Goal: Task Accomplishment & Management: Manage account settings

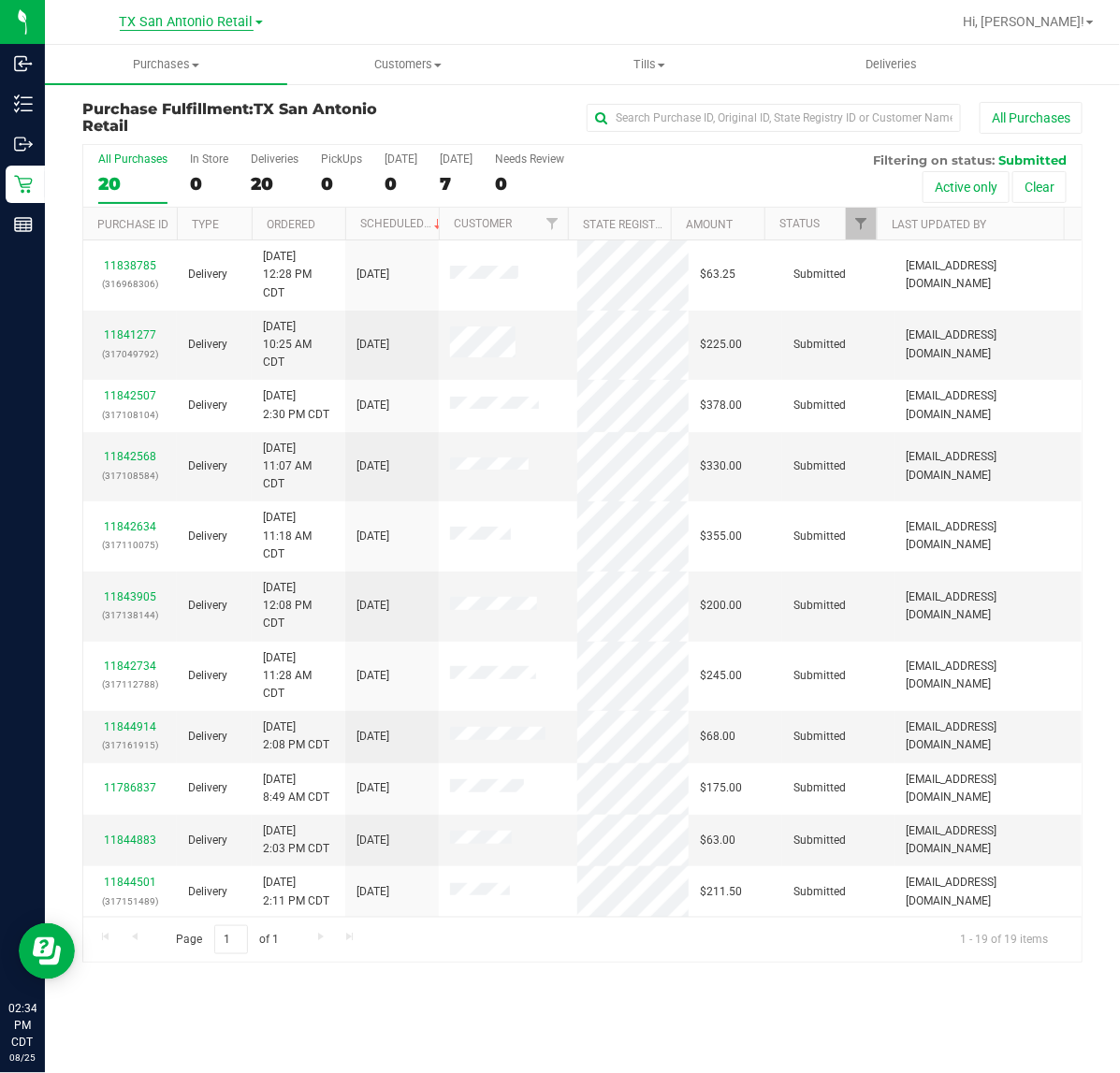
click at [201, 24] on span "TX San Antonio Retail" at bounding box center [186, 23] width 133 height 17
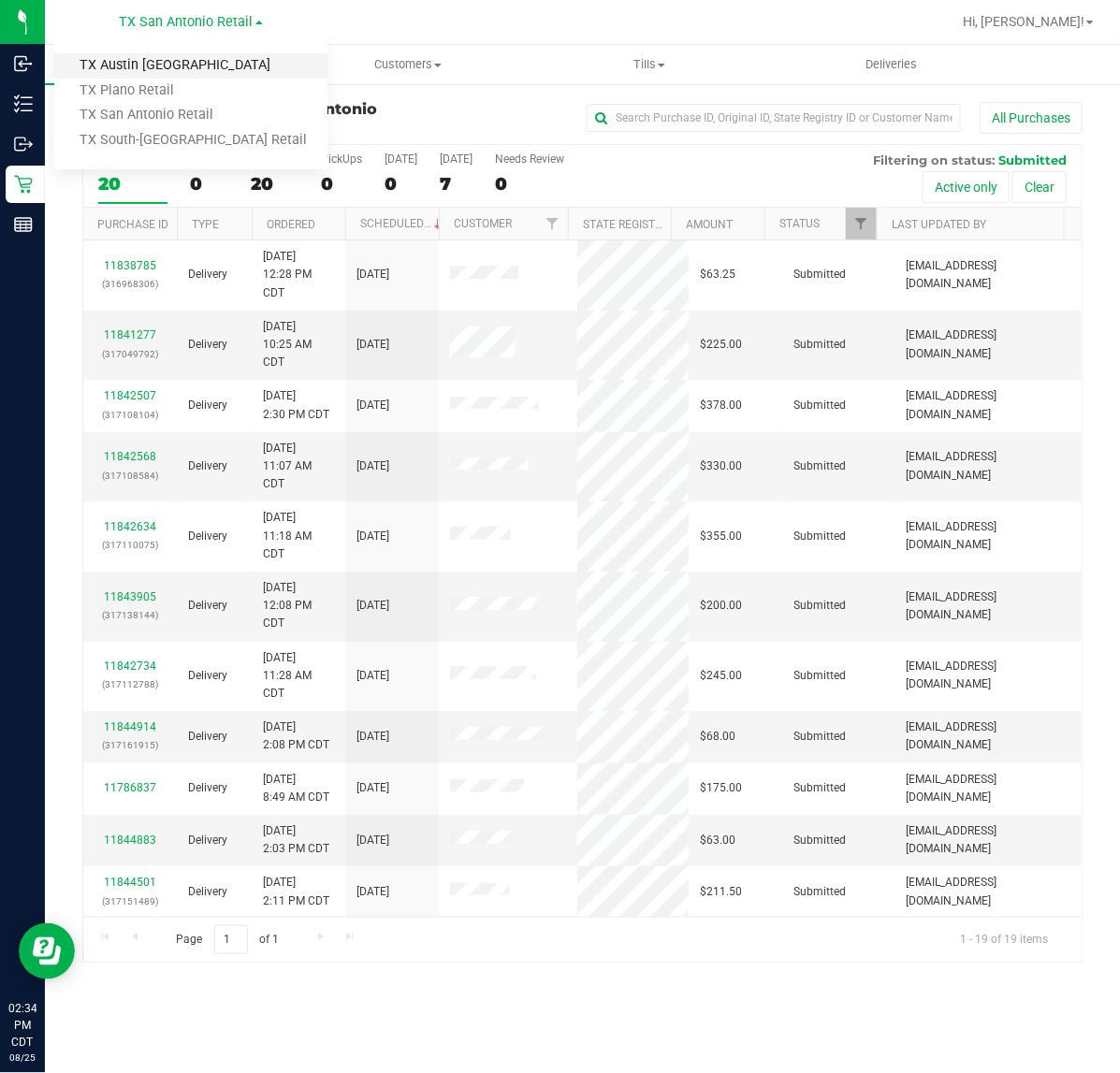
click at [194, 61] on link "TX Austin [GEOGRAPHIC_DATA]" at bounding box center [191, 66] width 273 height 25
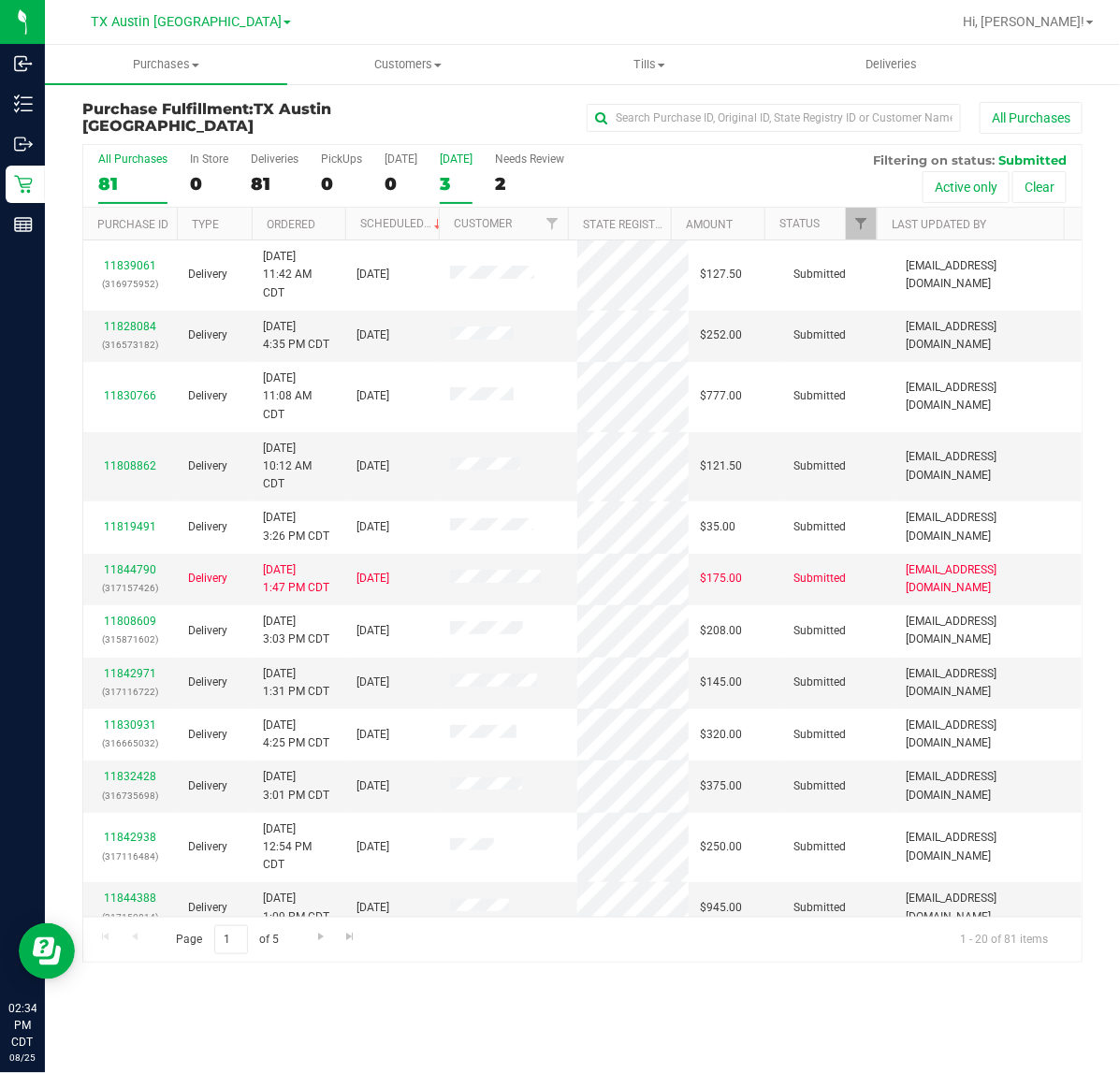
click at [459, 174] on div "3" at bounding box center [456, 183] width 33 height 22
click at [0, 0] on input "Tomorrow 3" at bounding box center [0, 0] width 0 height 0
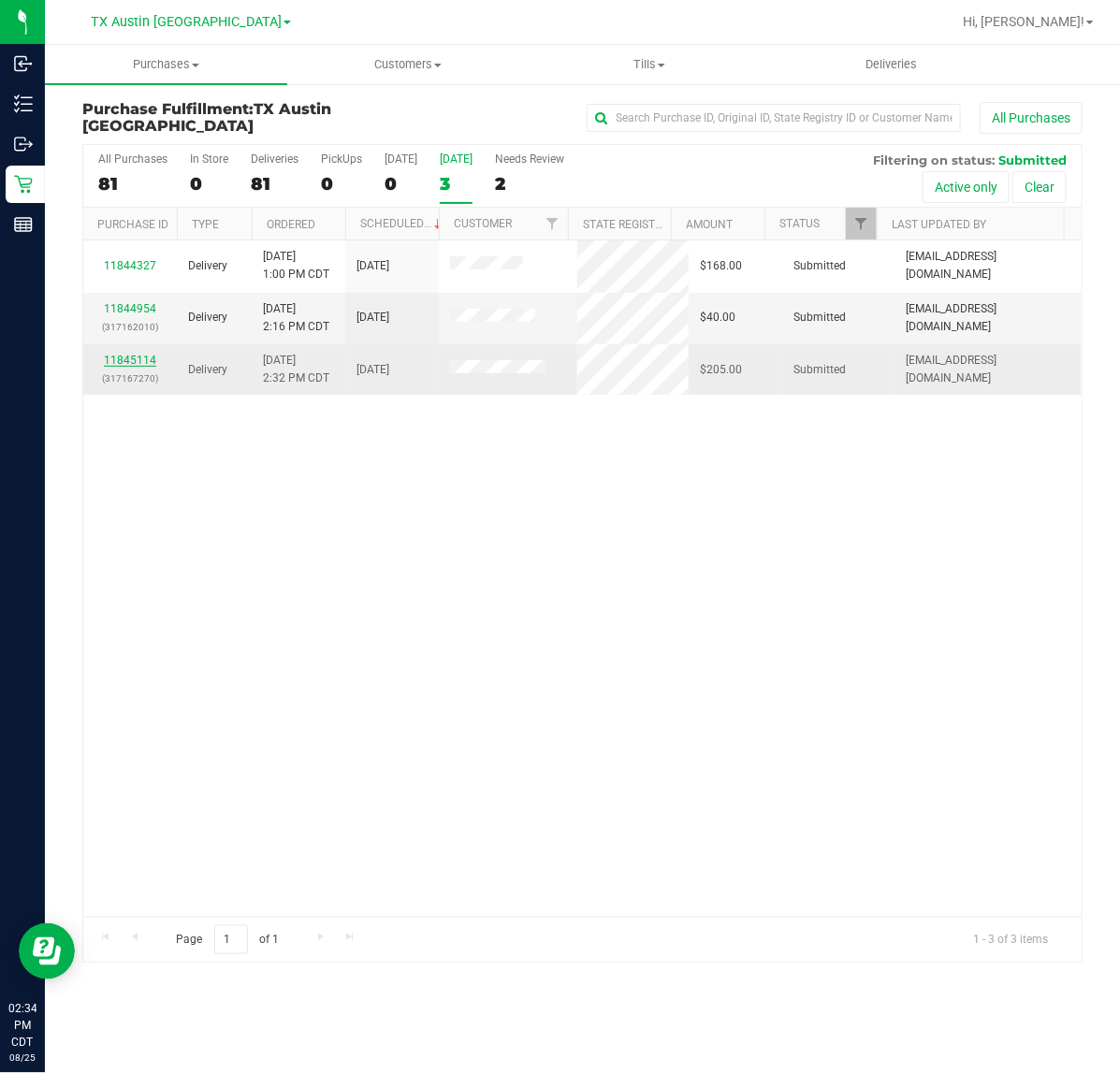
click at [133, 363] on link "11845114" at bounding box center [130, 360] width 53 height 13
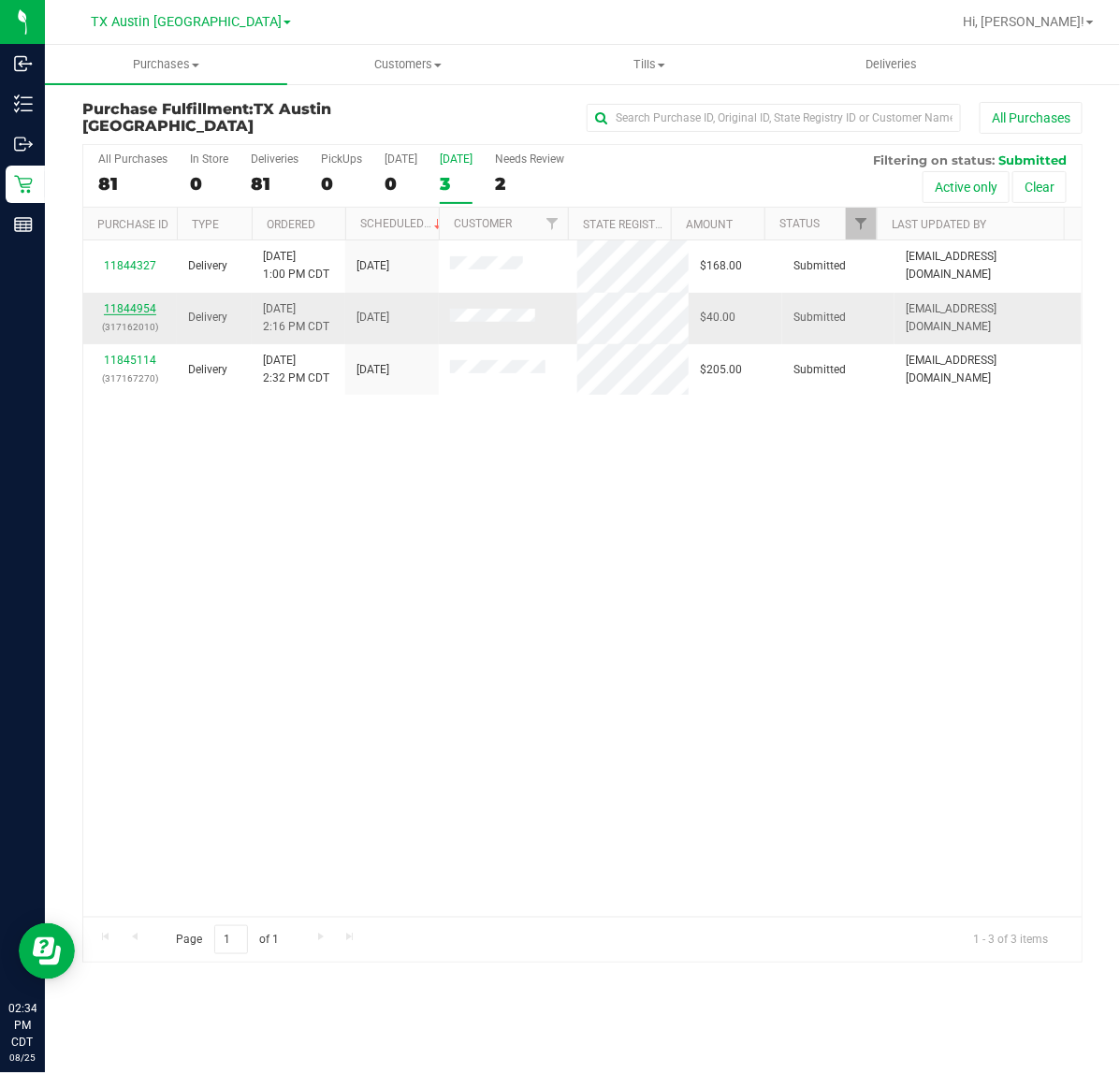
click at [140, 314] on link "11844954" at bounding box center [130, 309] width 53 height 13
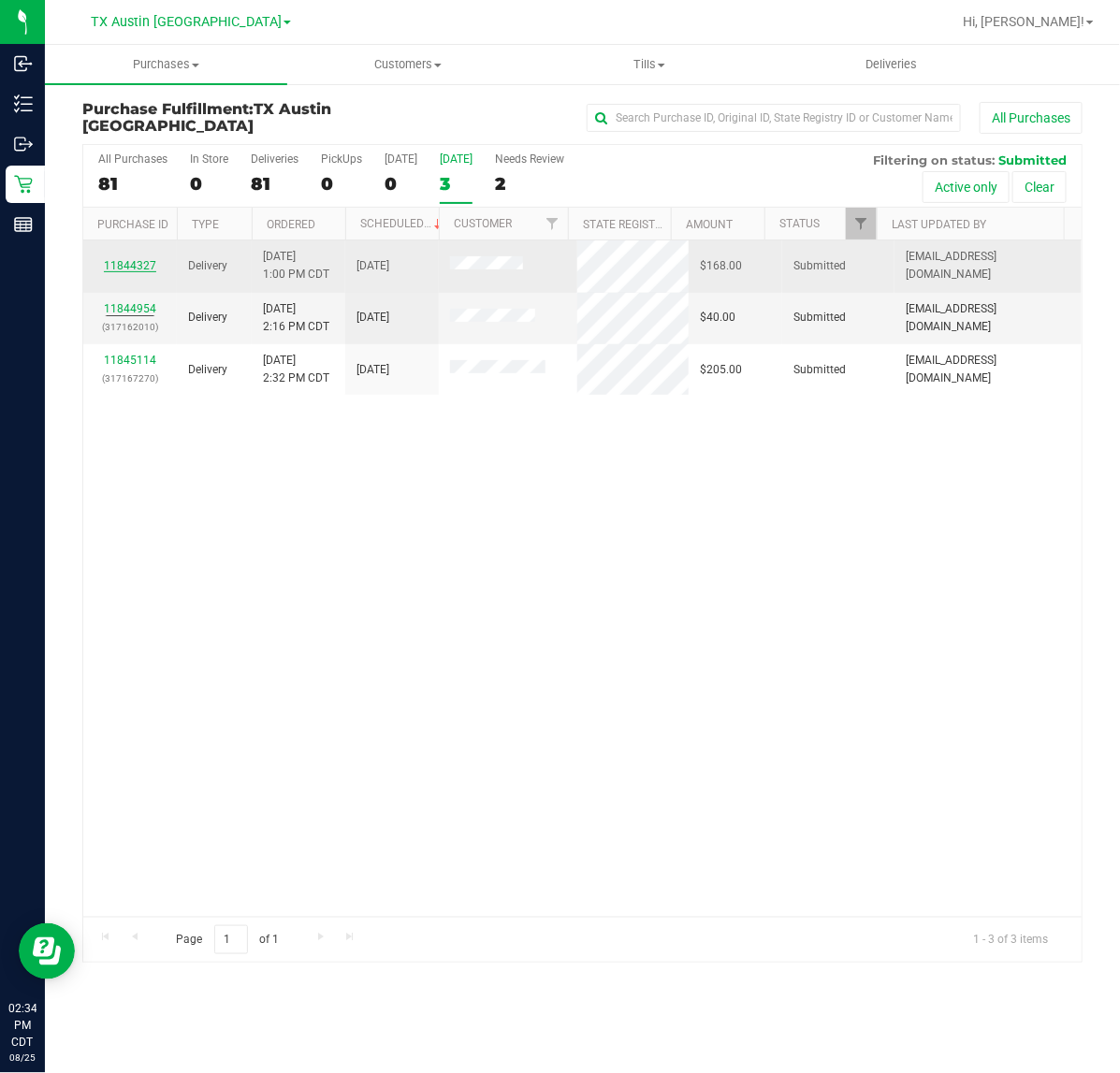
click at [143, 264] on link "11844327" at bounding box center [130, 266] width 53 height 13
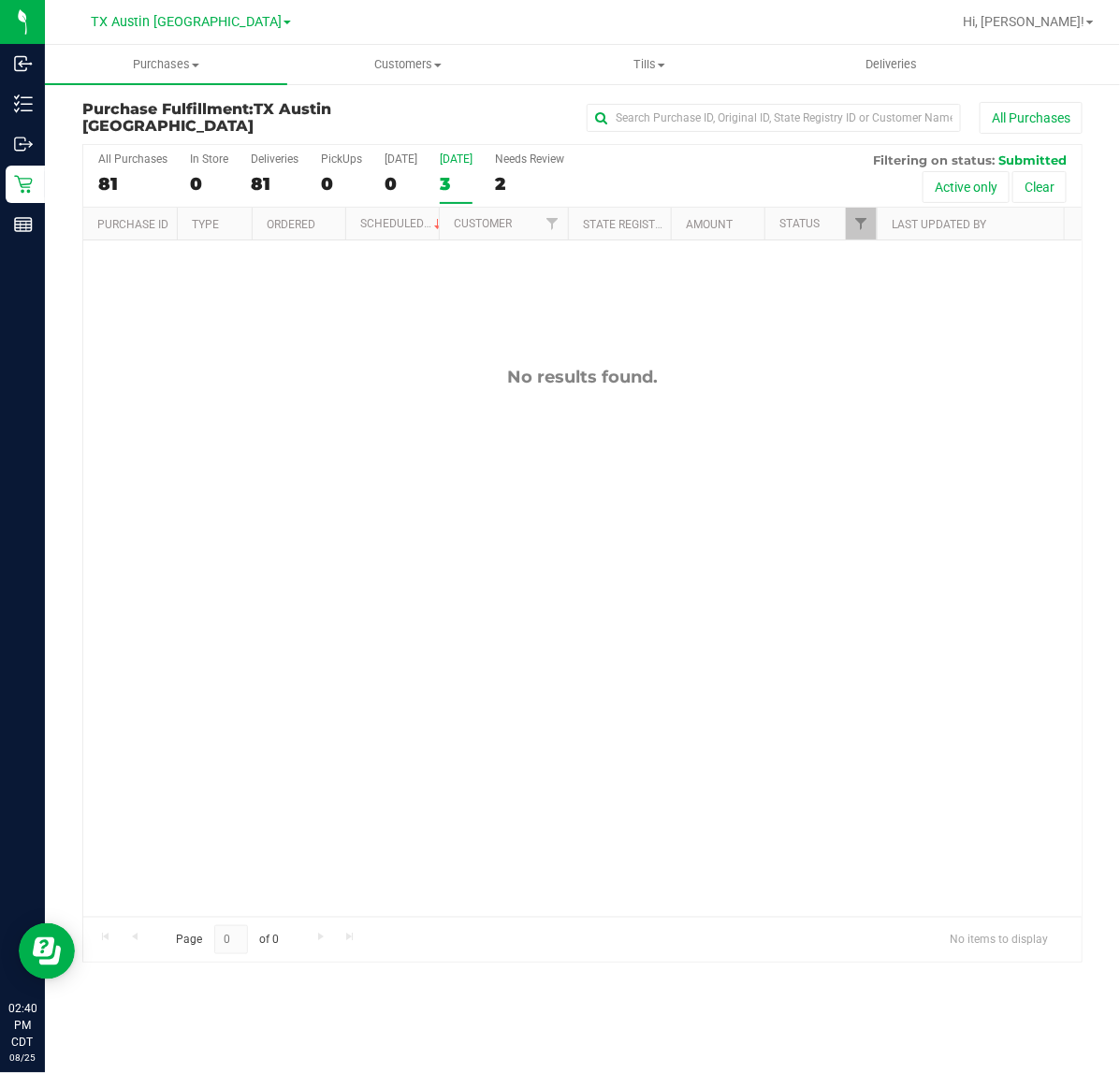
click at [455, 178] on div "3" at bounding box center [456, 183] width 33 height 22
click at [0, 0] on input "Tomorrow 3" at bounding box center [0, 0] width 0 height 0
click at [210, 29] on span "TX Austin [GEOGRAPHIC_DATA]" at bounding box center [186, 23] width 191 height 17
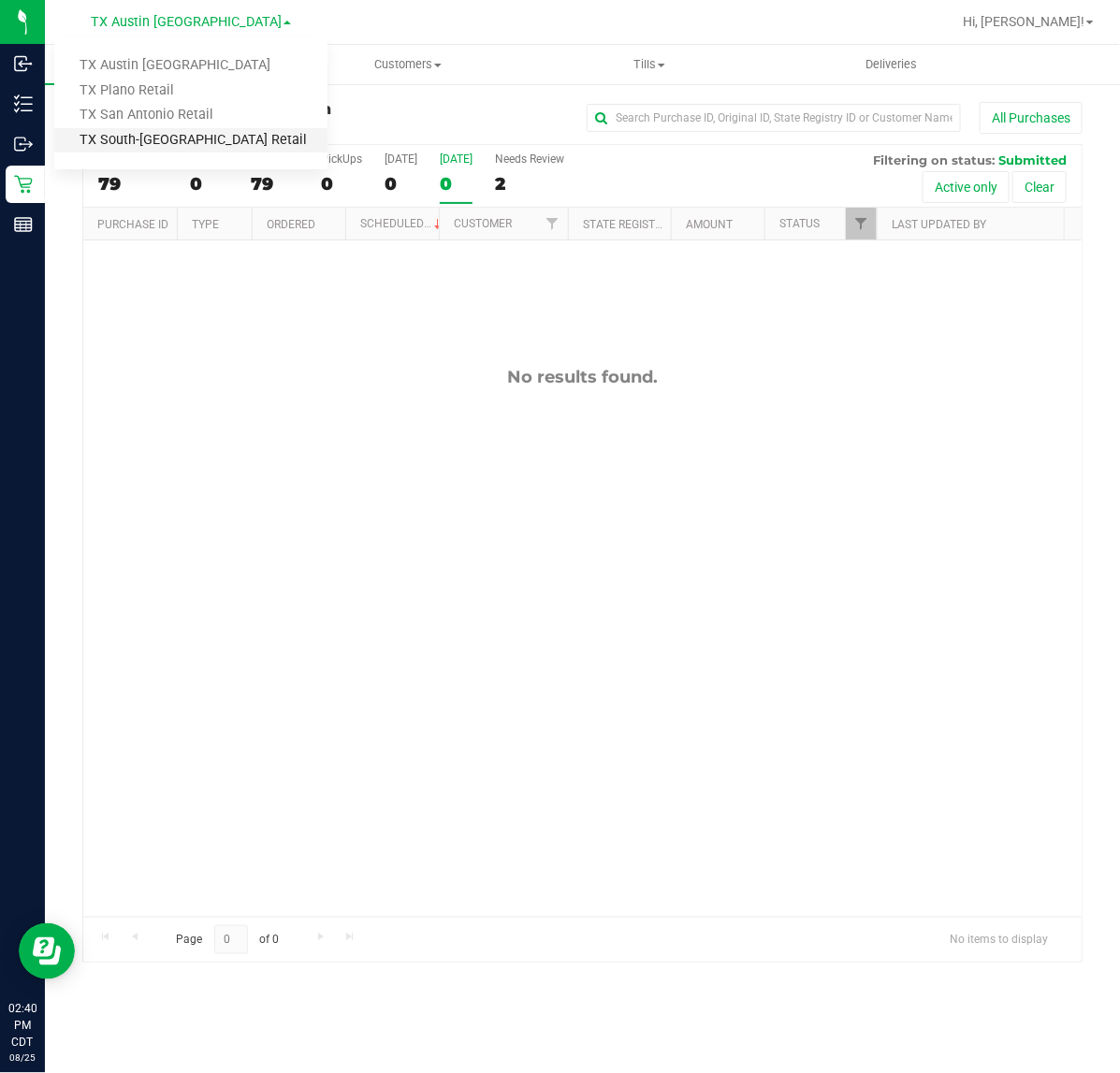
click at [193, 133] on link "TX South-[GEOGRAPHIC_DATA] Retail" at bounding box center [191, 140] width 273 height 25
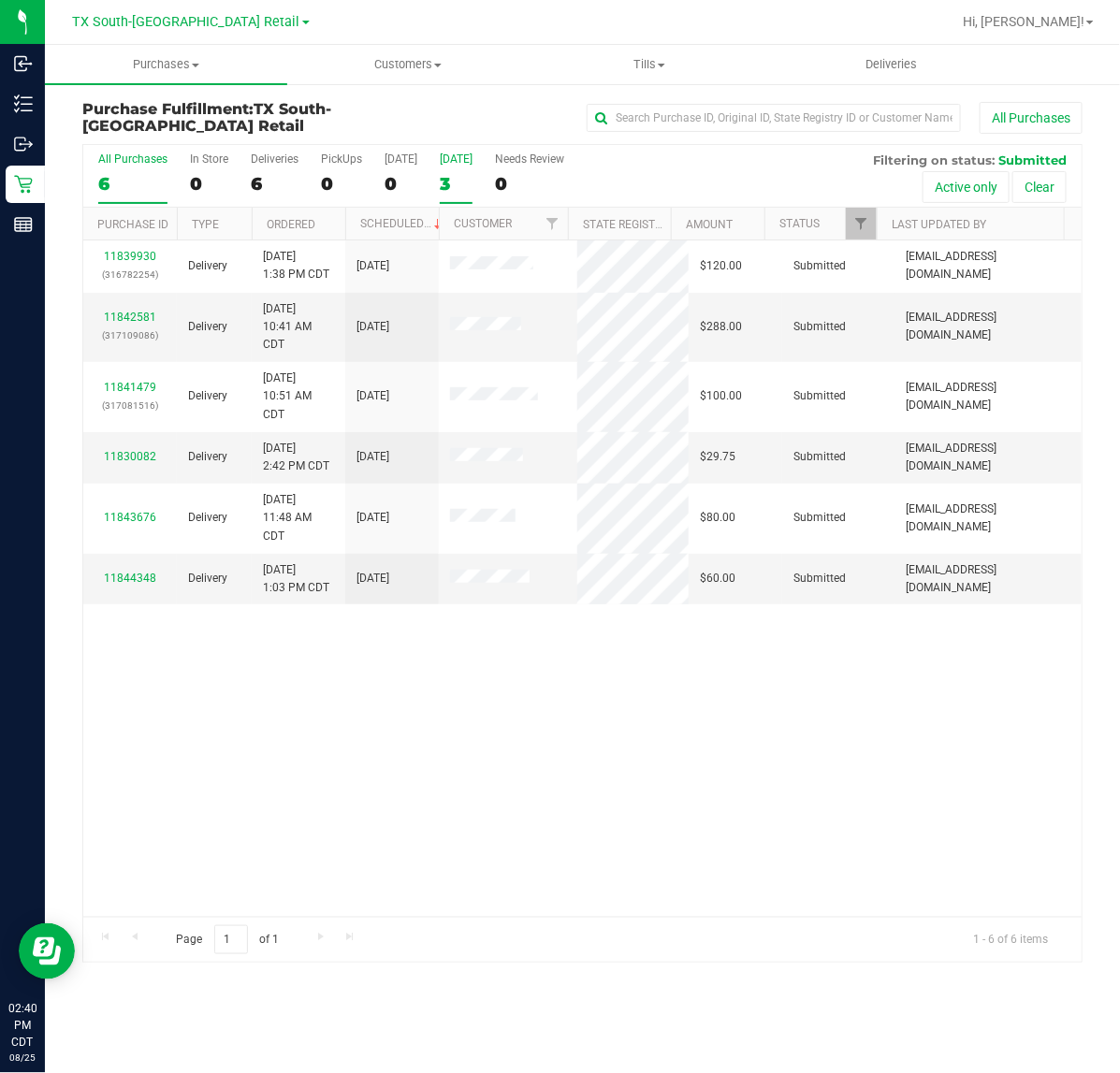
click at [446, 166] on label "Tomorrow 3" at bounding box center [456, 178] width 33 height 52
click at [0, 0] on input "Tomorrow 3" at bounding box center [0, 0] width 0 height 0
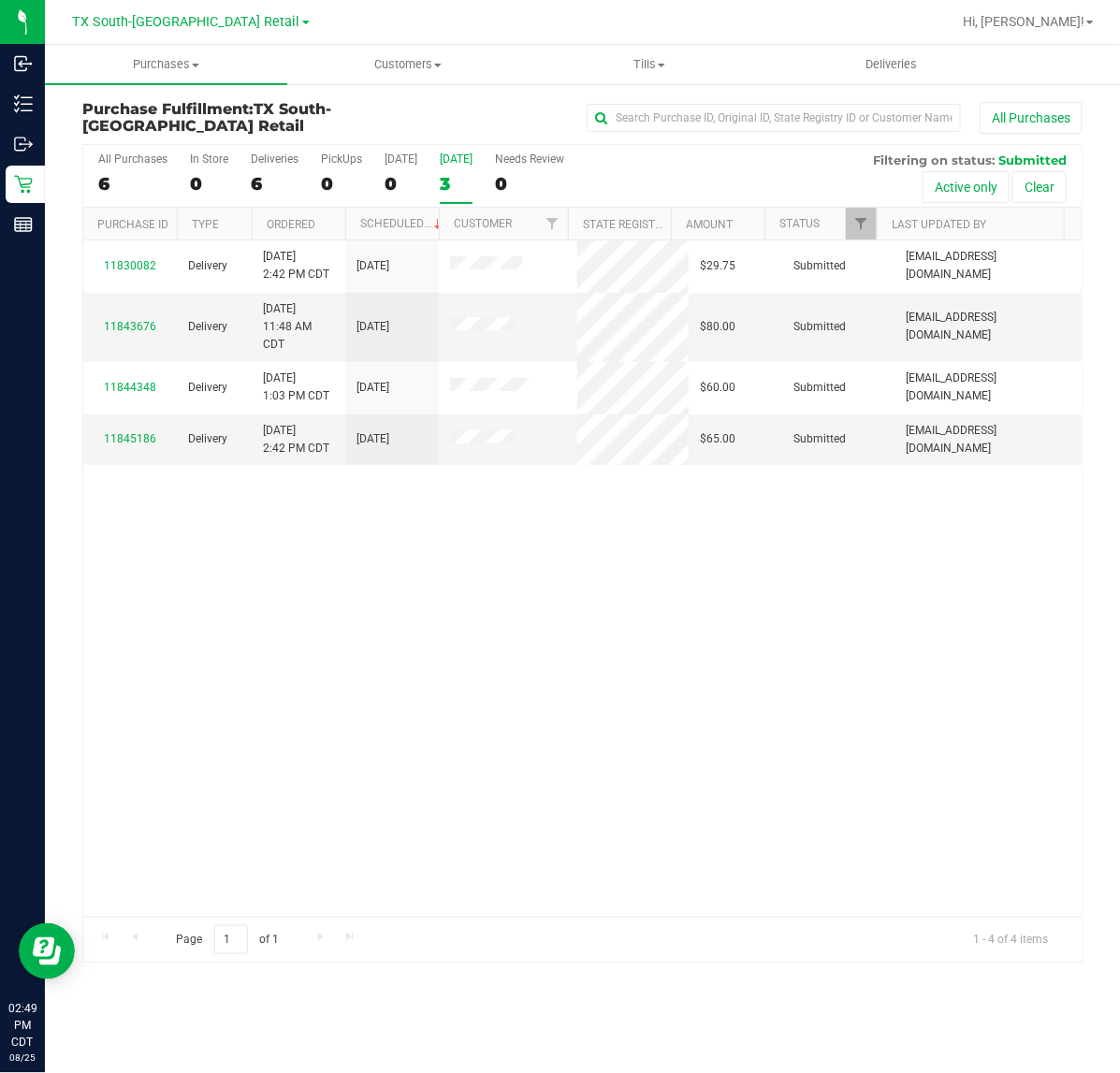
click at [456, 173] on div "3" at bounding box center [456, 183] width 33 height 22
click at [0, 0] on input "Tomorrow 3" at bounding box center [0, 0] width 0 height 0
click at [210, 24] on span "TX South-[GEOGRAPHIC_DATA] Retail" at bounding box center [187, 23] width 227 height 17
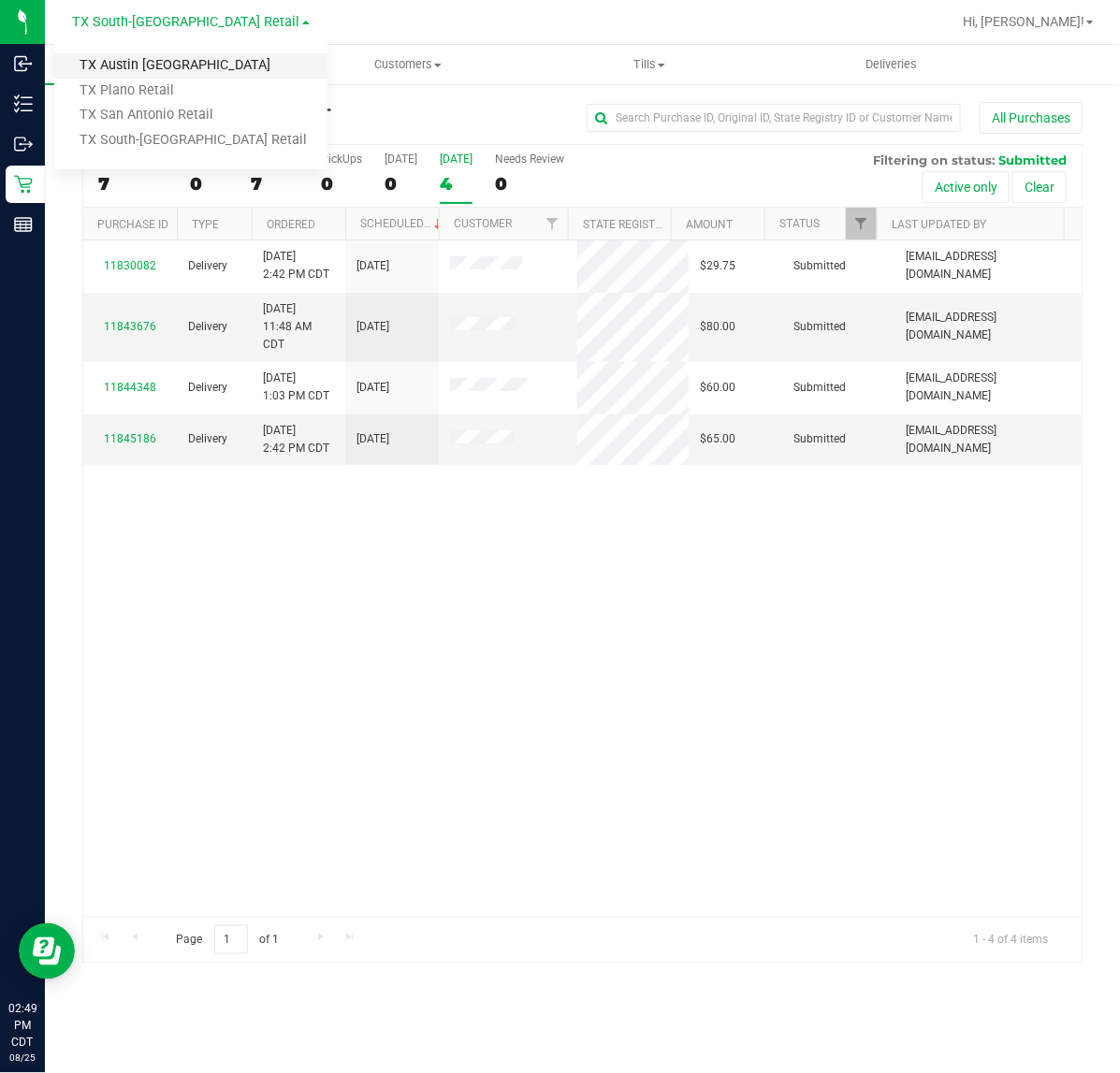
click at [216, 59] on link "TX Austin [GEOGRAPHIC_DATA]" at bounding box center [191, 66] width 273 height 25
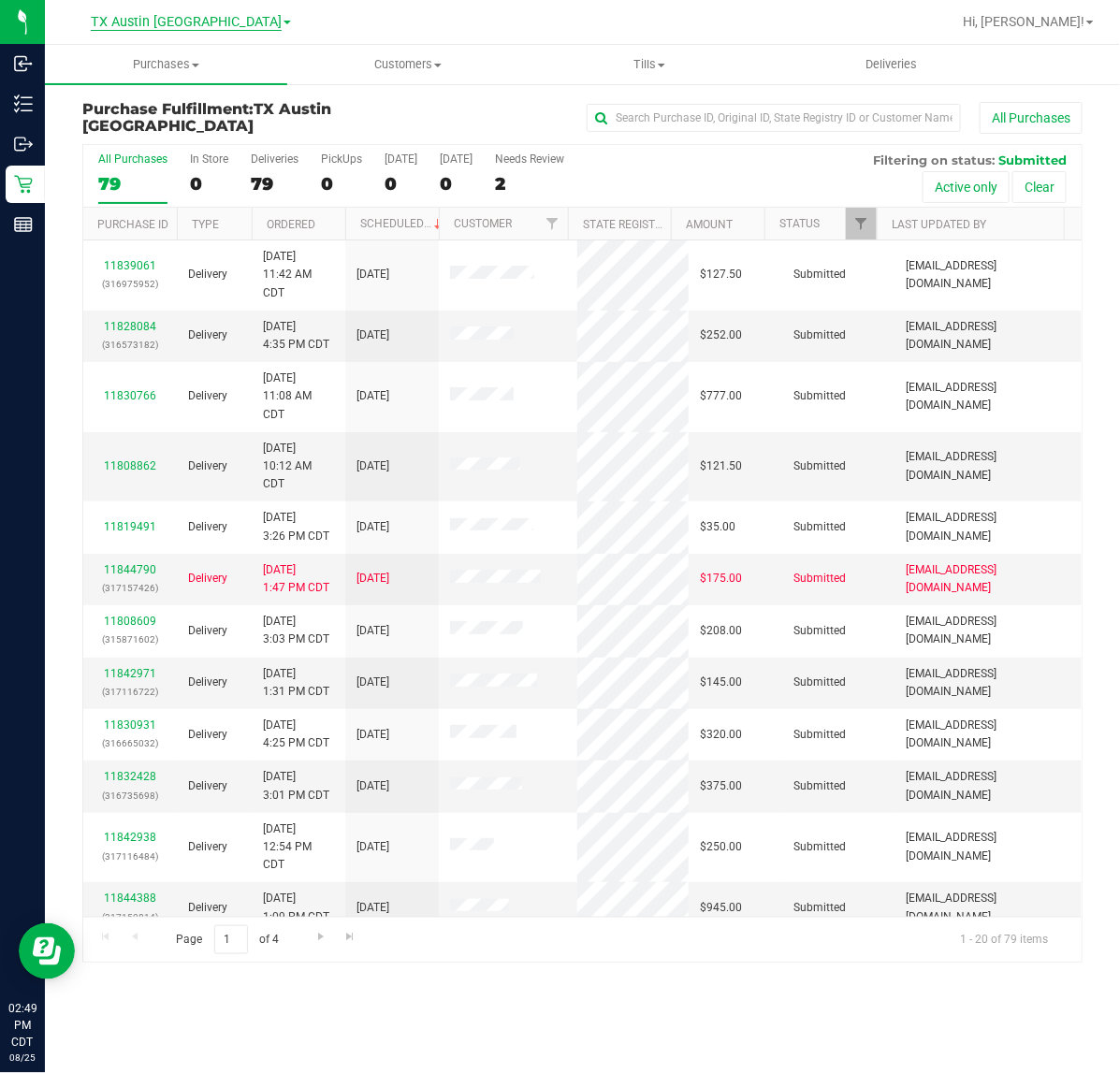
click at [210, 23] on span "TX Austin [GEOGRAPHIC_DATA]" at bounding box center [186, 23] width 191 height 17
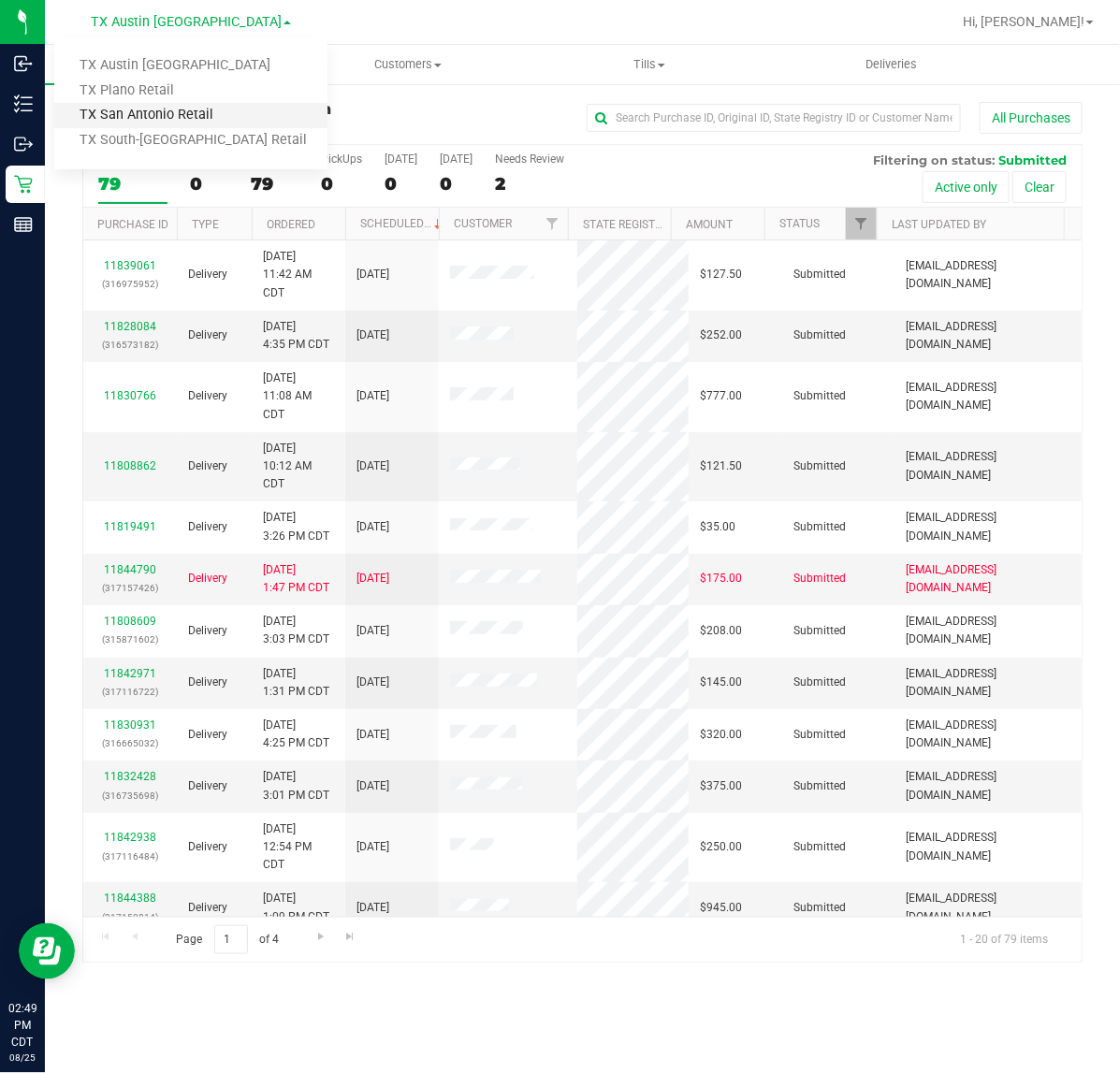
click at [192, 109] on link "TX San Antonio Retail" at bounding box center [191, 116] width 273 height 25
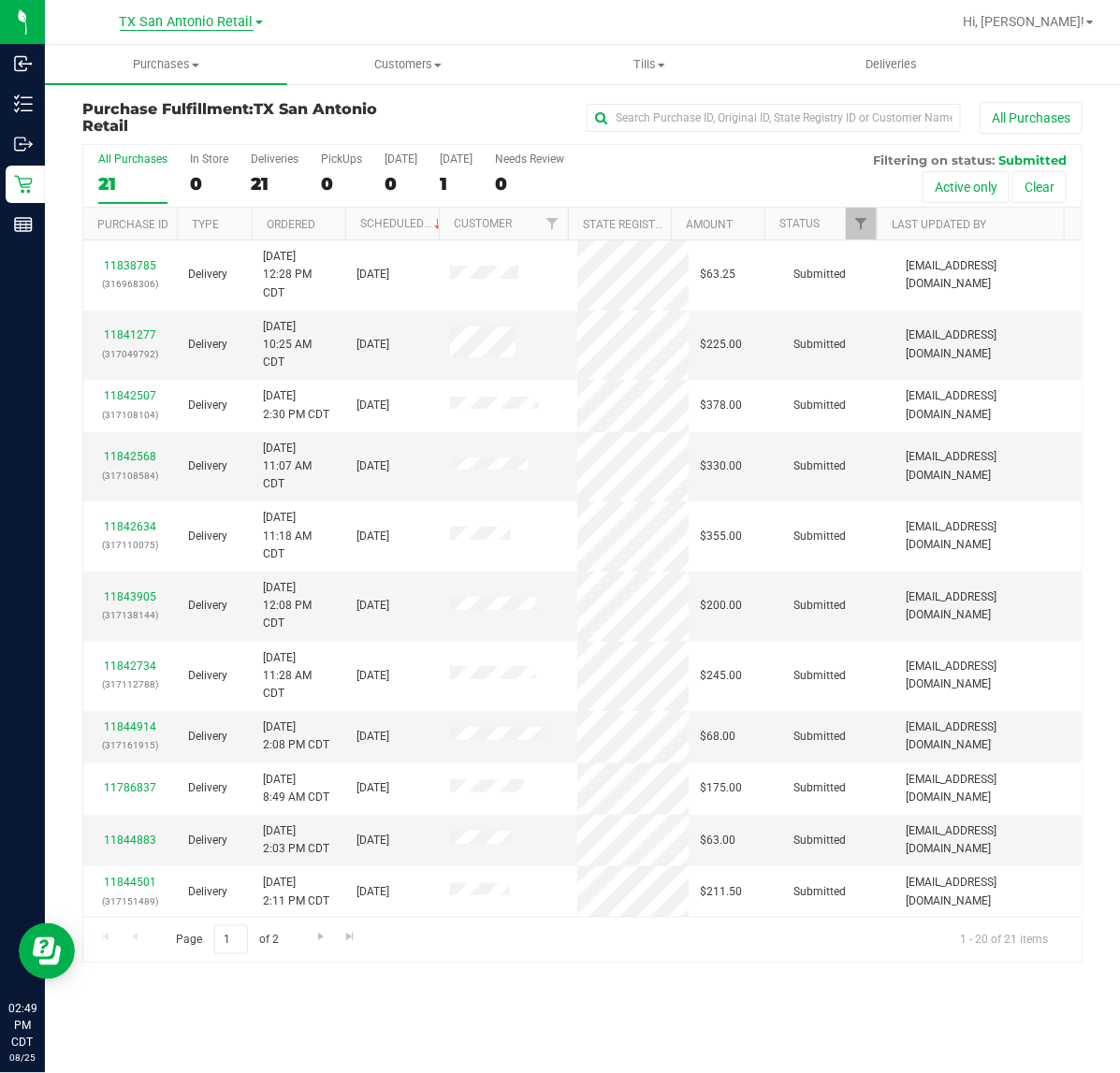
click at [187, 29] on span "TX San Antonio Retail" at bounding box center [186, 23] width 133 height 17
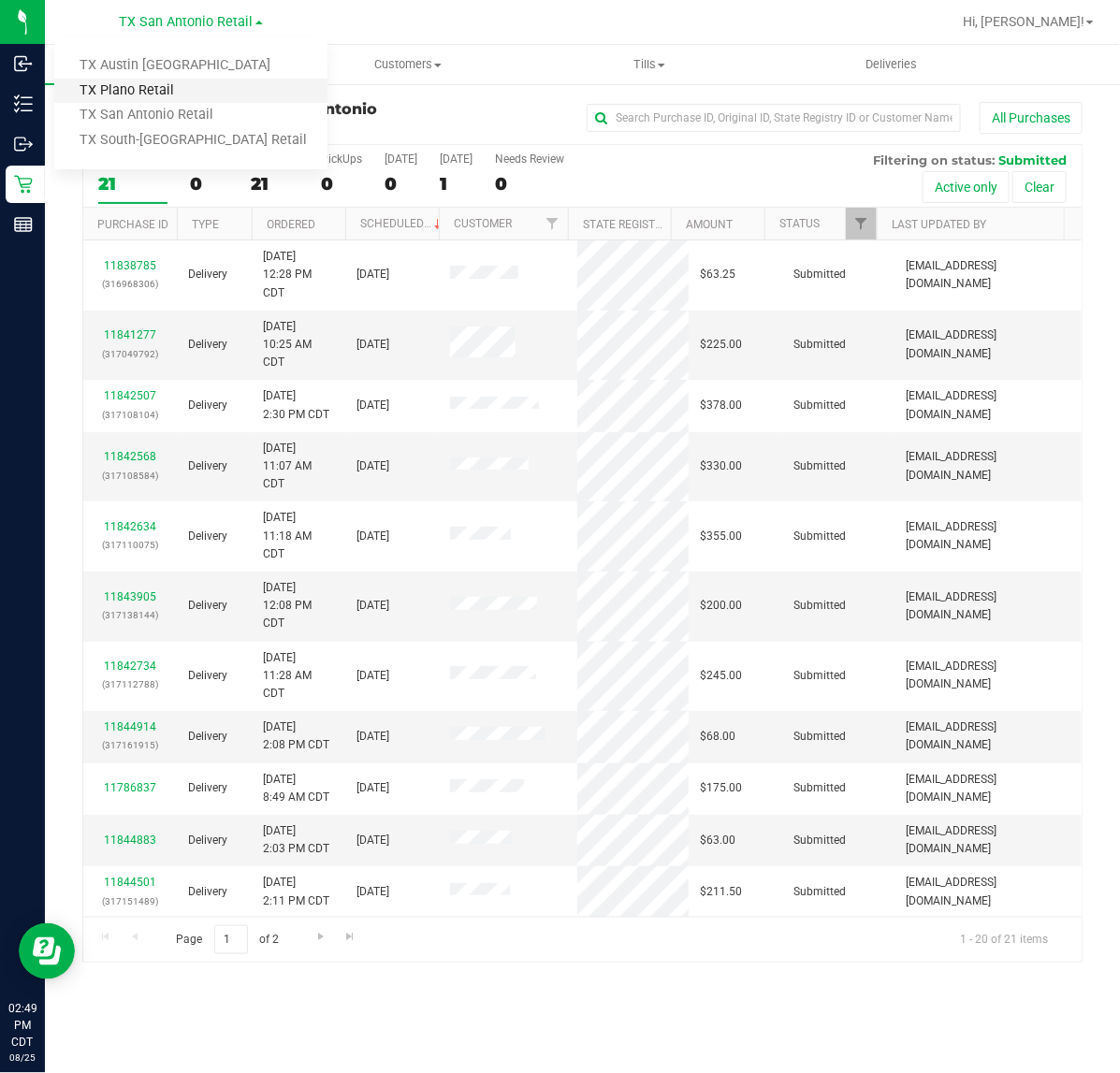
click at [179, 86] on link "TX Plano Retail" at bounding box center [191, 91] width 273 height 25
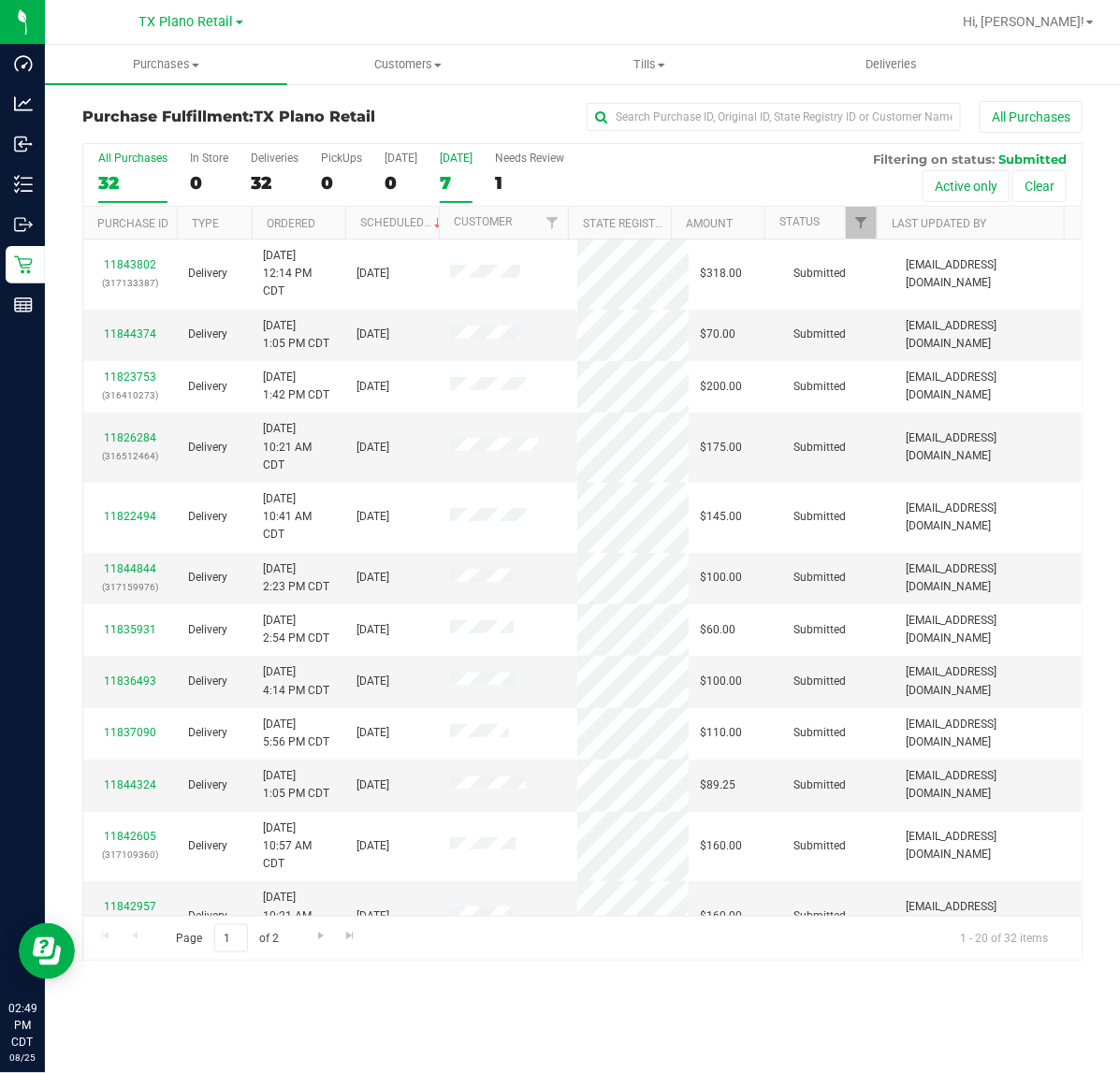
click at [445, 164] on div "[DATE]" at bounding box center [456, 158] width 33 height 13
click at [0, 0] on input "Tomorrow 7" at bounding box center [0, 0] width 0 height 0
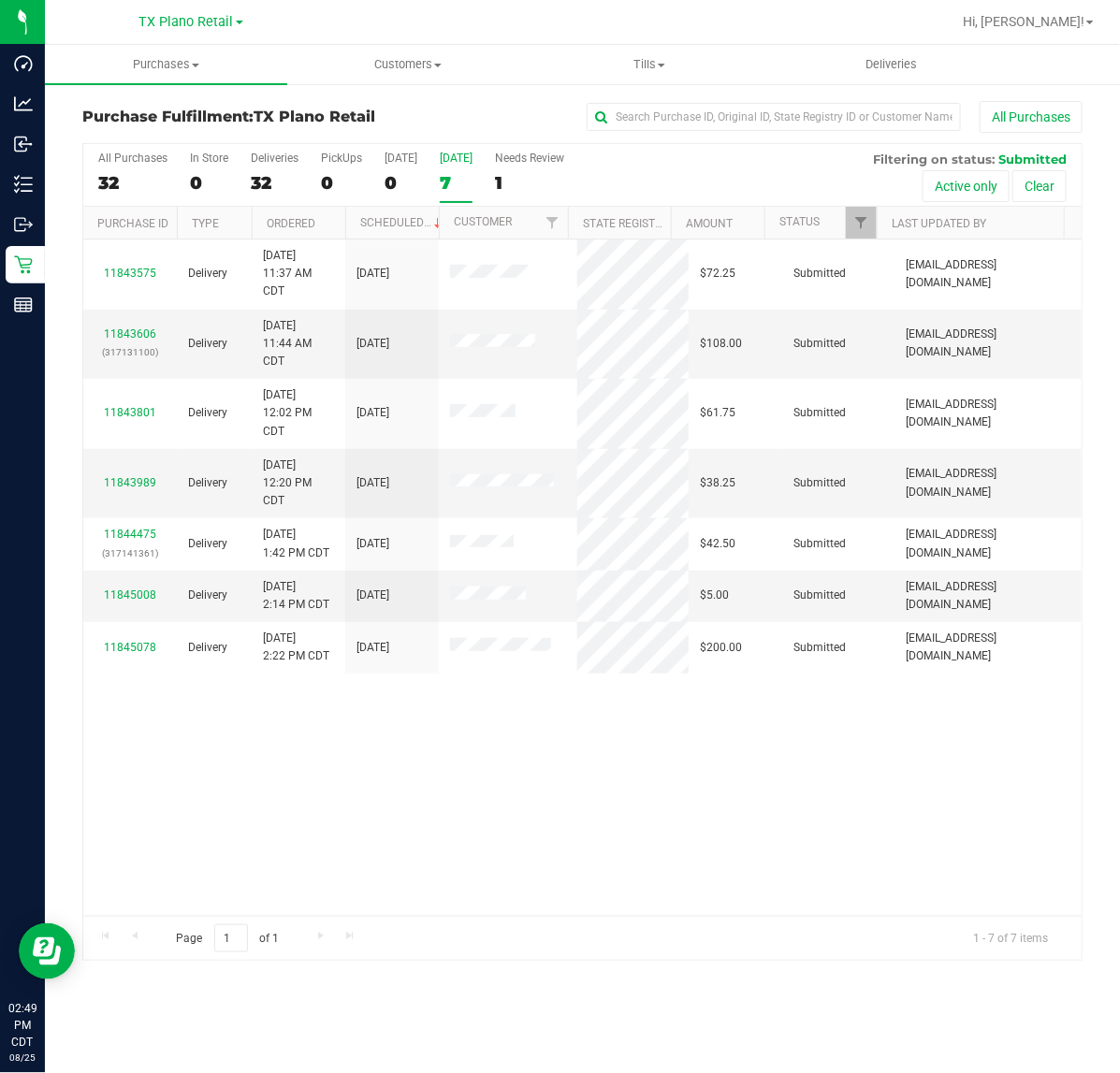
click at [875, 769] on div "11843575 Delivery 8/25/2025 11:37 AM CDT 8/26/2025 $72.25 Submitted lwallace@go…" at bounding box center [583, 578] width 998 height 676
click at [162, 20] on span "TX Plano Retail" at bounding box center [186, 23] width 95 height 17
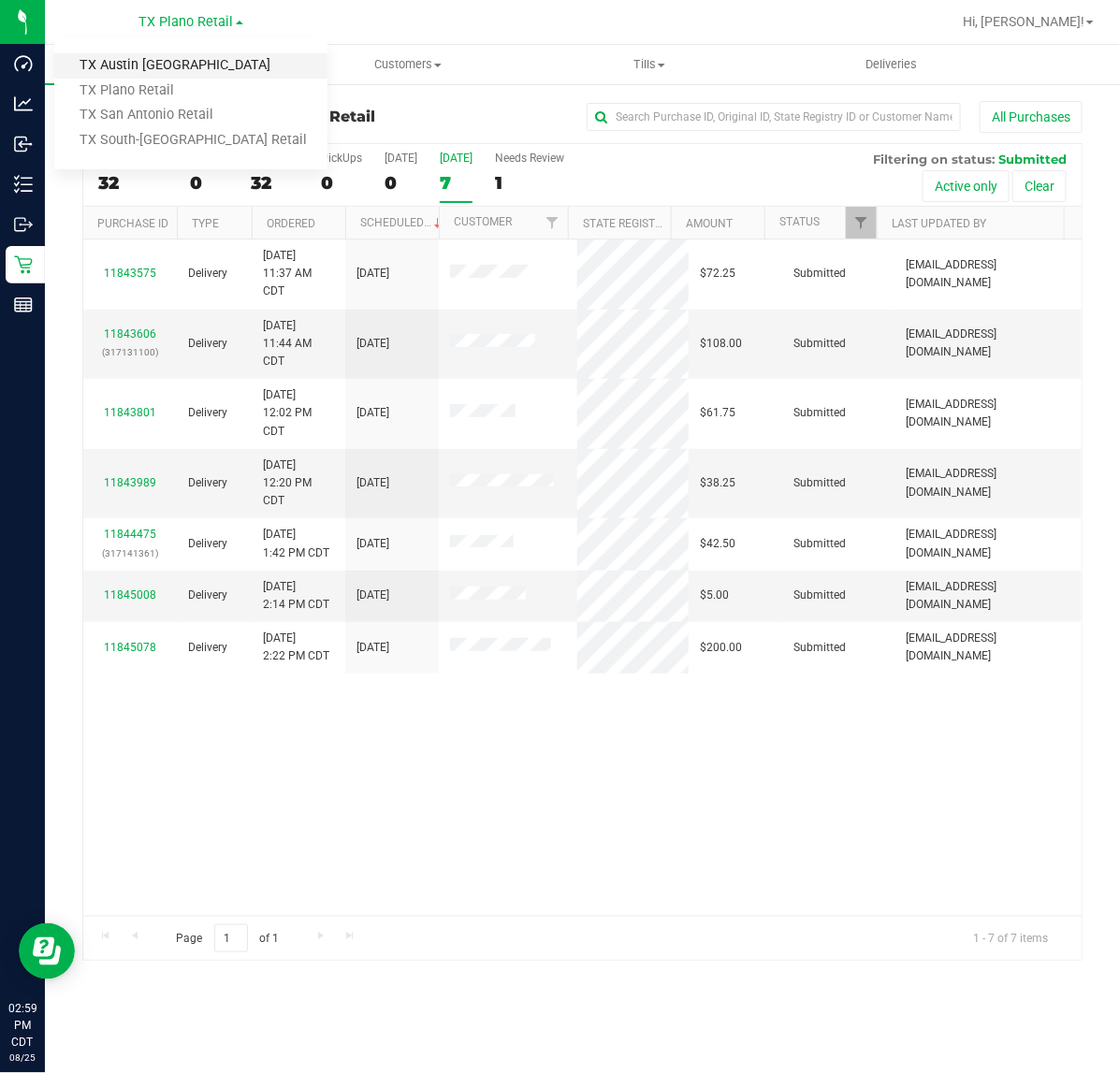
click at [150, 61] on link "TX Austin [GEOGRAPHIC_DATA]" at bounding box center [191, 66] width 273 height 25
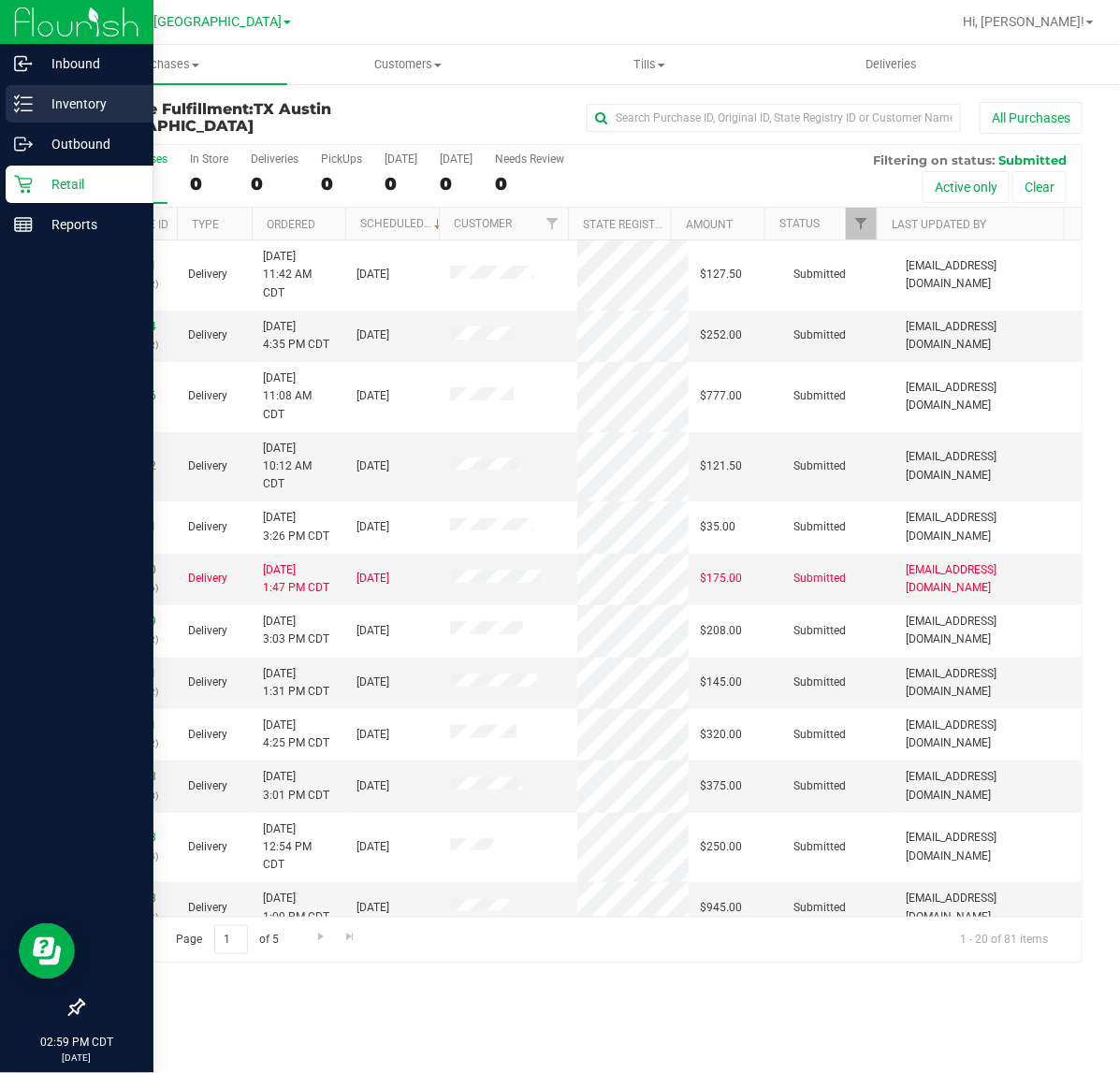
click at [44, 99] on p "Inventory" at bounding box center [88, 104] width 112 height 23
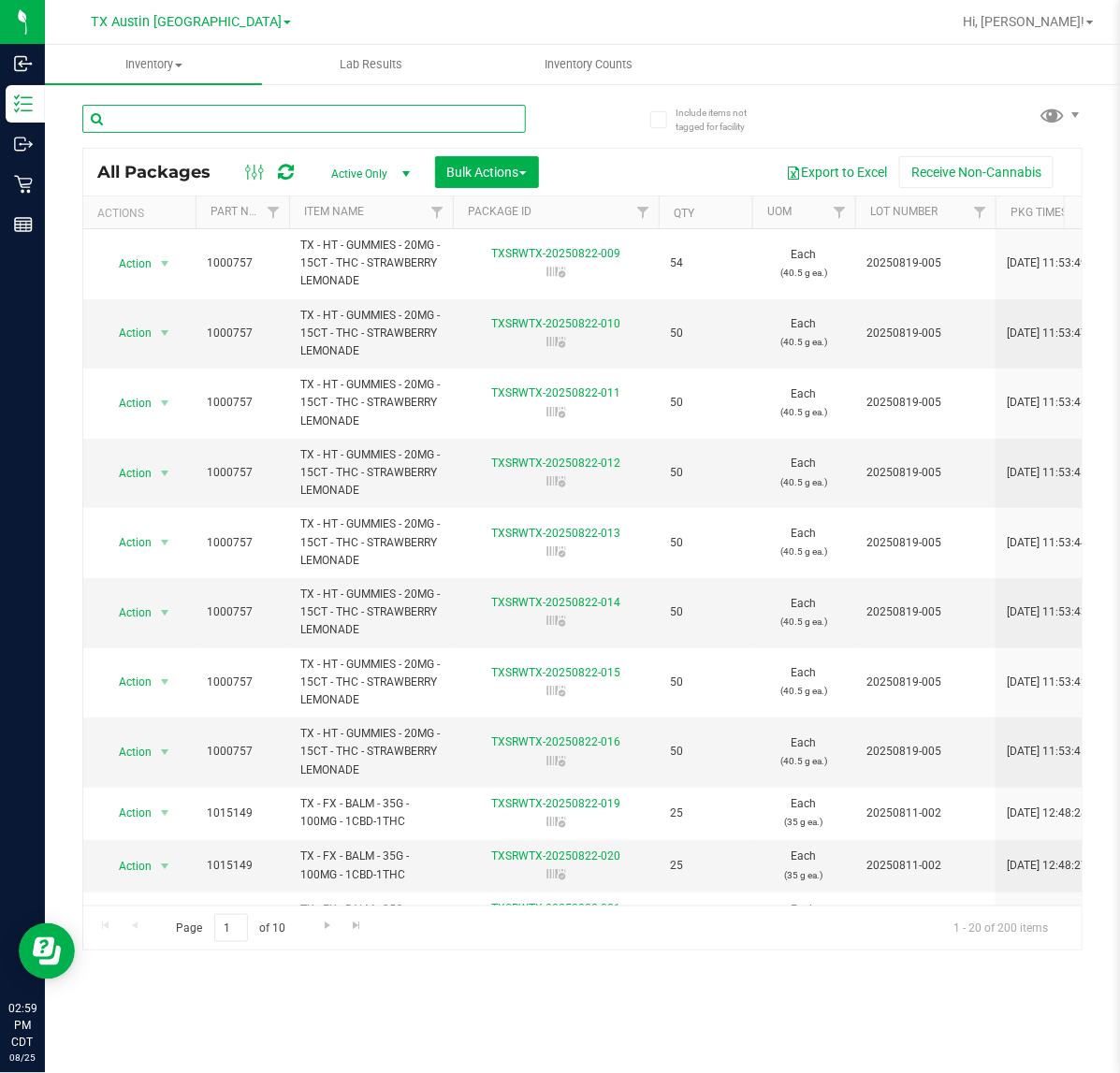
click at [250, 118] on input "text" at bounding box center [304, 118] width 443 height 28
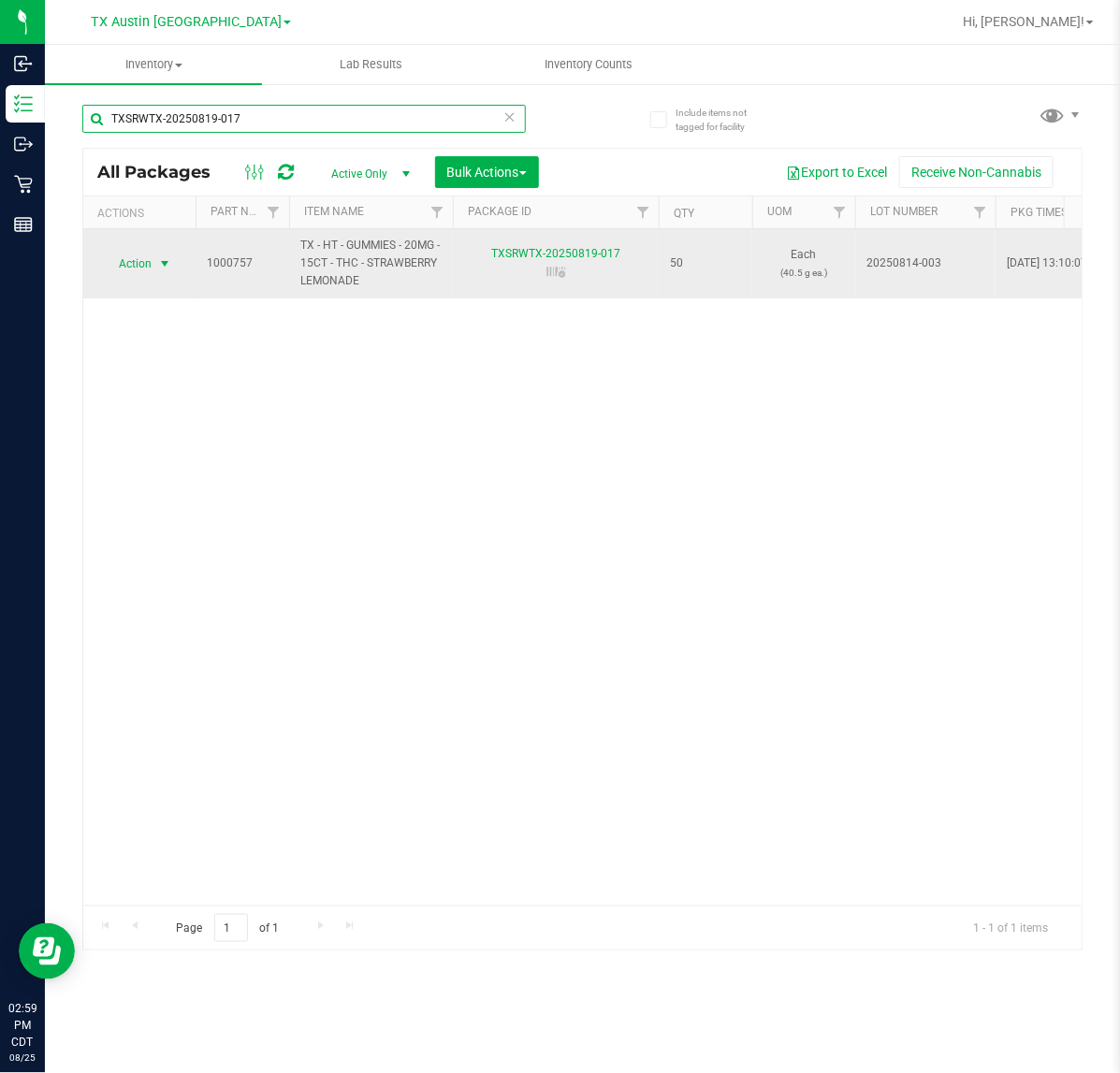
type input "TXSRWTX-20250819-017"
click at [122, 272] on span "Action" at bounding box center [128, 264] width 51 height 26
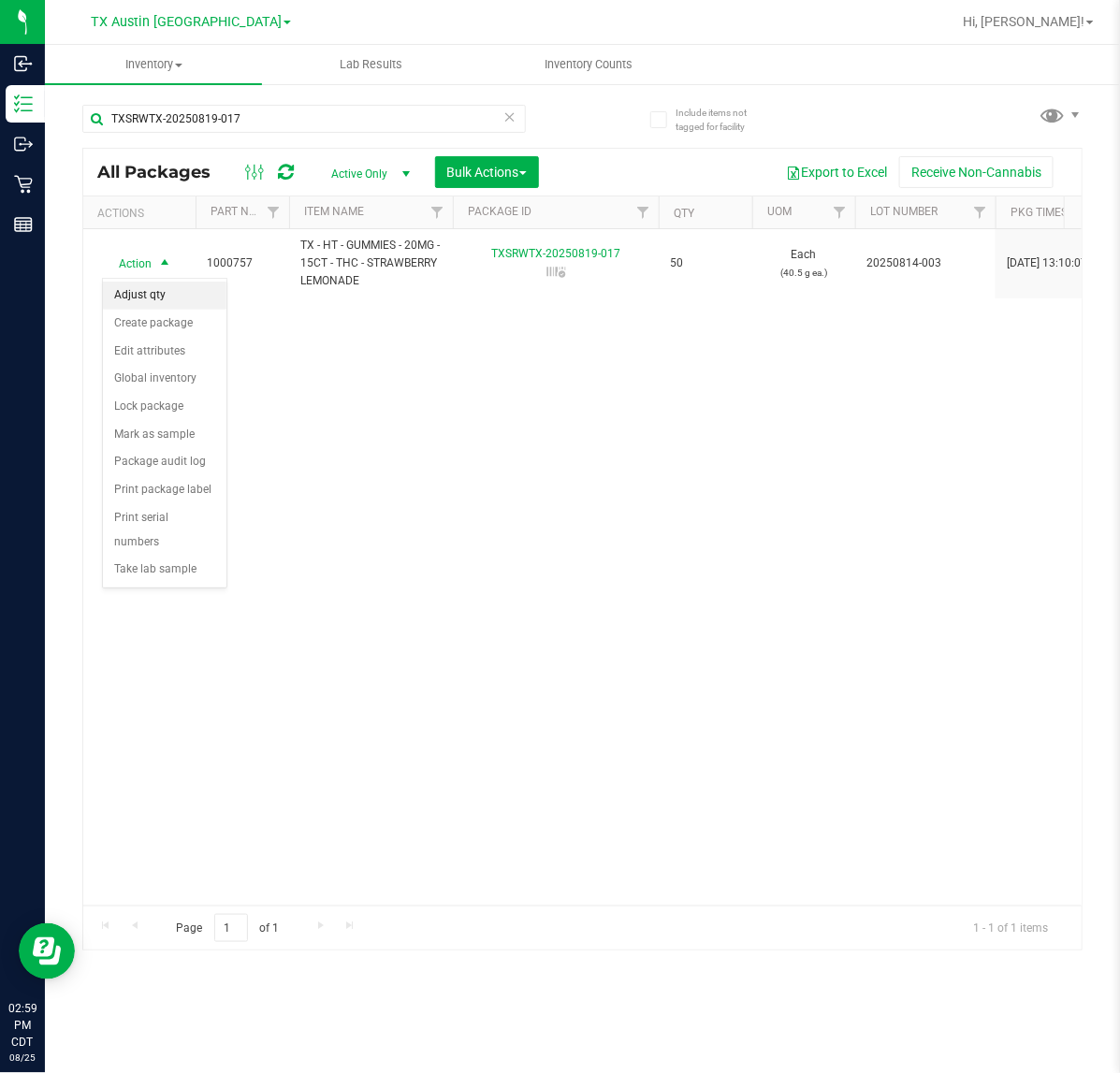
click at [129, 282] on li "Adjust qty" at bounding box center [164, 296] width 123 height 28
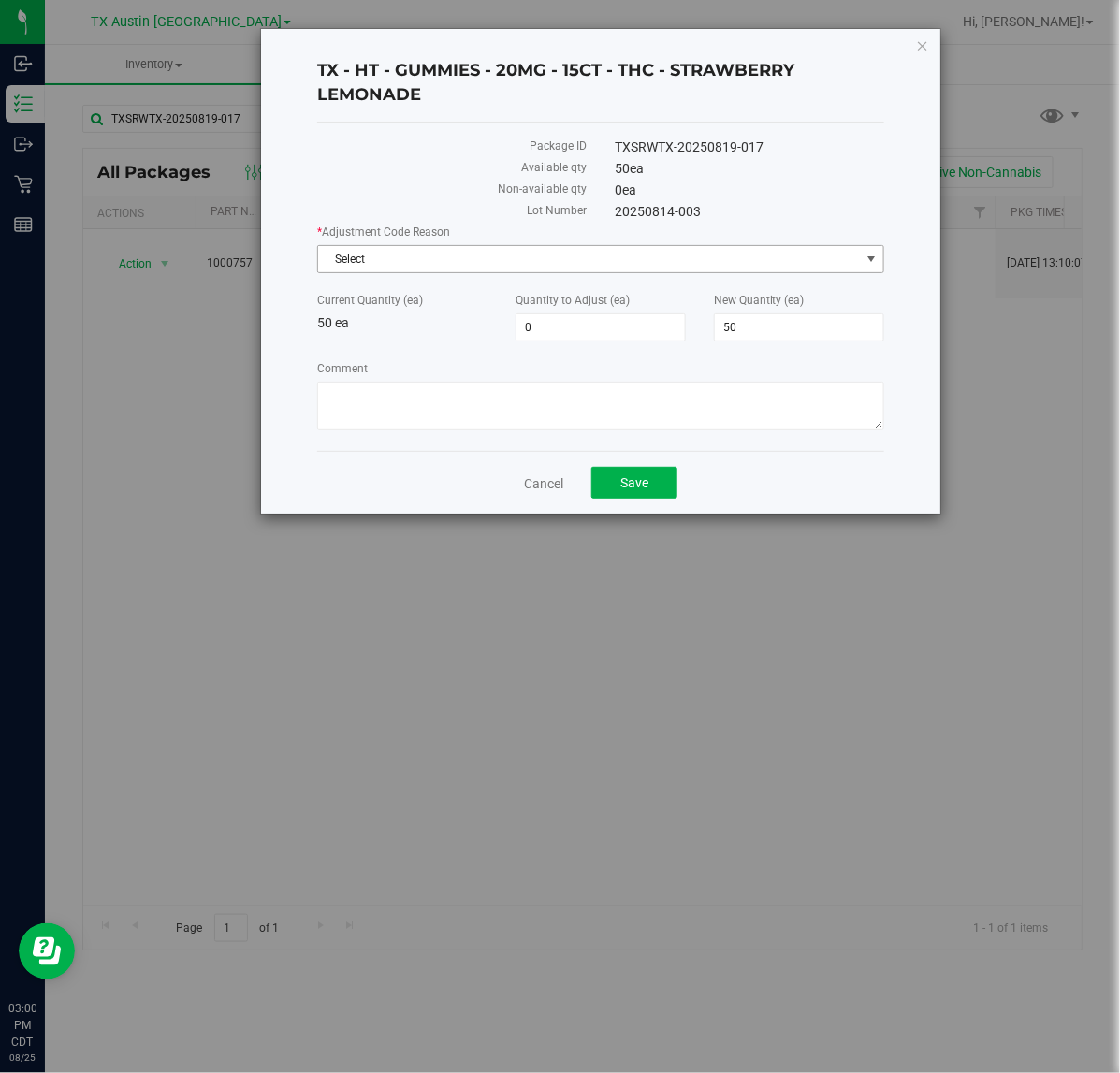
click at [506, 265] on span "Select" at bounding box center [587, 259] width 540 height 26
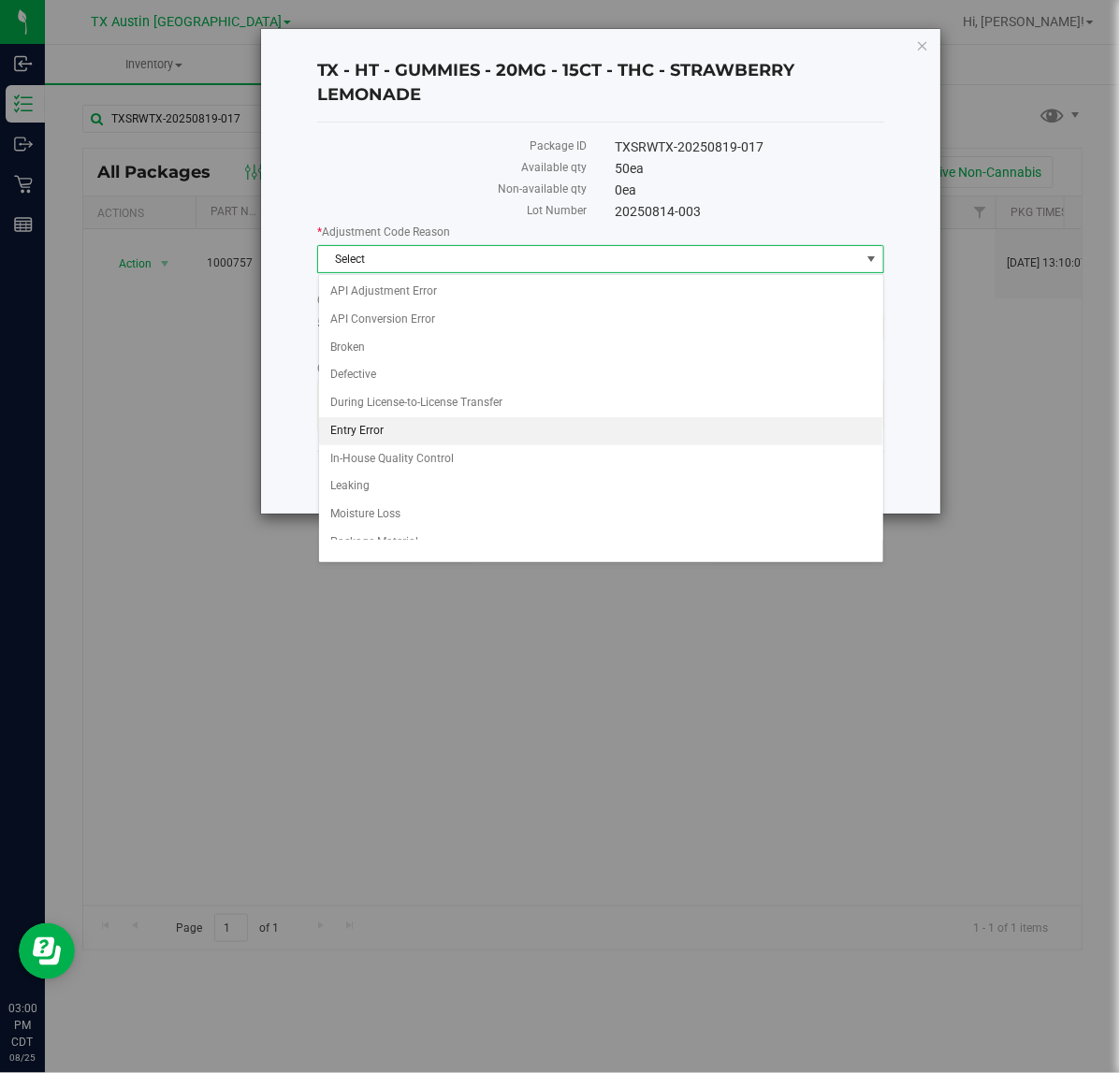
click at [435, 423] on li "Entry Error" at bounding box center [600, 431] width 564 height 28
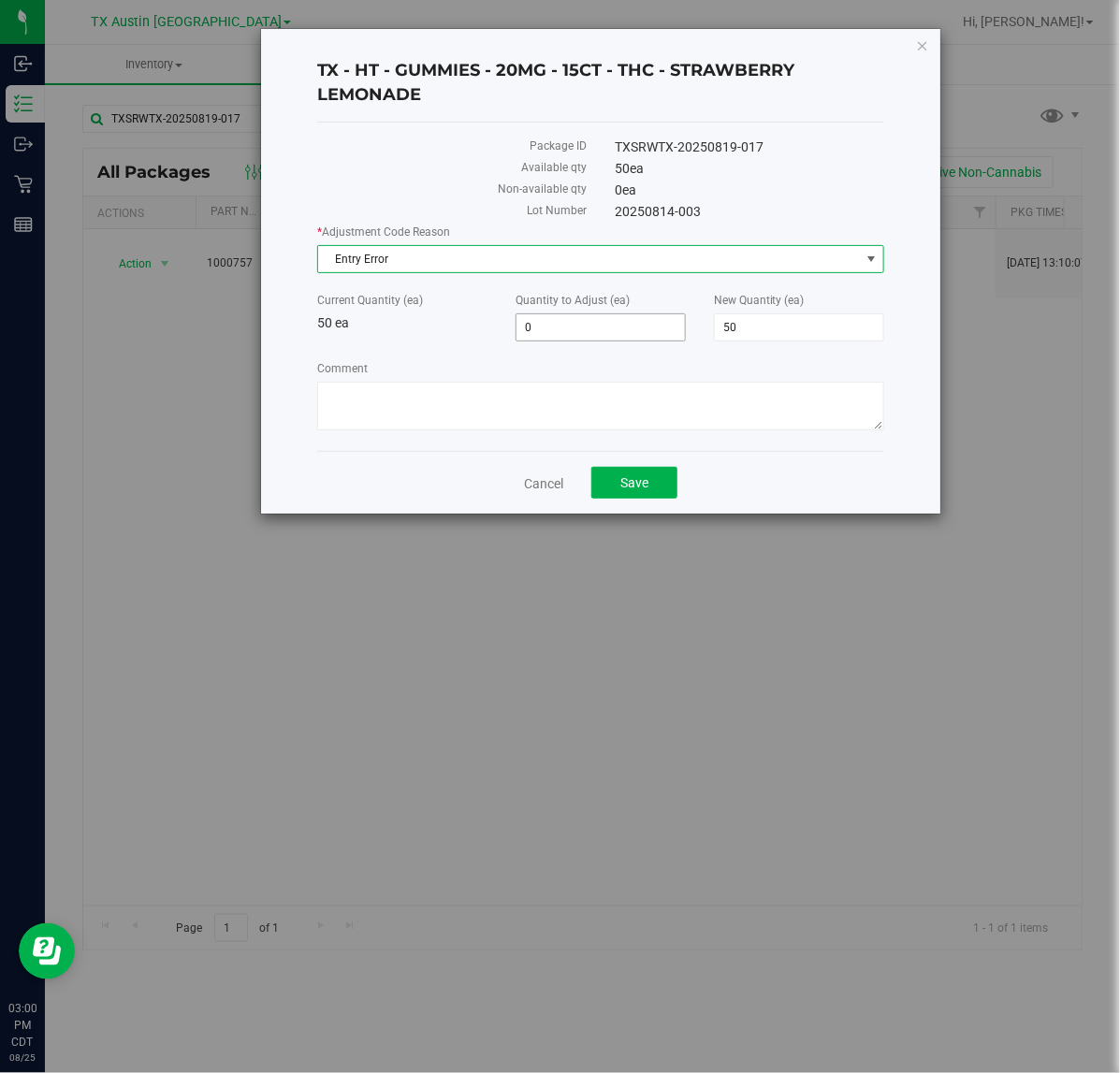
click at [575, 332] on span "0 0" at bounding box center [599, 327] width 170 height 28
type input "-1"
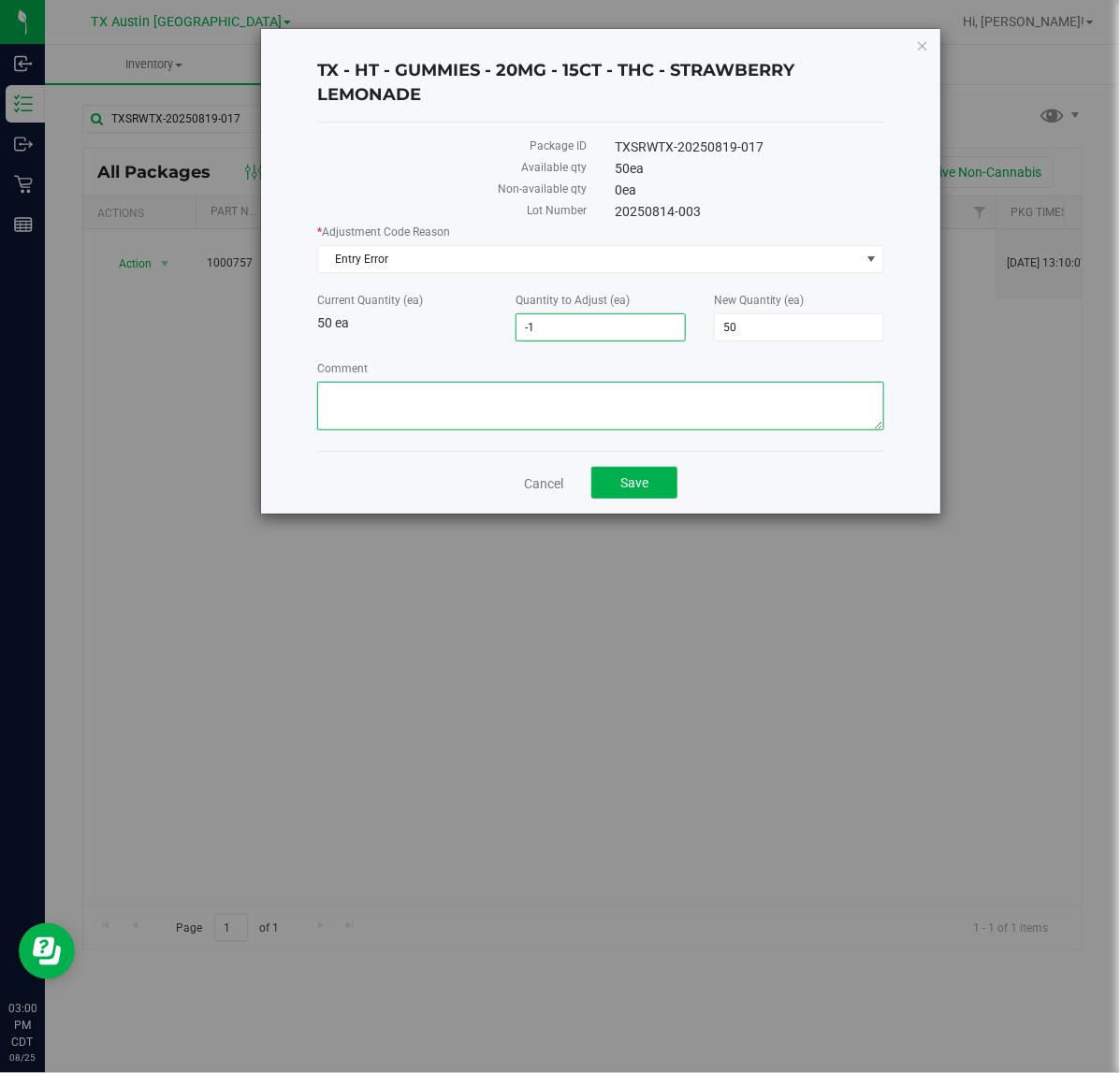
type input "-1"
type input "49"
click at [585, 402] on textarea "Comment" at bounding box center [599, 406] width 566 height 49
type textarea "1 less unit"
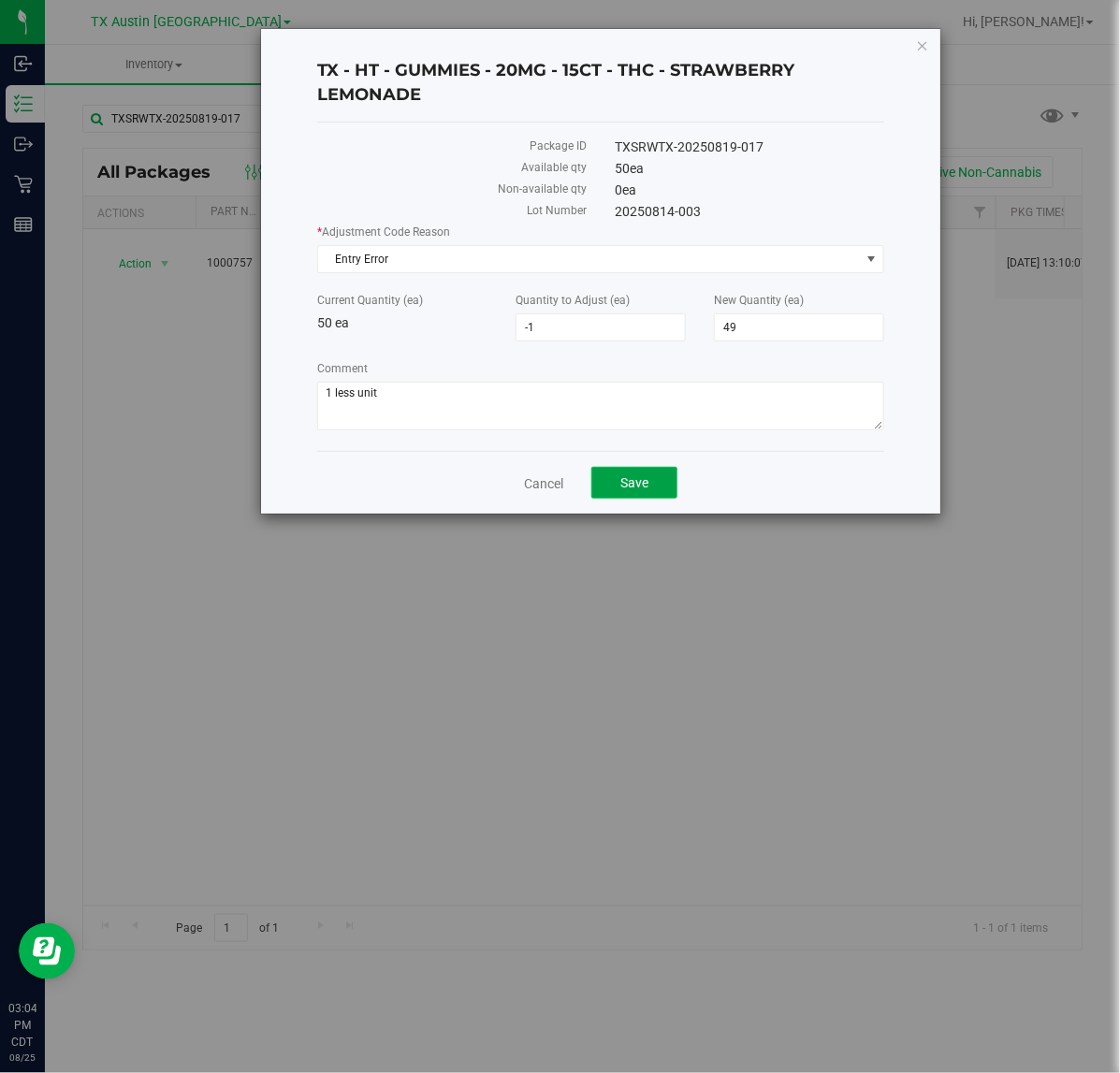
click at [660, 488] on button "Save" at bounding box center [634, 483] width 86 height 32
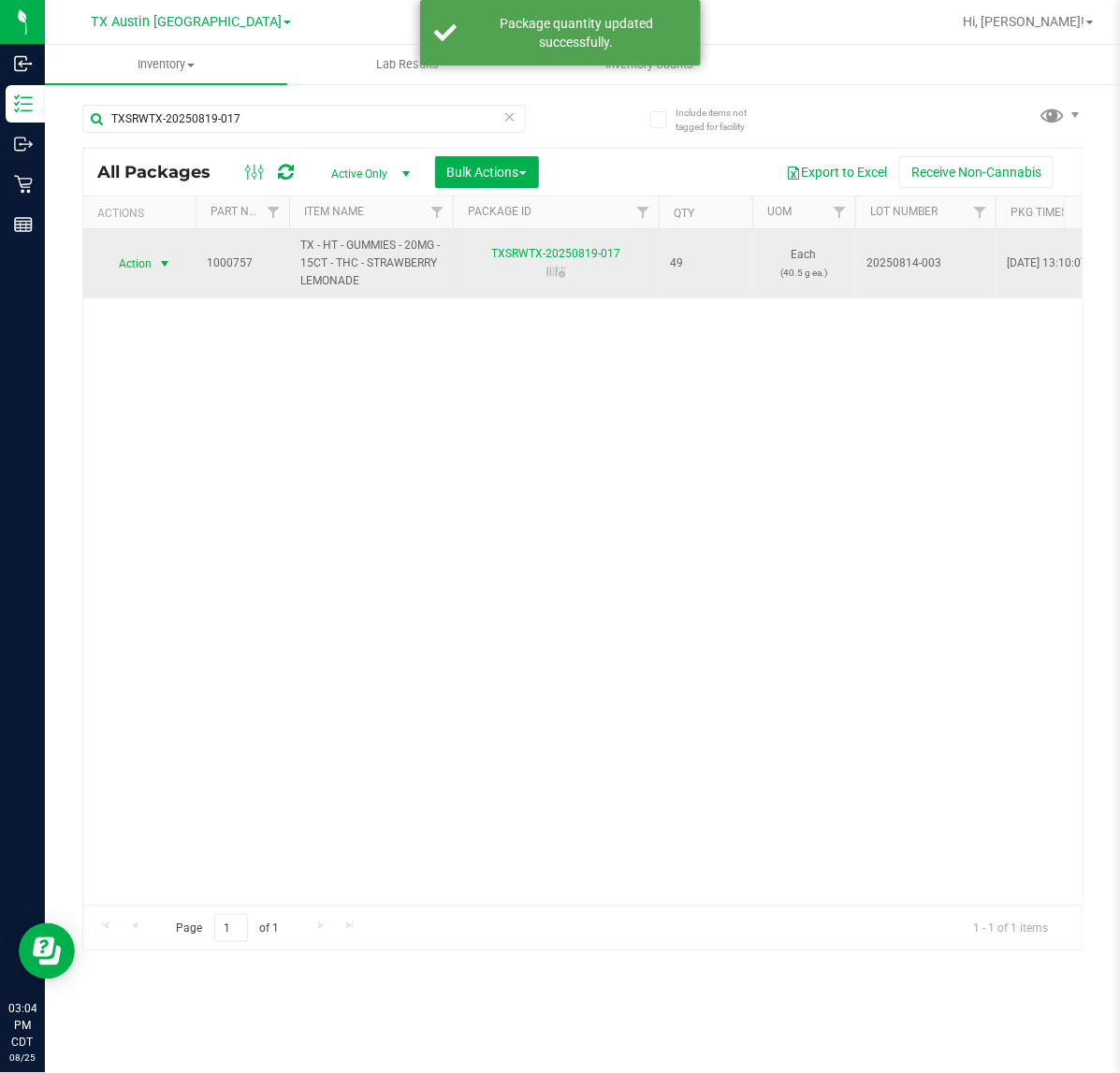
click at [146, 269] on span "Action" at bounding box center [128, 264] width 51 height 26
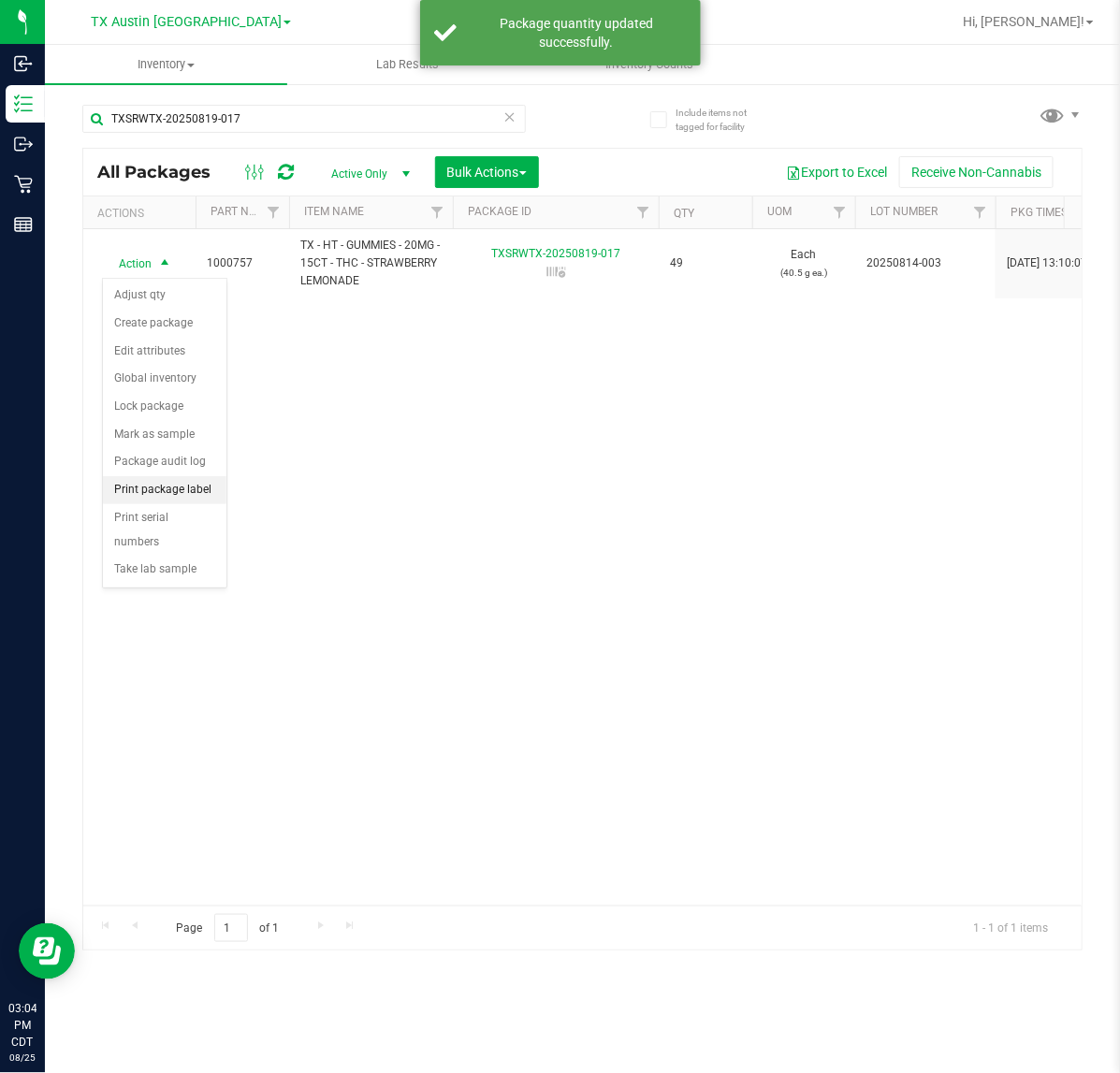
click at [162, 502] on li "Print package label" at bounding box center [164, 490] width 123 height 28
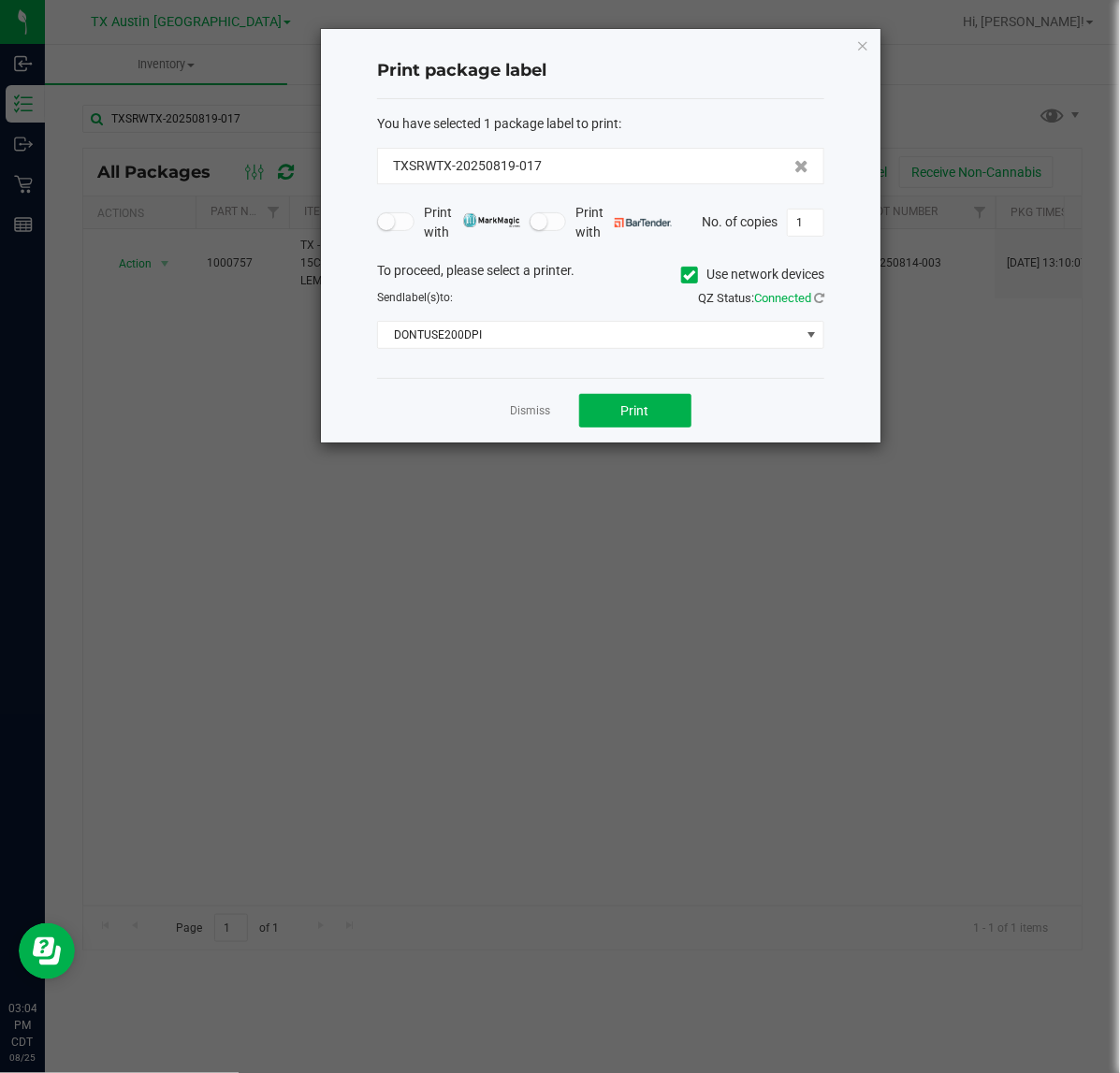
click at [610, 303] on div "QZ Status: Connected" at bounding box center [719, 299] width 238 height 19
click at [608, 330] on span "DONTUSE200DPI" at bounding box center [588, 334] width 422 height 26
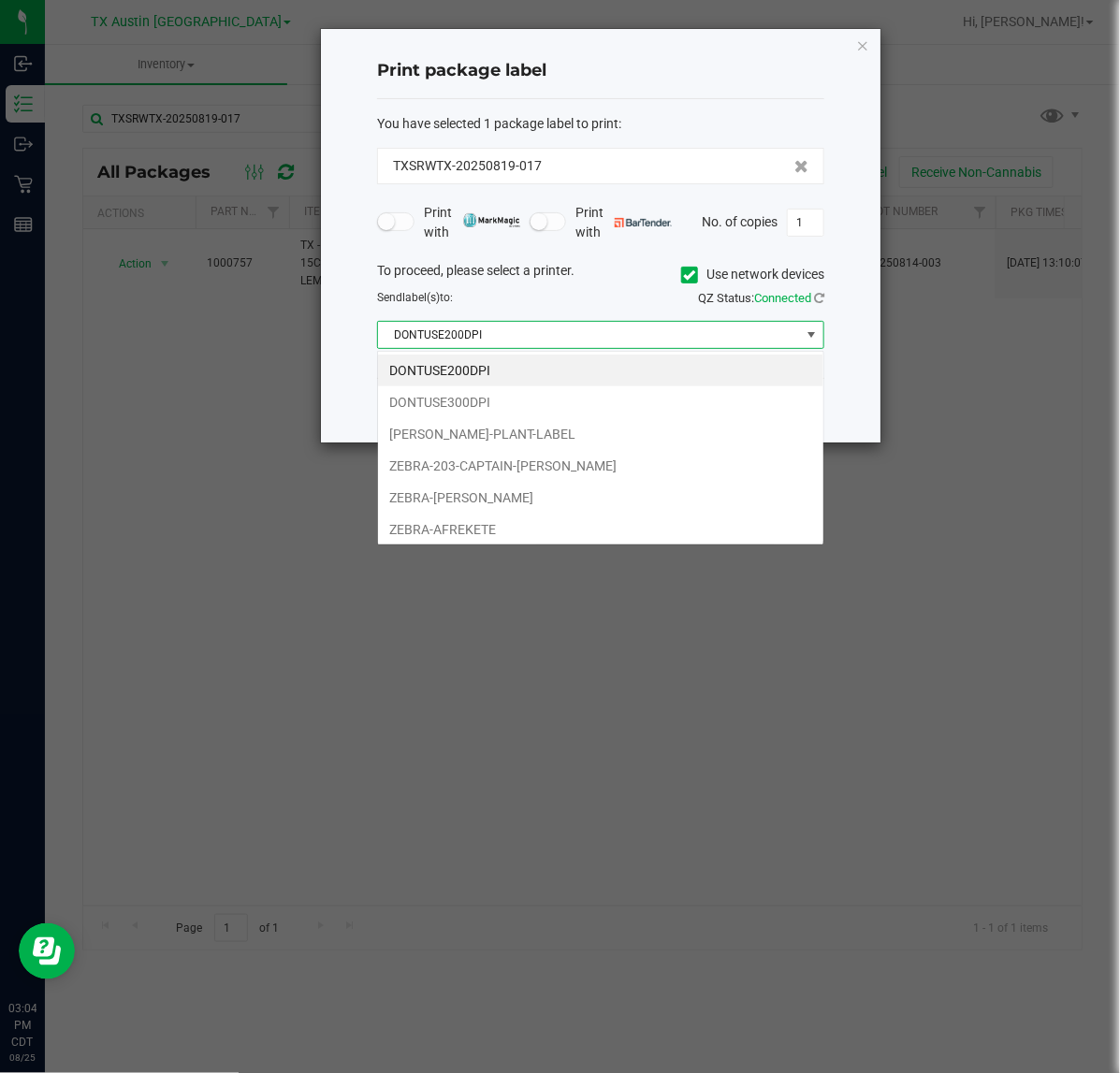
scroll to position [29, 446]
click at [562, 516] on li "ZEBRA-AFREKETE" at bounding box center [600, 530] width 445 height 32
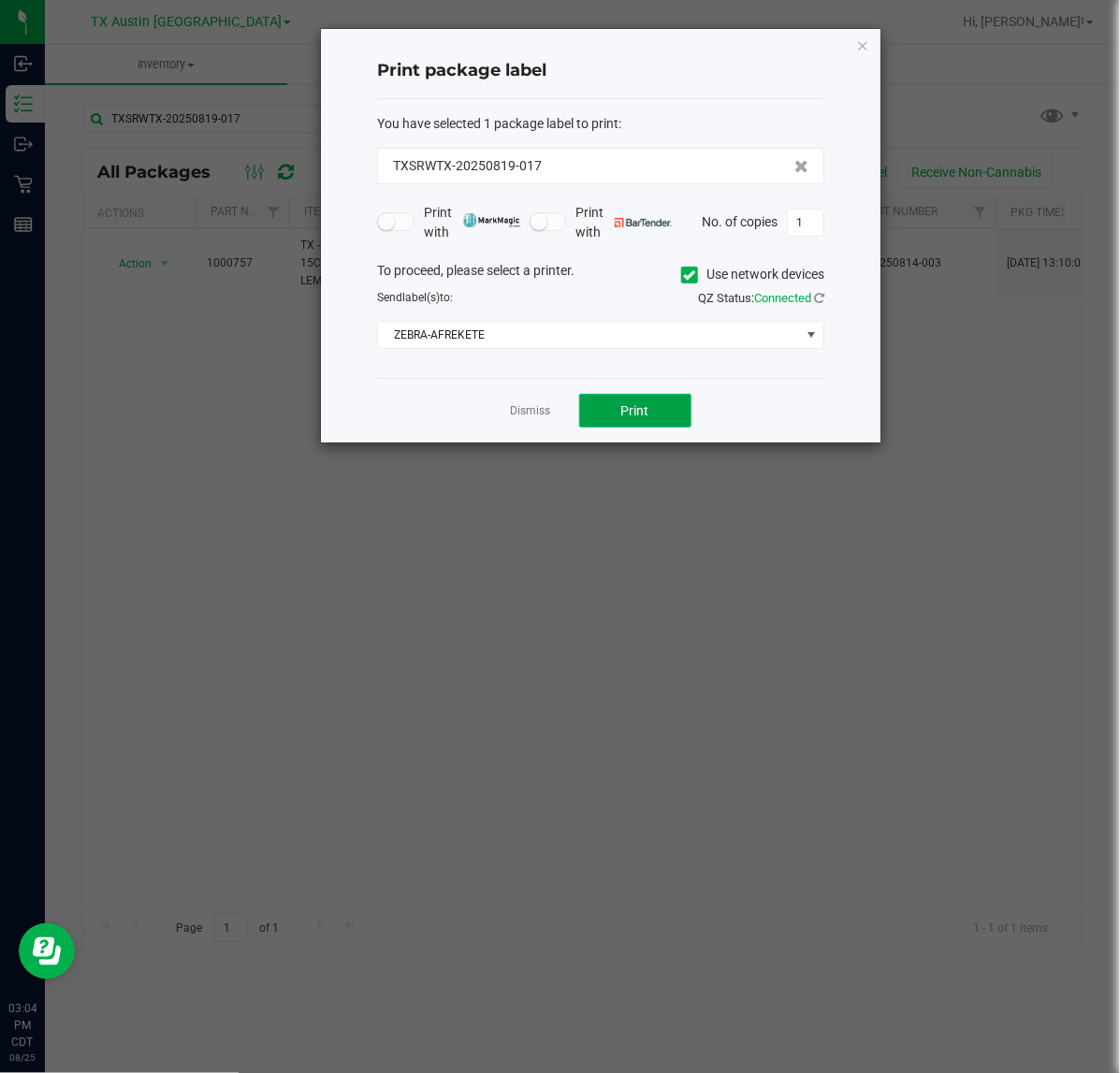
click at [608, 403] on button "Print" at bounding box center [634, 411] width 112 height 34
click at [512, 410] on link "Dismiss" at bounding box center [531, 411] width 40 height 16
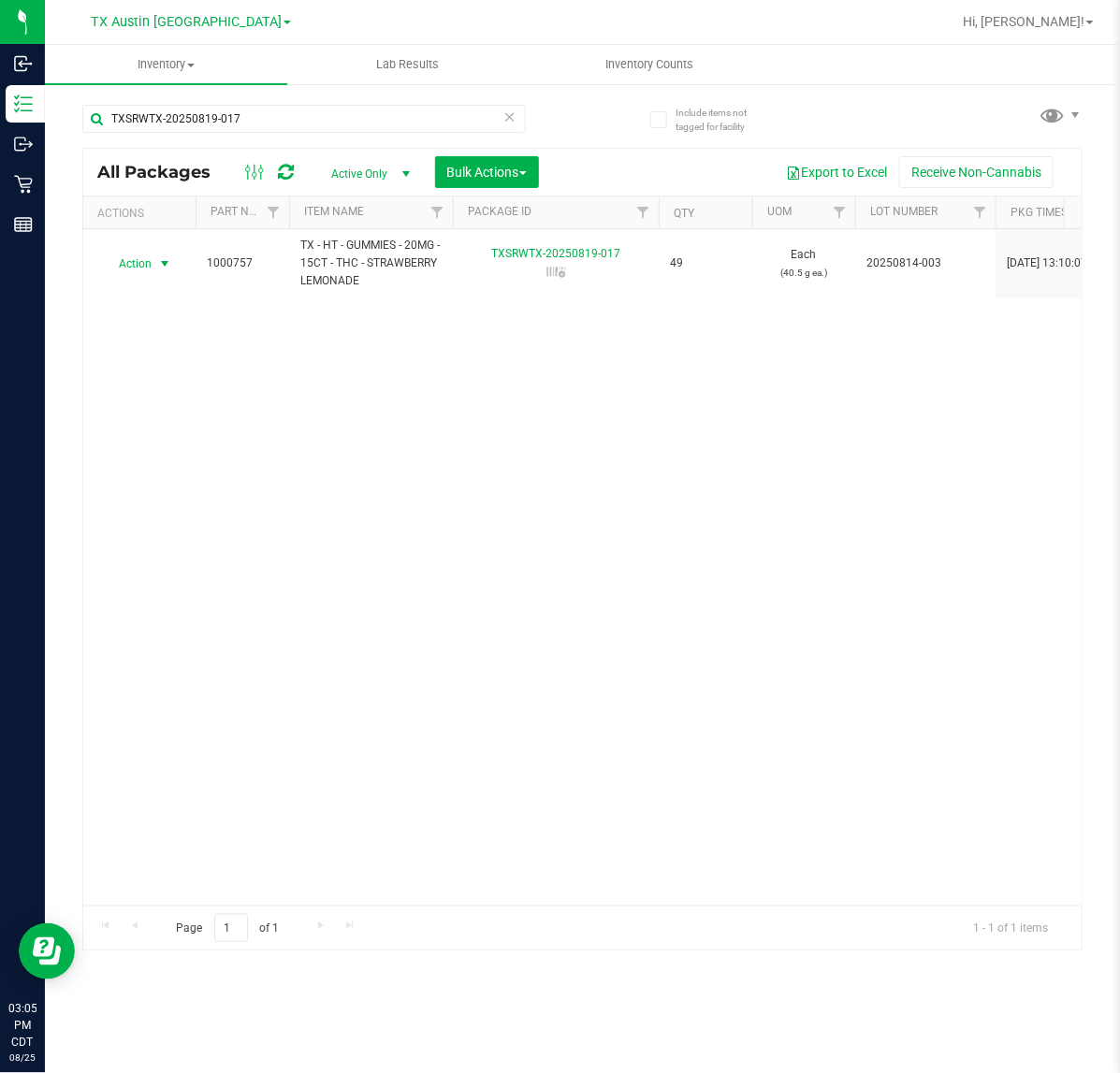
click at [169, 11] on div "TX Austin DC TX Austin DC TX Plano Retail TX San Antonio Retail TX South-Austin…" at bounding box center [191, 22] width 200 height 23
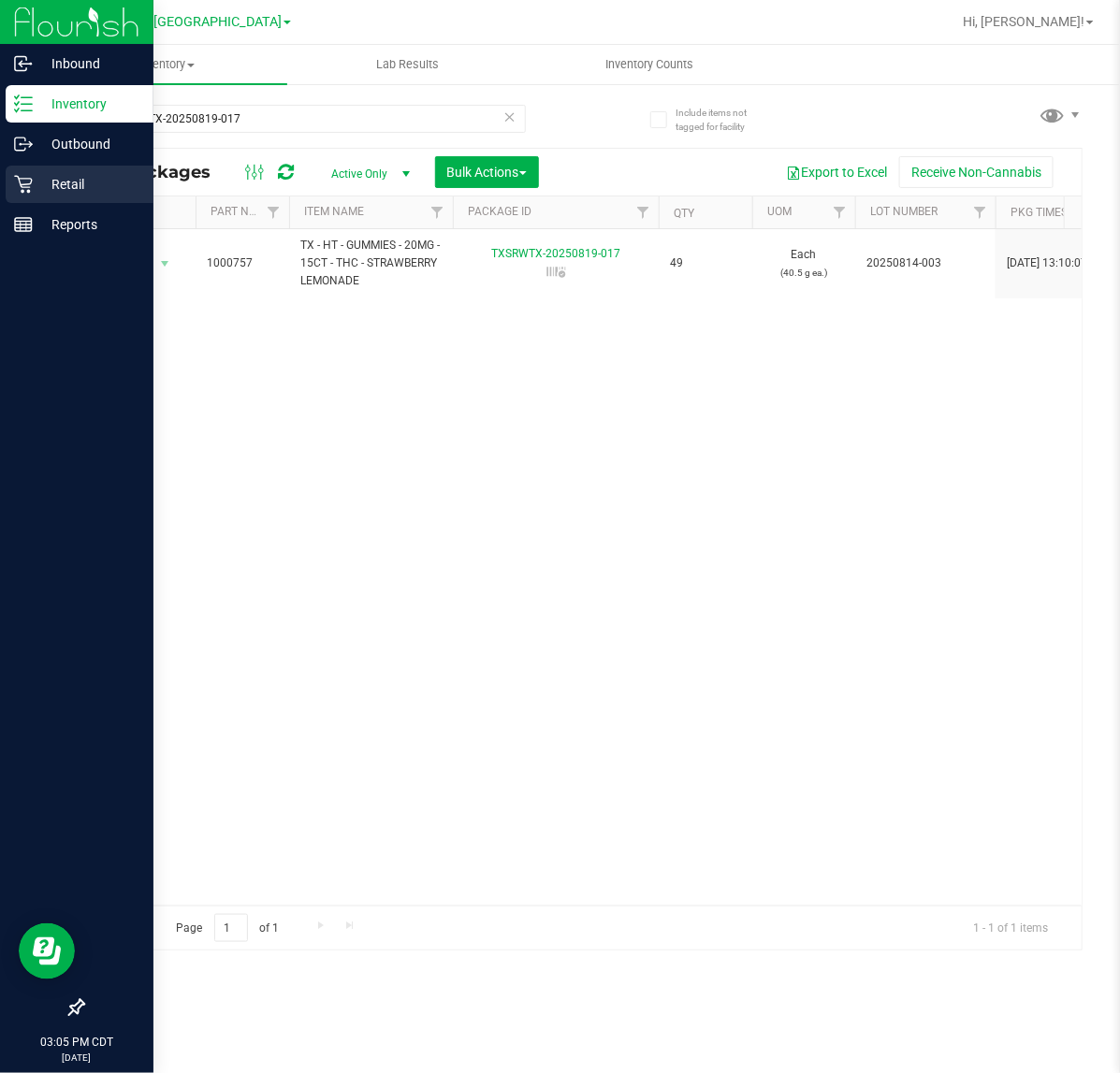
click at [26, 165] on div "Retail" at bounding box center [79, 184] width 148 height 38
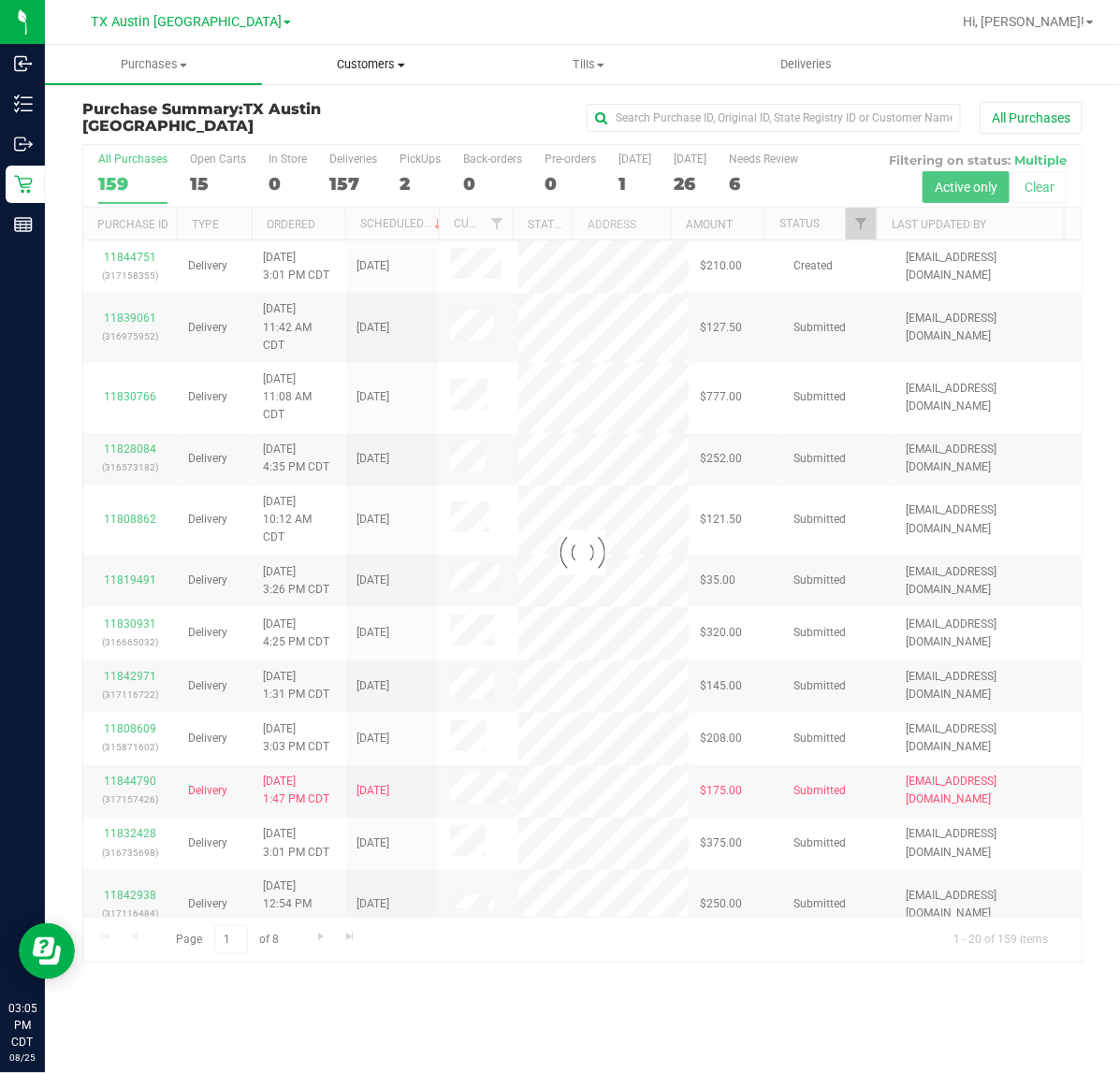
click at [310, 68] on span "Customers" at bounding box center [370, 65] width 215 height 17
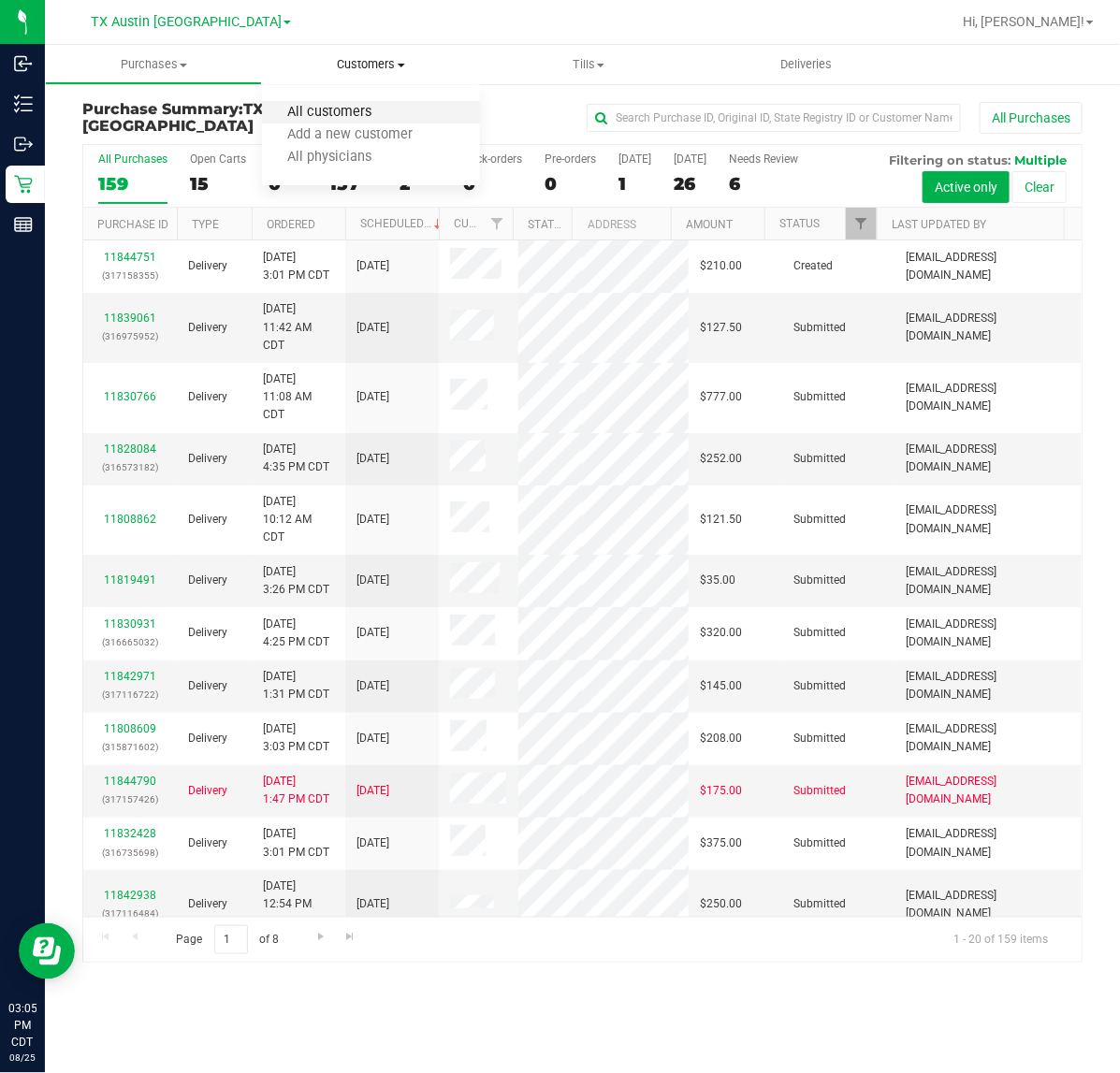
click at [353, 114] on span "All customers" at bounding box center [329, 112] width 134 height 16
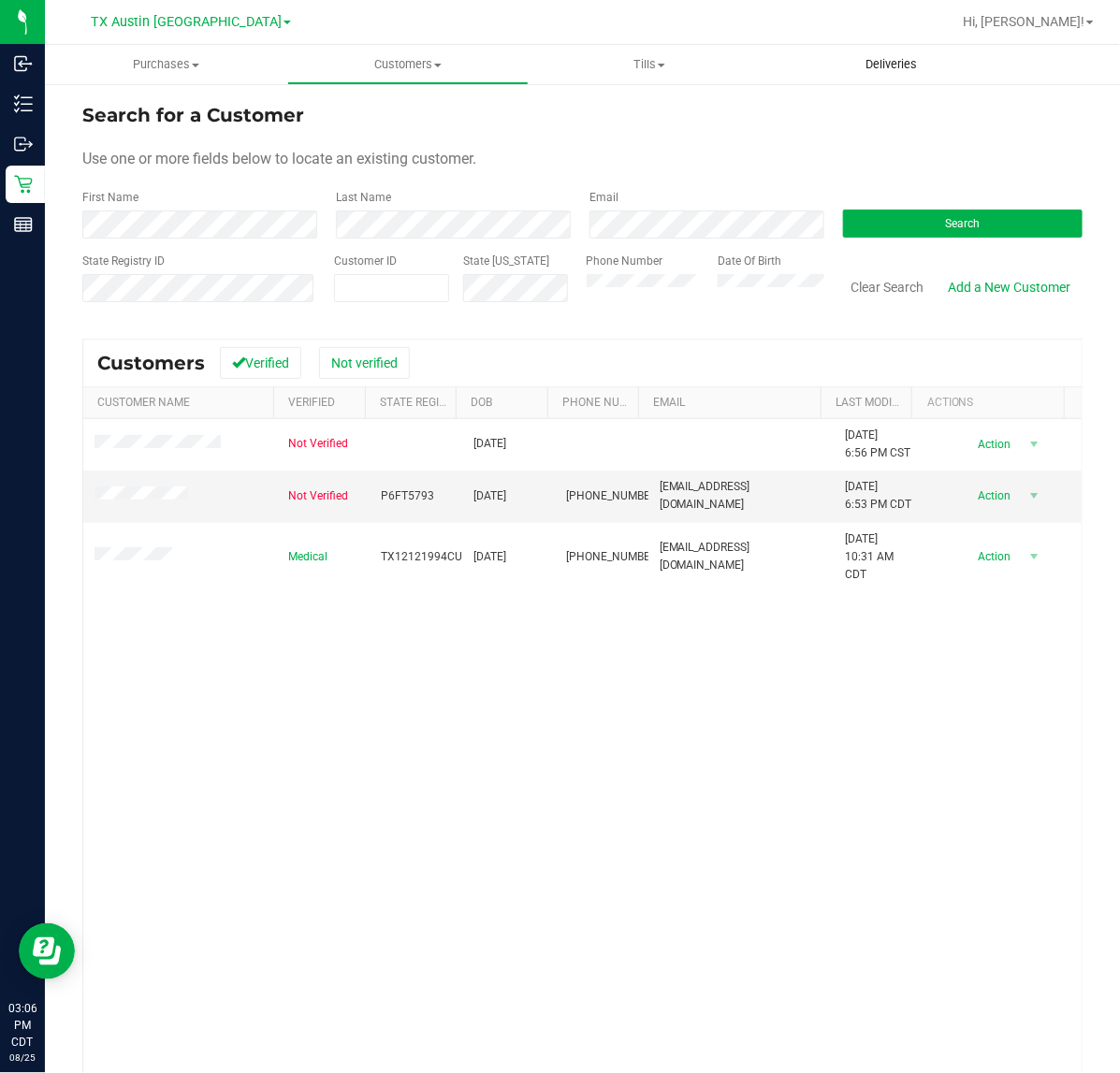
click at [835, 63] on uib-tab-heading "Deliveries" at bounding box center [892, 65] width 241 height 38
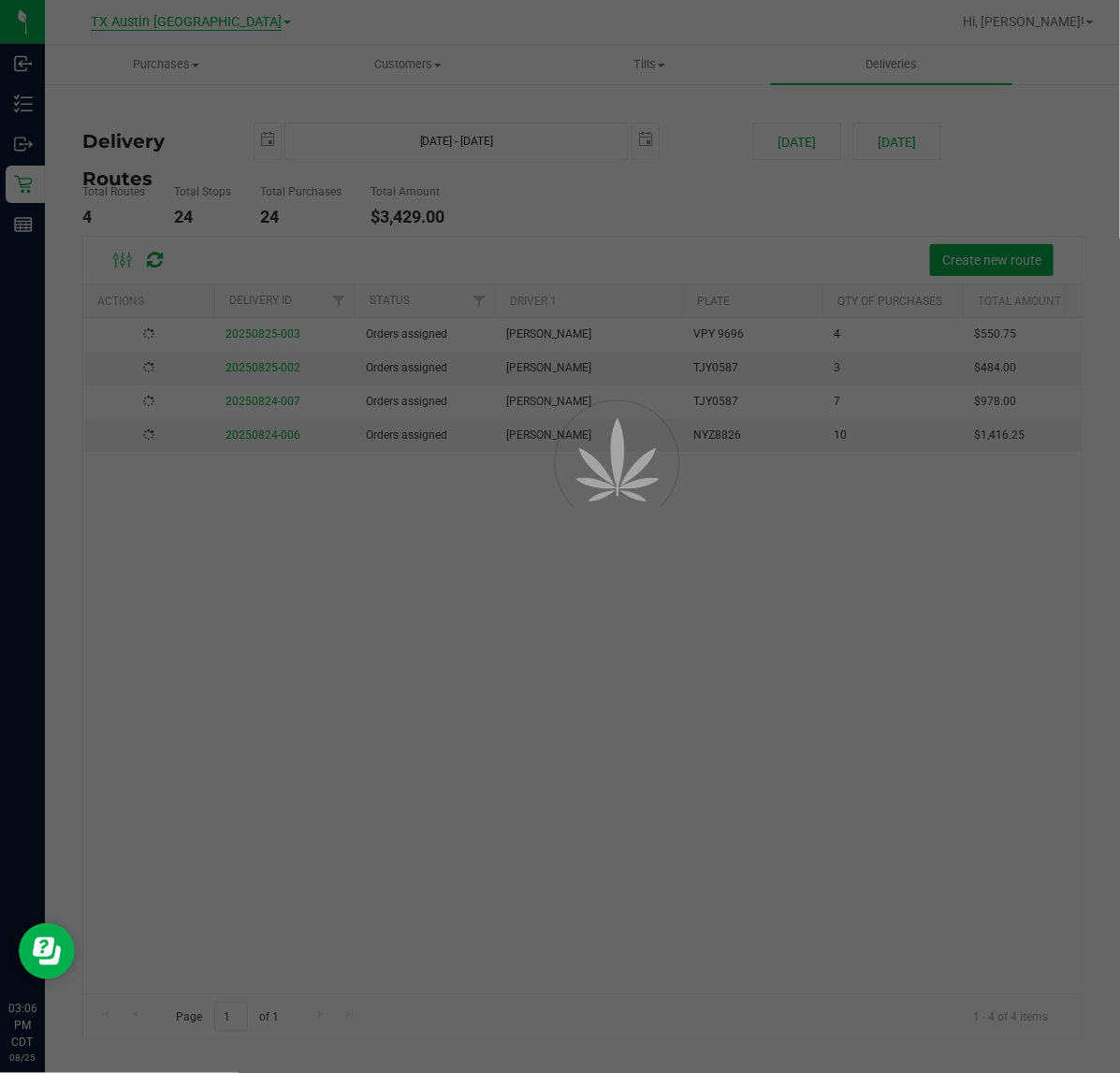
click at [174, 23] on div "TX Austin DC TX Austin DC TX Plano Retail TX San Antonio Retail TX South-Austin…" at bounding box center [583, 536] width 1075 height 1073
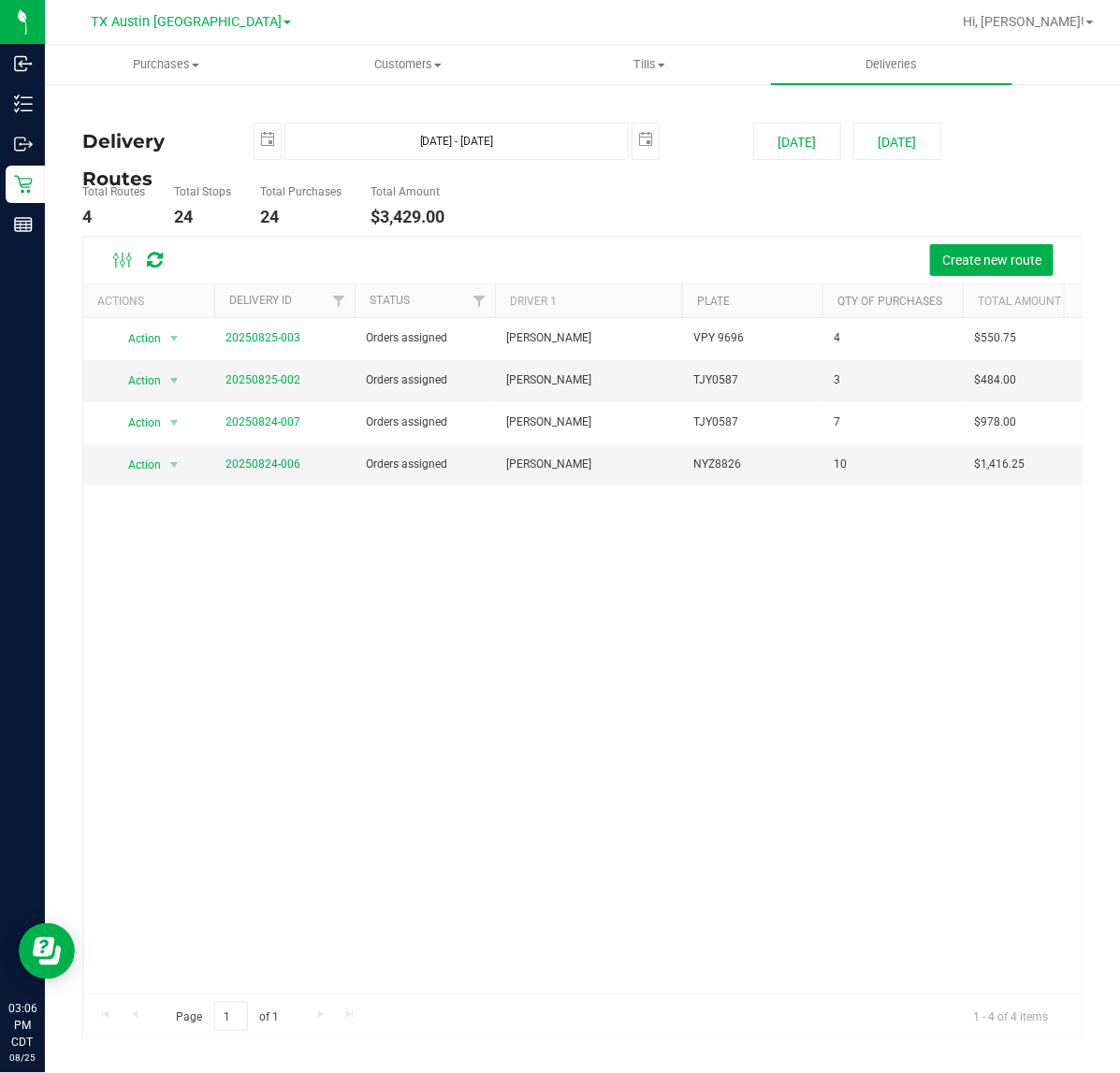
click at [202, 33] on div "TX Austin DC TX Austin DC TX Plano Retail TX San Antonio Retail TX South-Austin…" at bounding box center [191, 22] width 200 height 23
click at [201, 23] on span "TX Austin [GEOGRAPHIC_DATA]" at bounding box center [186, 23] width 191 height 17
click at [174, 138] on link "TX South-[GEOGRAPHIC_DATA] Retail" at bounding box center [191, 140] width 273 height 25
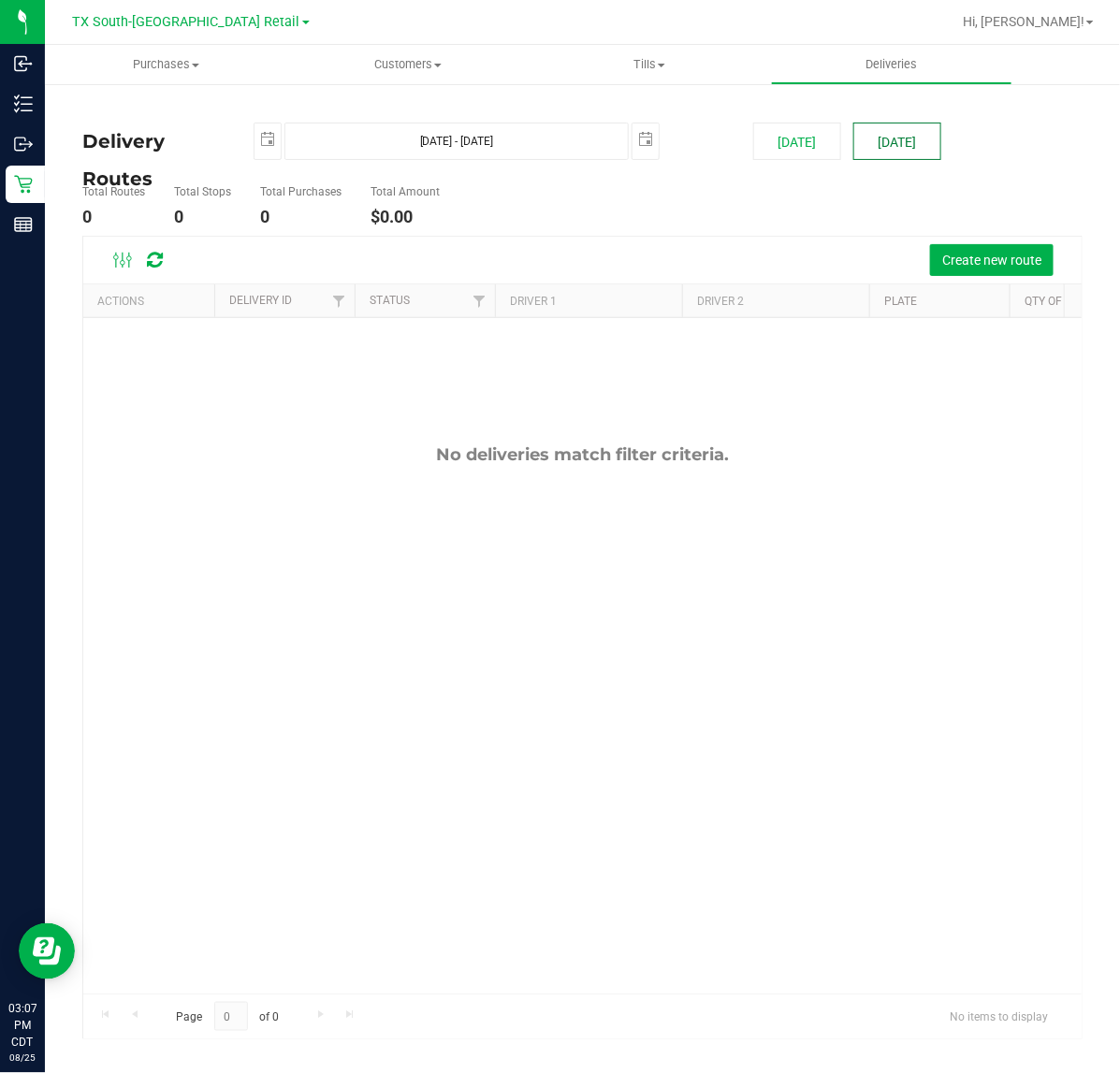
click at [887, 148] on button "Tomorrow" at bounding box center [897, 141] width 88 height 38
click at [987, 246] on button "Create new route" at bounding box center [990, 260] width 123 height 32
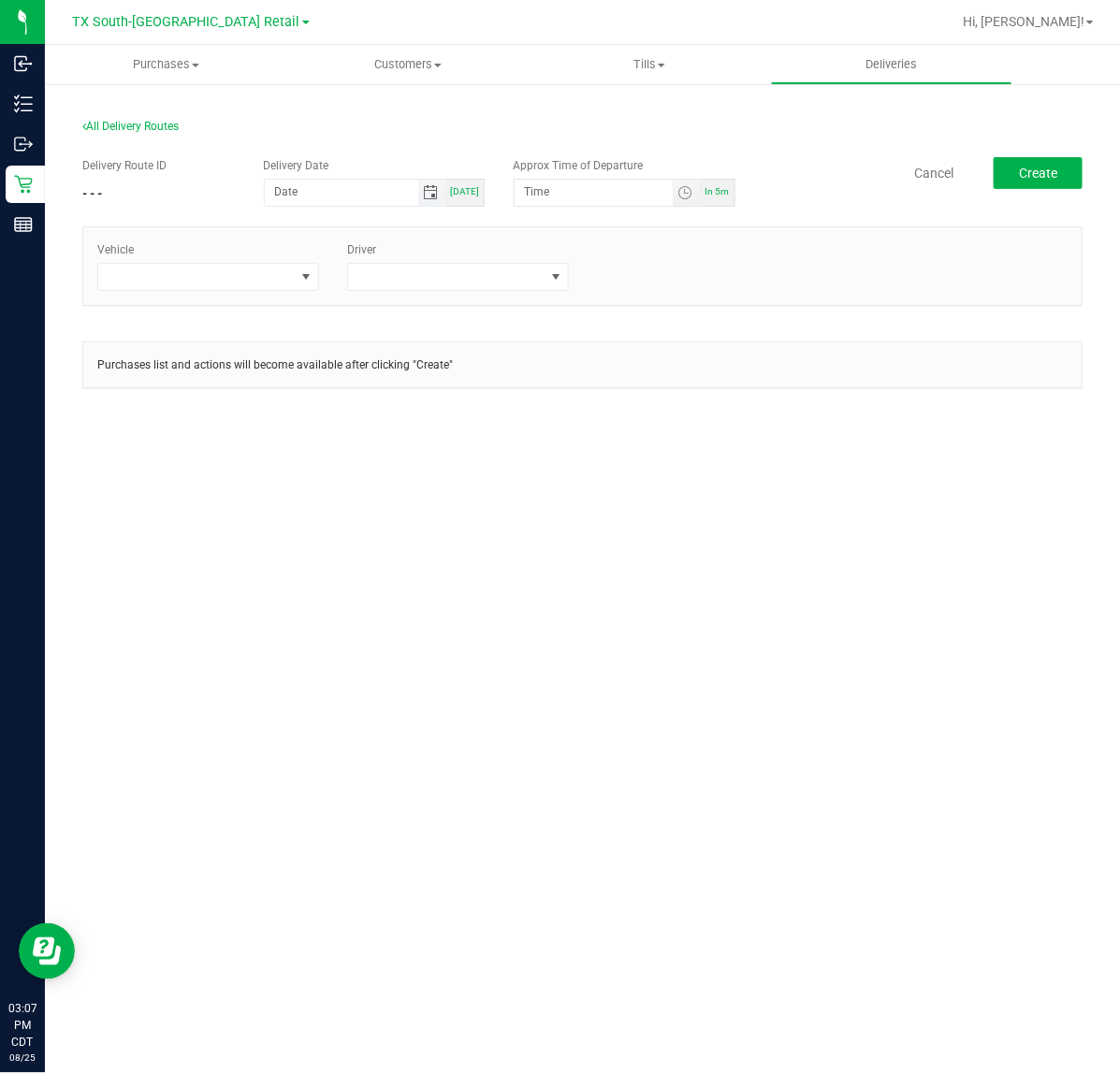
click at [426, 196] on span "Toggle calendar" at bounding box center [430, 193] width 15 height 15
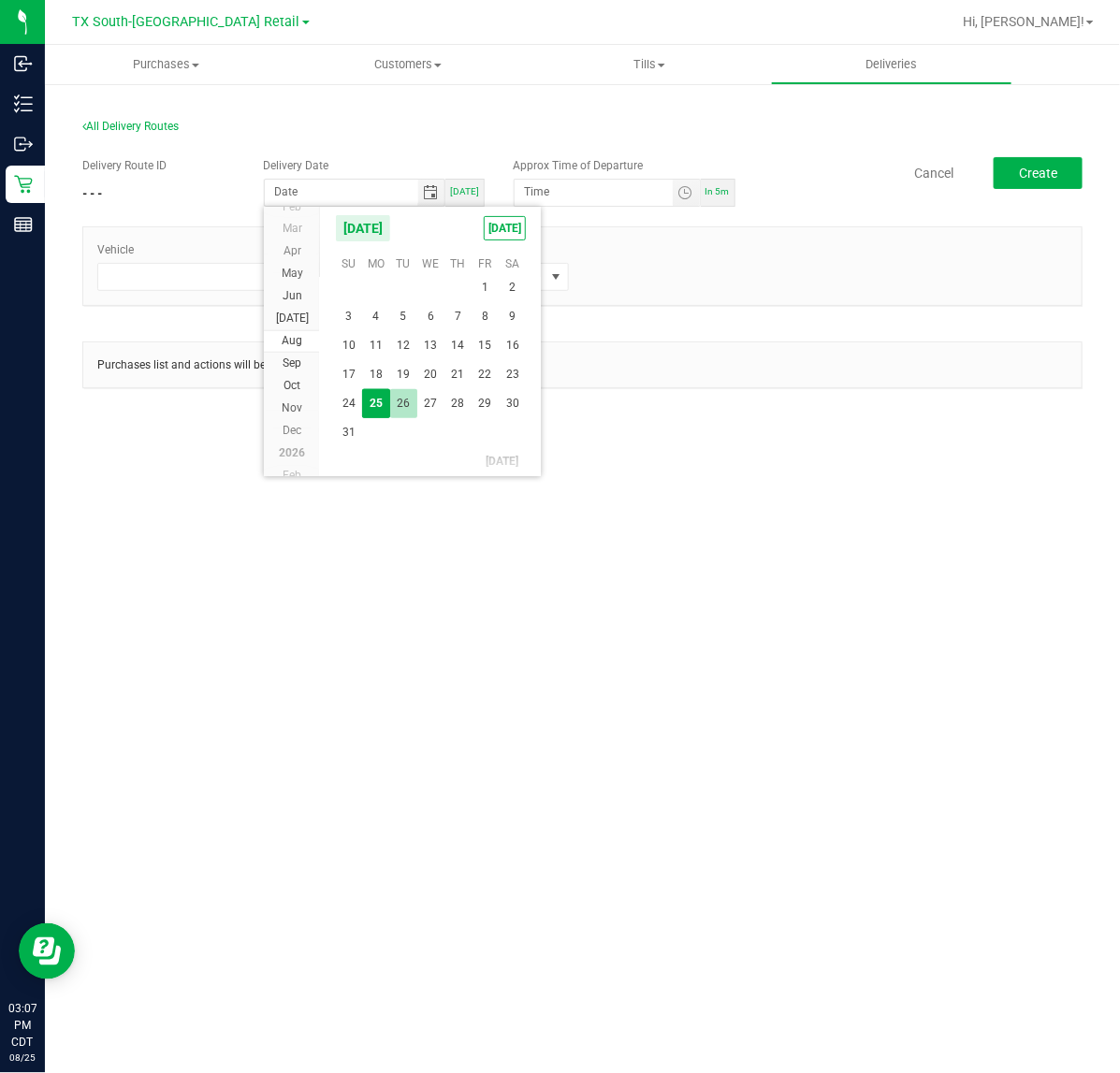
click at [409, 404] on span "26" at bounding box center [403, 403] width 27 height 29
type input "08/26/2025"
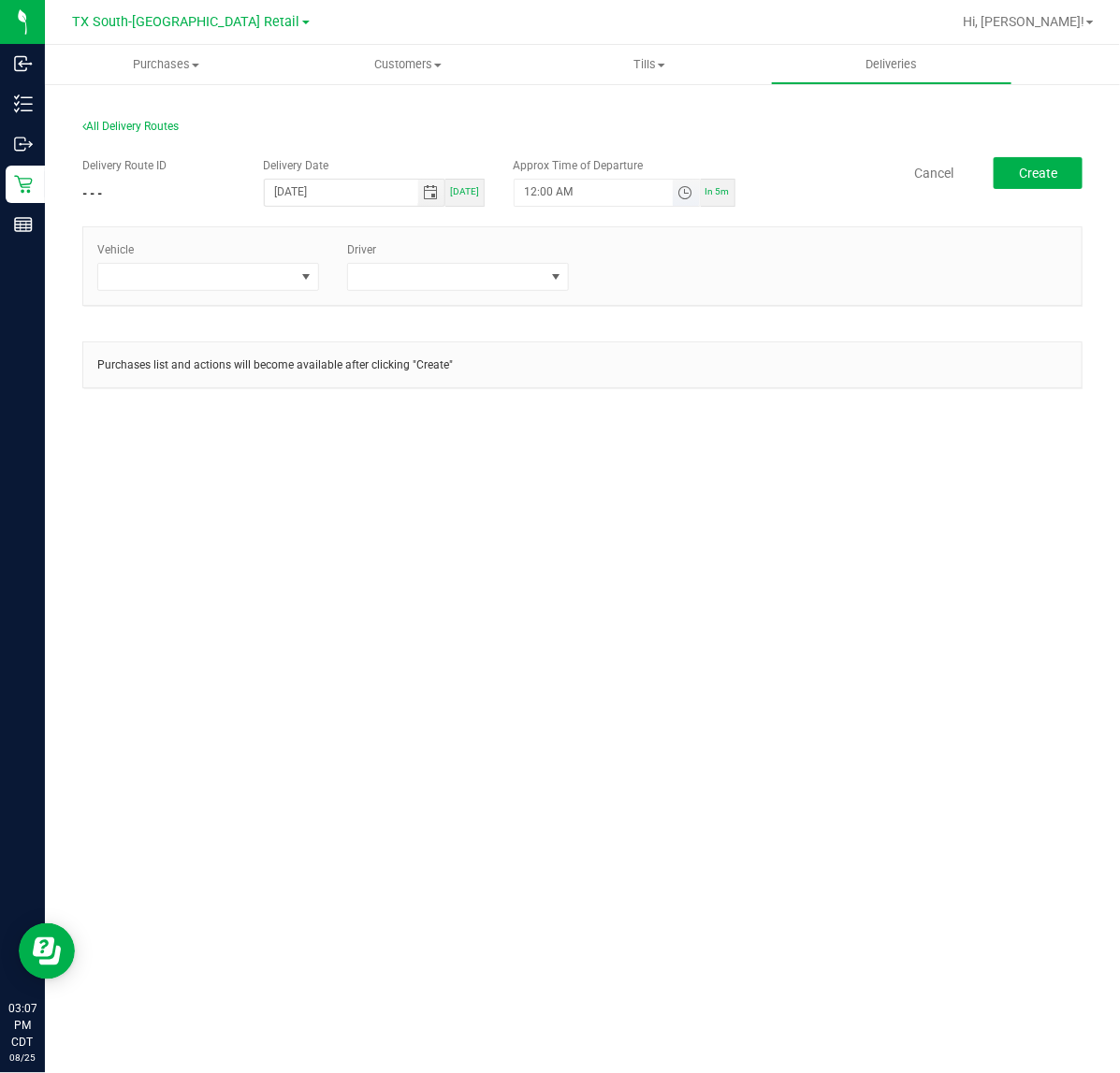
click at [686, 189] on span "Toggle time list" at bounding box center [685, 193] width 15 height 15
click at [661, 566] on button "Set" at bounding box center [650, 557] width 70 height 41
type input "5:00 AM"
click at [300, 278] on span at bounding box center [306, 277] width 15 height 15
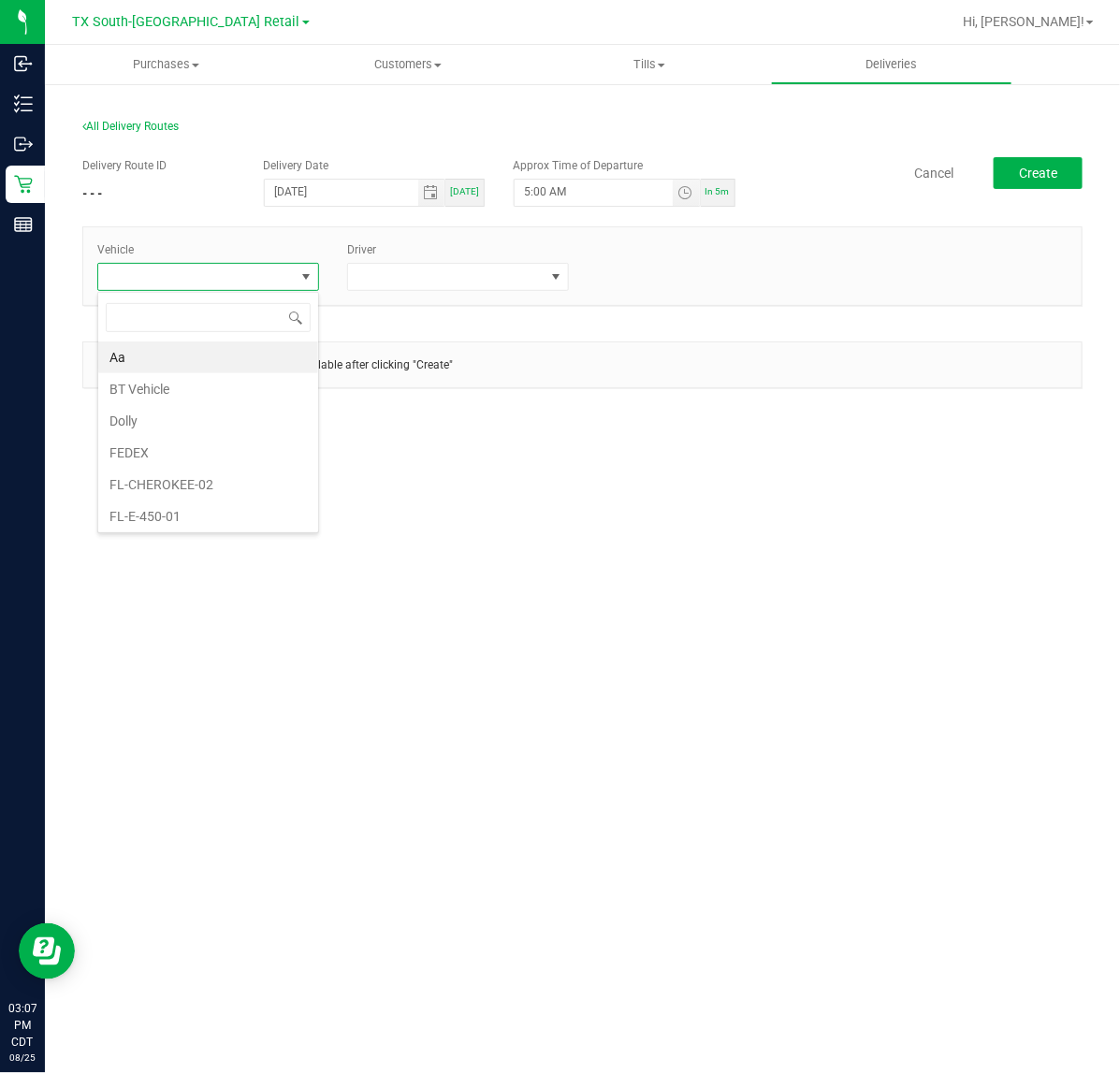
scroll to position [29, 222]
type input "tx"
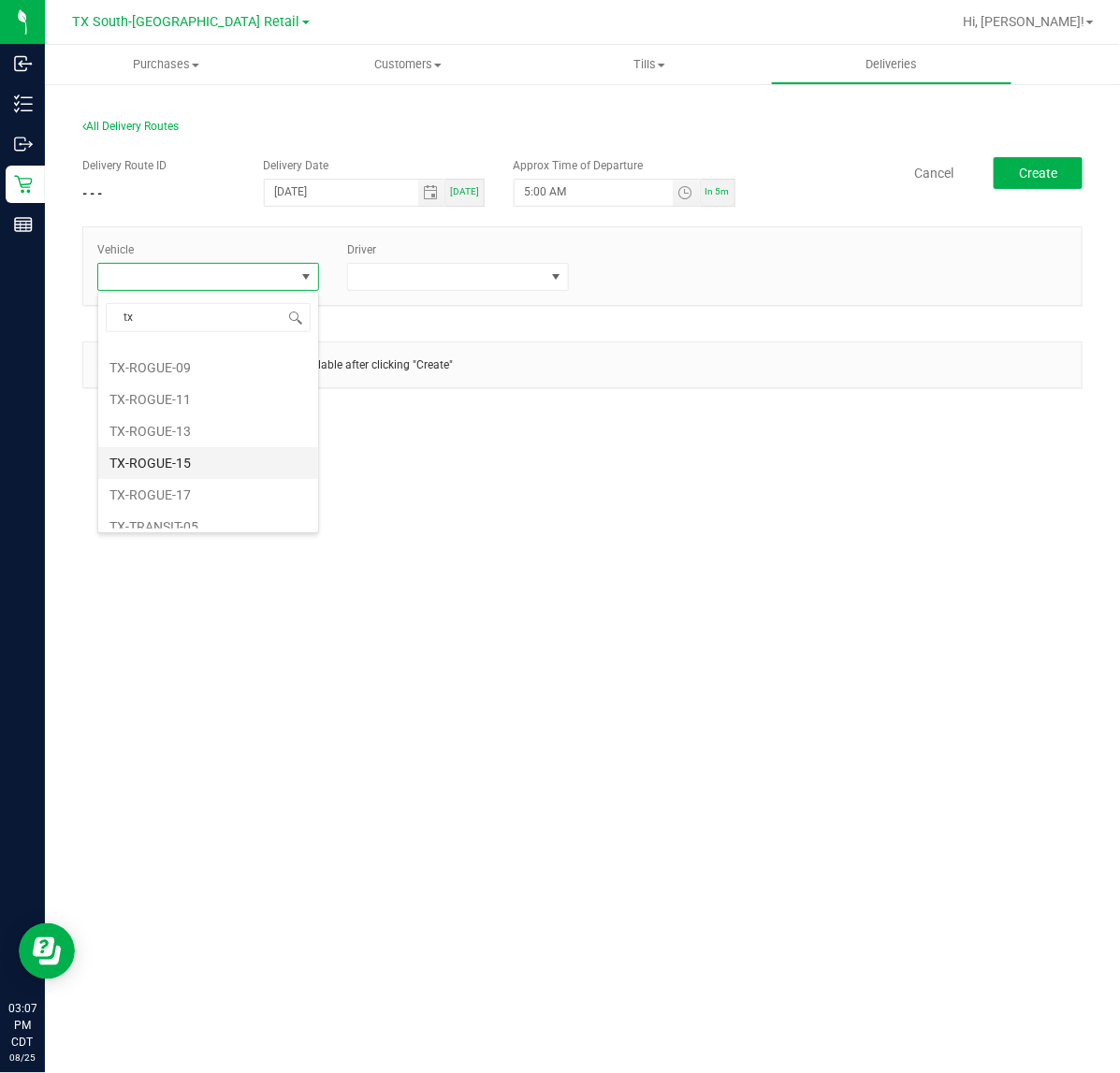
scroll to position [234, 0]
click at [211, 483] on li "TX-TRANSIT-19" at bounding box center [209, 474] width 220 height 32
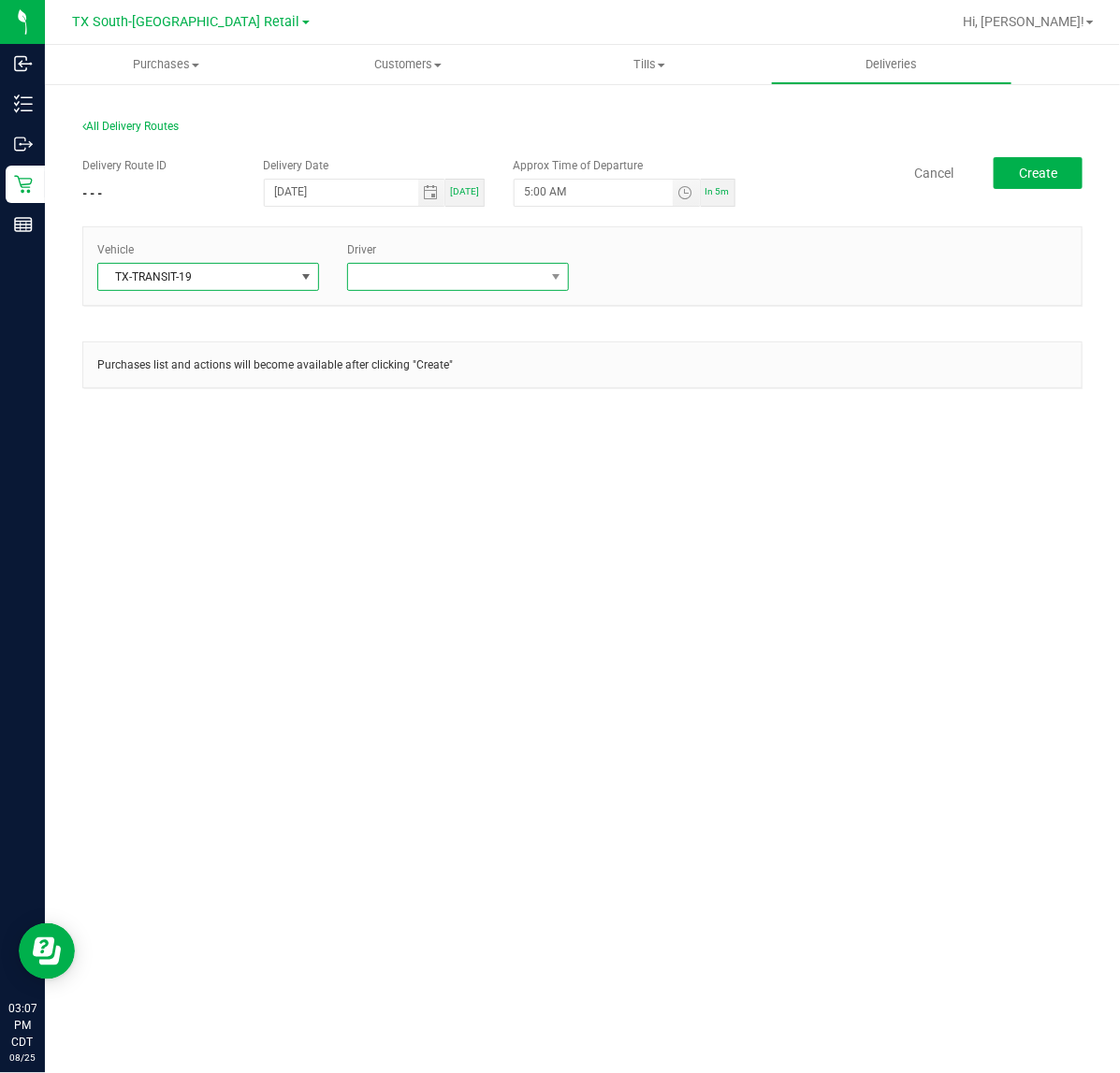
click at [350, 272] on span at bounding box center [445, 277] width 196 height 26
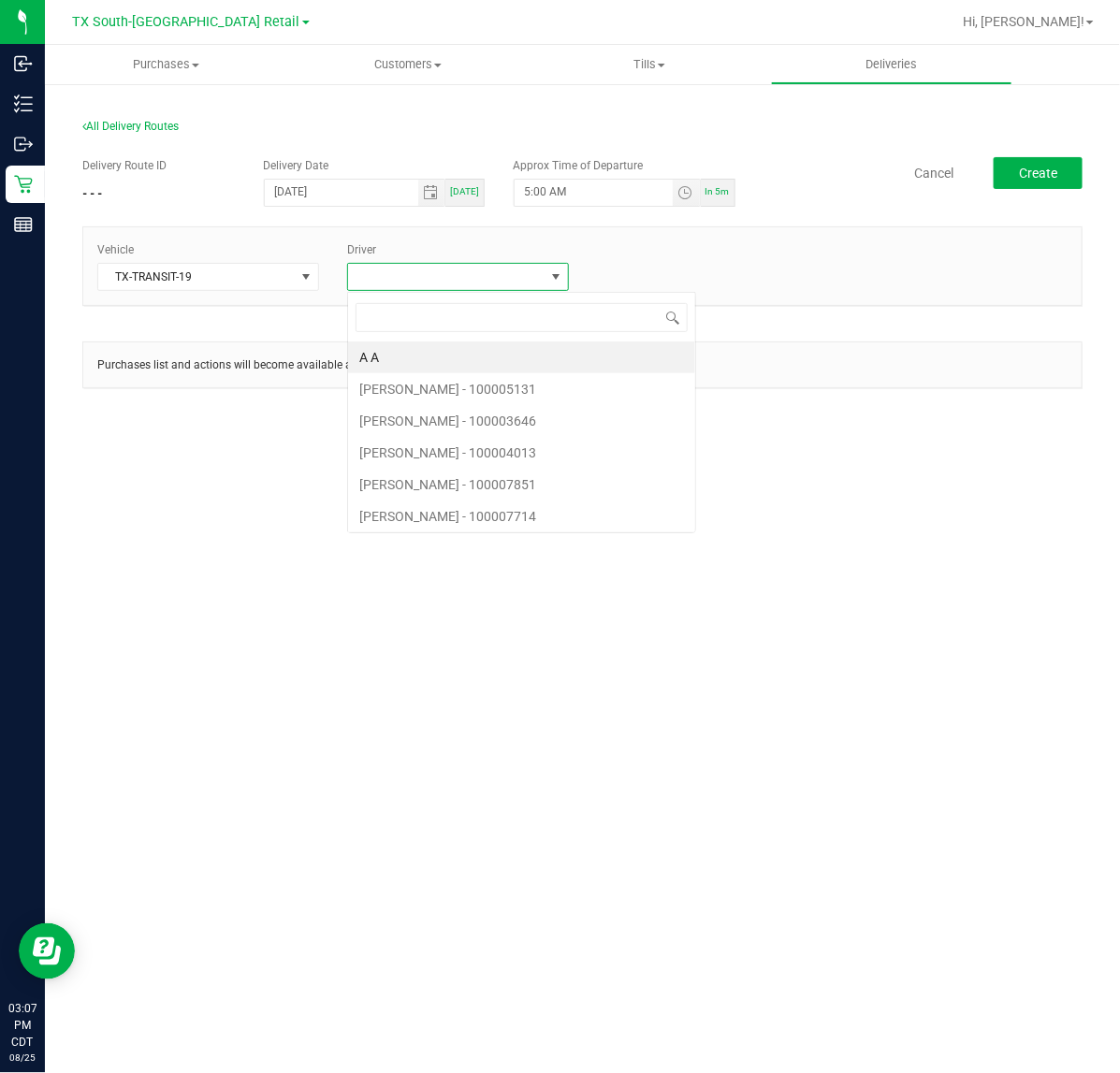
scroll to position [29, 222]
type input "reiji"
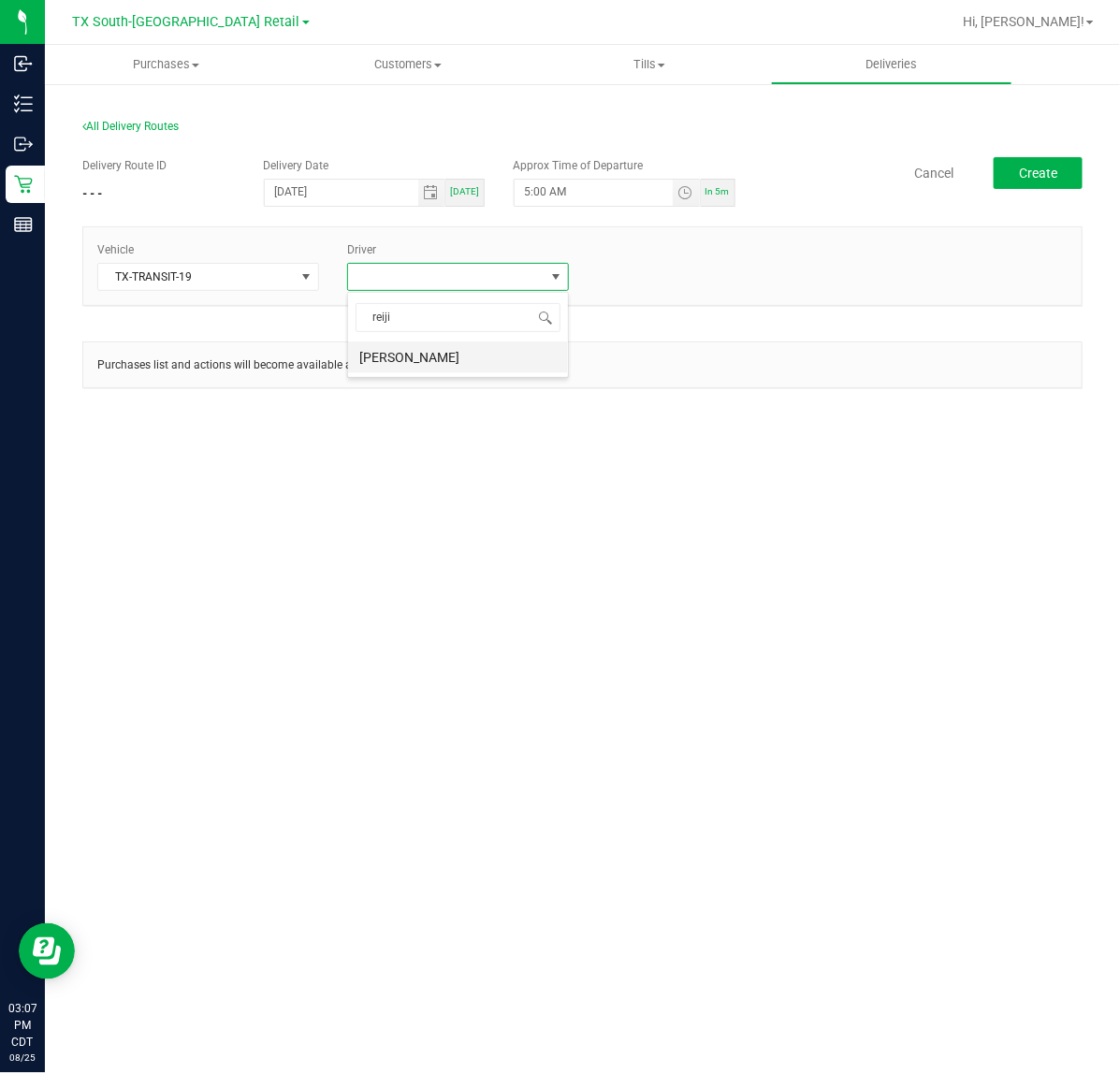
click at [491, 348] on li "Reiji Iwaku" at bounding box center [458, 357] width 220 height 32
click at [1022, 162] on button "Create" at bounding box center [1037, 173] width 89 height 32
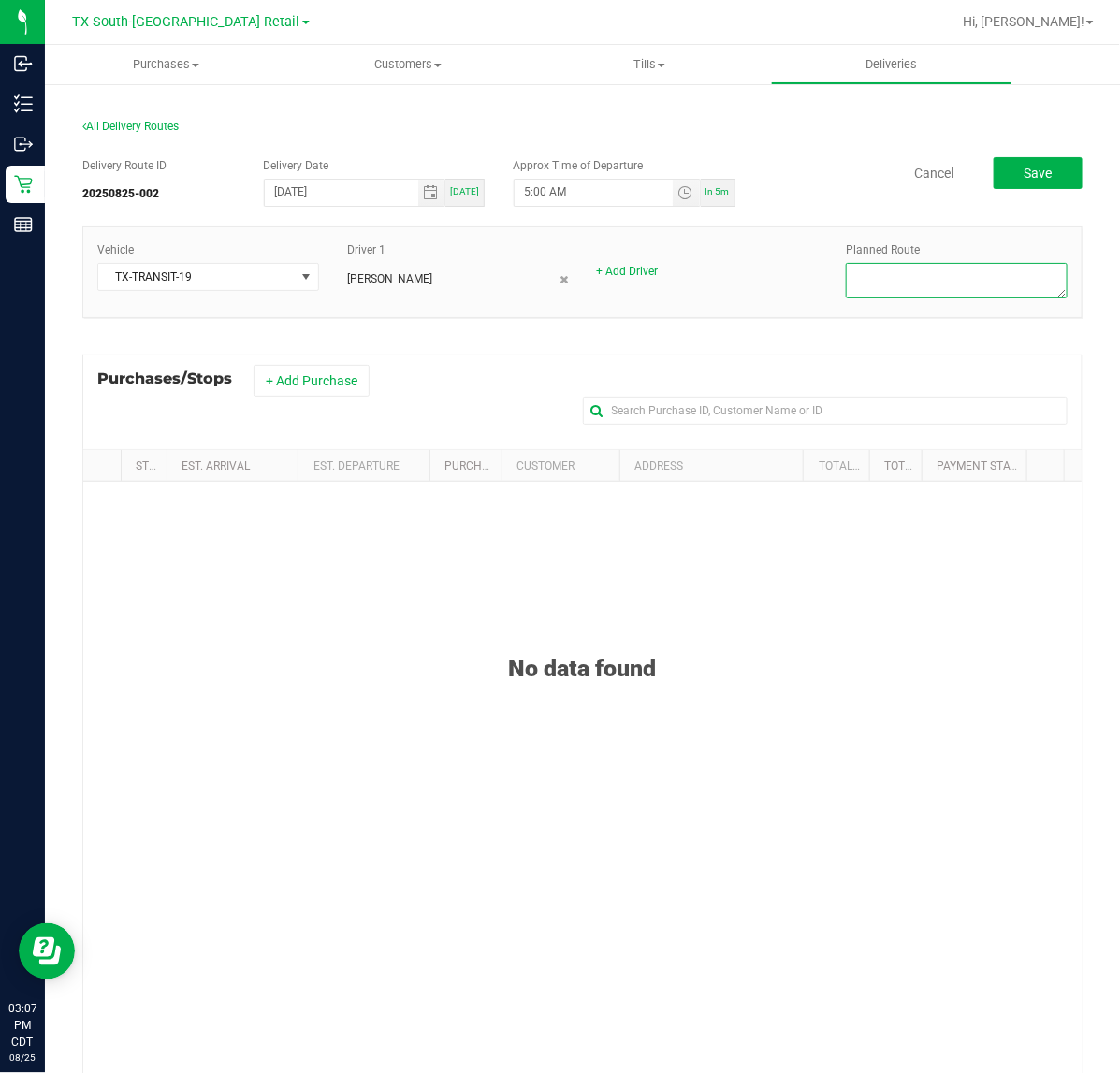
click at [881, 279] on textarea at bounding box center [957, 281] width 222 height 36
type textarea "S. ATX Retail"
click at [311, 398] on div "Purchases/Stops + Add Purchase" at bounding box center [583, 401] width 1000 height 95
click at [318, 383] on button "+ Add Purchase" at bounding box center [311, 381] width 116 height 32
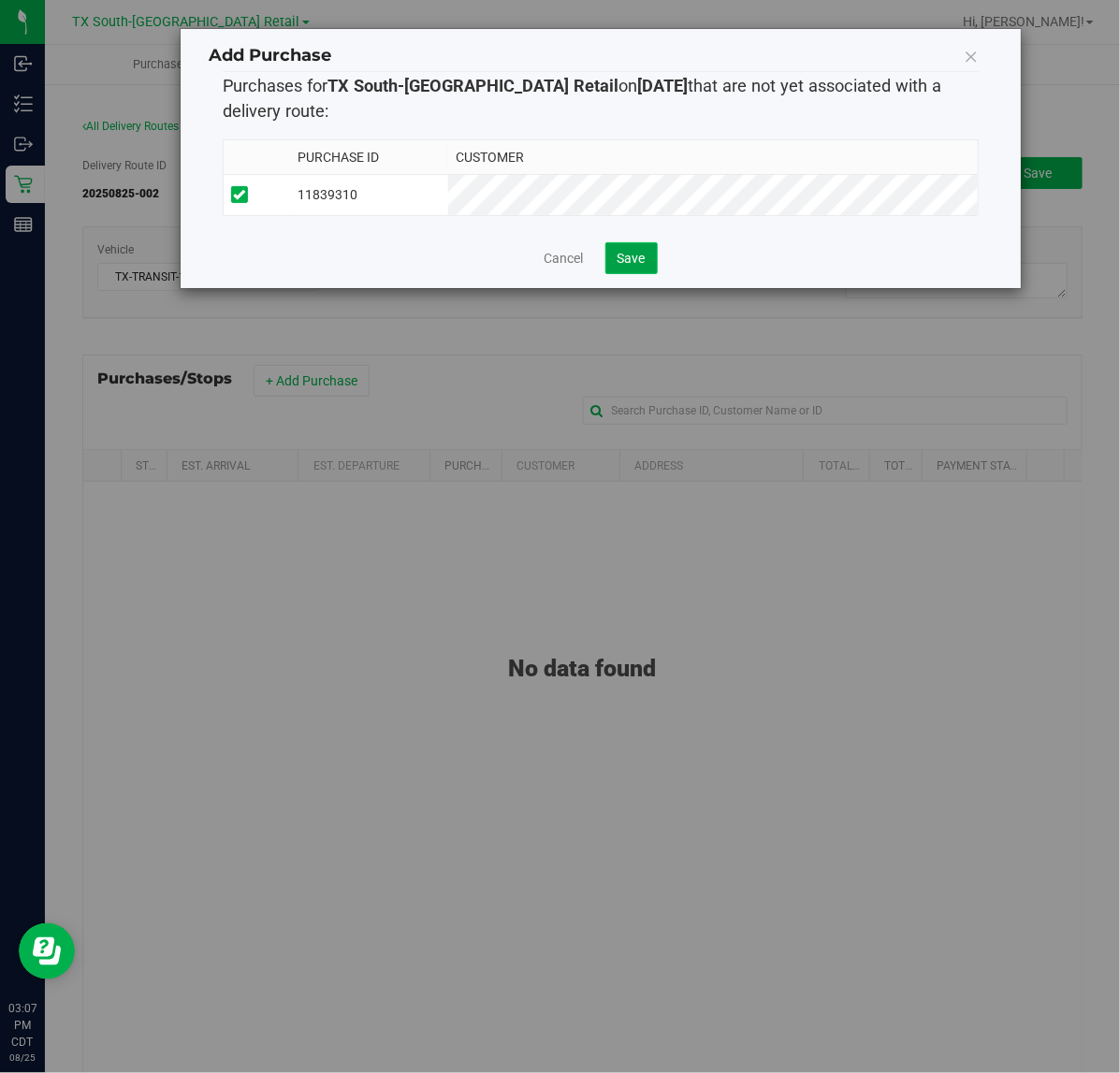
click at [625, 264] on span "Save" at bounding box center [631, 258] width 28 height 15
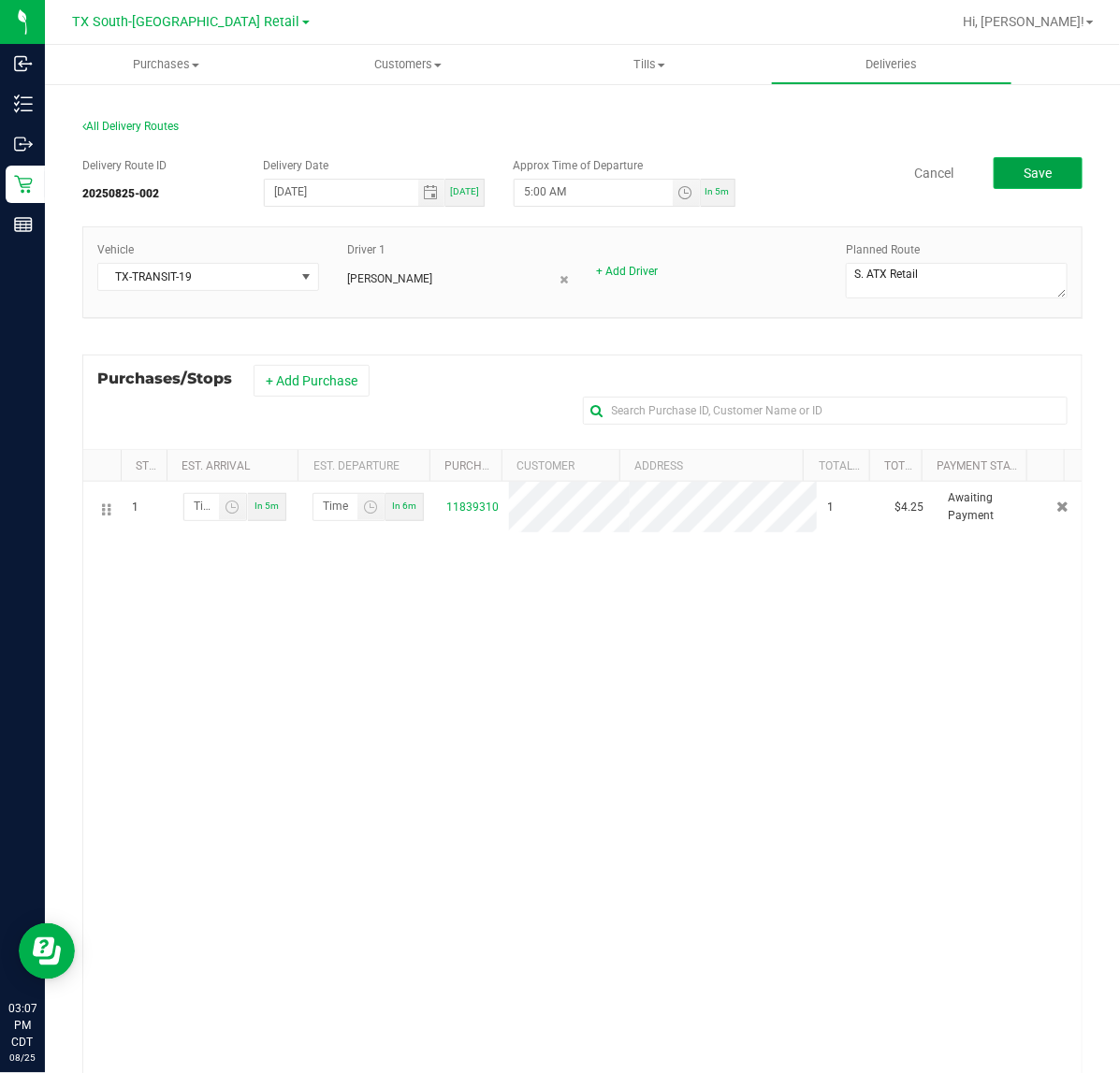
click at [1052, 182] on button "Save" at bounding box center [1037, 173] width 89 height 32
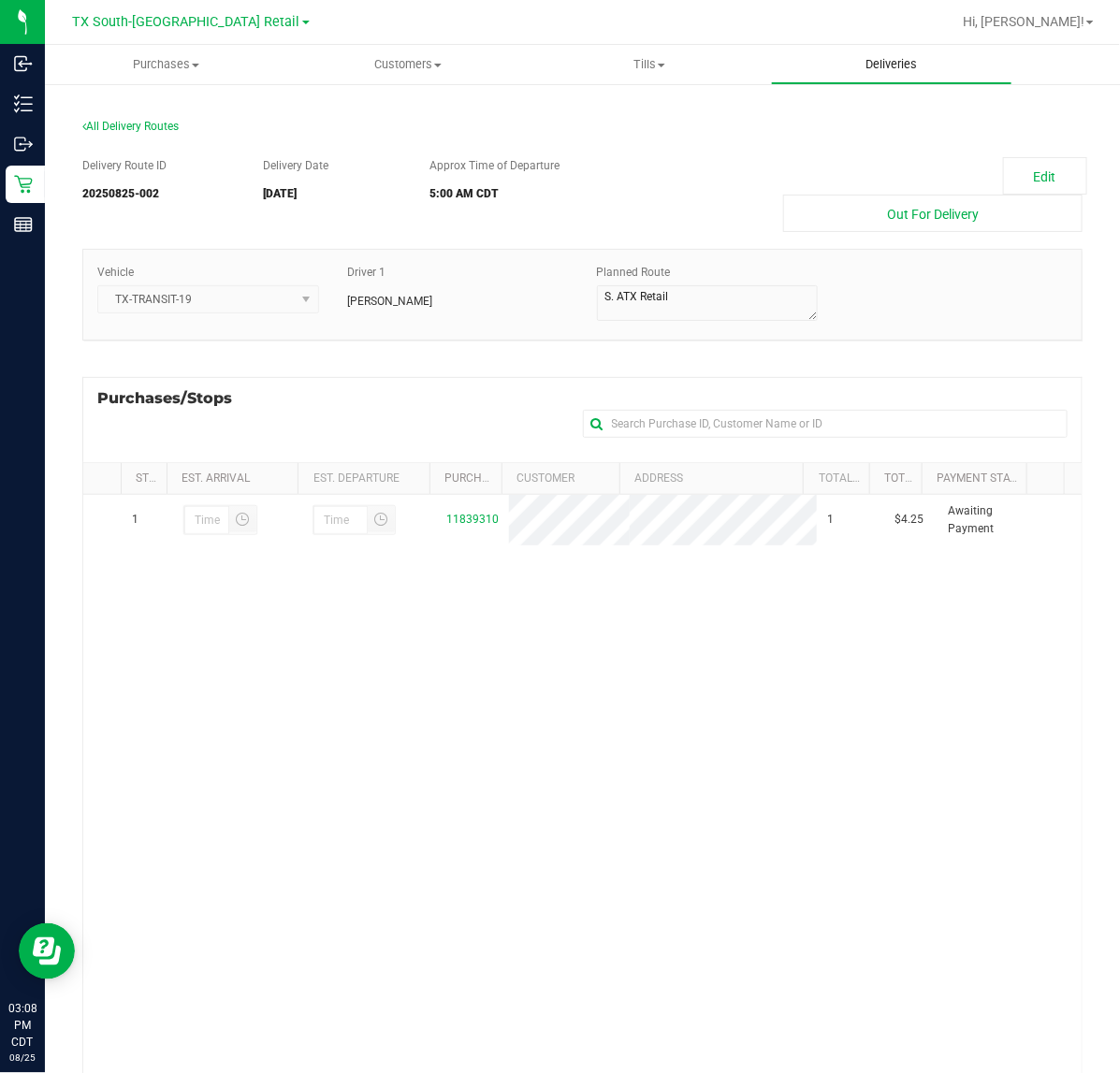
click at [906, 59] on span "Deliveries" at bounding box center [891, 65] width 102 height 17
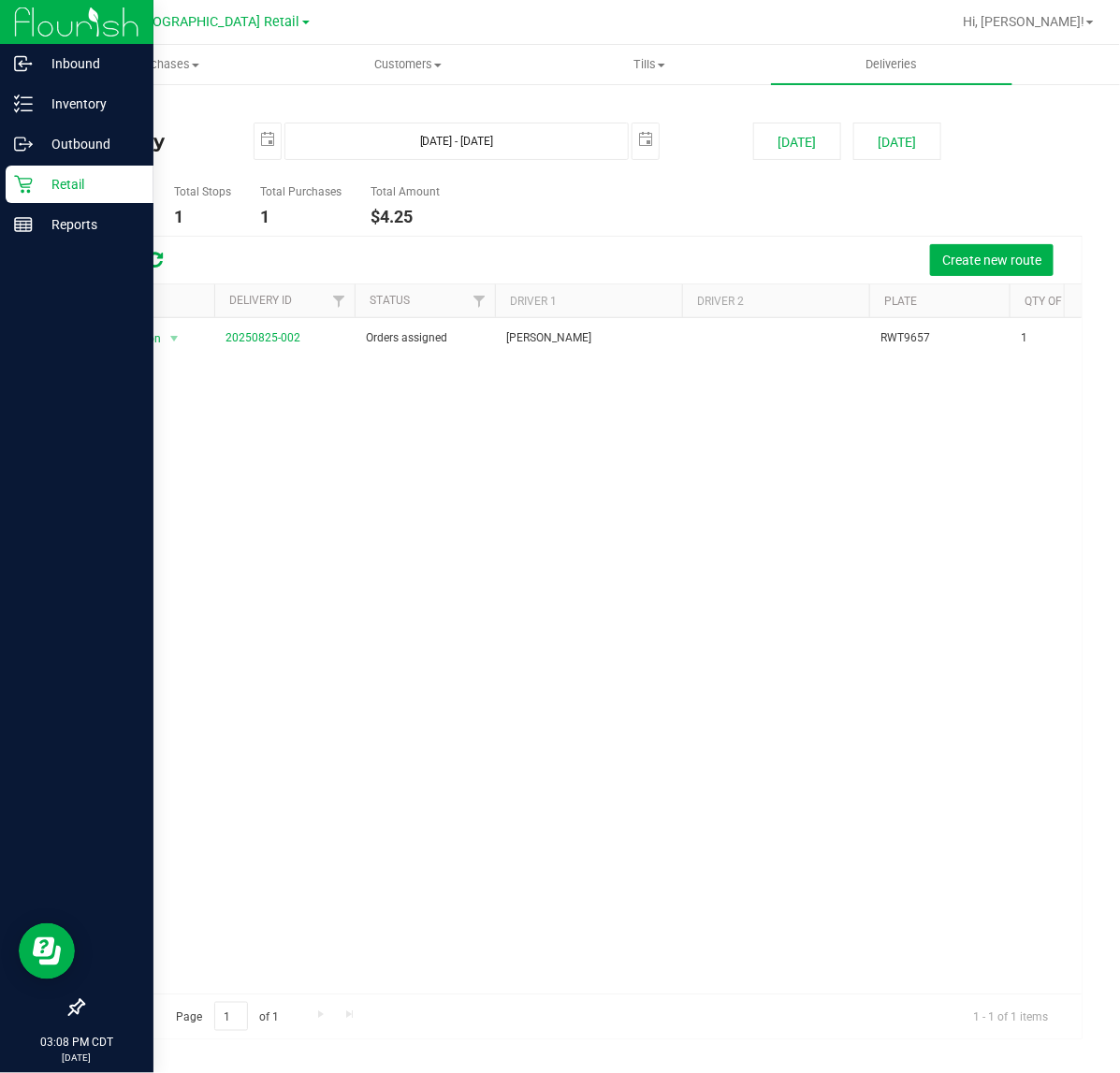
click at [45, 192] on p "Retail" at bounding box center [88, 184] width 112 height 23
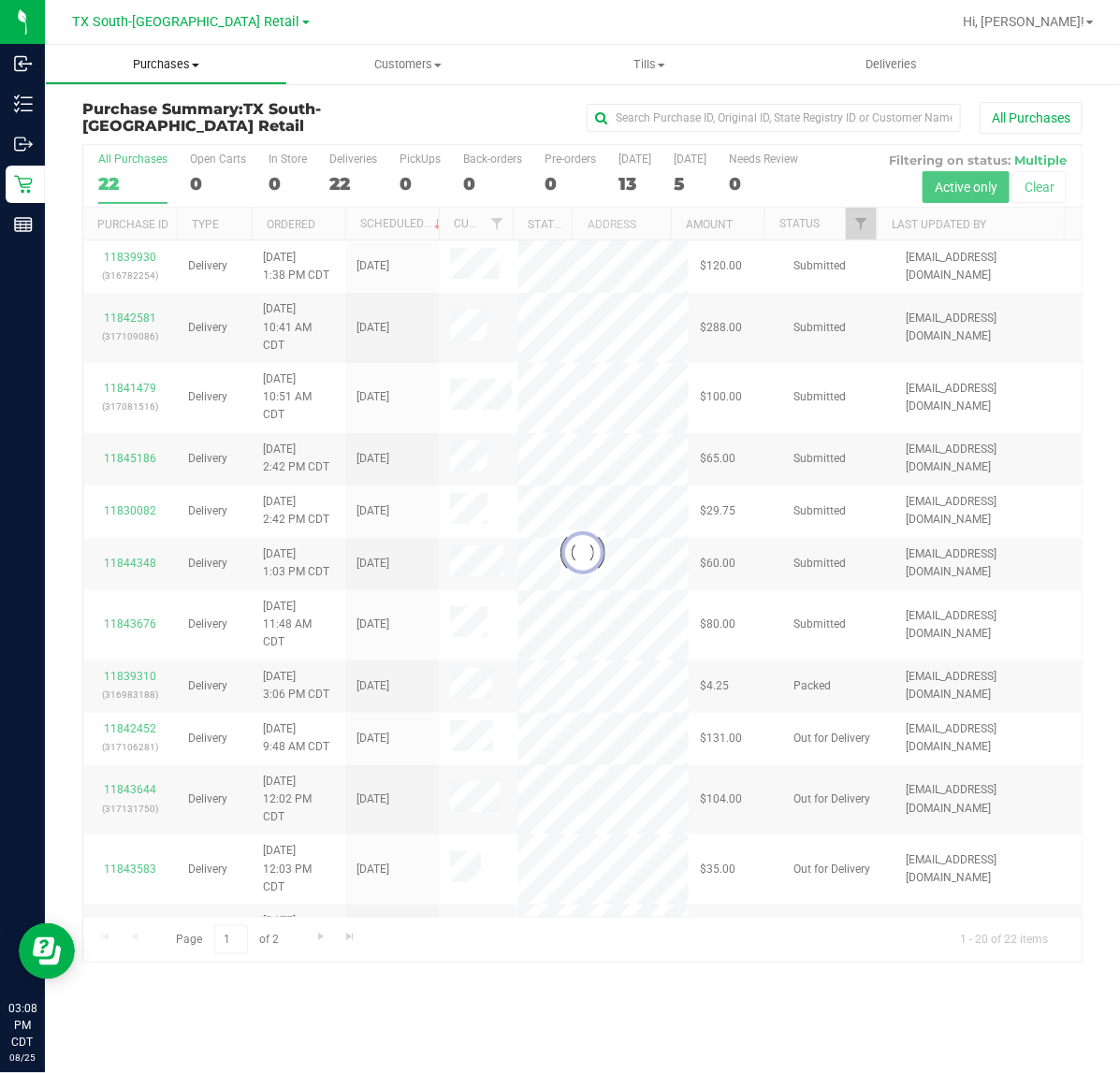
click at [149, 64] on span "Purchases" at bounding box center [166, 65] width 241 height 17
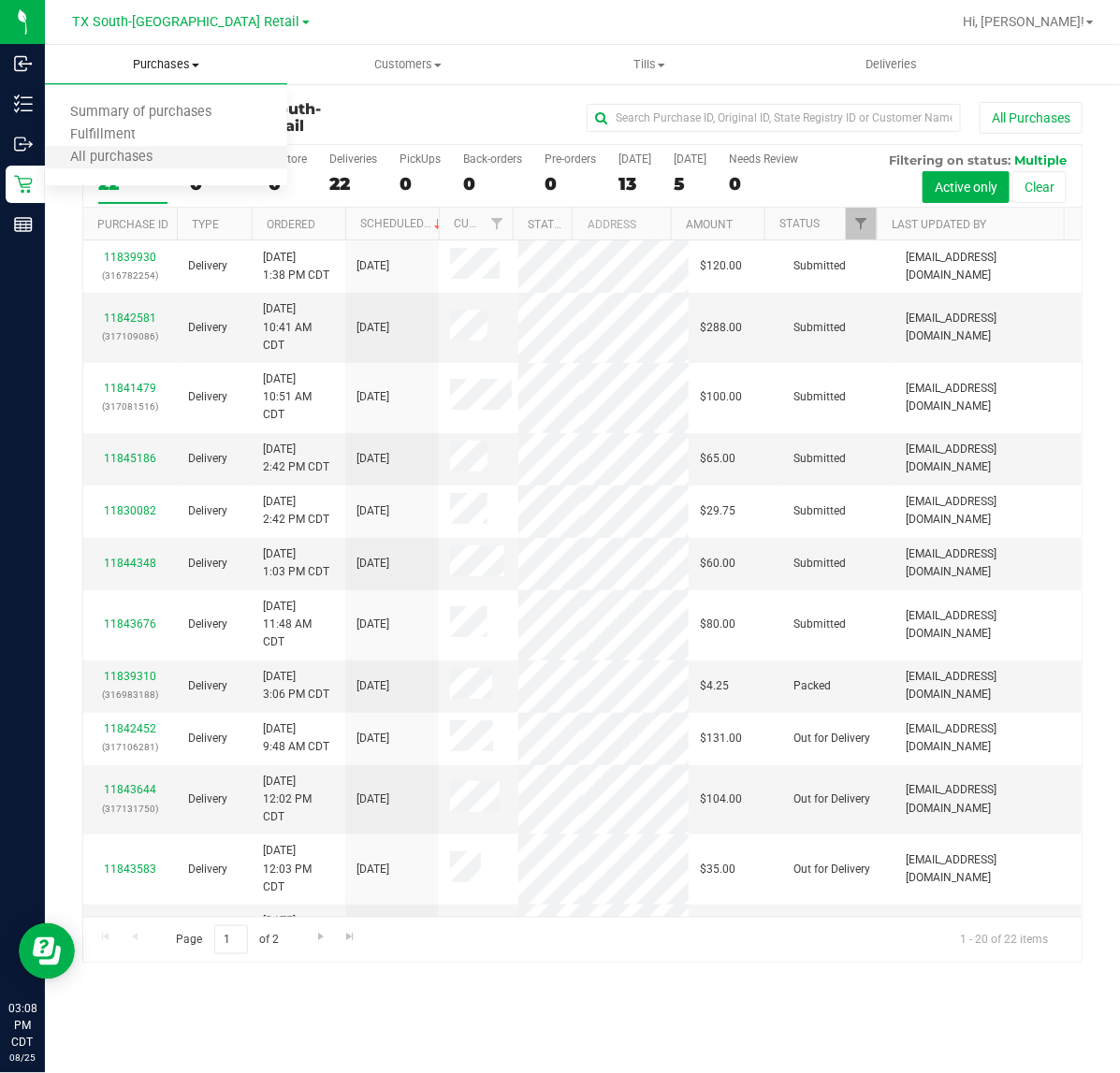
click at [113, 147] on li "All purchases" at bounding box center [166, 158] width 242 height 23
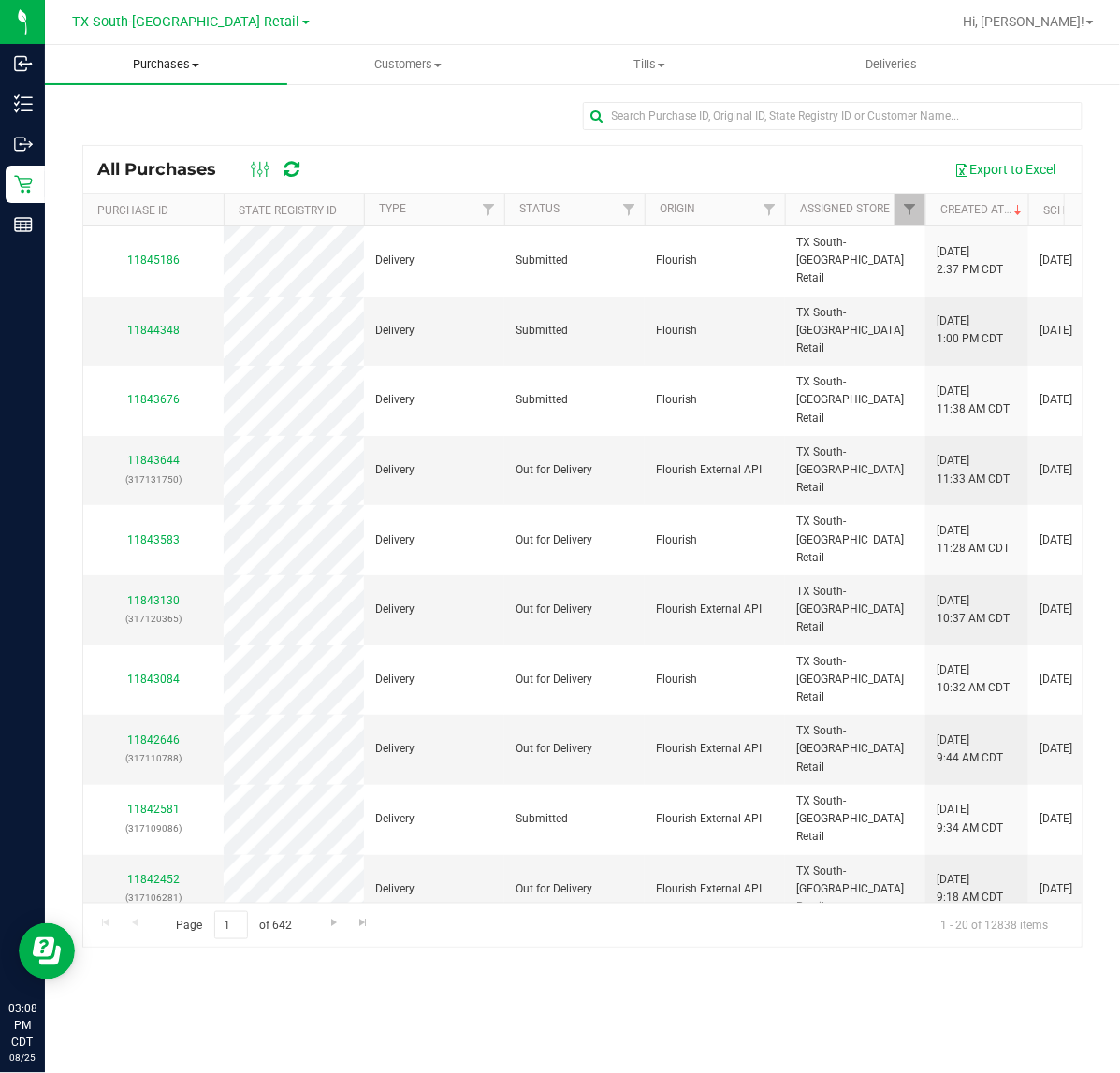
click at [159, 69] on span "Purchases" at bounding box center [166, 65] width 242 height 17
click at [112, 127] on span "Fulfillment" at bounding box center [102, 134] width 116 height 16
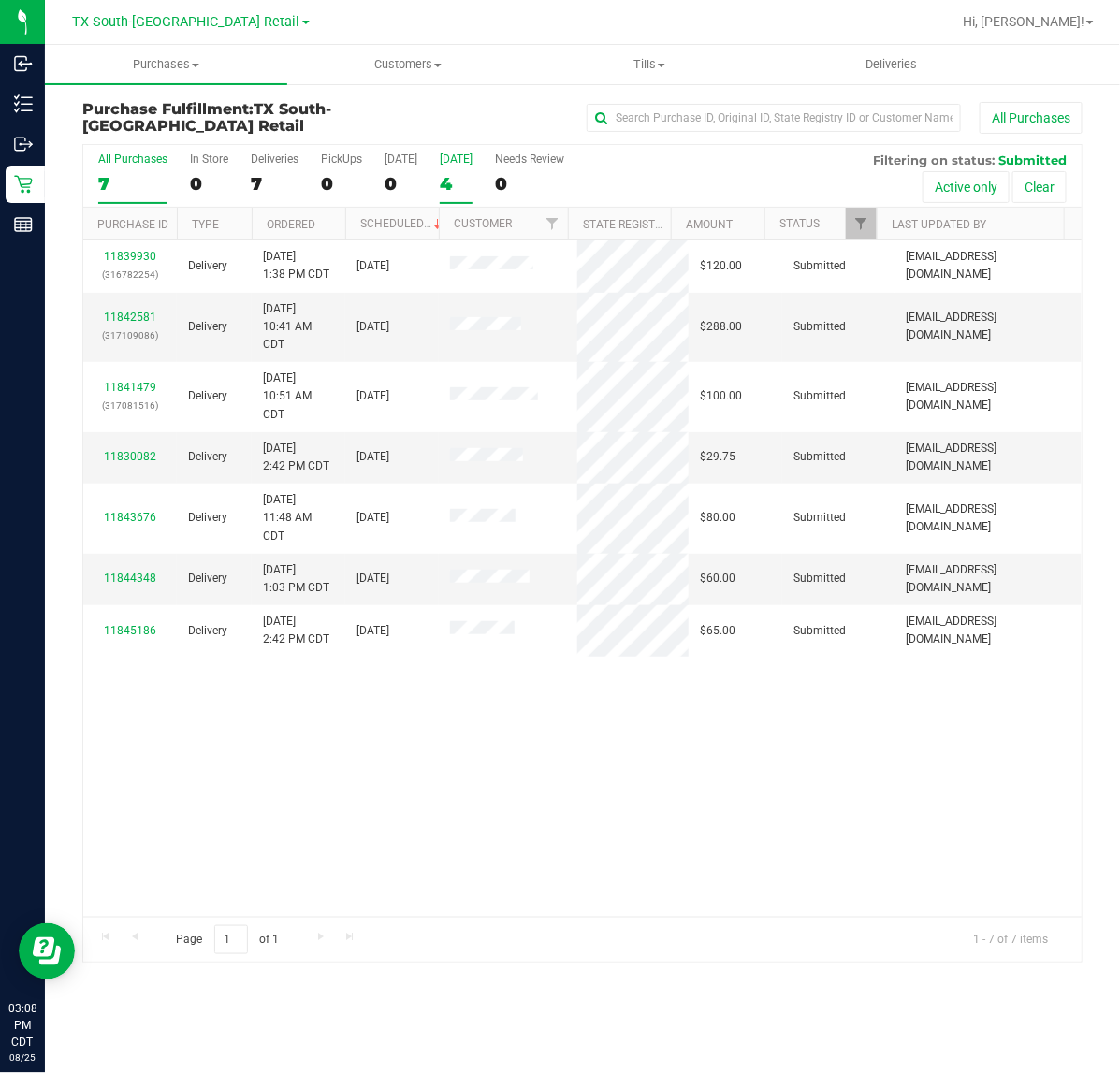
click at [454, 170] on label "Tomorrow 4" at bounding box center [456, 178] width 33 height 52
click at [0, 0] on input "Tomorrow 4" at bounding box center [0, 0] width 0 height 0
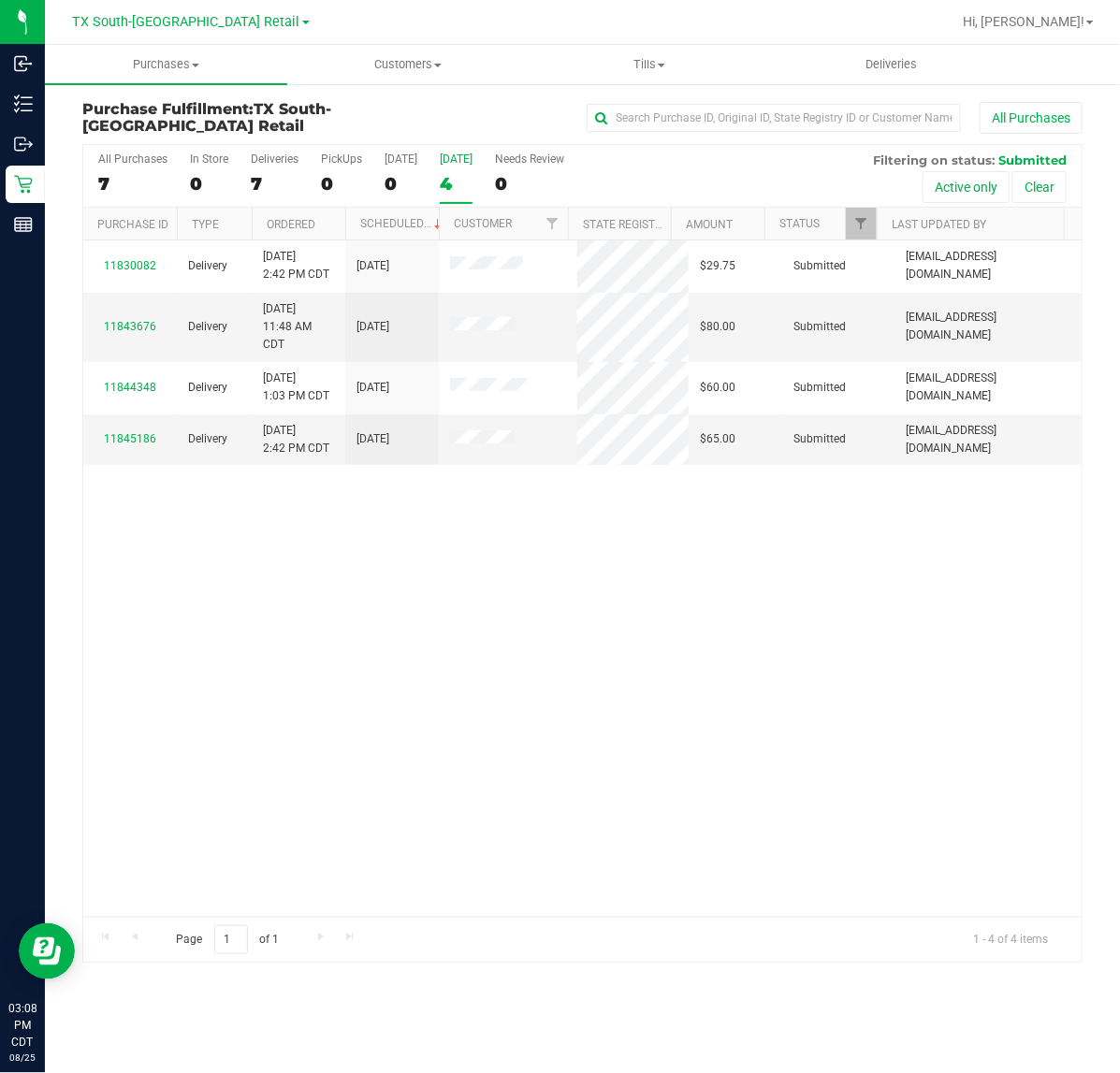
click at [443, 515] on div "11830082 Delivery 8/22/2025 2:42 PM CDT 8/26/2025 $29.75 Submitted bfellers@goo…" at bounding box center [583, 579] width 998 height 676
click at [412, 50] on uib-tab-heading "Customers All customers Add a new customer All physicians" at bounding box center [409, 65] width 241 height 38
click at [419, 119] on li "All customers" at bounding box center [409, 114] width 242 height 23
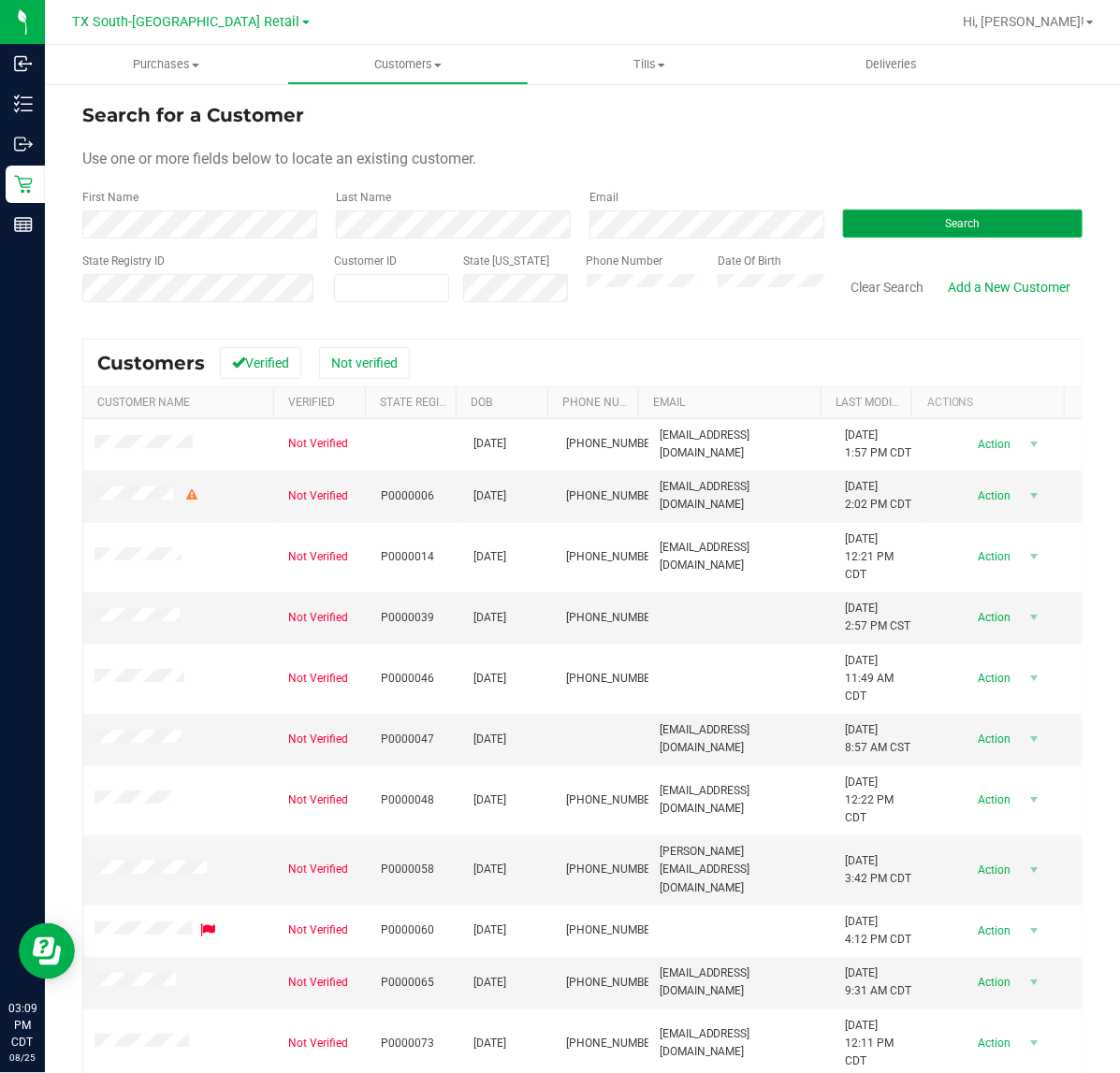
click at [1044, 232] on button "Search" at bounding box center [962, 224] width 240 height 28
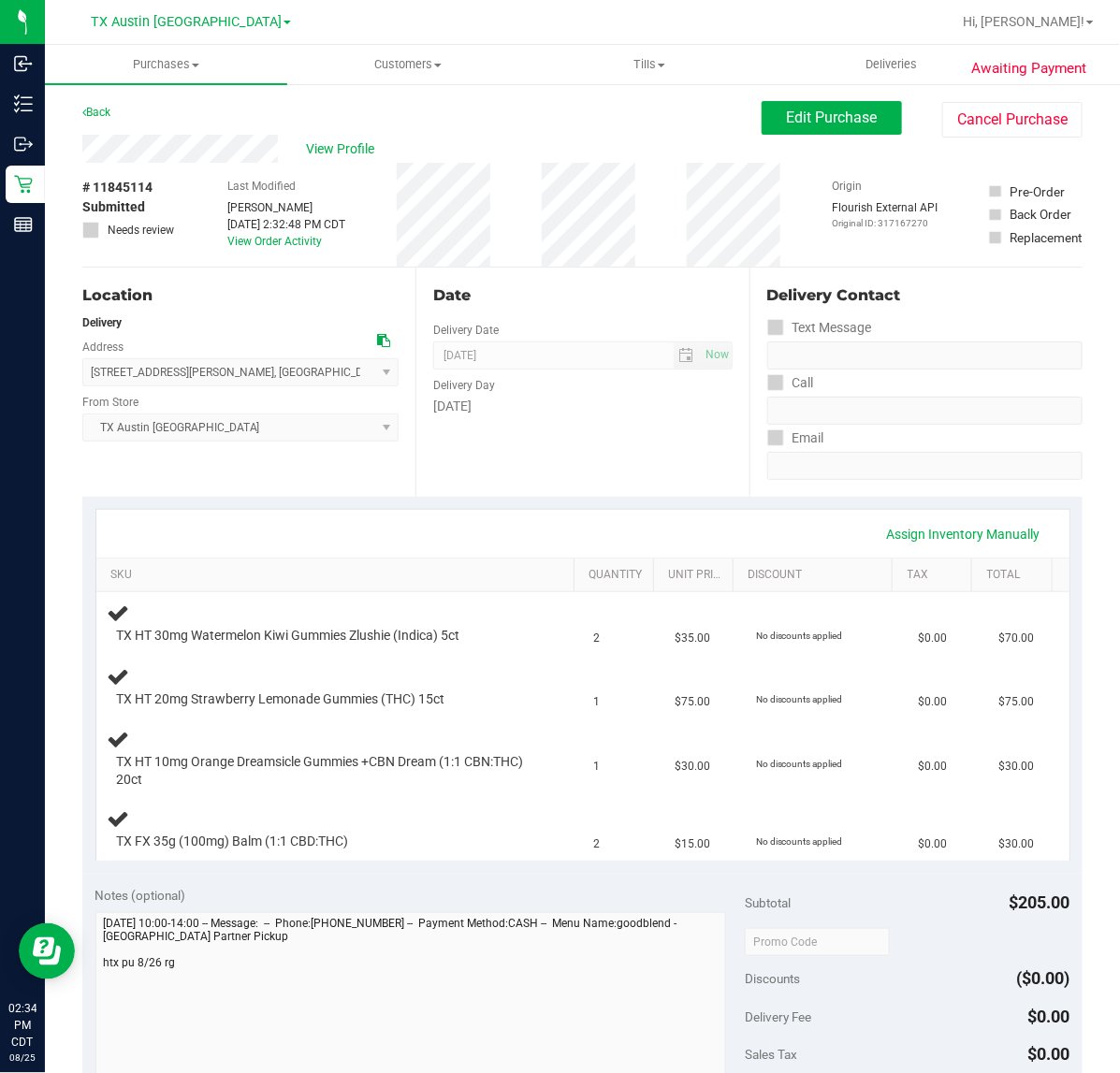
click at [582, 455] on div "Date Delivery Date [DATE] Now [DATE] 07:00 AM Now Delivery Day [DATE]" at bounding box center [582, 382] width 333 height 229
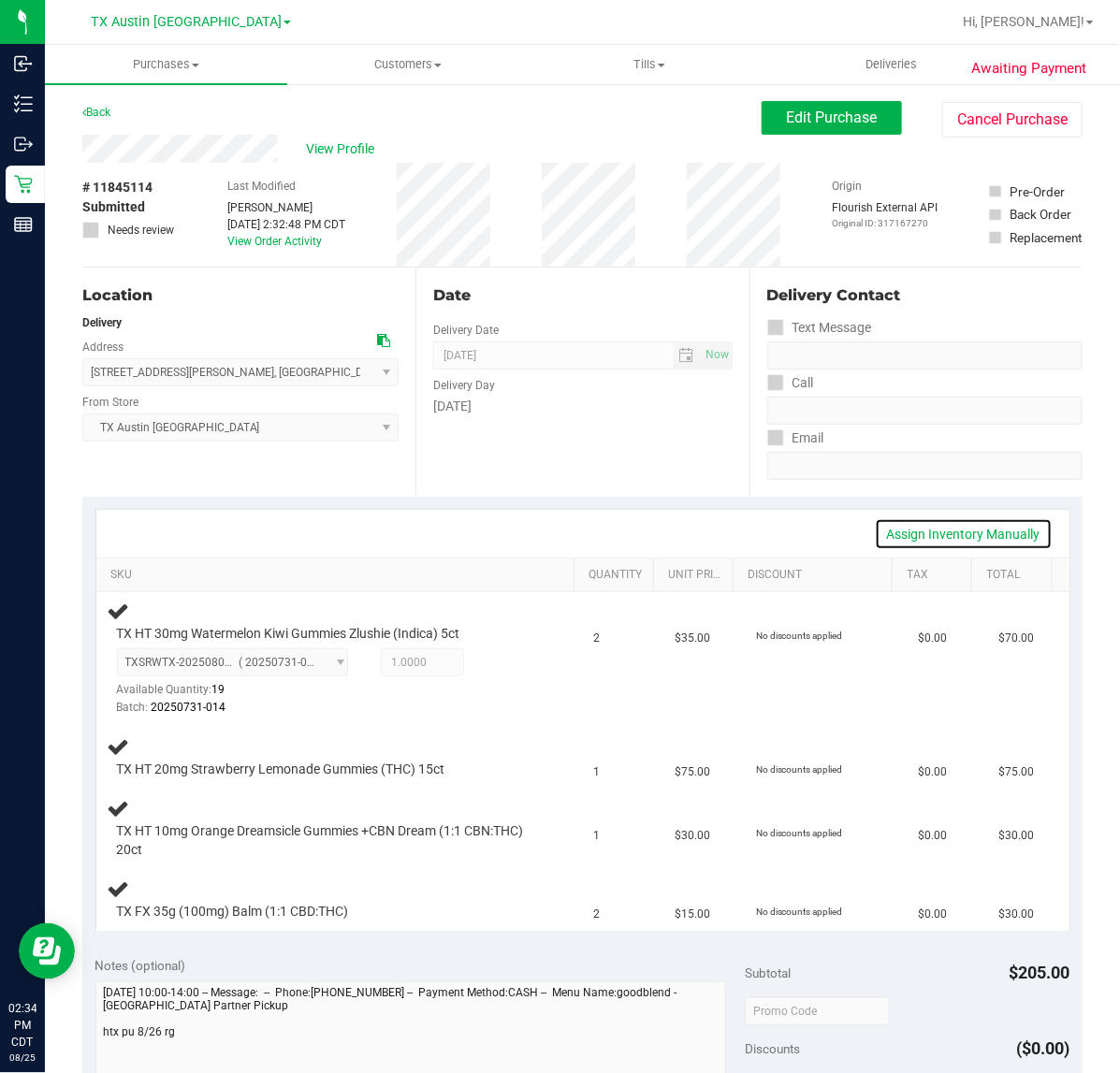
click at [1002, 531] on link "Assign Inventory Manually" at bounding box center [963, 534] width 178 height 32
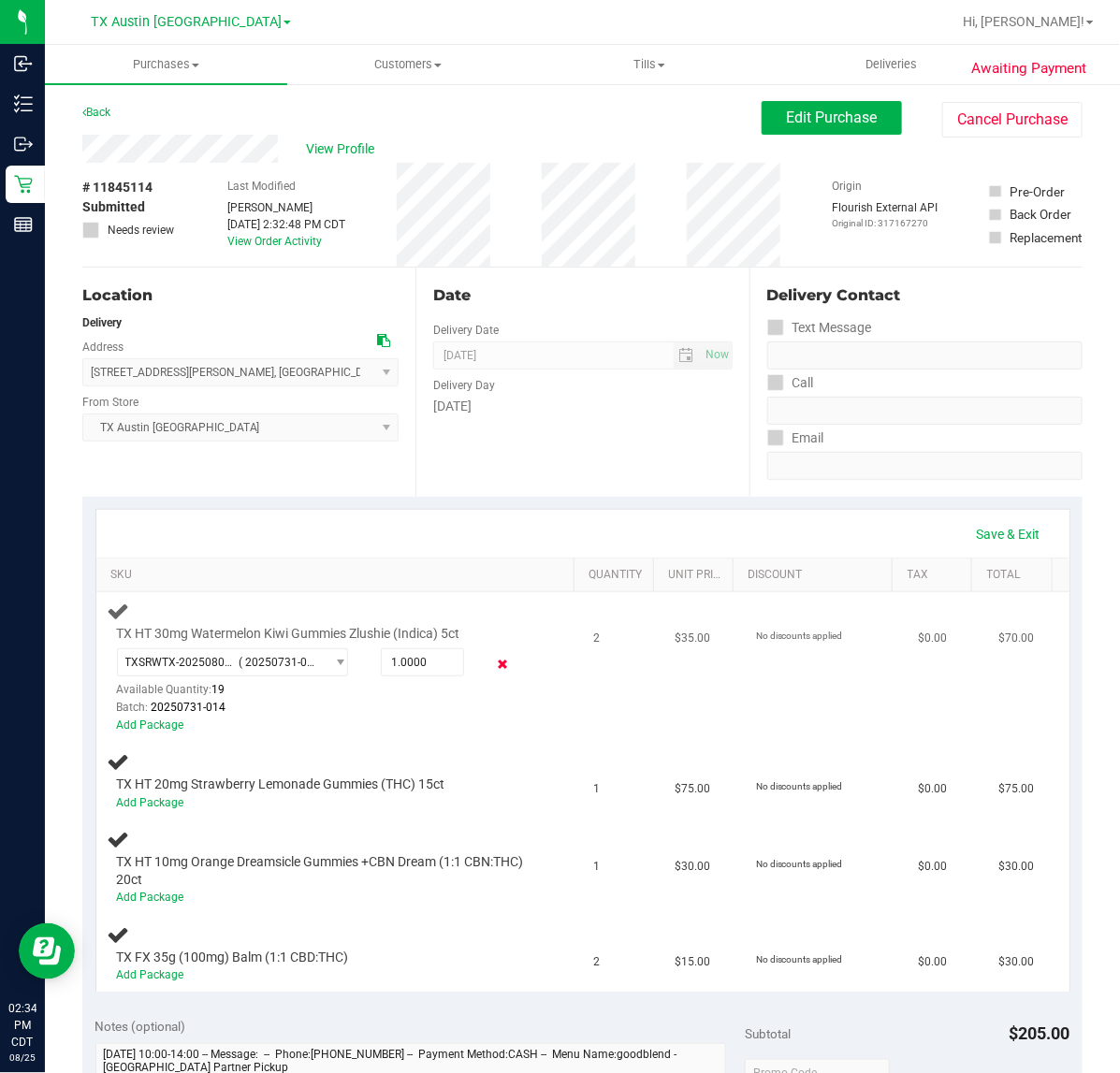
click at [492, 666] on icon at bounding box center [502, 664] width 20 height 22
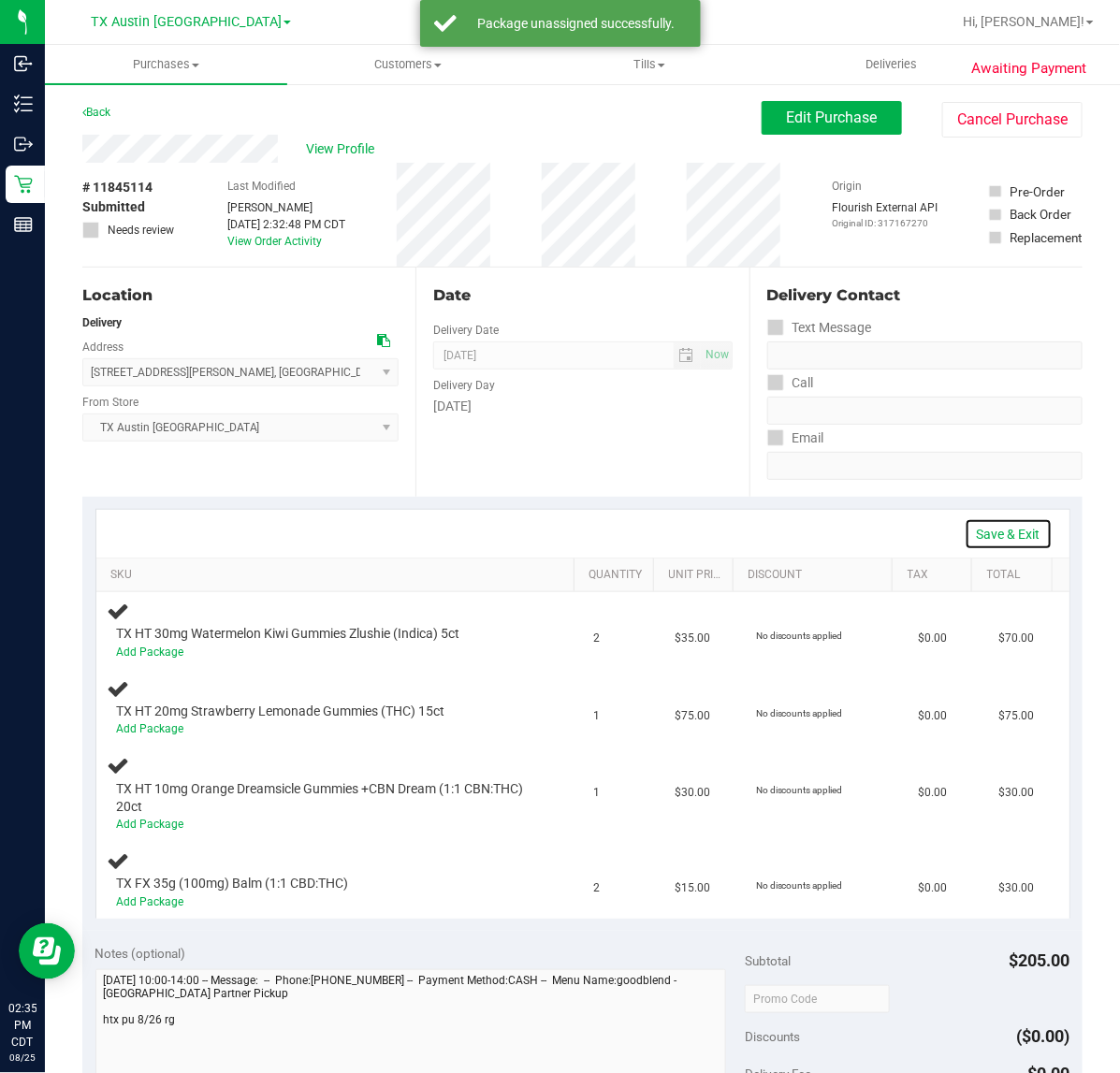
click at [972, 542] on link "Save & Exit" at bounding box center [1008, 534] width 88 height 32
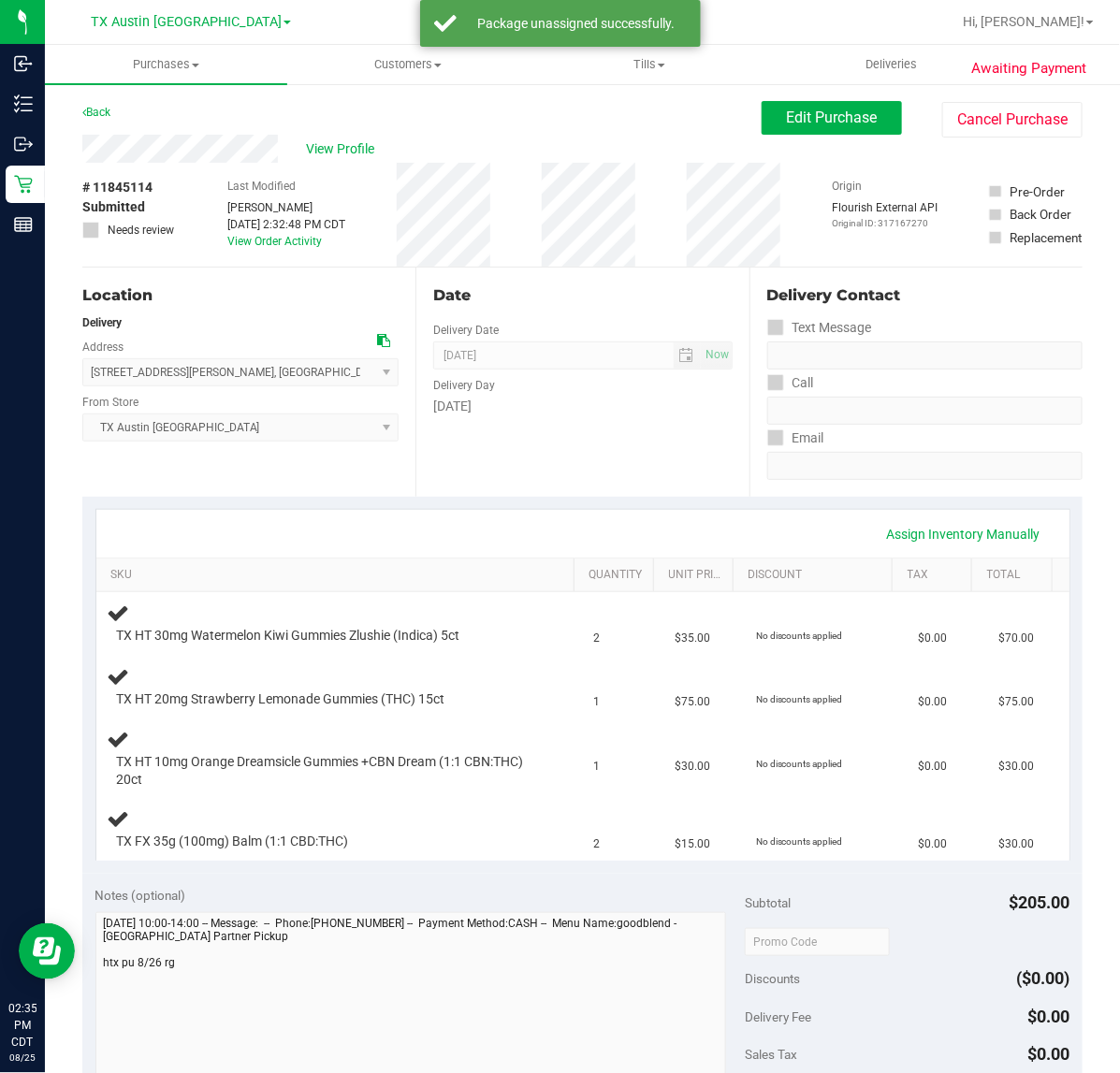
click at [614, 533] on div "Assign Inventory Manually" at bounding box center [582, 534] width 939 height 32
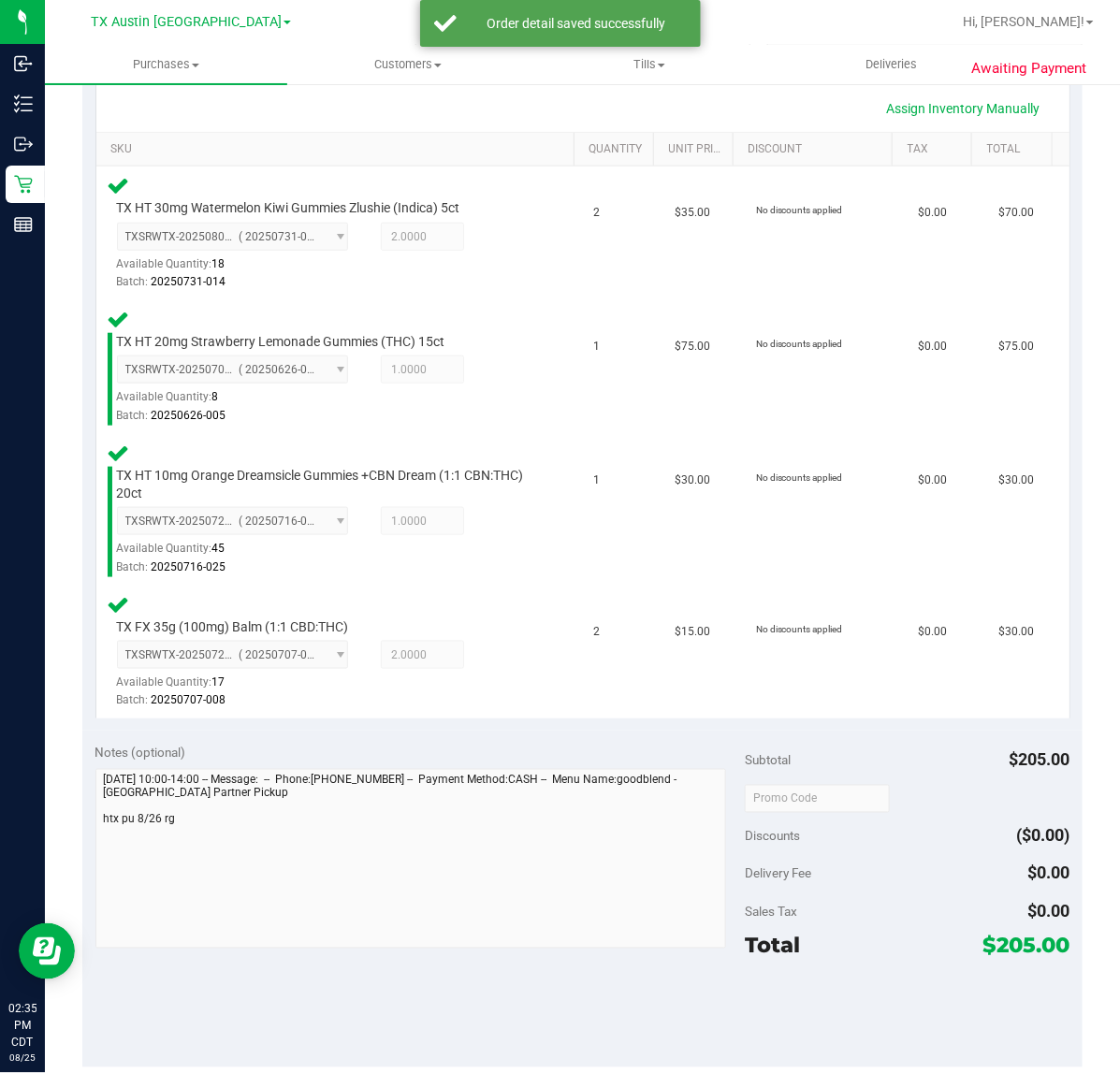
scroll to position [468, 0]
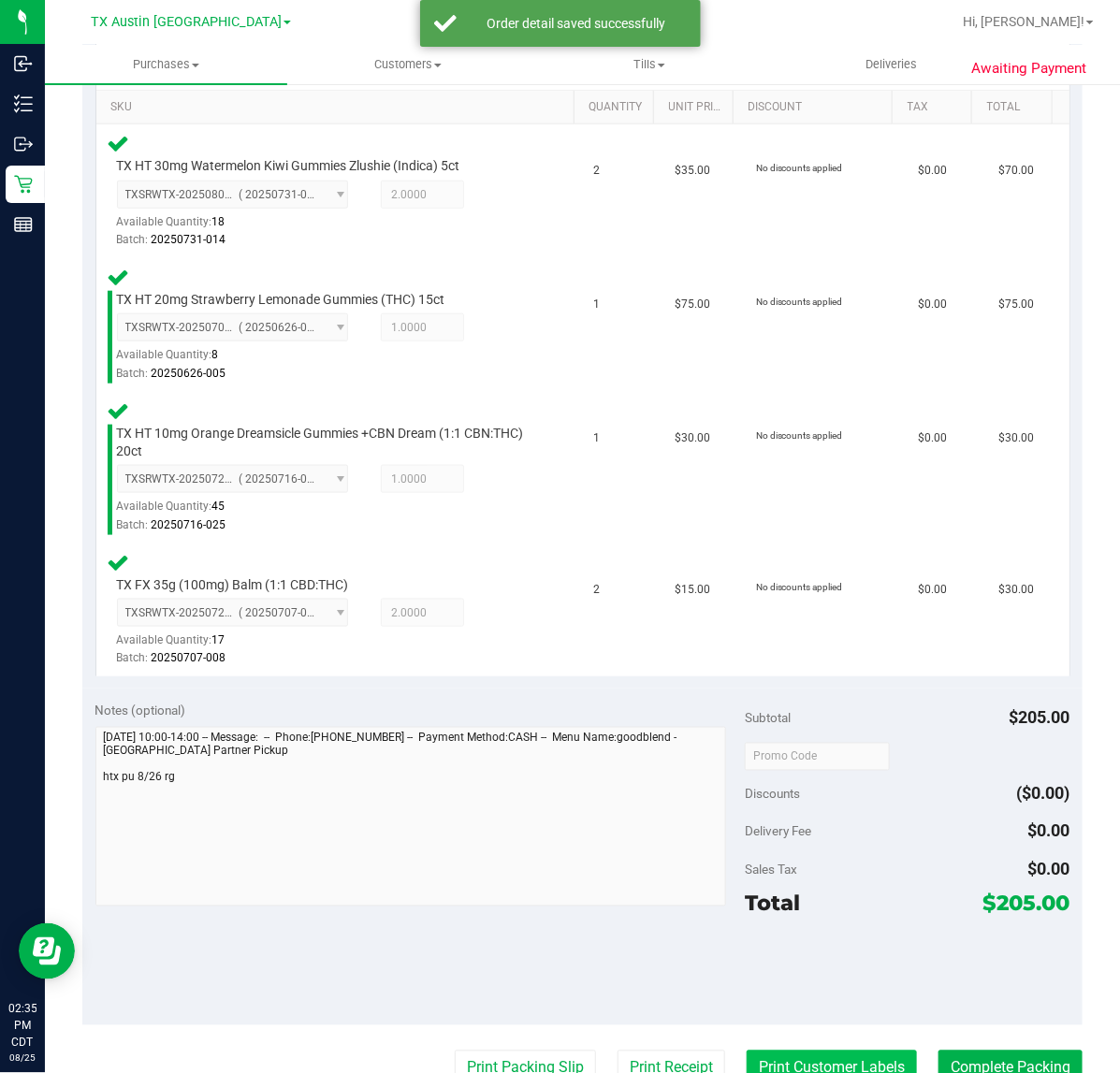
click at [774, 1065] on button "Print Customer Labels" at bounding box center [831, 1068] width 170 height 36
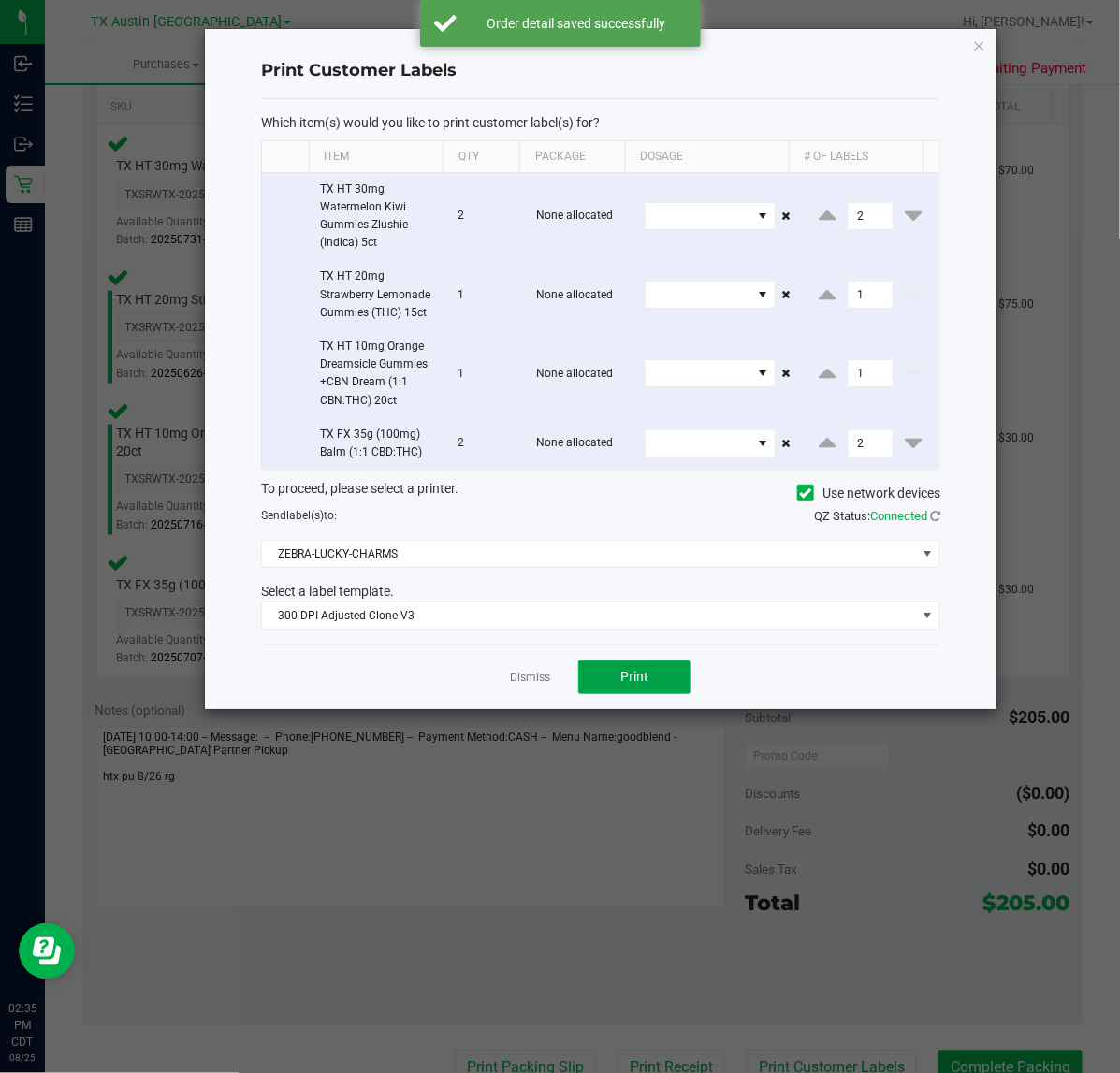
click at [652, 683] on button "Print" at bounding box center [633, 677] width 112 height 34
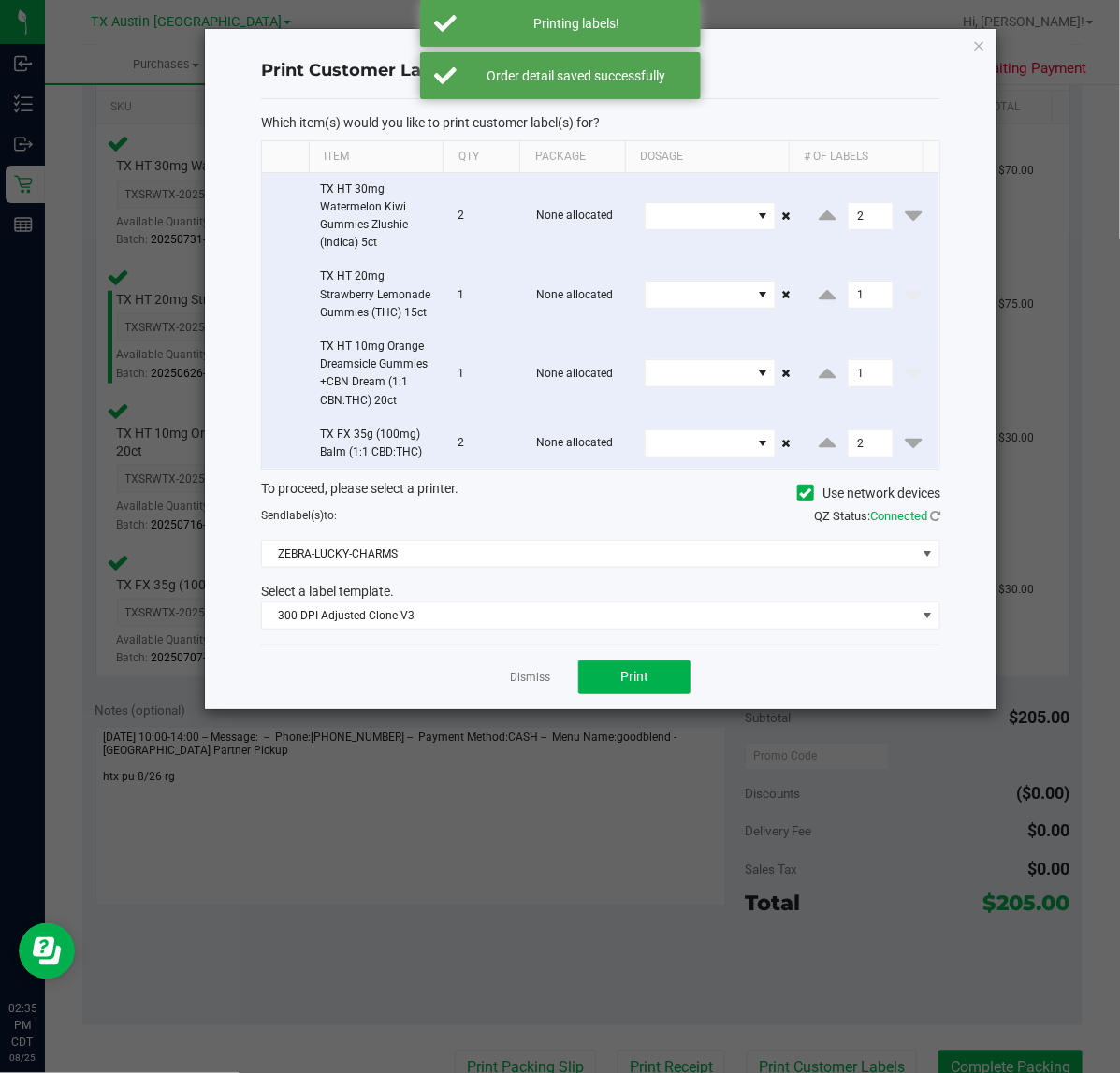
click at [526, 664] on div "Dismiss Print" at bounding box center [600, 676] width 679 height 65
click at [523, 680] on link "Dismiss" at bounding box center [530, 677] width 40 height 16
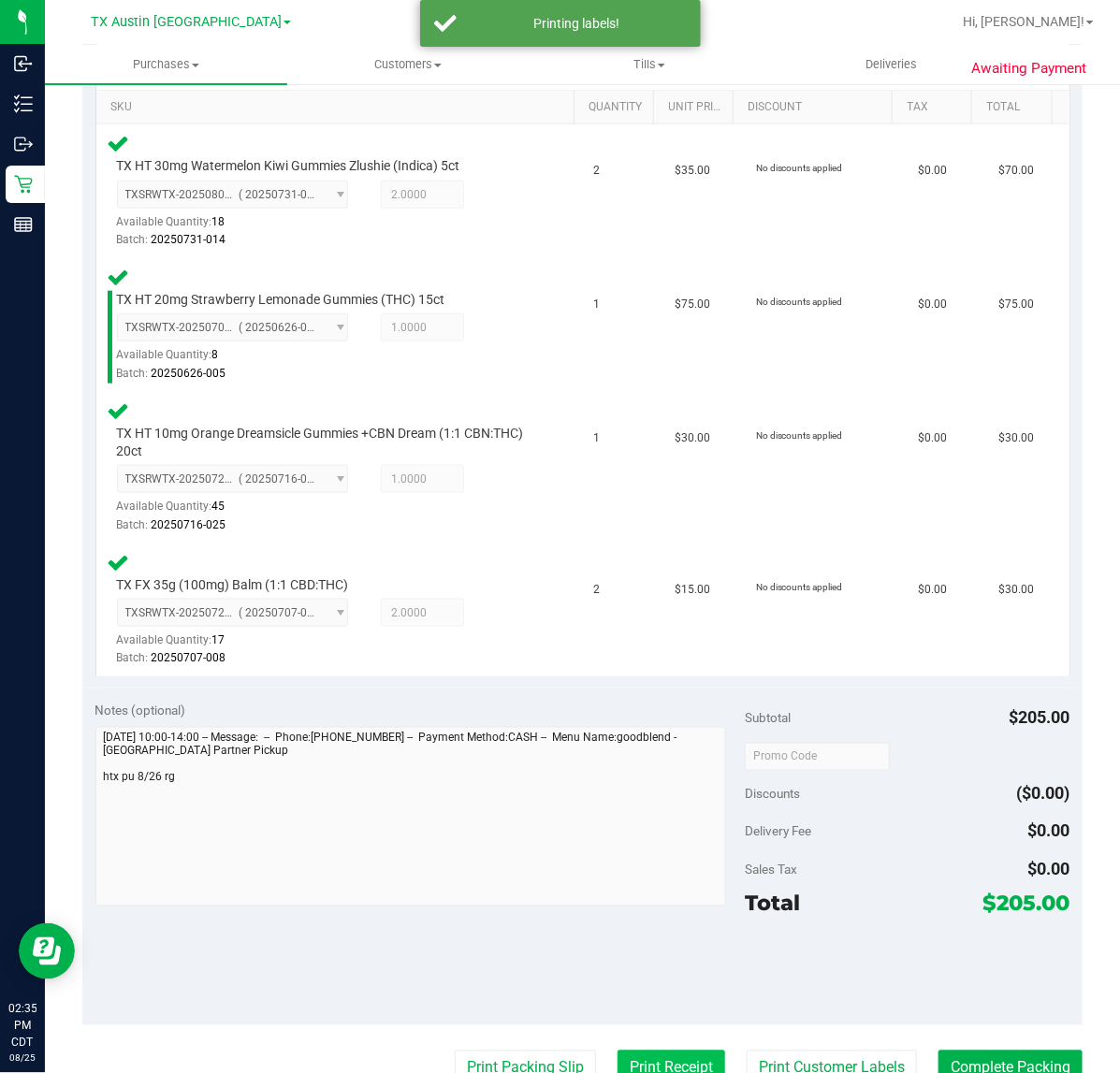
scroll to position [477, 0]
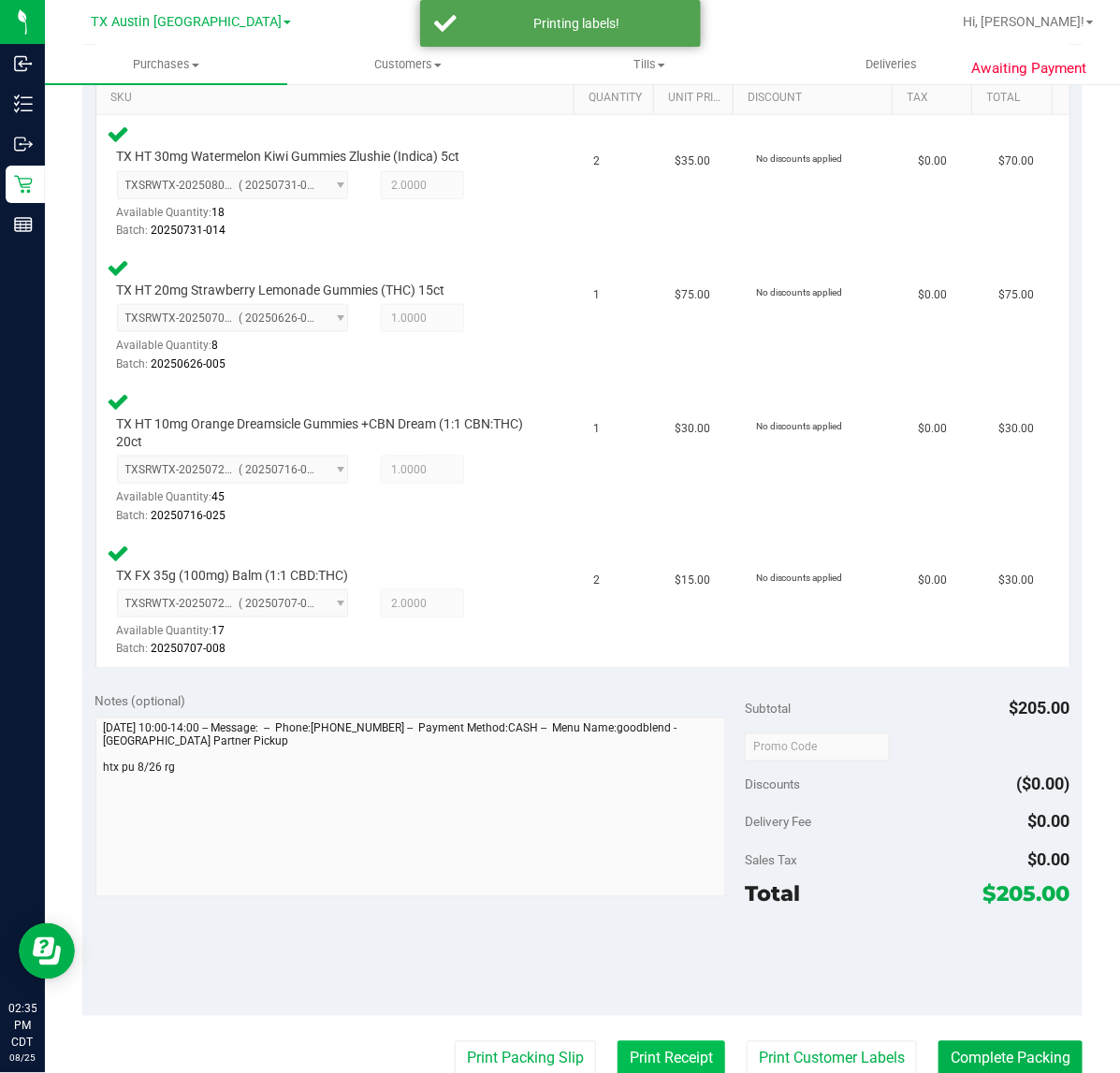
click at [629, 1062] on button "Print Receipt" at bounding box center [671, 1059] width 107 height 36
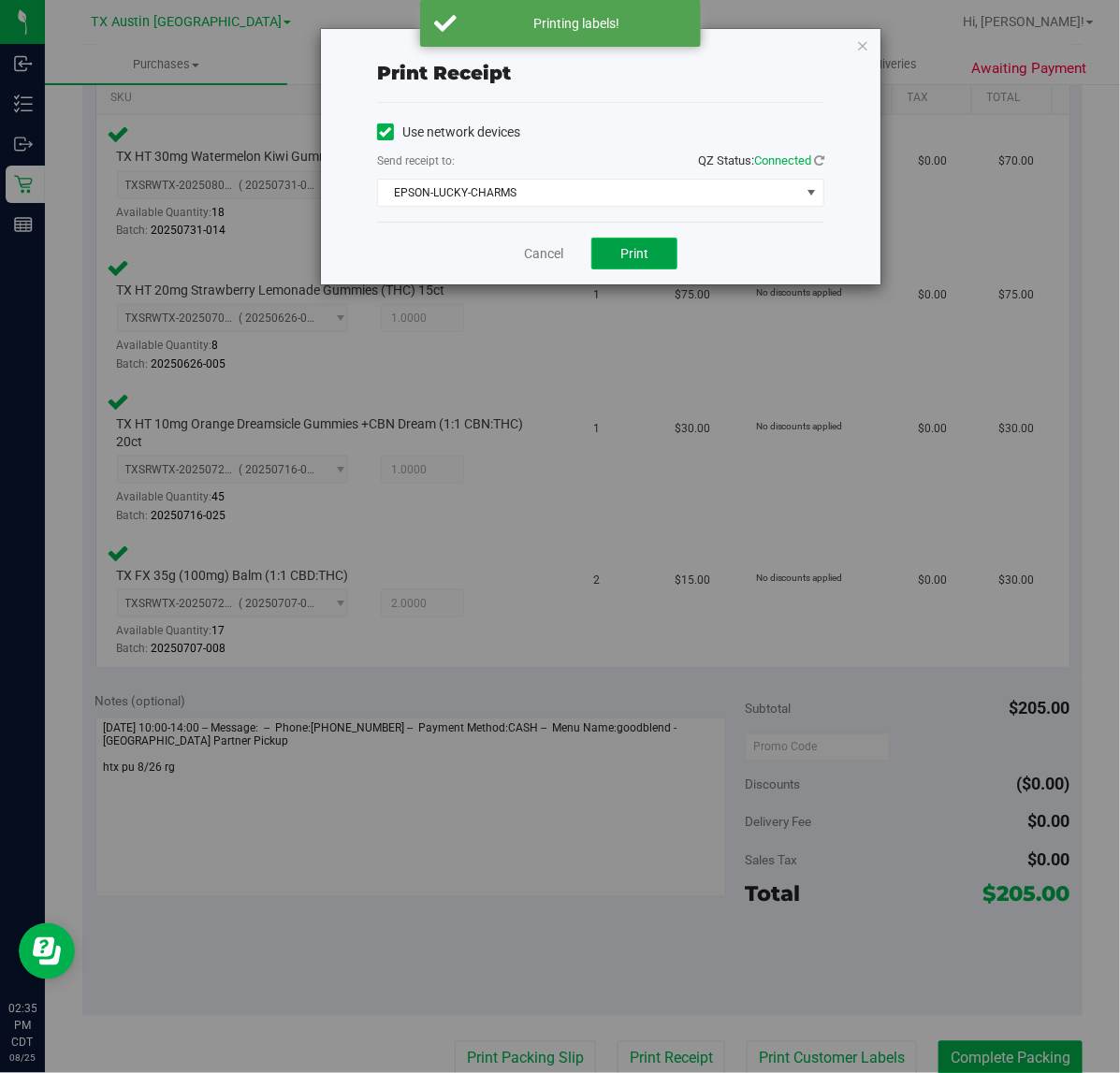
click at [620, 258] on span "Print" at bounding box center [634, 254] width 28 height 15
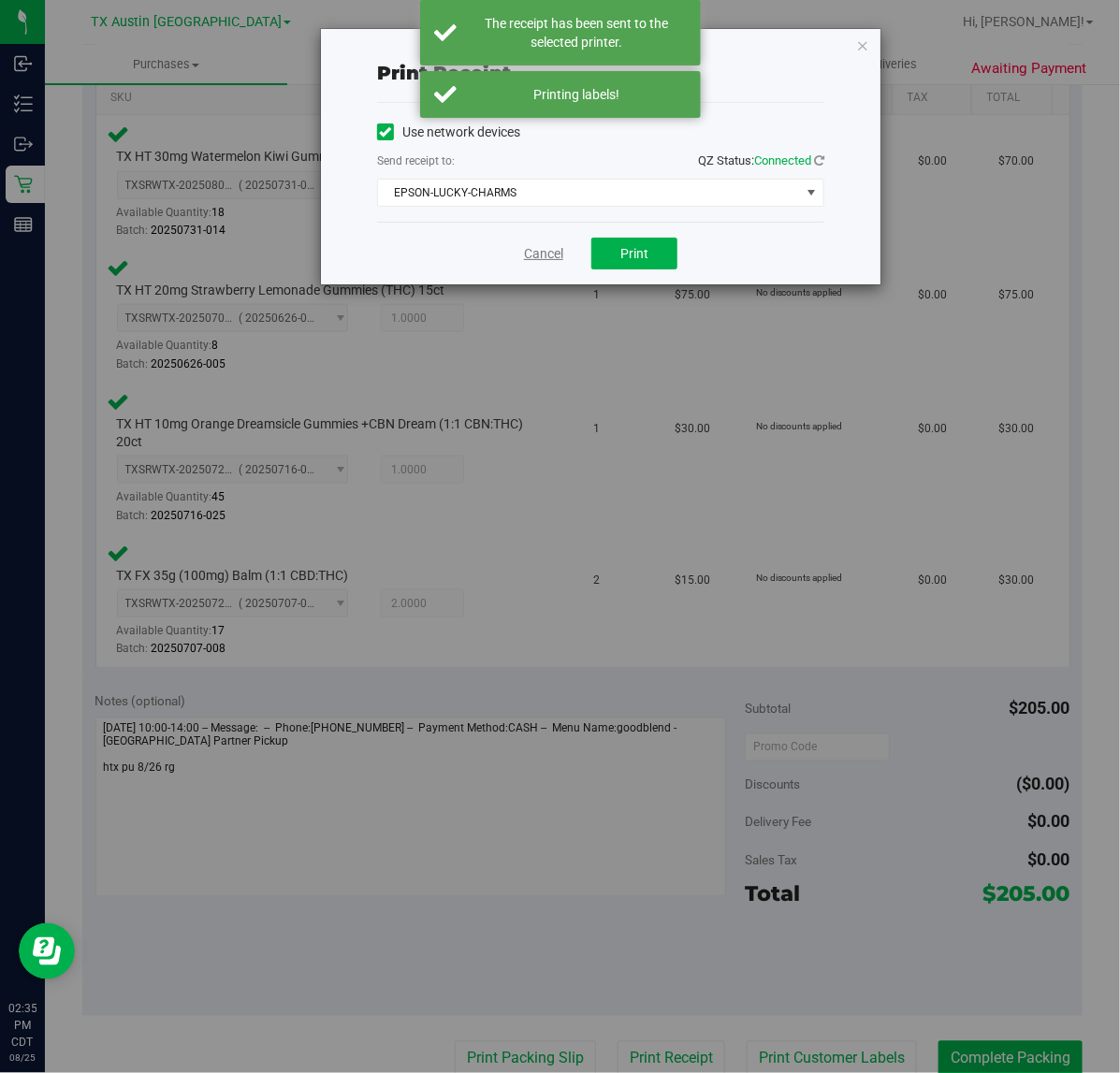
click at [553, 250] on link "Cancel" at bounding box center [543, 254] width 39 height 20
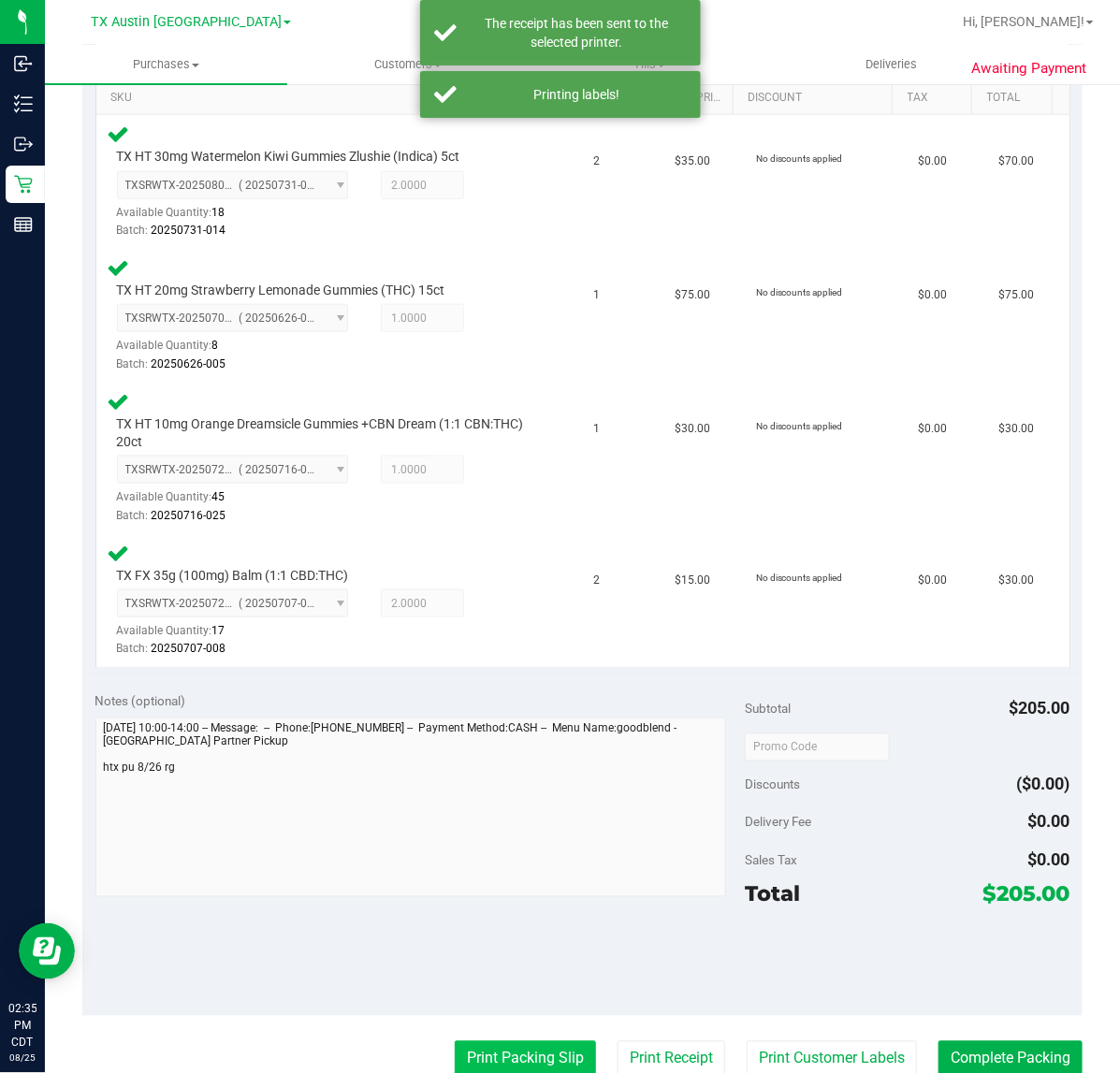
click at [563, 1048] on button "Print Packing Slip" at bounding box center [525, 1059] width 141 height 36
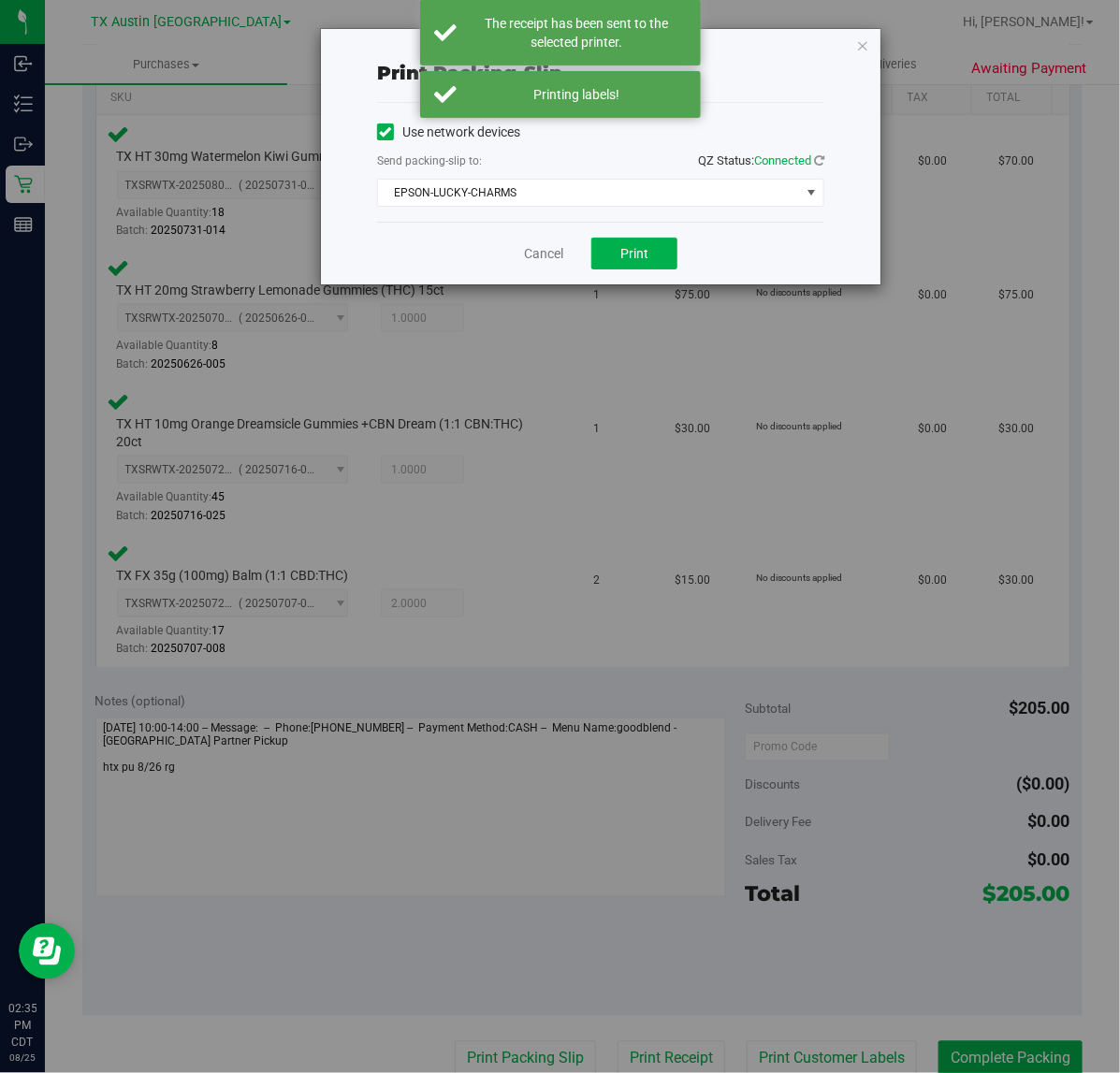
click at [608, 235] on div "Cancel Print" at bounding box center [600, 253] width 447 height 63
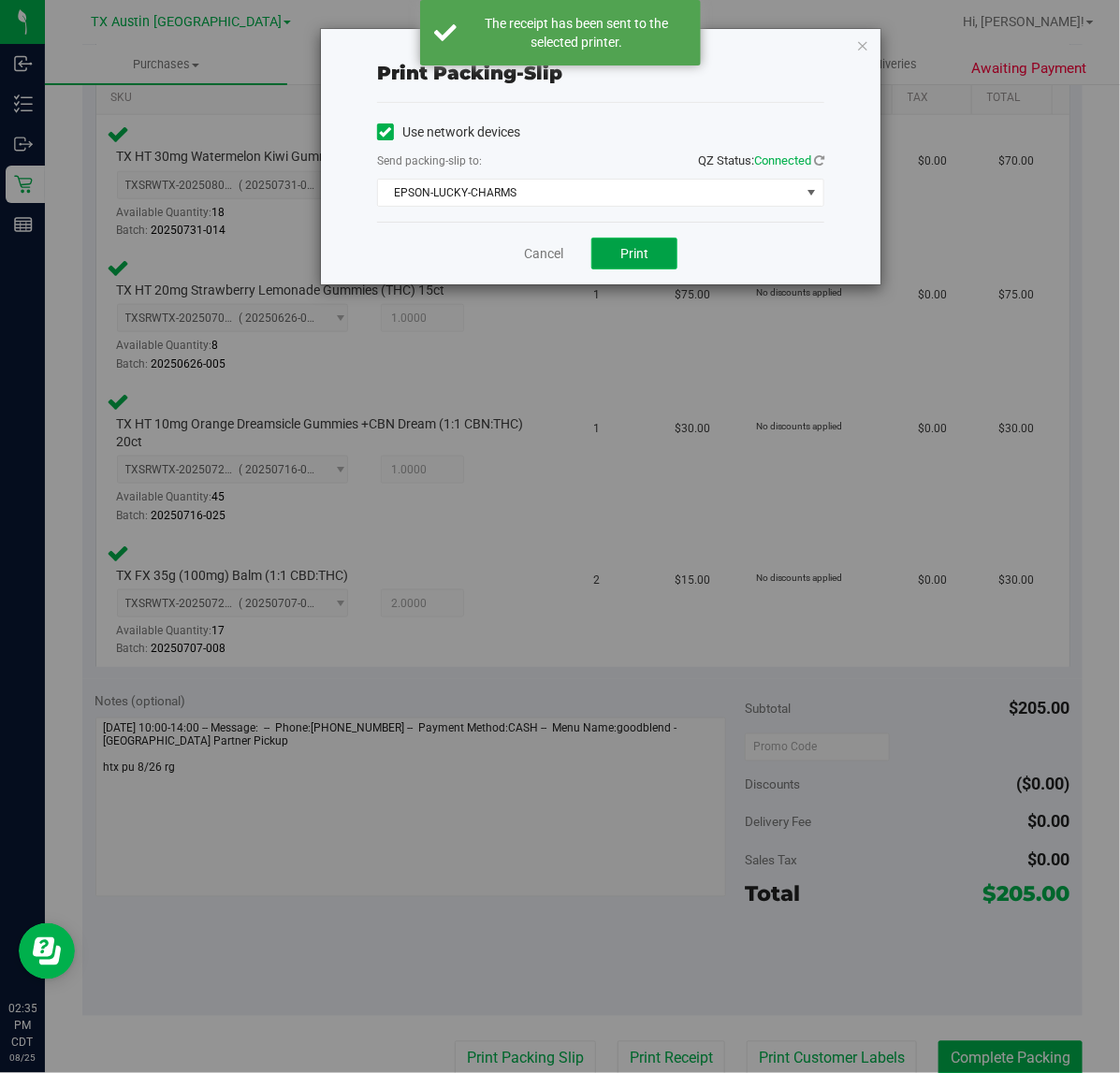
click at [605, 259] on button "Print" at bounding box center [634, 254] width 86 height 32
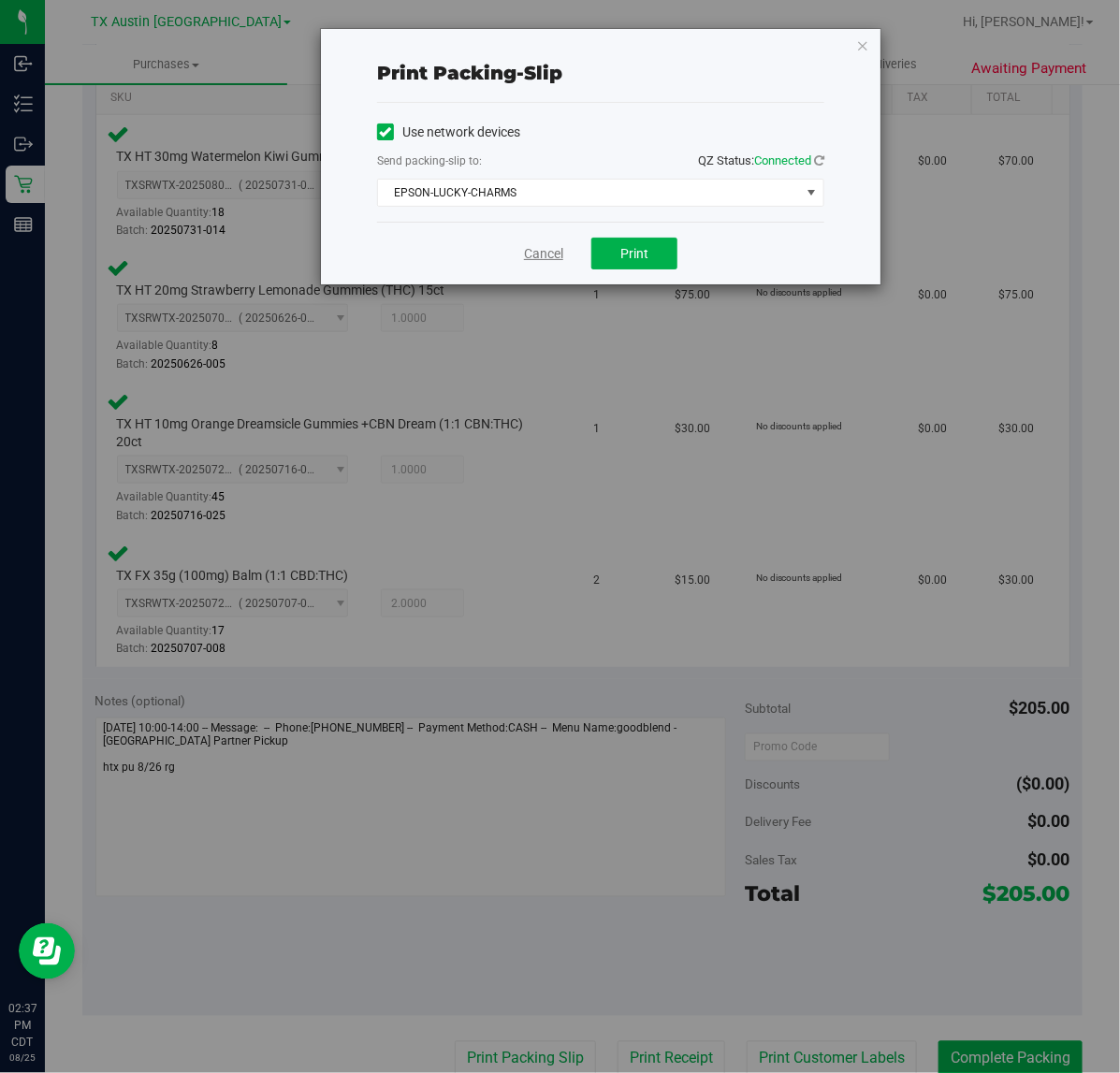
click at [545, 245] on link "Cancel" at bounding box center [543, 254] width 39 height 20
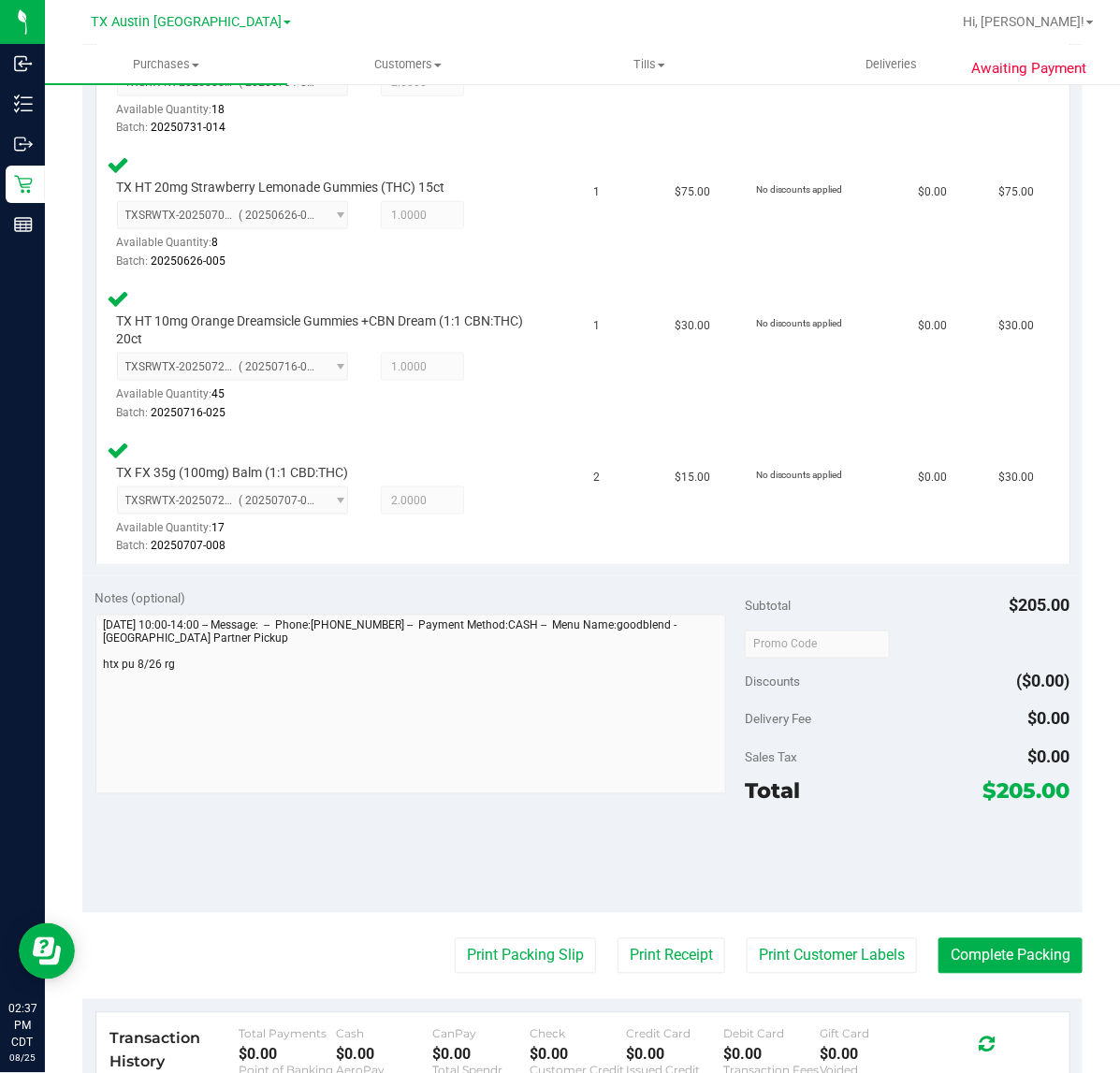
scroll to position [577, 0]
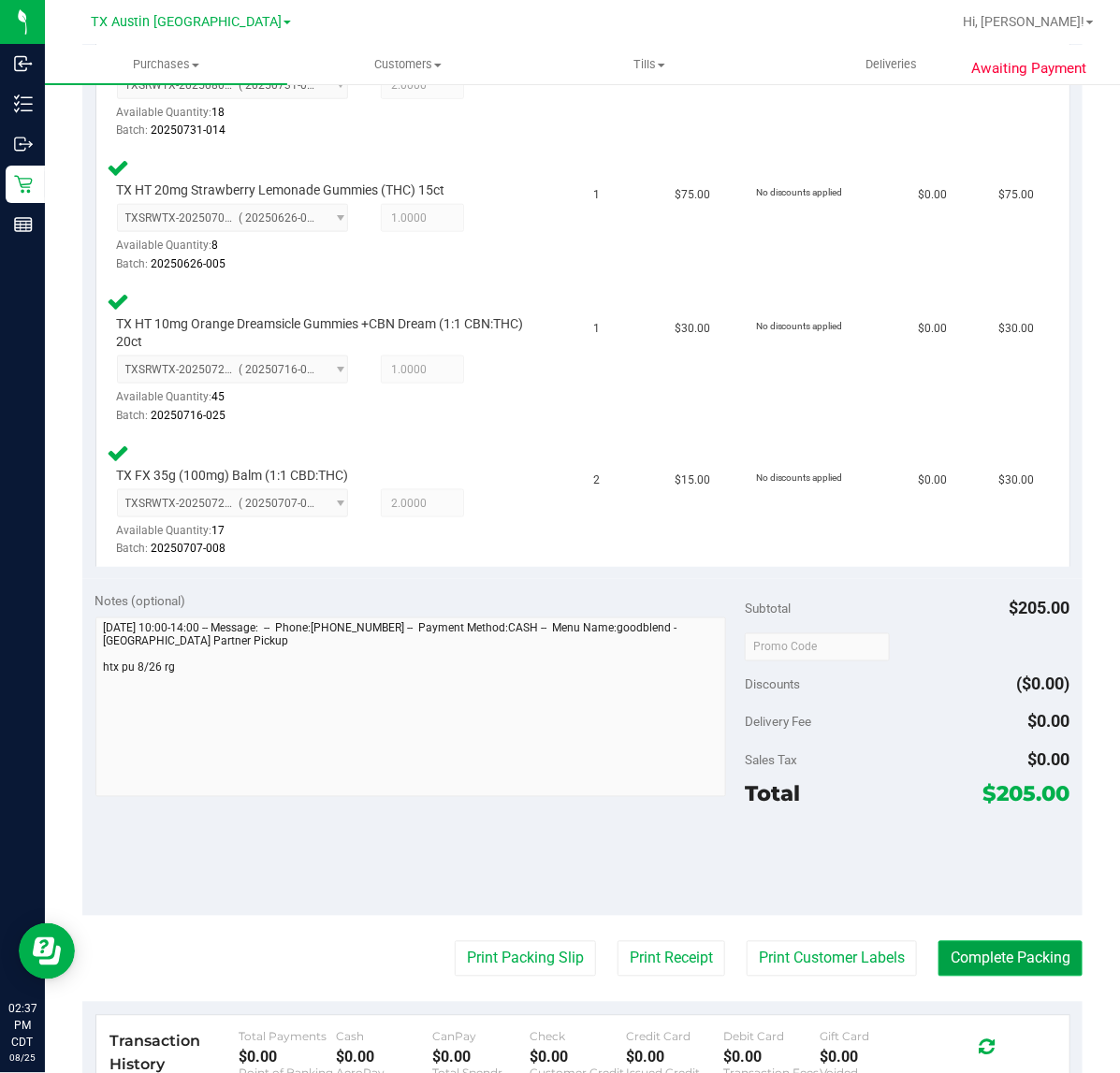
click at [1019, 954] on button "Complete Packing" at bounding box center [1009, 958] width 144 height 36
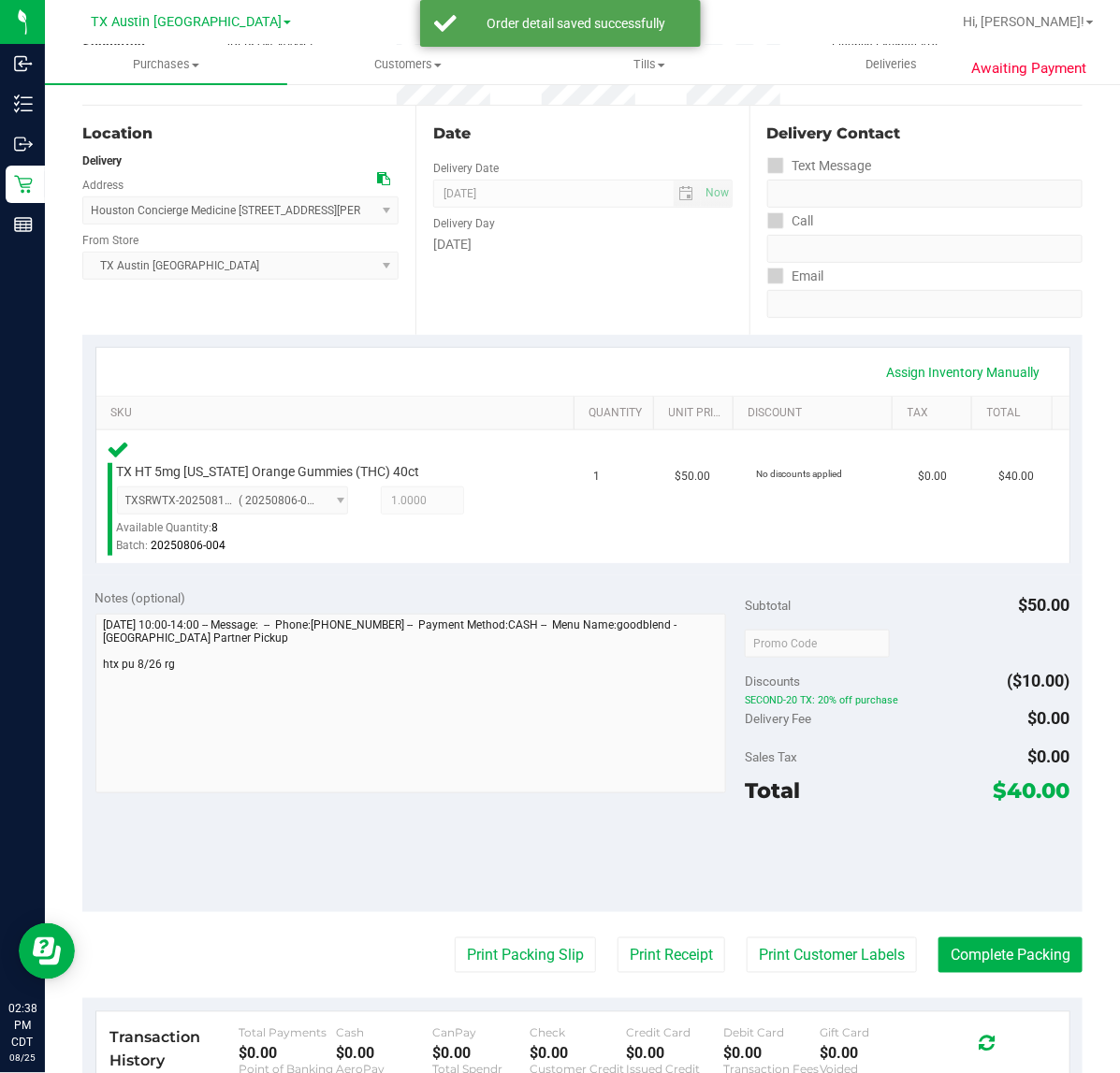
scroll to position [262, 0]
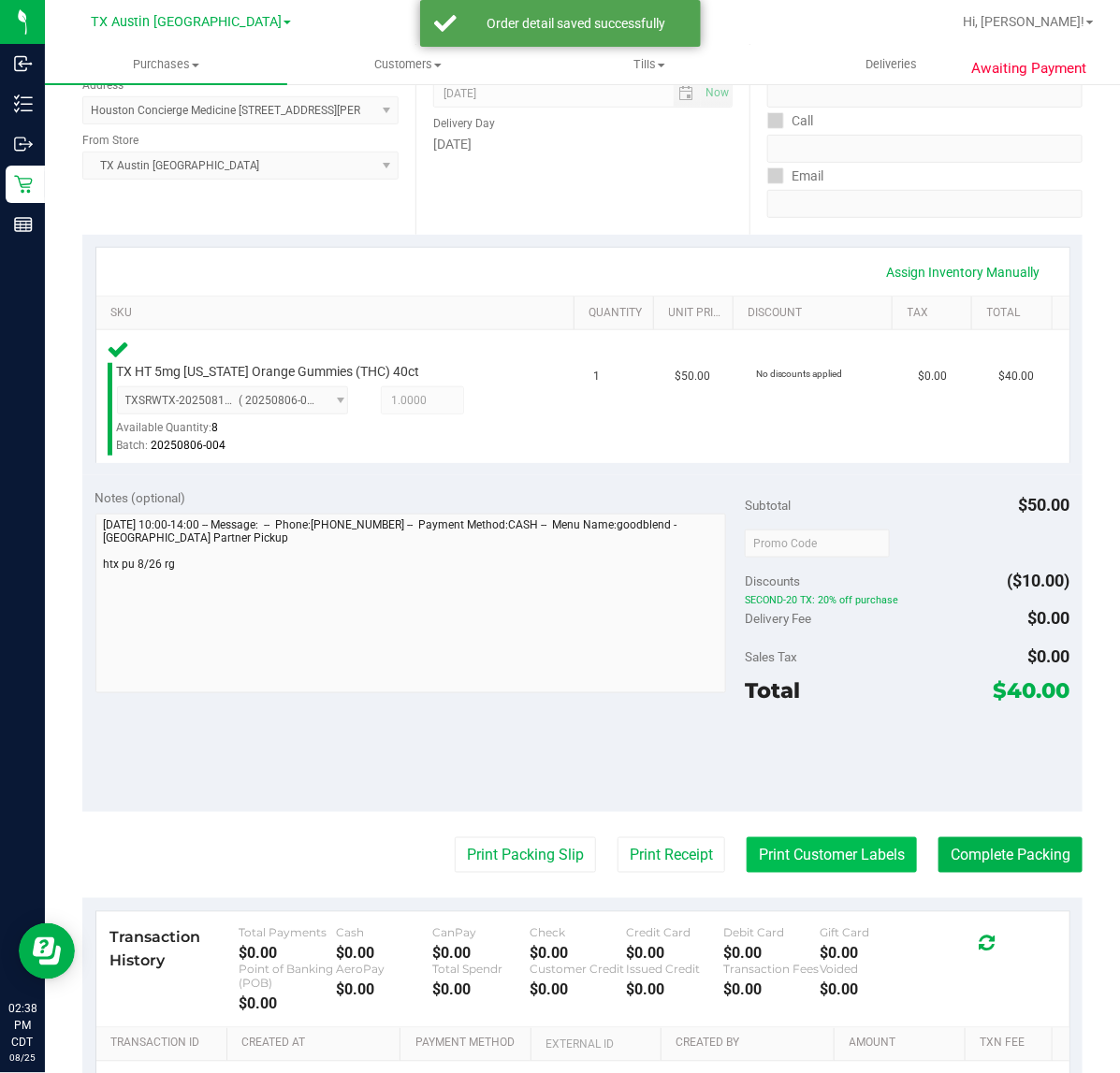
click at [796, 857] on button "Print Customer Labels" at bounding box center [831, 855] width 170 height 36
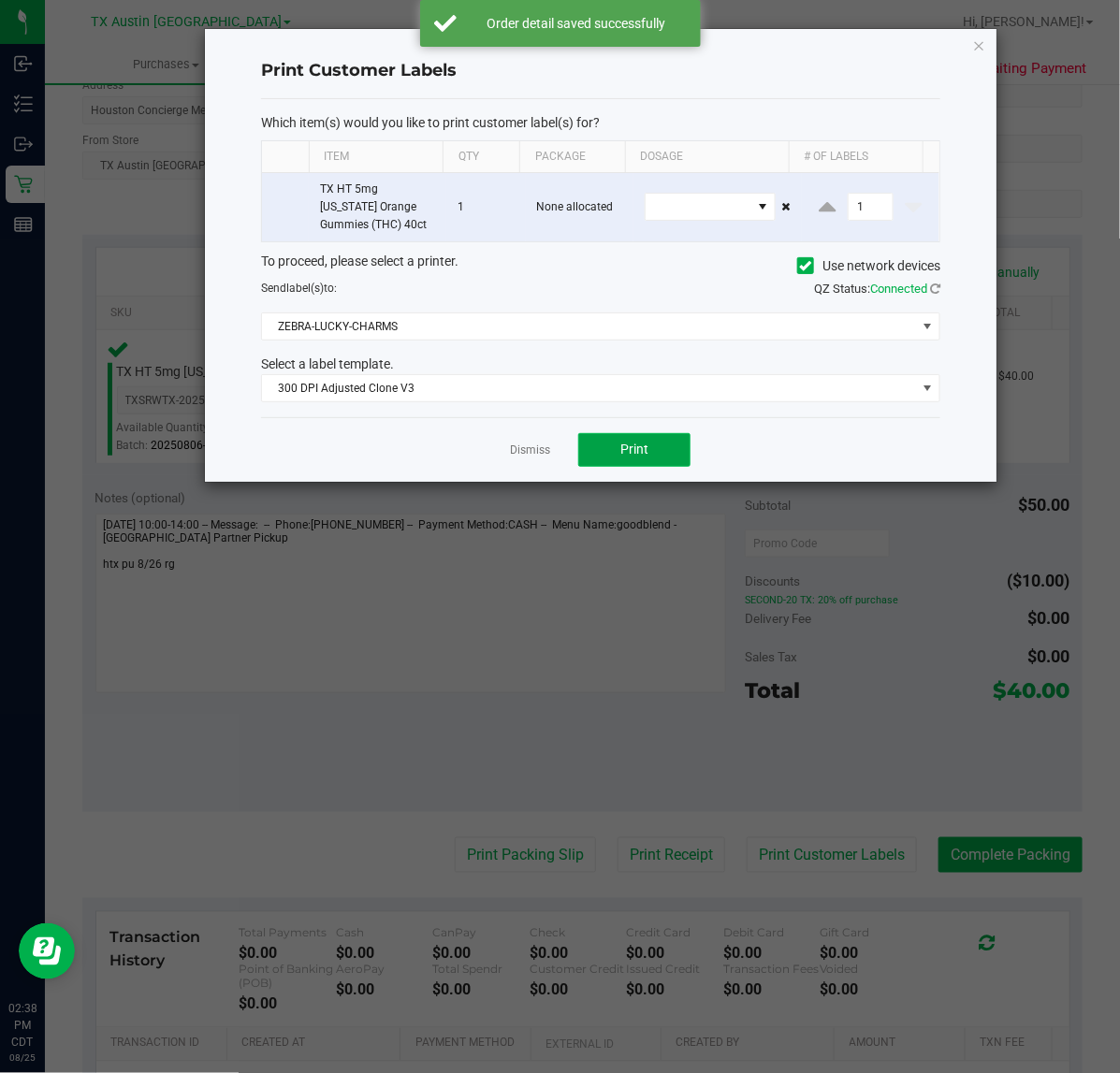
click at [618, 452] on button "Print" at bounding box center [633, 450] width 112 height 34
click at [531, 452] on div at bounding box center [600, 256] width 791 height 453
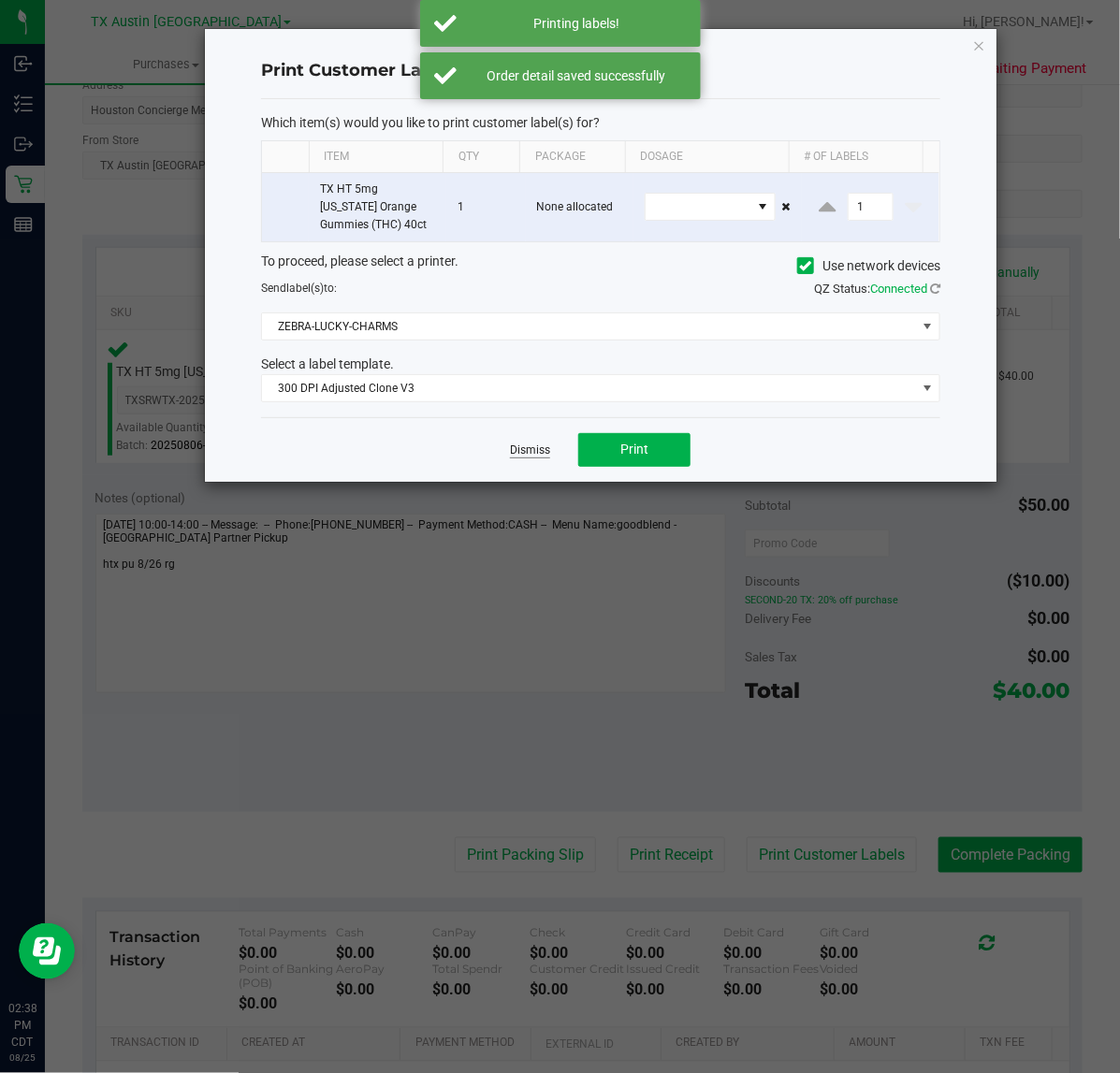
click at [530, 446] on link "Dismiss" at bounding box center [530, 450] width 40 height 16
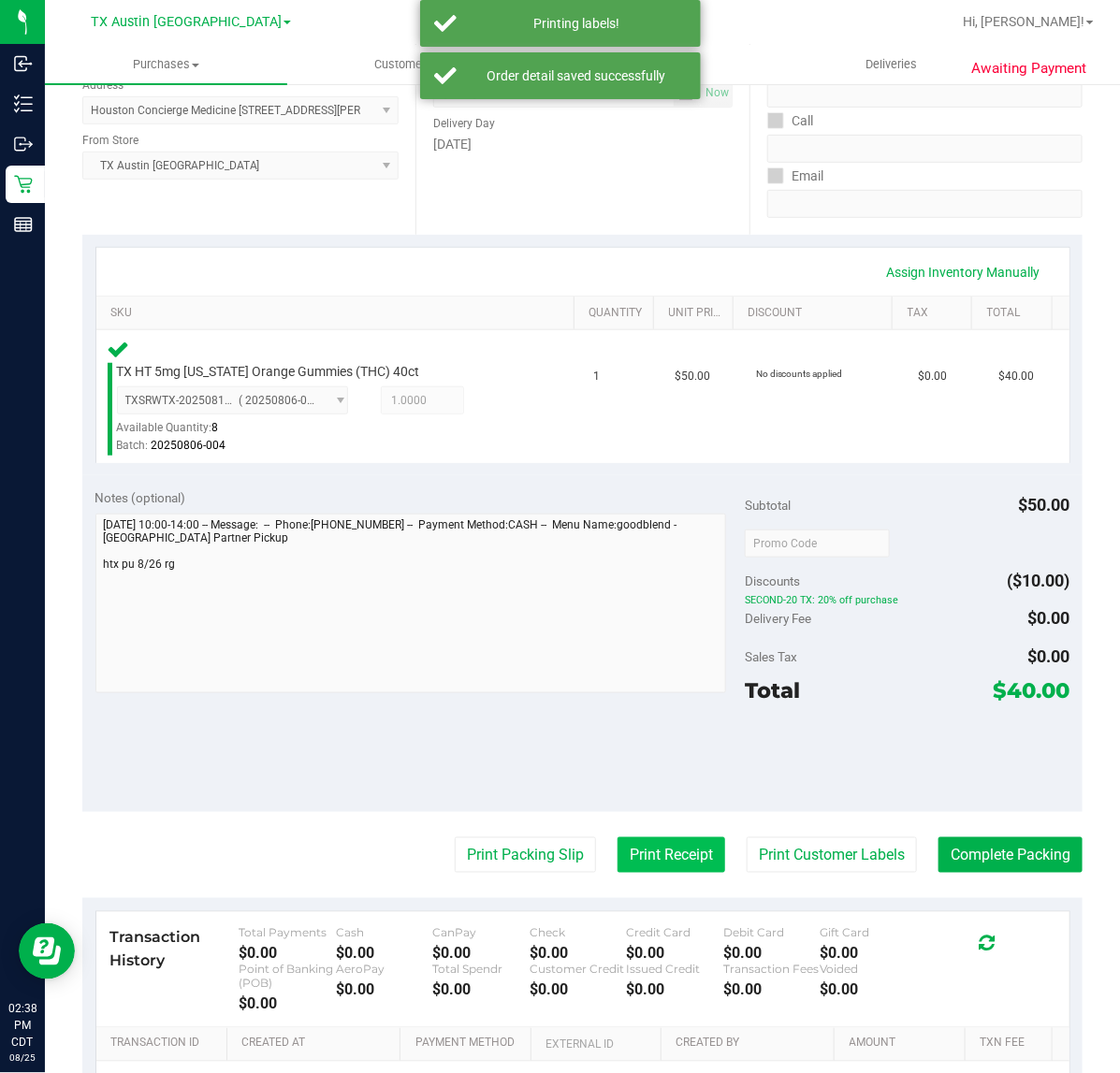
click at [639, 847] on button "Print Receipt" at bounding box center [671, 855] width 107 height 36
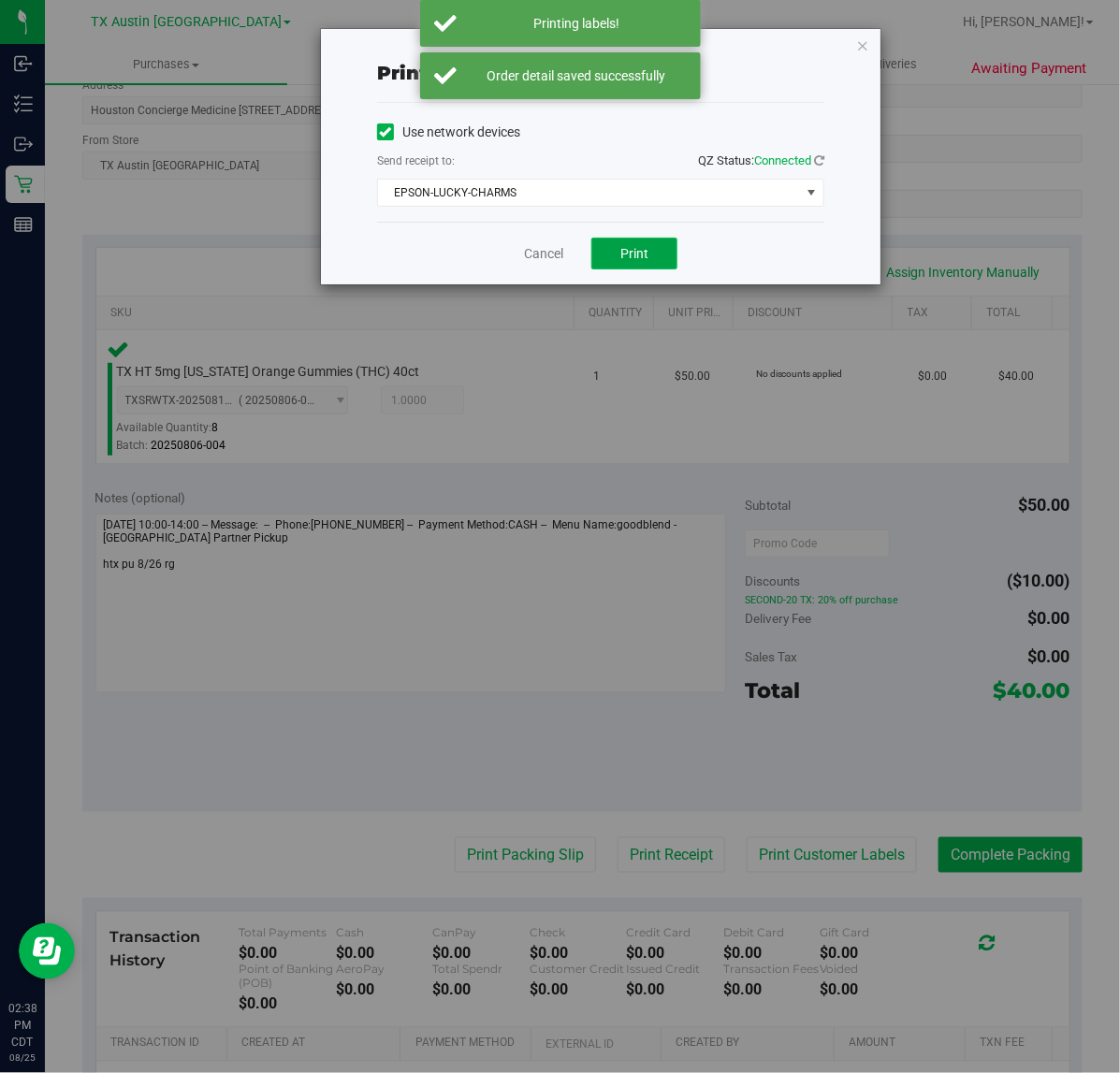
click at [634, 254] on span "Print" at bounding box center [634, 254] width 28 height 15
click at [533, 260] on link "Cancel" at bounding box center [536, 254] width 39 height 20
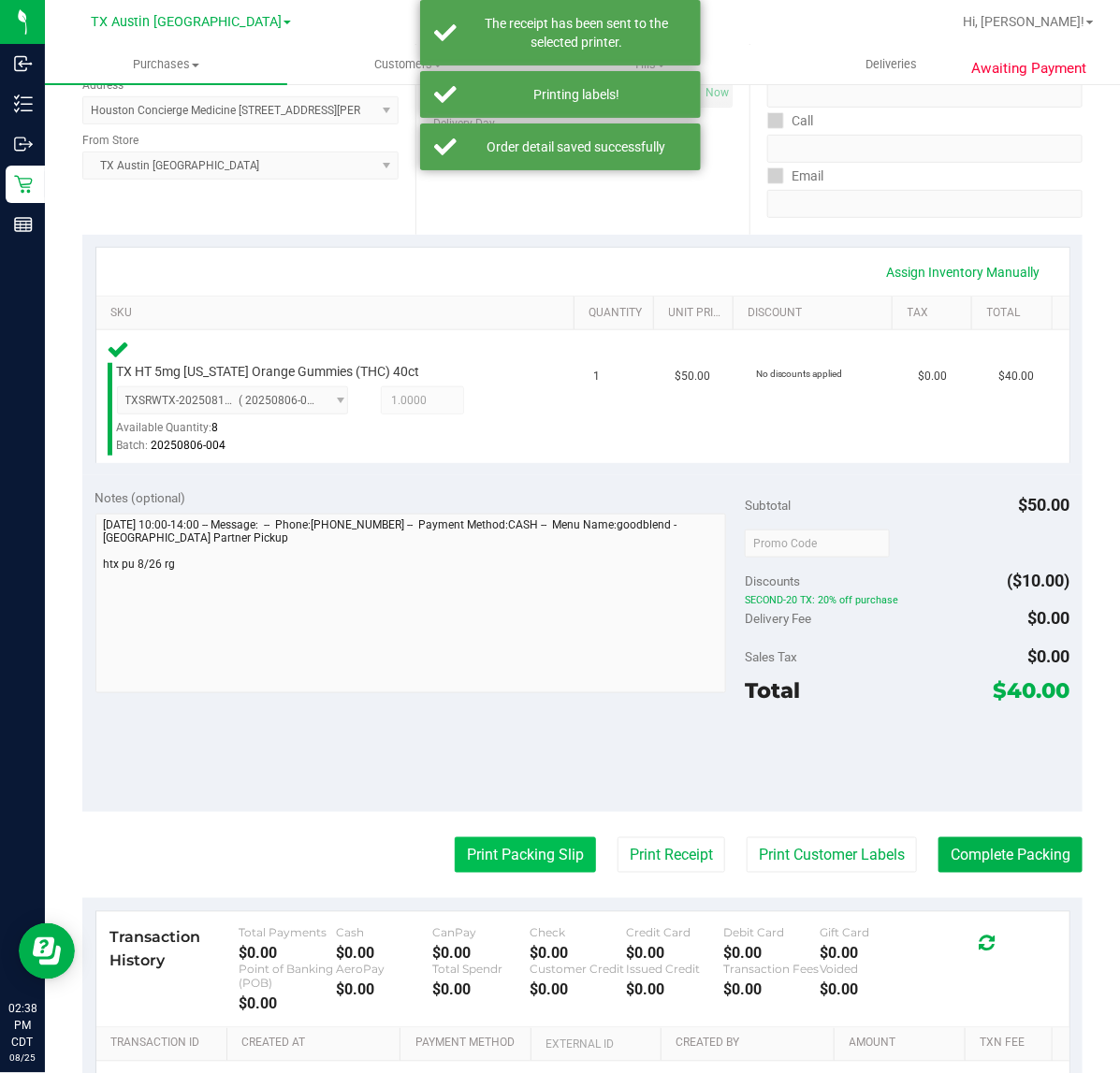
click at [525, 857] on button "Print Packing Slip" at bounding box center [525, 855] width 141 height 36
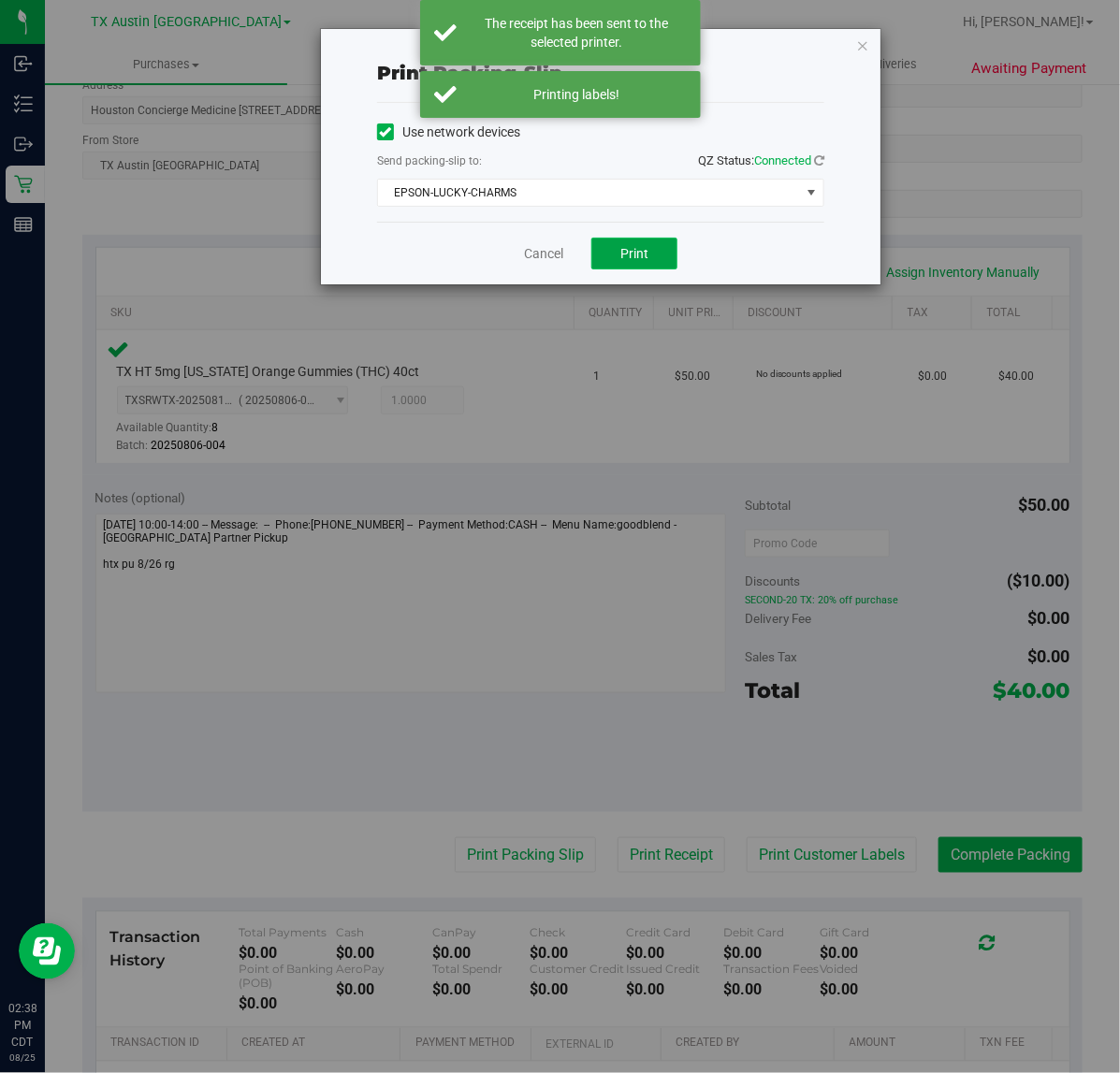
click at [650, 265] on button "Print" at bounding box center [634, 254] width 86 height 32
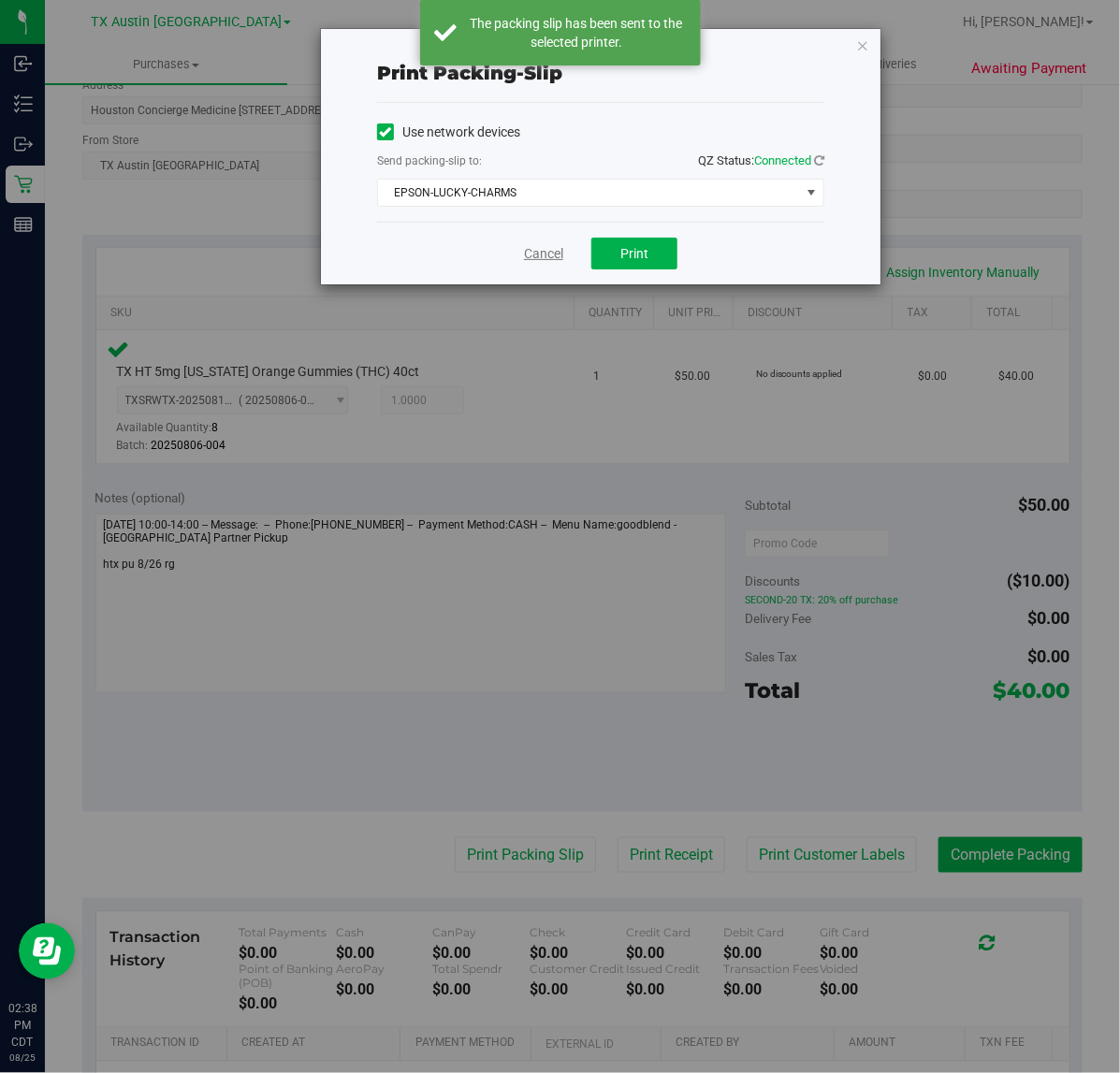
click at [559, 258] on link "Cancel" at bounding box center [543, 254] width 39 height 20
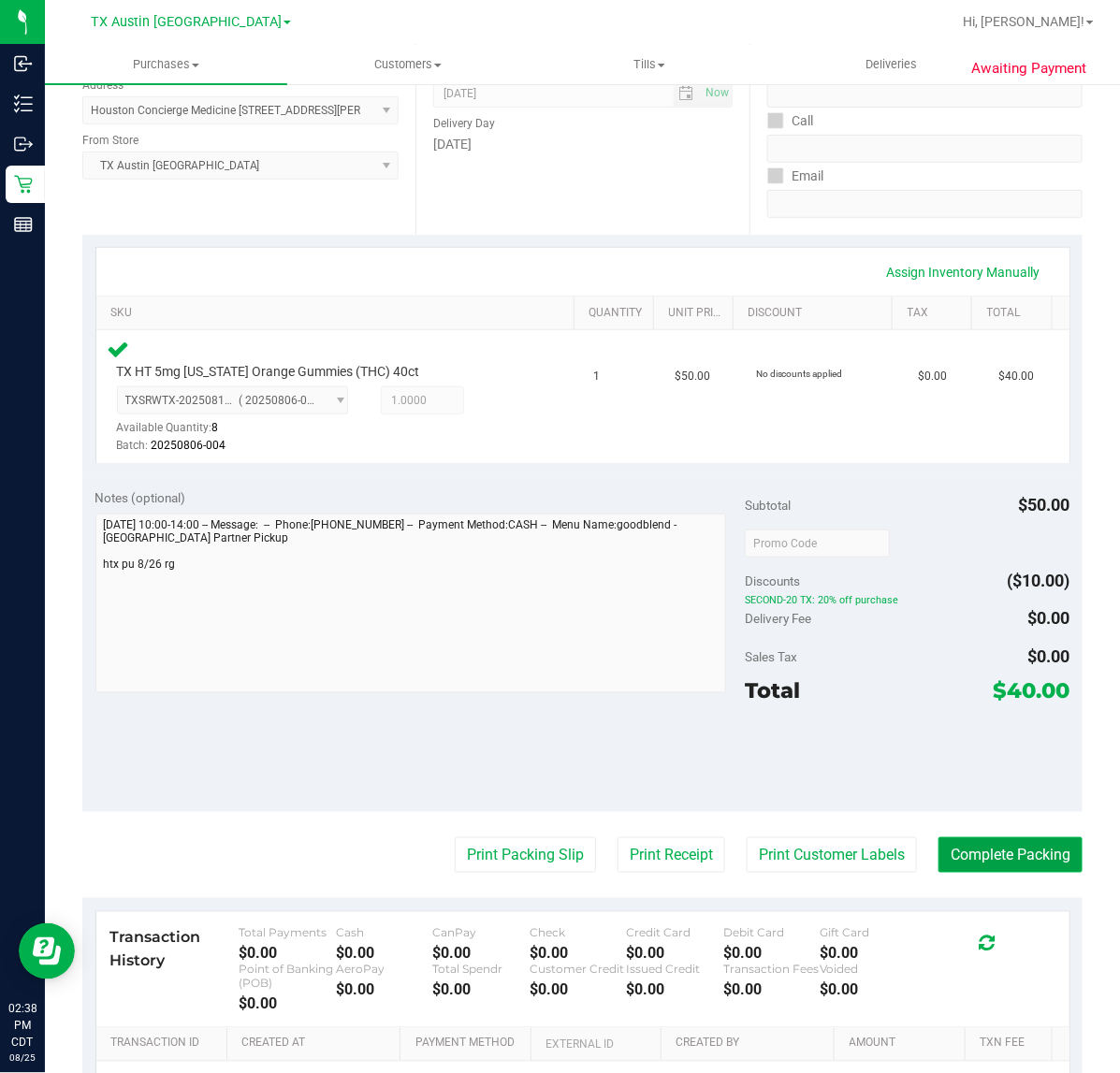
click at [971, 856] on button "Complete Packing" at bounding box center [1009, 855] width 144 height 36
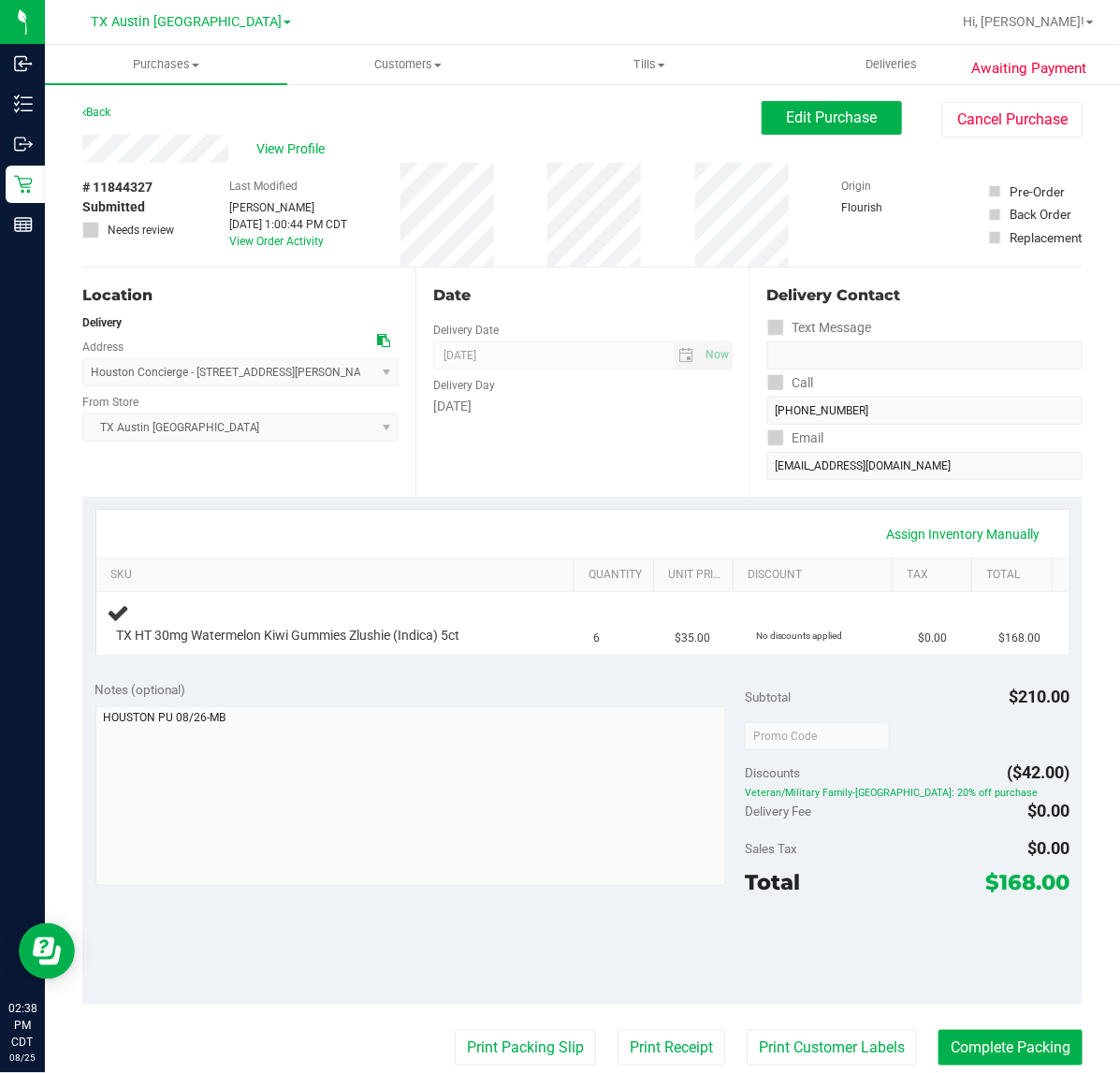
click at [610, 485] on div "Date Delivery Date [DATE] Now [DATE] 07:00 AM Now Delivery Day [DATE]" at bounding box center [582, 382] width 333 height 229
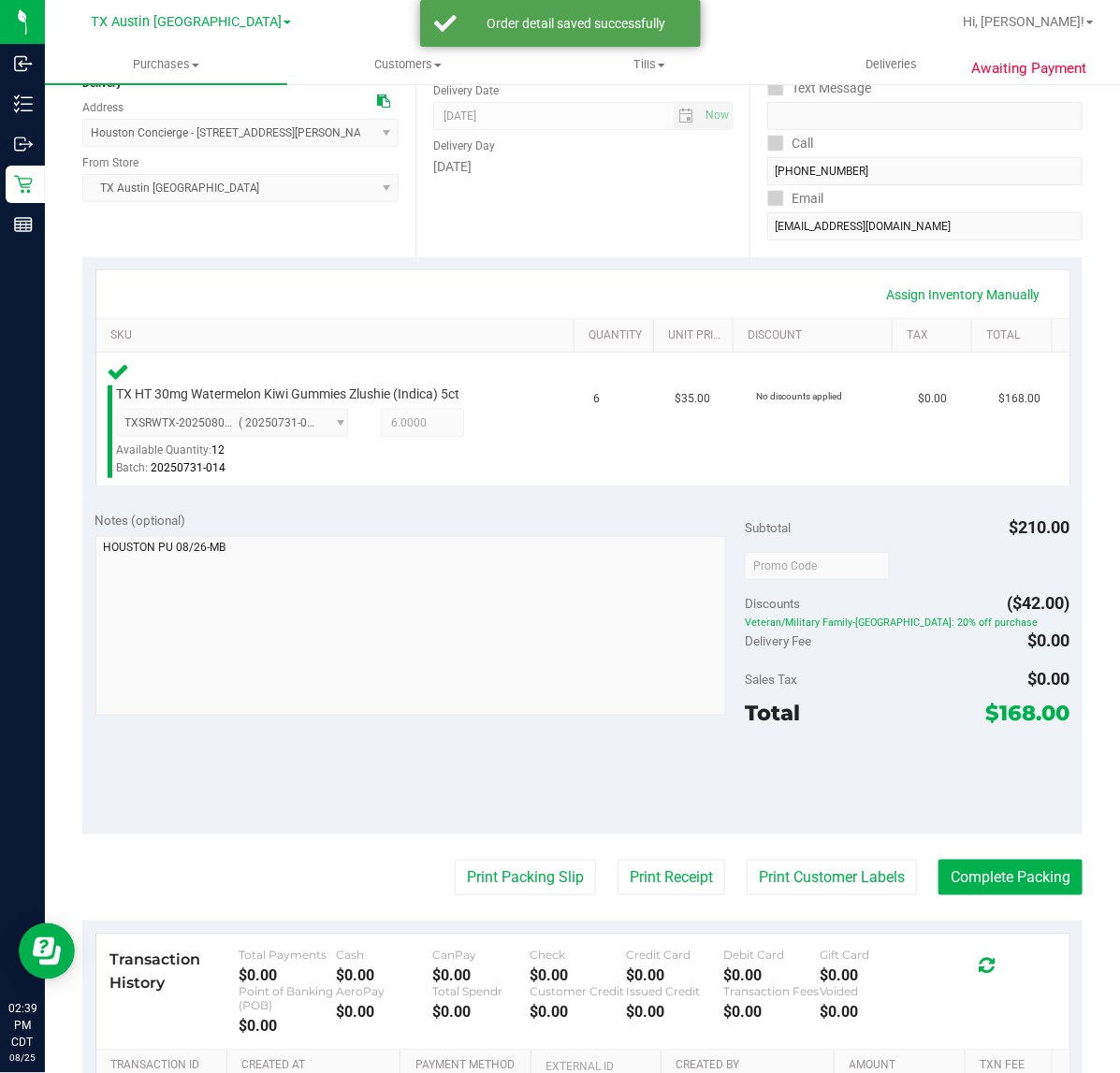
scroll to position [288, 0]
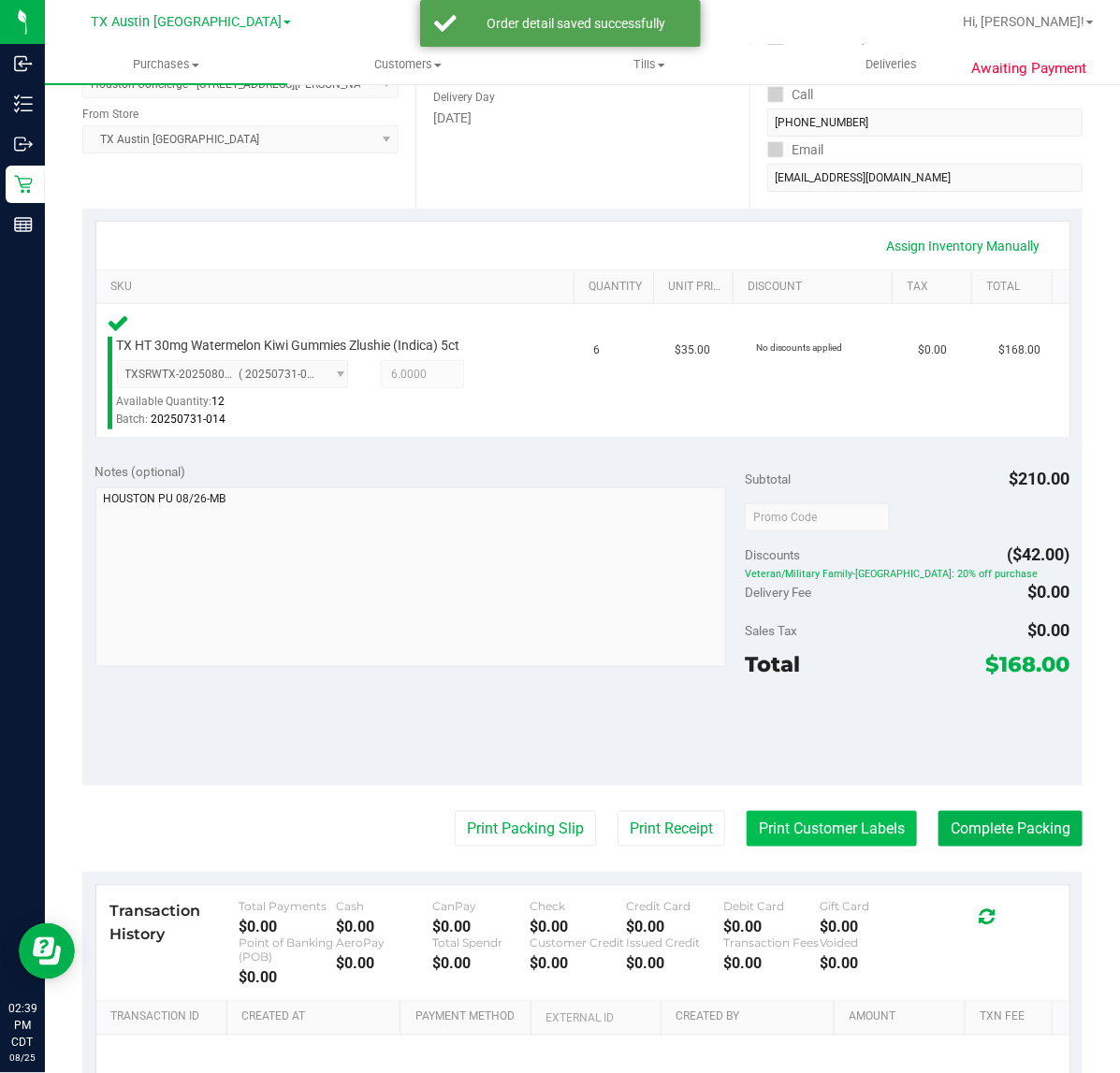
click at [852, 825] on button "Print Customer Labels" at bounding box center [831, 829] width 170 height 36
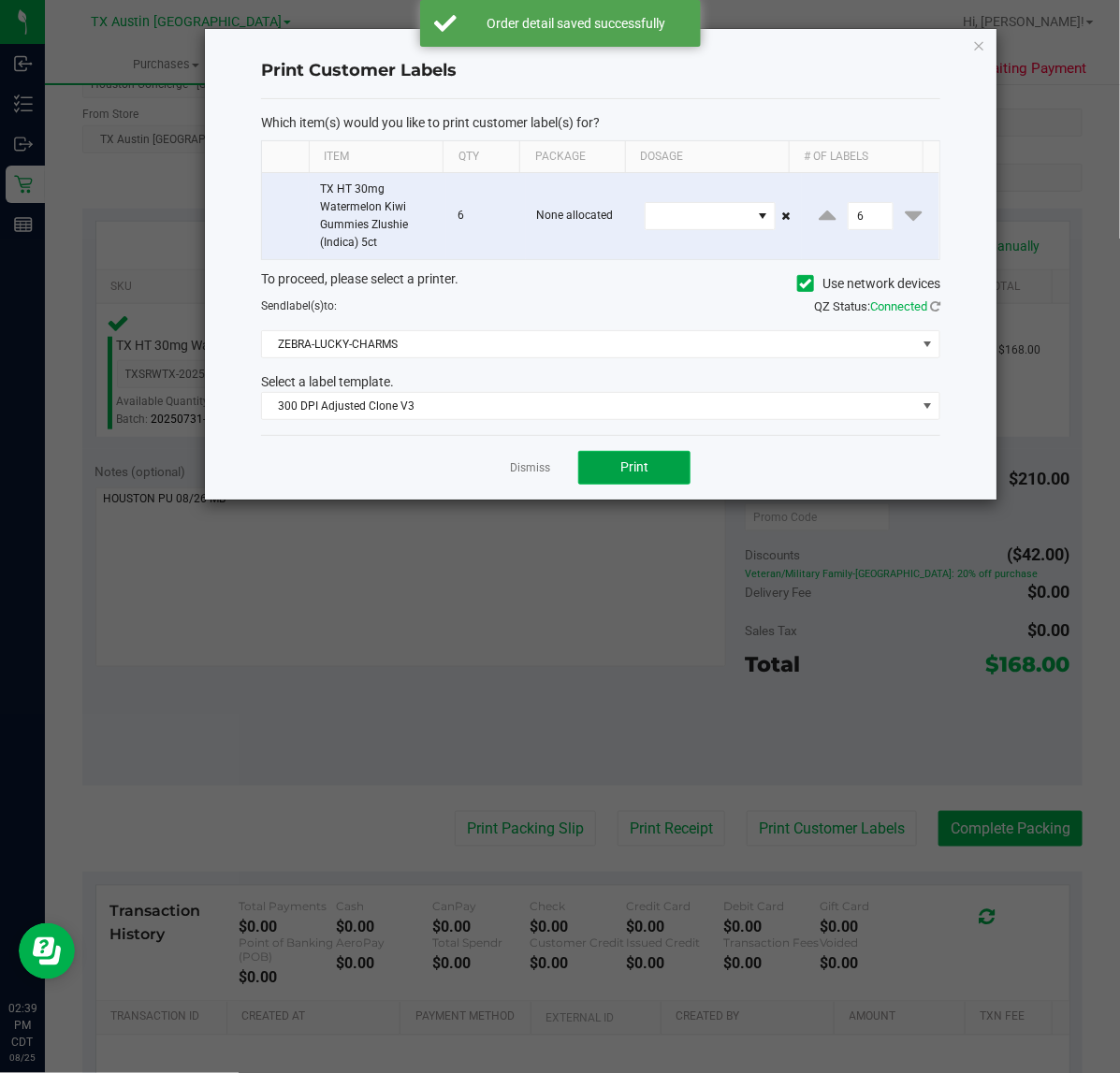
click at [644, 474] on span "Print" at bounding box center [634, 467] width 28 height 15
click at [530, 476] on link "Dismiss" at bounding box center [530, 468] width 40 height 16
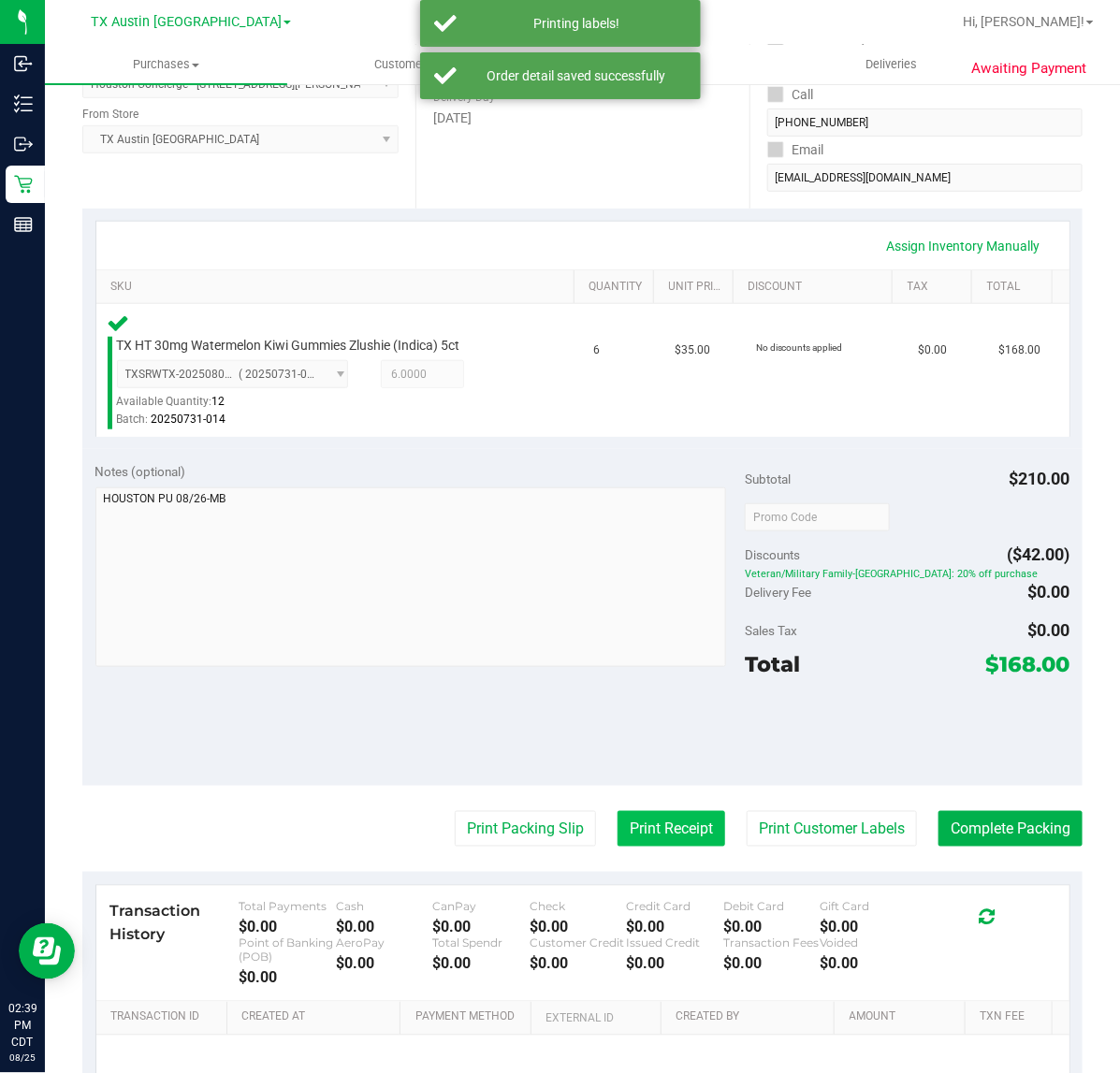
click at [658, 840] on button "Print Receipt" at bounding box center [671, 829] width 107 height 36
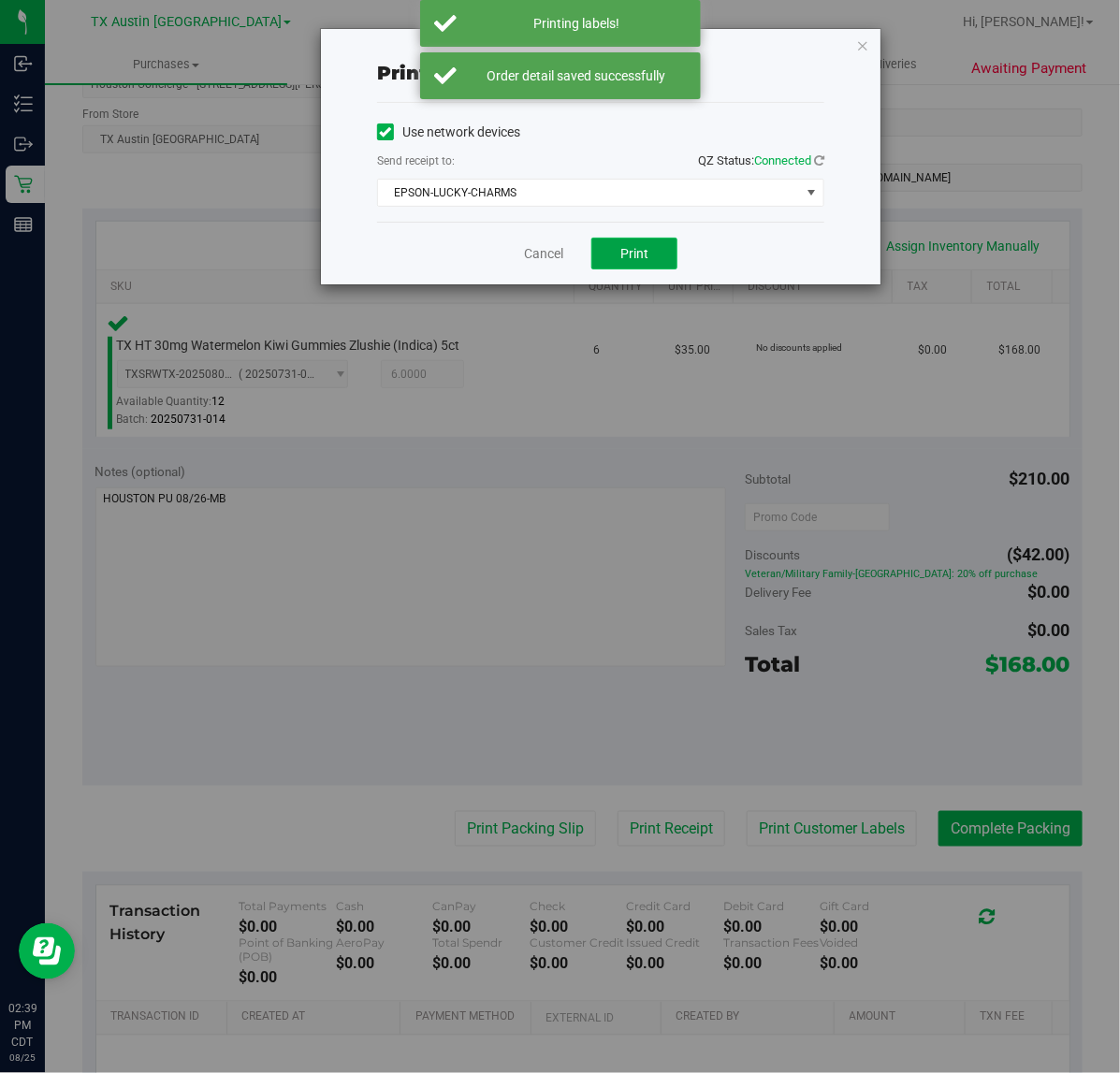
click at [636, 255] on span "Print" at bounding box center [634, 254] width 28 height 15
click at [538, 262] on link "Cancel" at bounding box center [536, 254] width 39 height 20
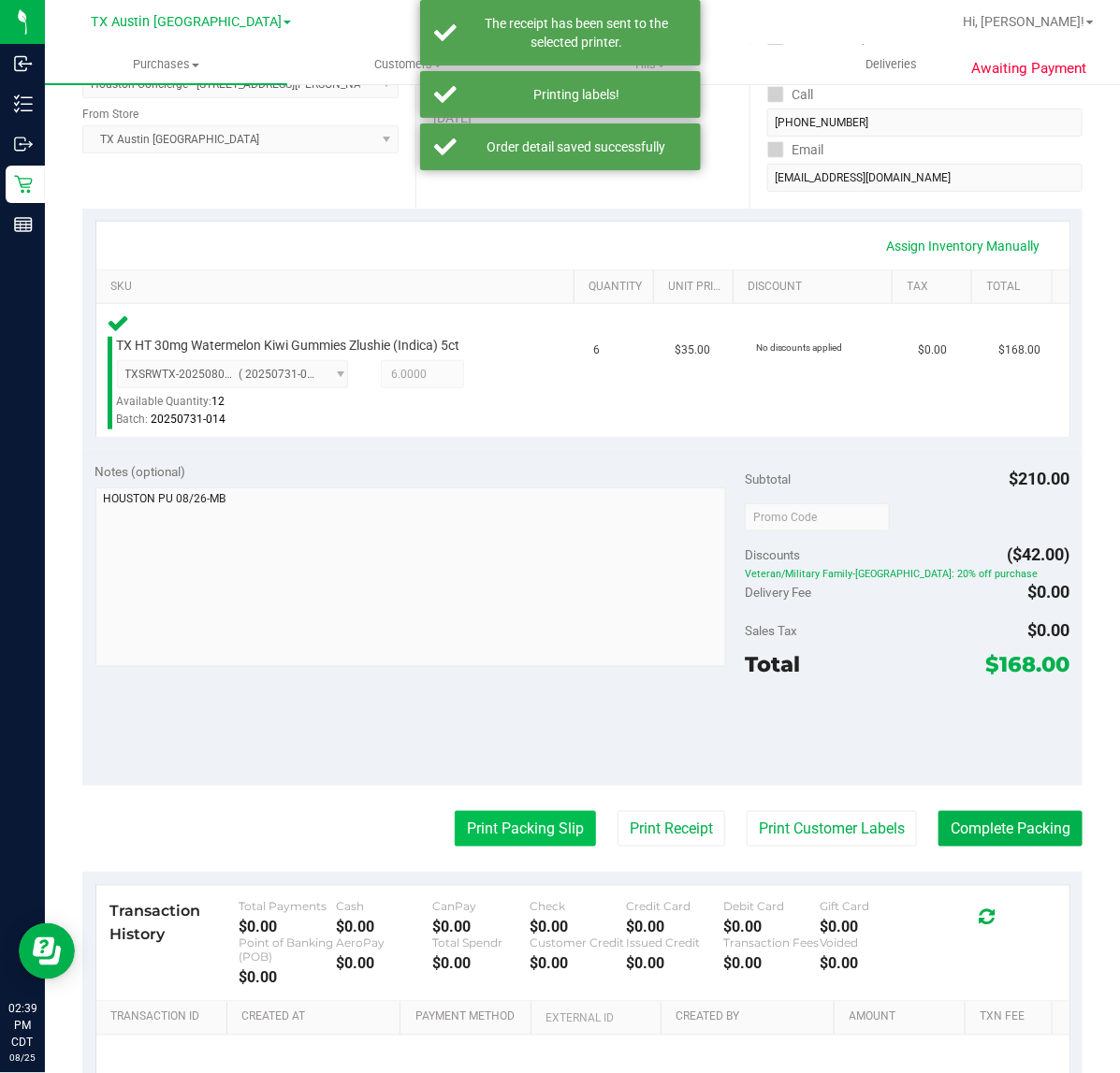
click at [504, 840] on button "Print Packing Slip" at bounding box center [525, 829] width 141 height 36
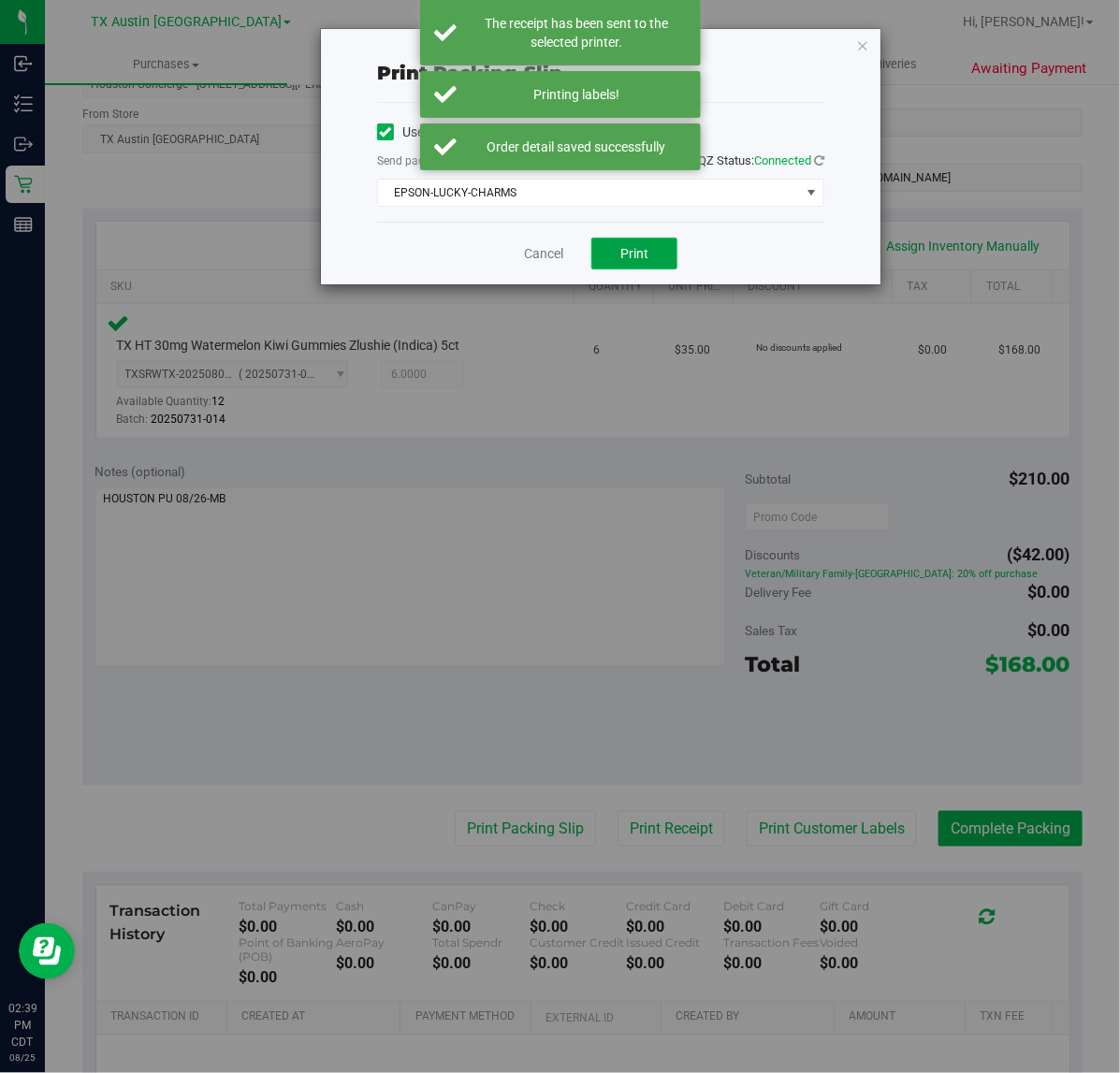
click at [634, 256] on span "Print" at bounding box center [634, 254] width 28 height 15
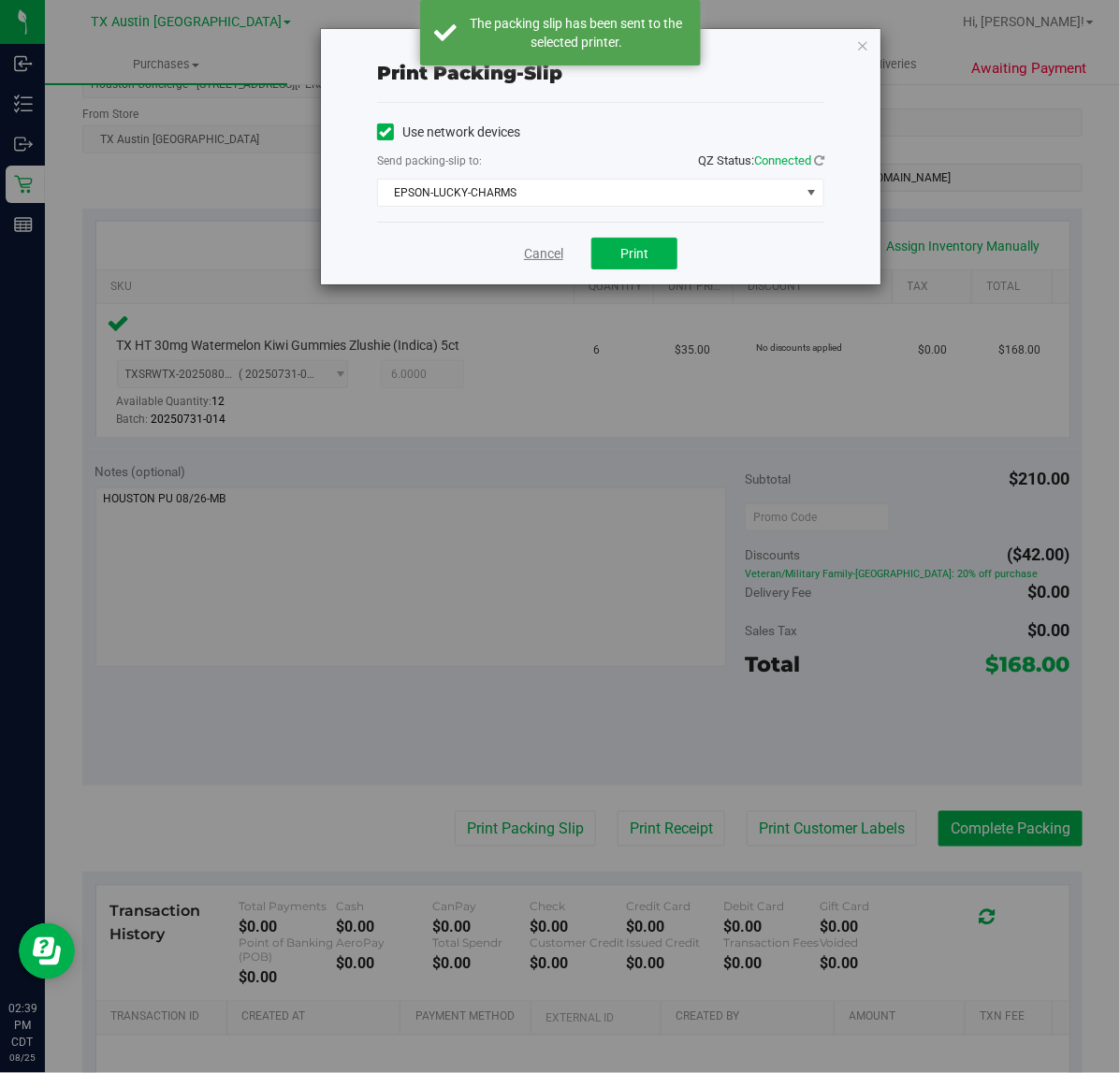
click at [535, 254] on link "Cancel" at bounding box center [543, 254] width 39 height 20
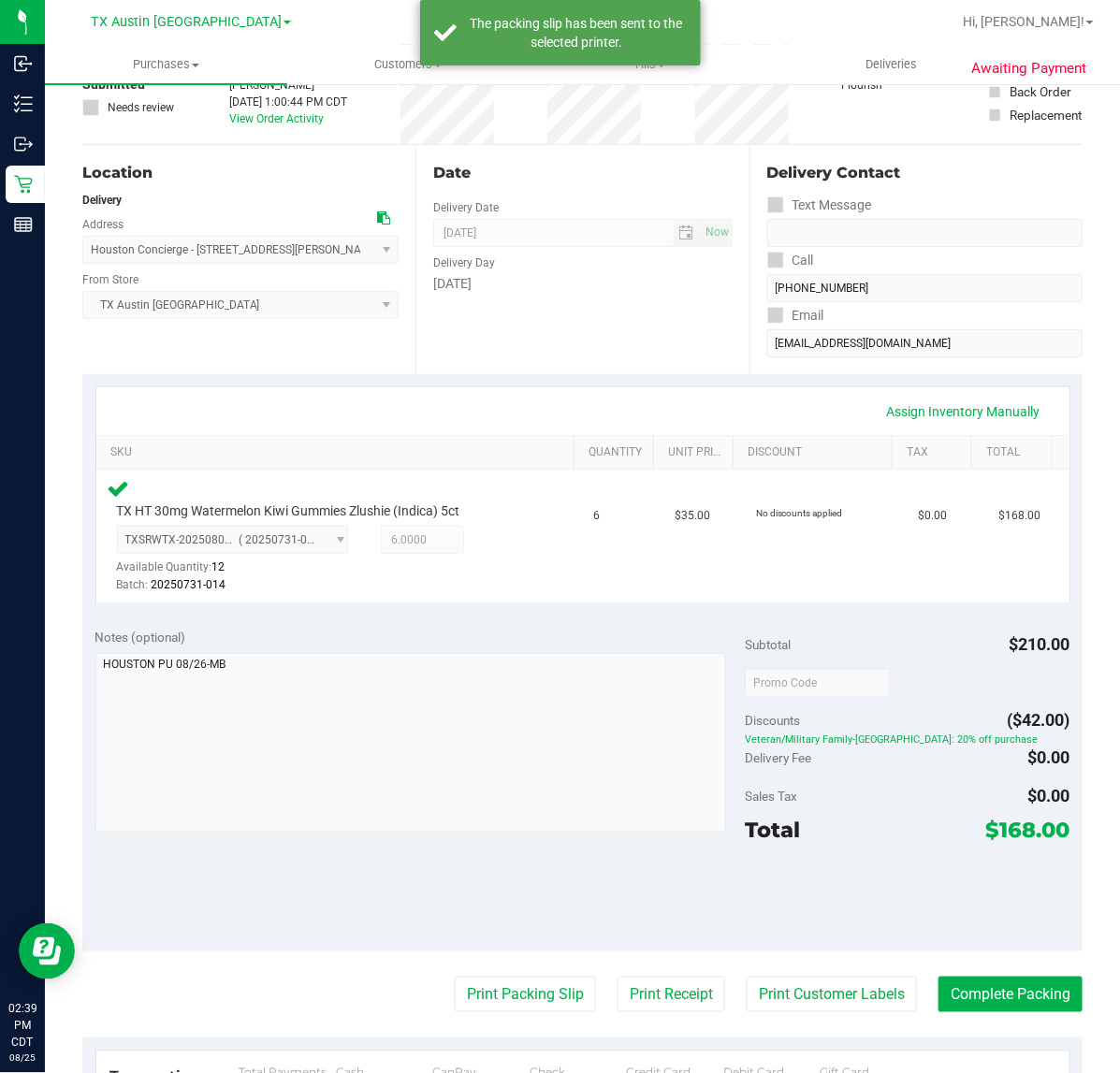
scroll to position [109, 0]
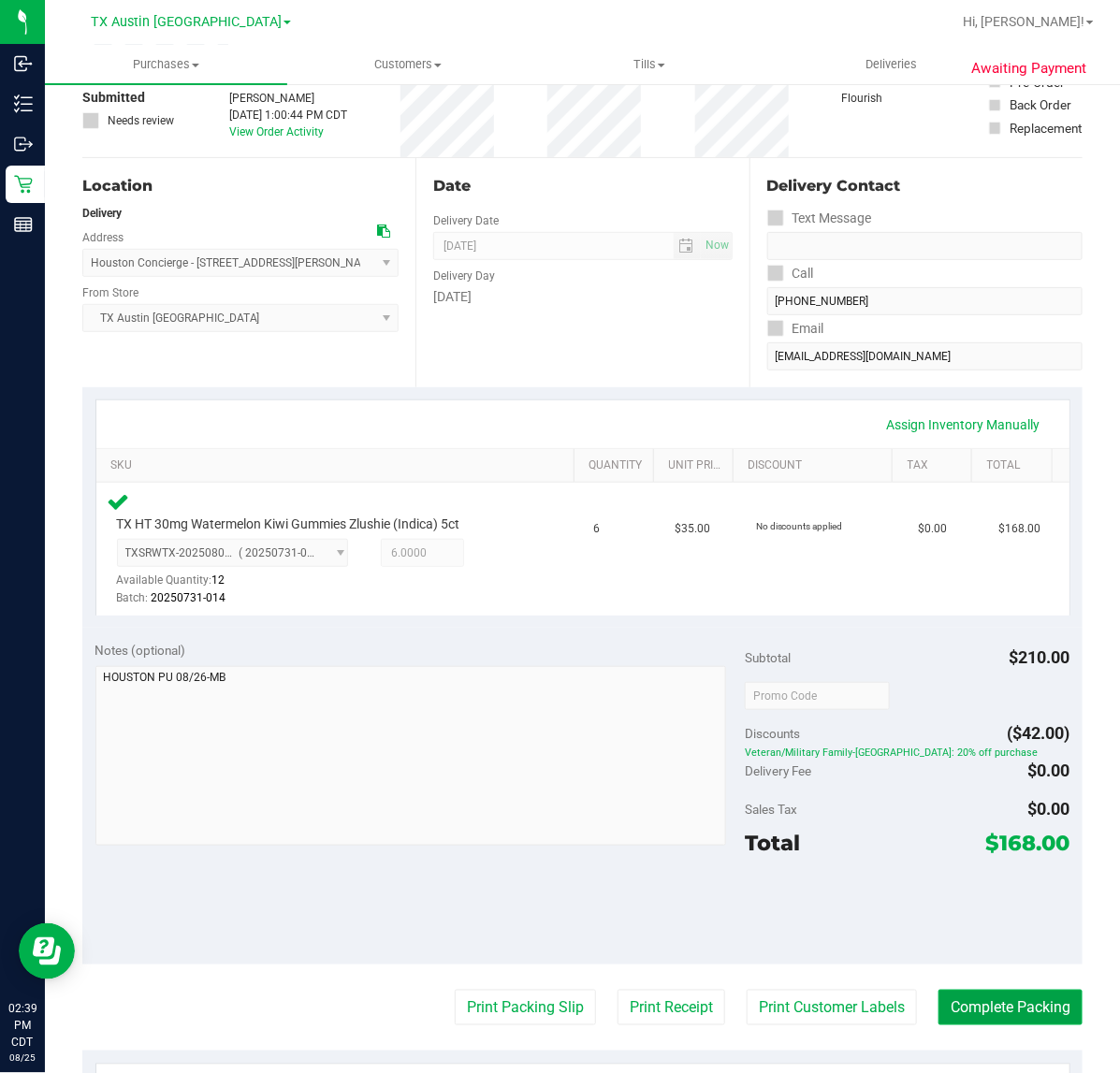
click at [985, 1008] on button "Complete Packing" at bounding box center [1009, 1007] width 144 height 36
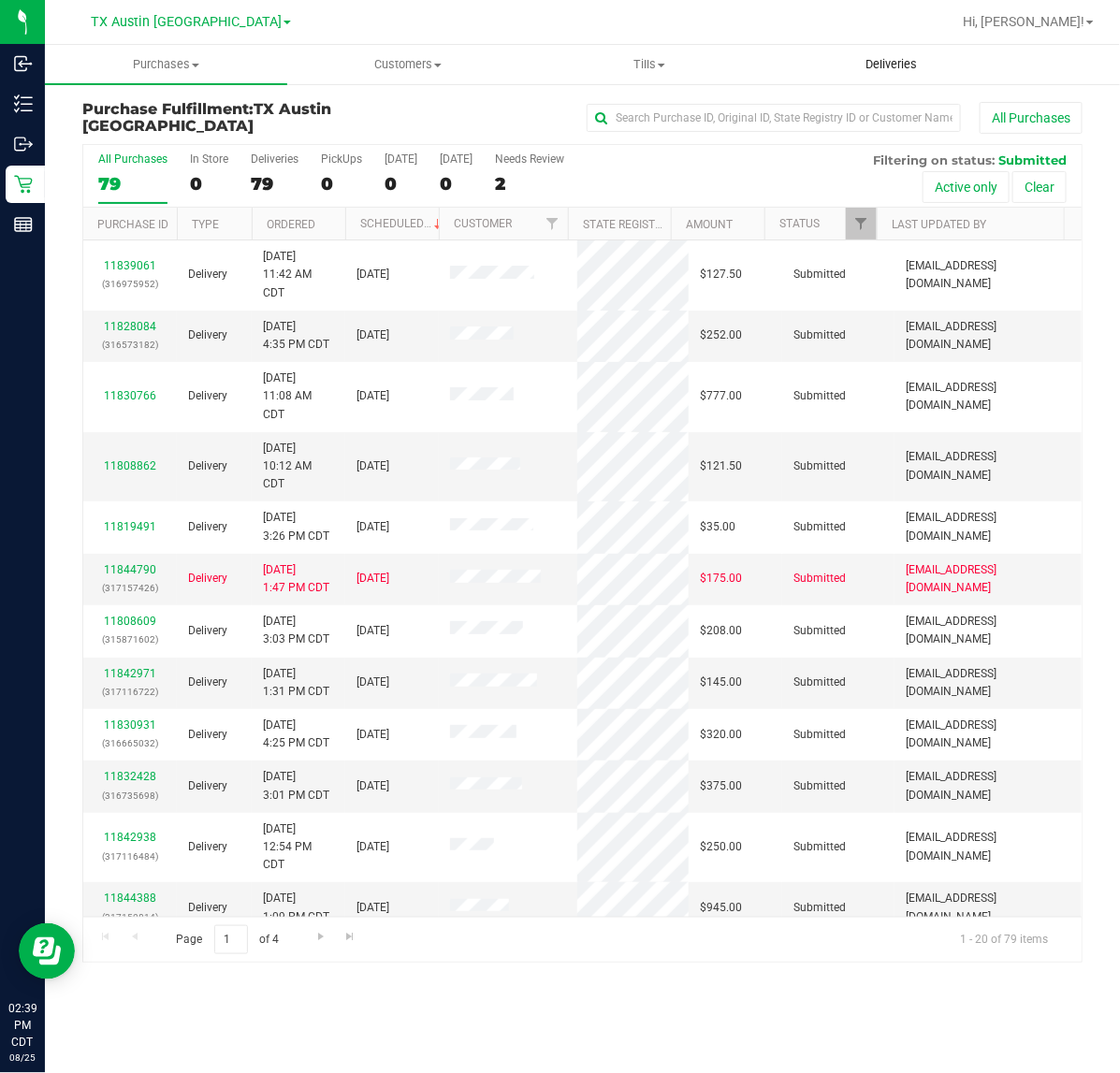
click at [885, 63] on span "Deliveries" at bounding box center [891, 65] width 102 height 17
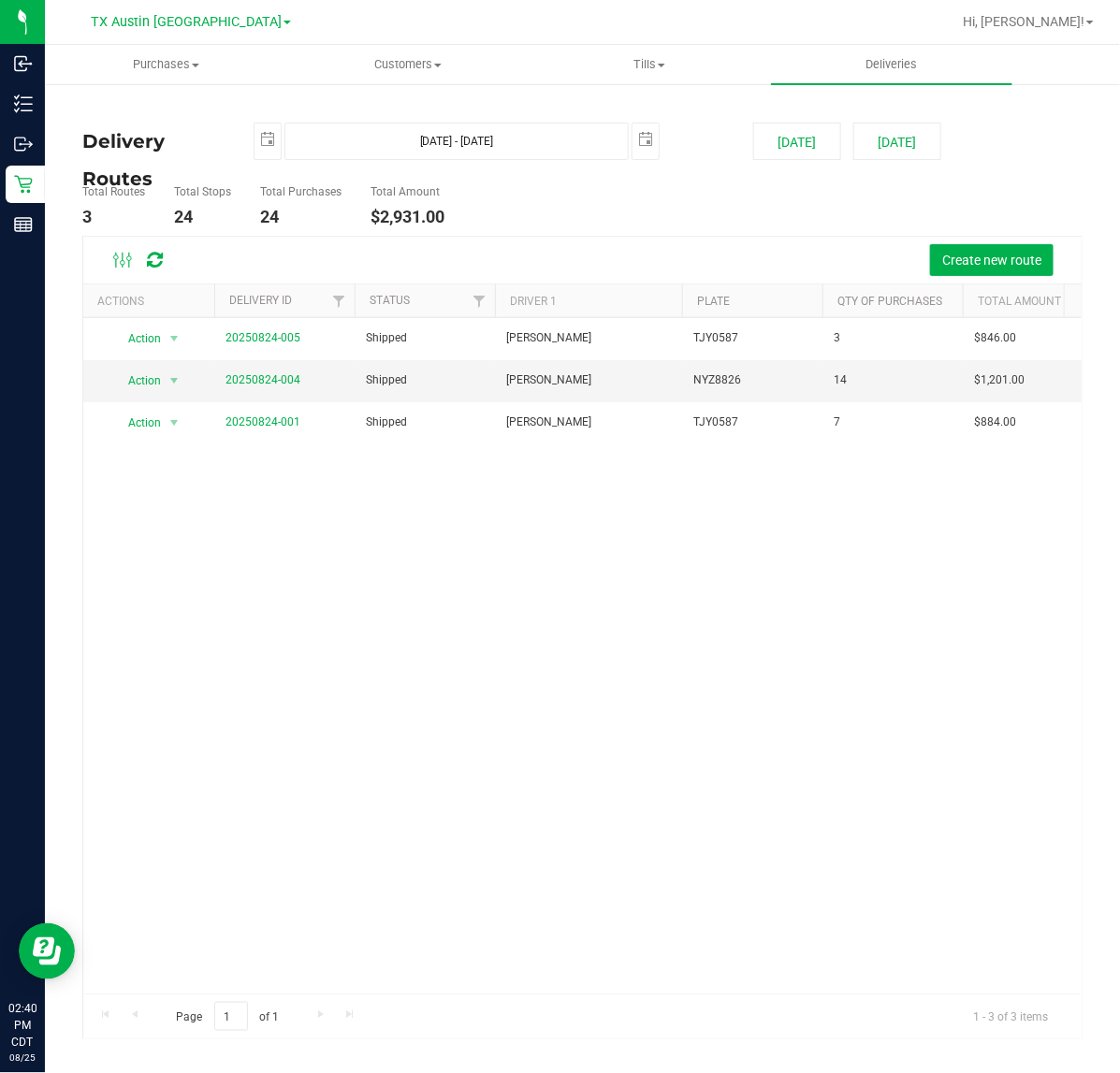
click at [892, 163] on deliveries-list "Delivery Routes 2025-08-25 Aug 25, 2025 - Aug 25, 2025 2025-08-25 Today Tomorro…" at bounding box center [583, 581] width 1000 height 917
click at [906, 146] on button "[DATE]" at bounding box center [897, 141] width 88 height 38
type input "Aug 26, 2025 - Aug 26, 2025"
type input "2025-08-26"
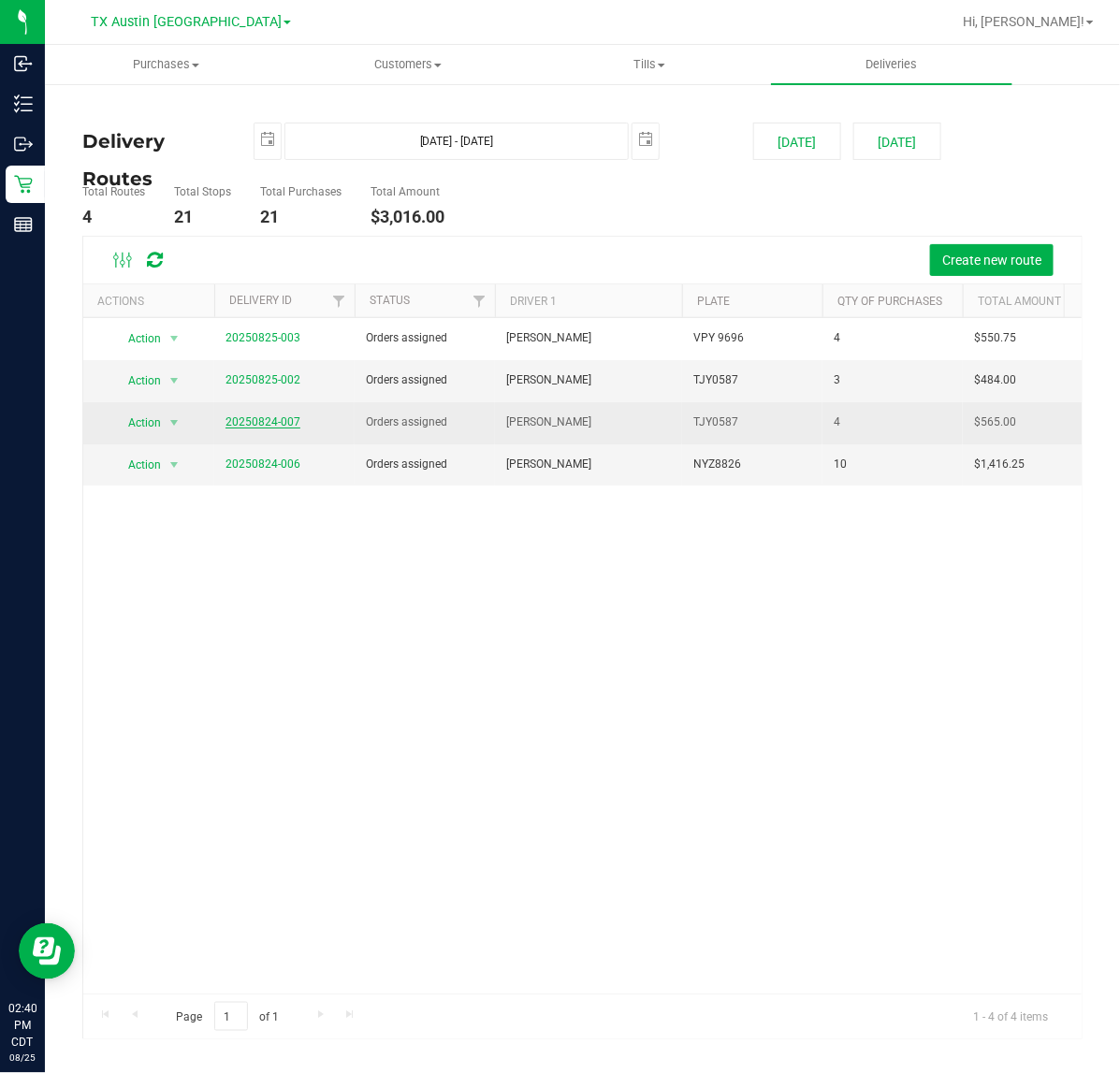
click at [273, 426] on link "20250824-007" at bounding box center [263, 422] width 75 height 13
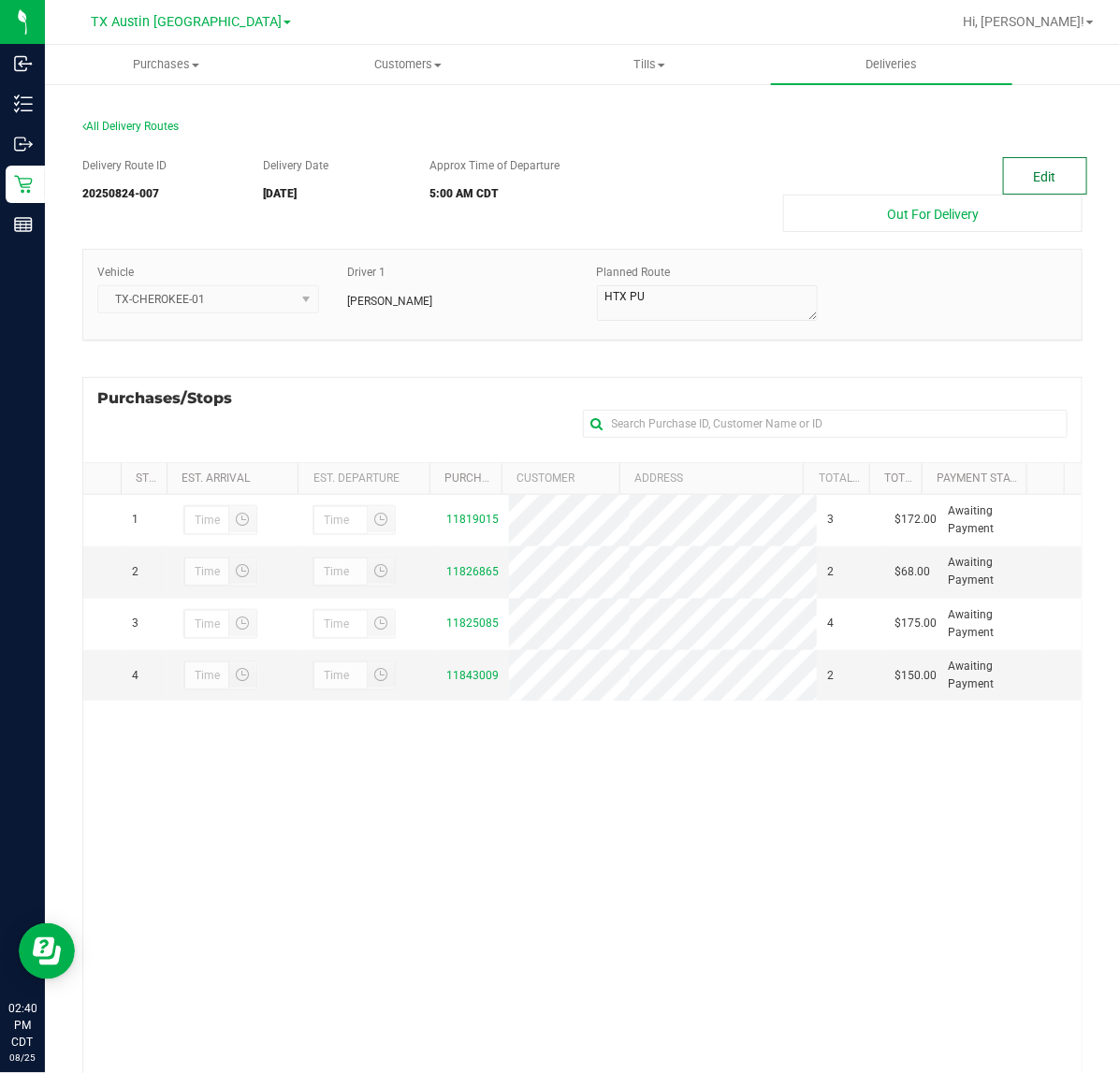
click at [1044, 170] on button "Edit" at bounding box center [1045, 176] width 85 height 38
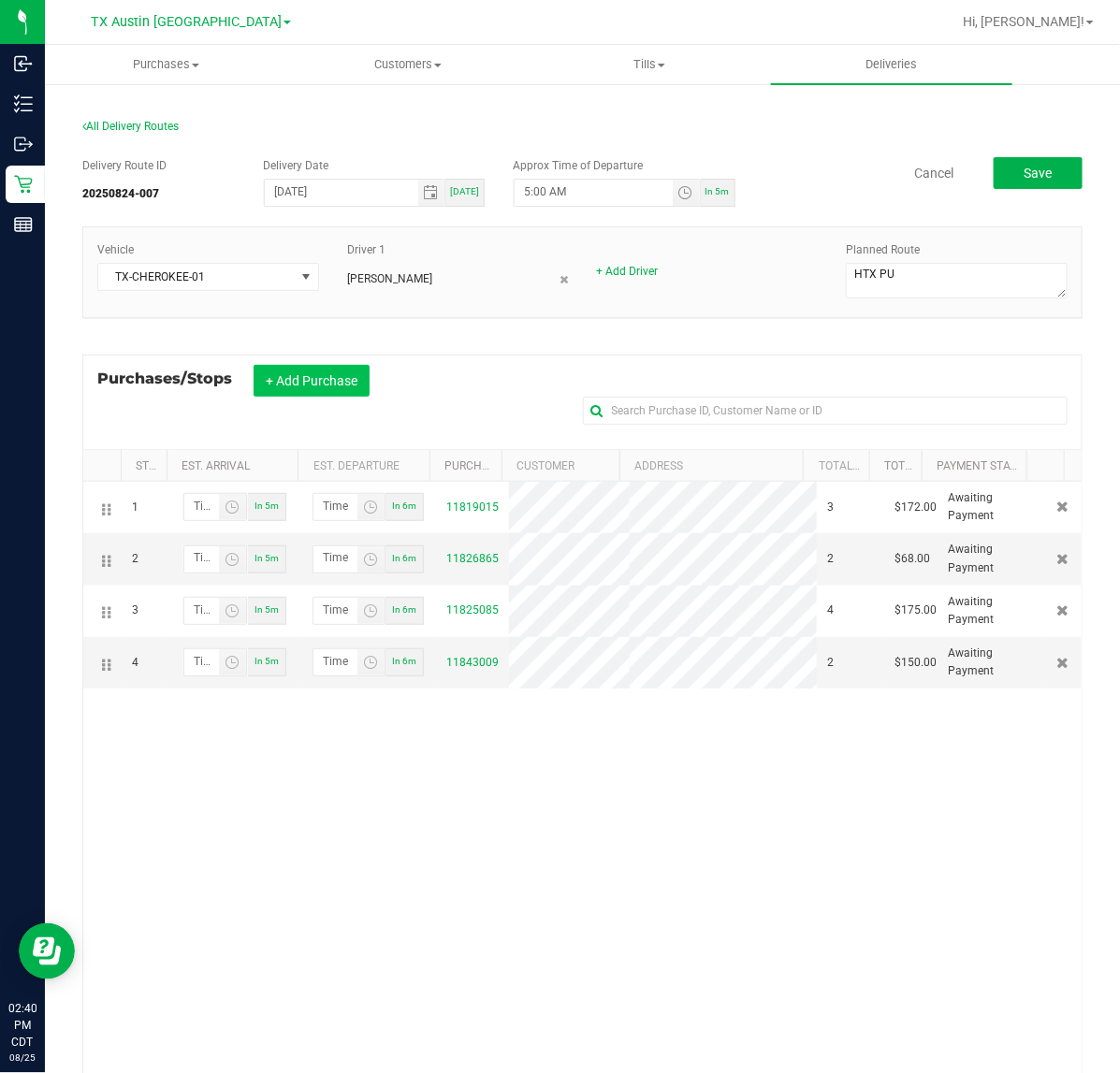
click at [330, 376] on button "+ Add Purchase" at bounding box center [311, 381] width 116 height 32
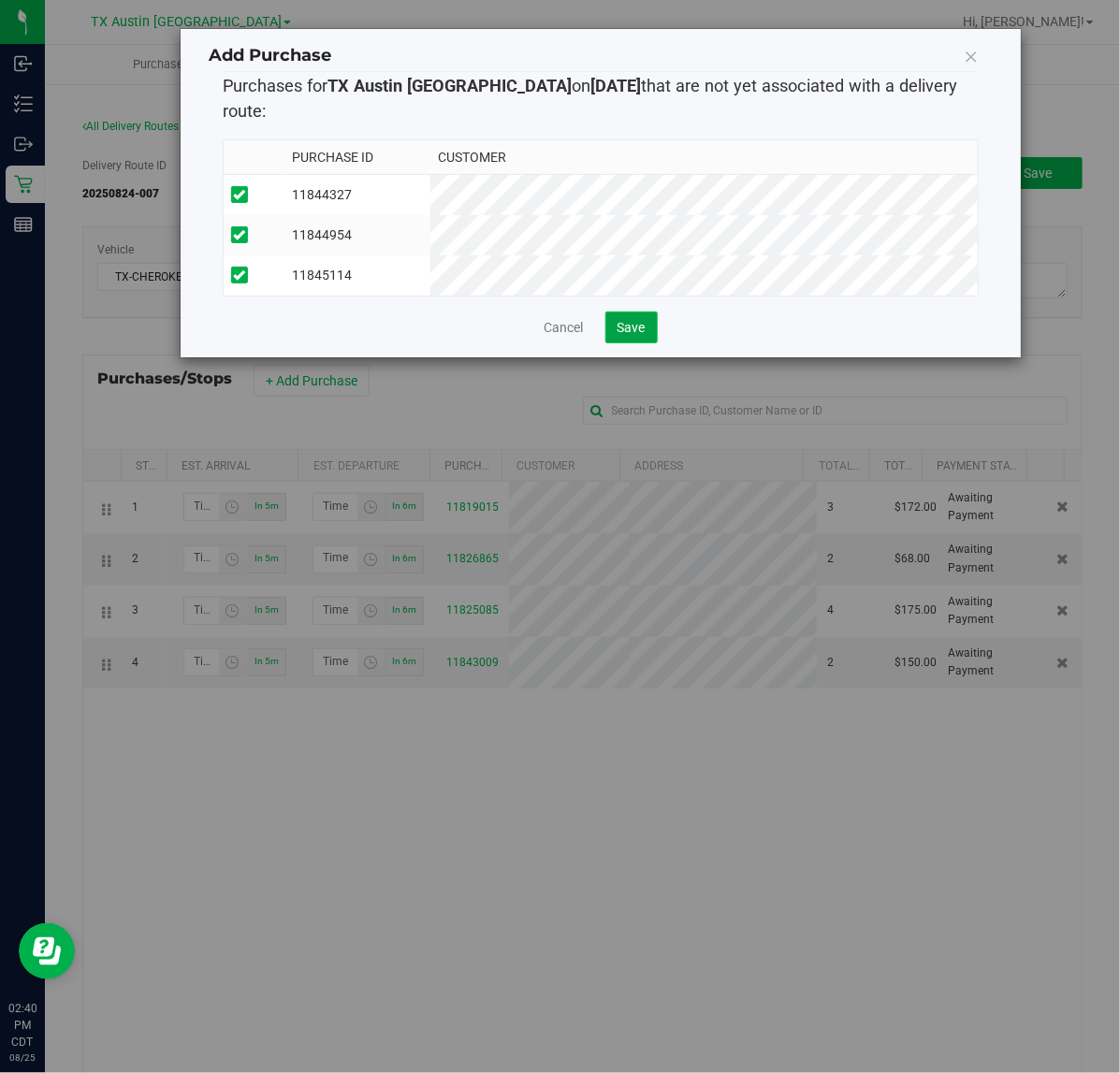
click at [638, 319] on span "Save" at bounding box center [631, 327] width 28 height 15
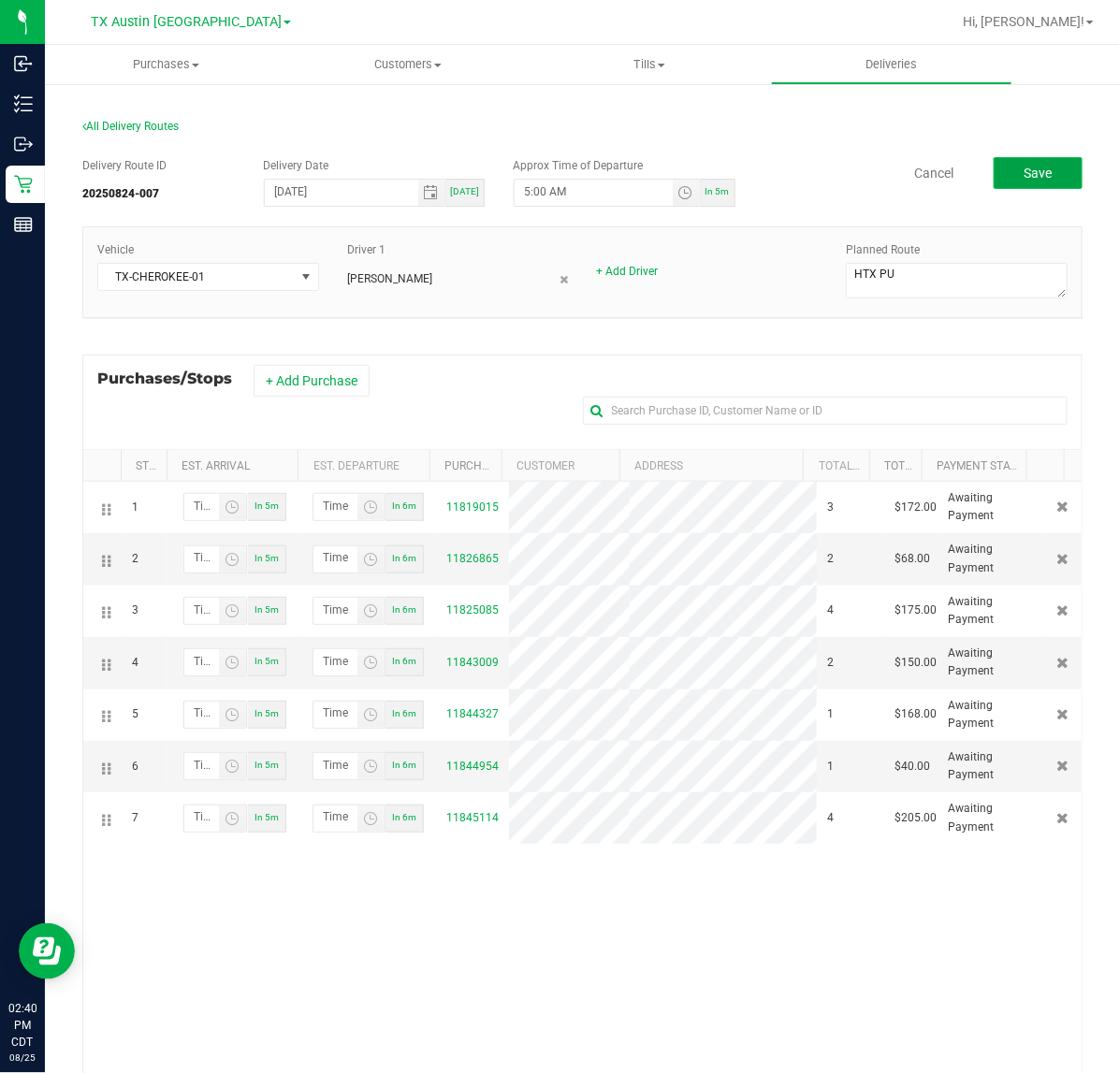
click at [993, 182] on button "Save" at bounding box center [1037, 173] width 89 height 32
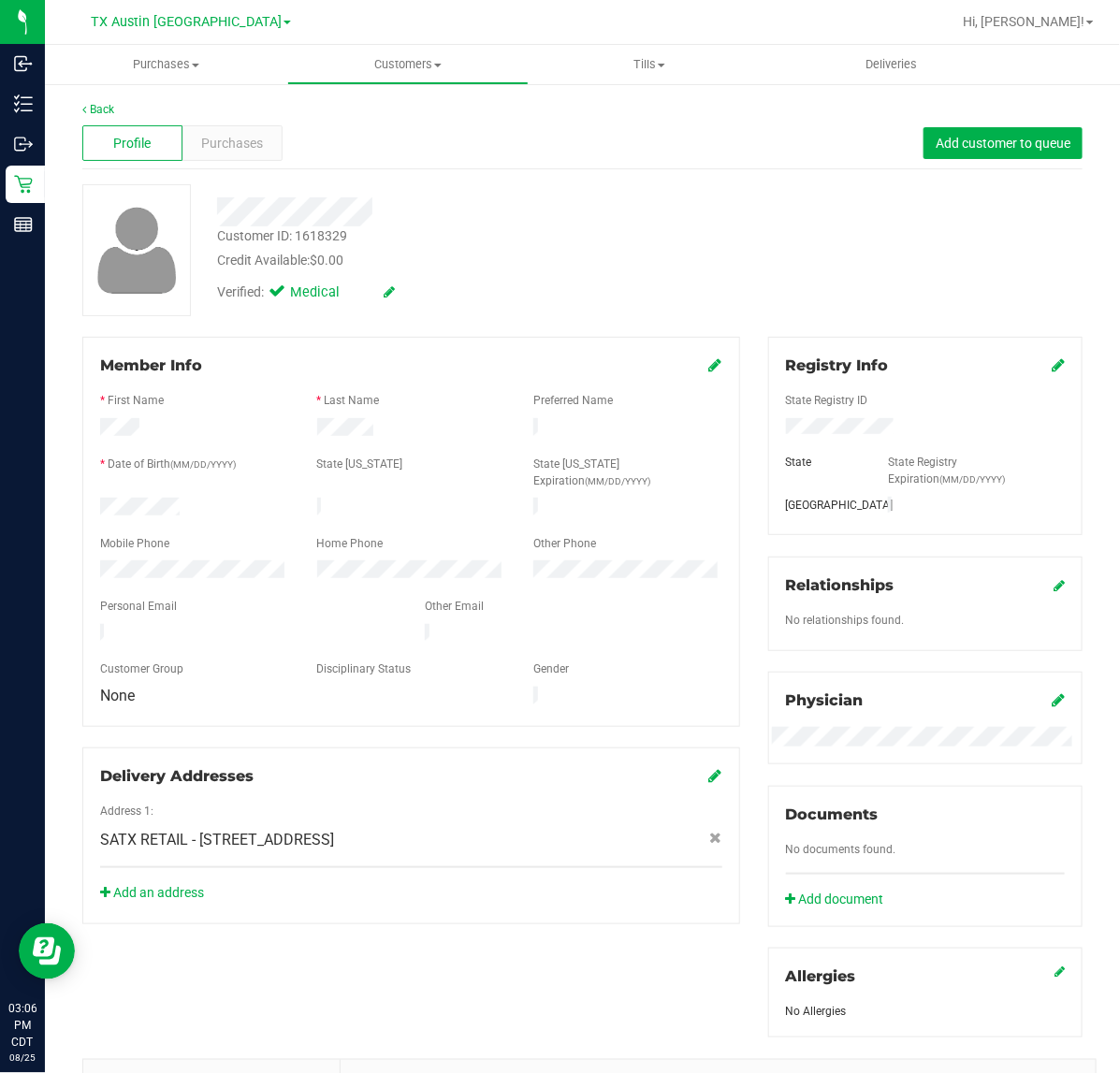
click at [173, 128] on div "Profile" at bounding box center [132, 143] width 101 height 36
click at [276, 143] on div "Purchases" at bounding box center [232, 143] width 101 height 36
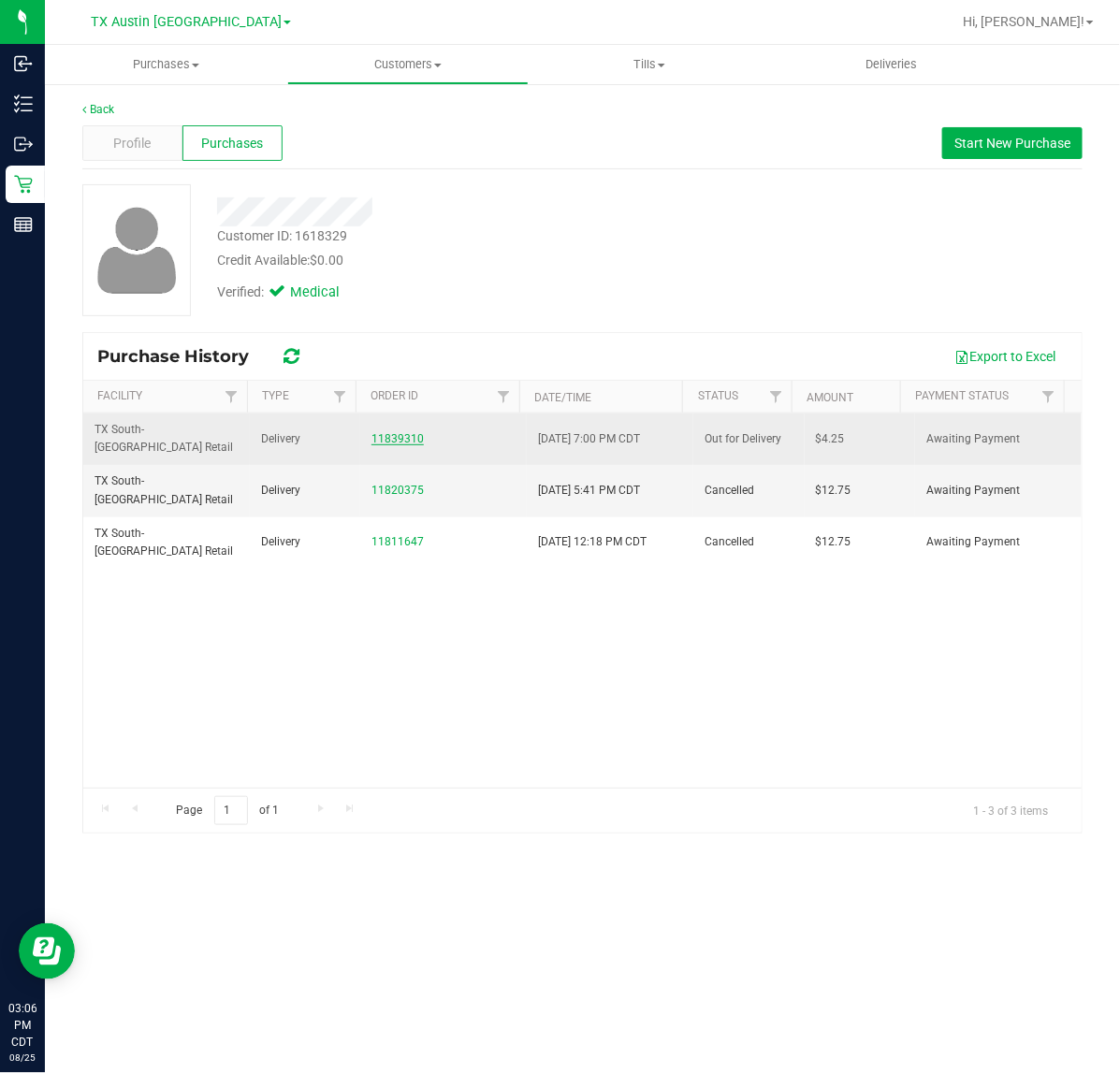
click at [384, 435] on link "11839310" at bounding box center [397, 439] width 53 height 13
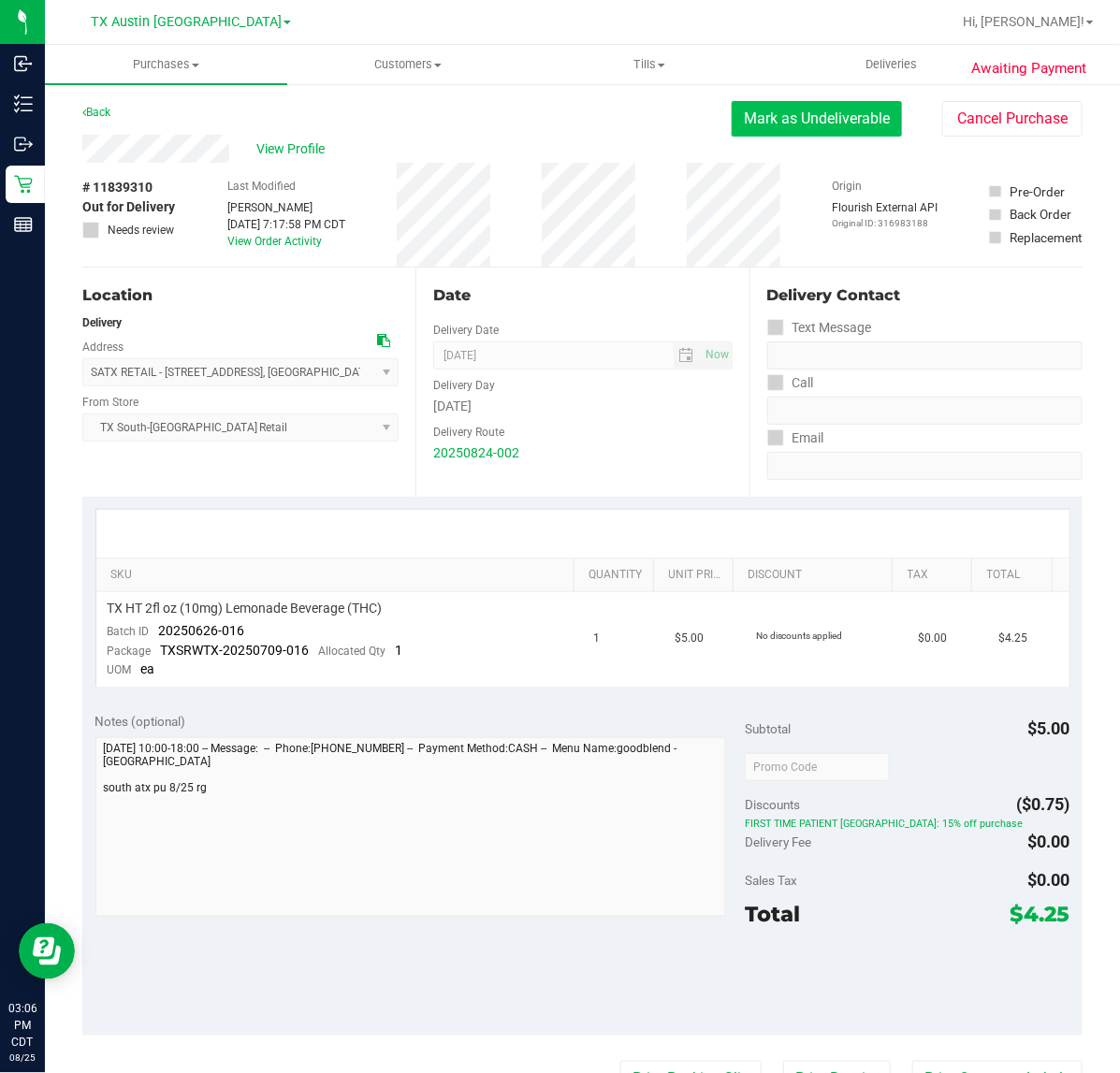
click at [801, 133] on button "Mark as Undeliverable" at bounding box center [816, 119] width 170 height 36
click at [763, 135] on button "Mark as Packed" at bounding box center [831, 119] width 140 height 36
click at [787, 126] on button "Send Back to Created" at bounding box center [818, 119] width 165 height 36
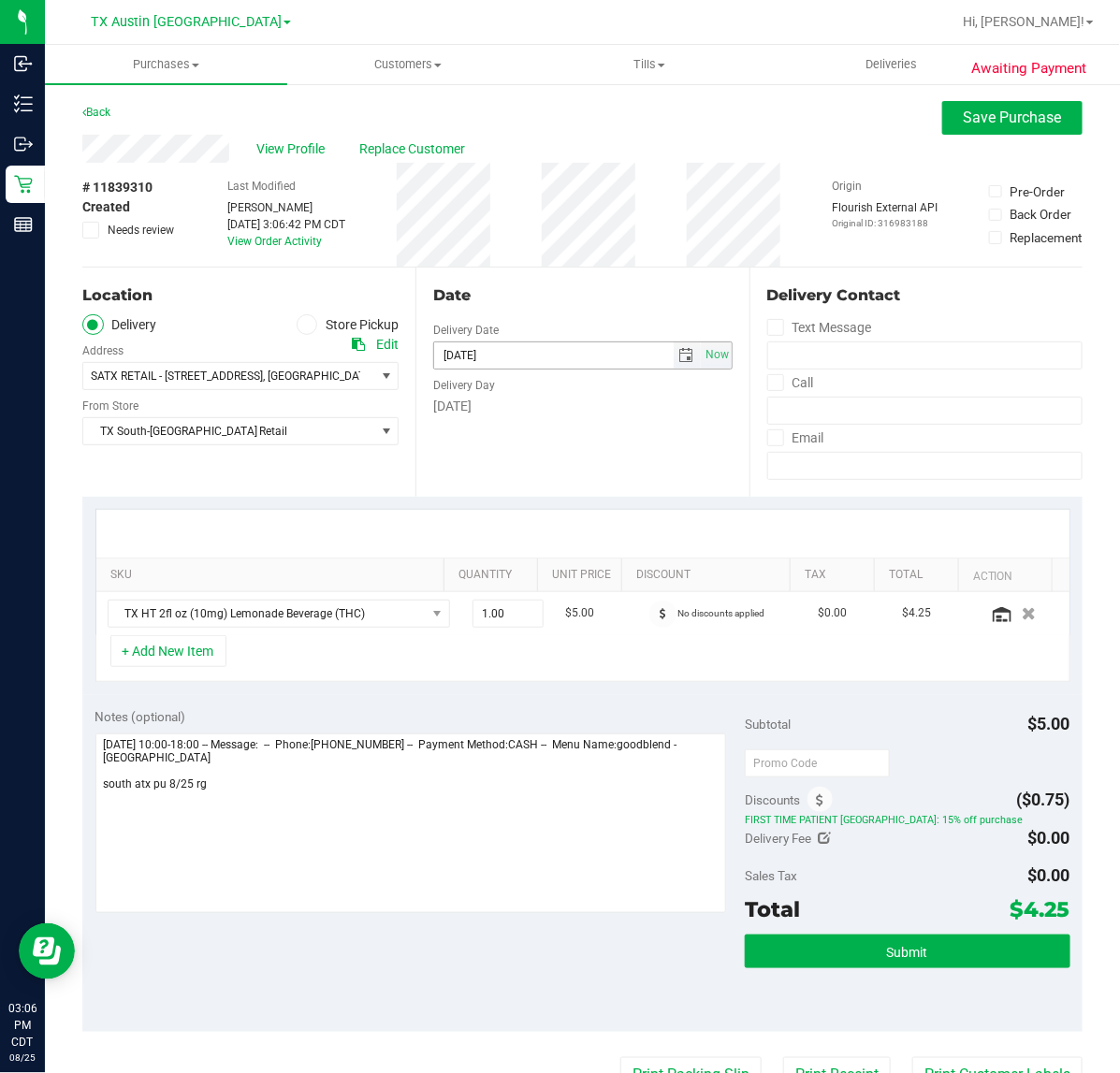
click at [674, 349] on span "select" at bounding box center [687, 355] width 27 height 26
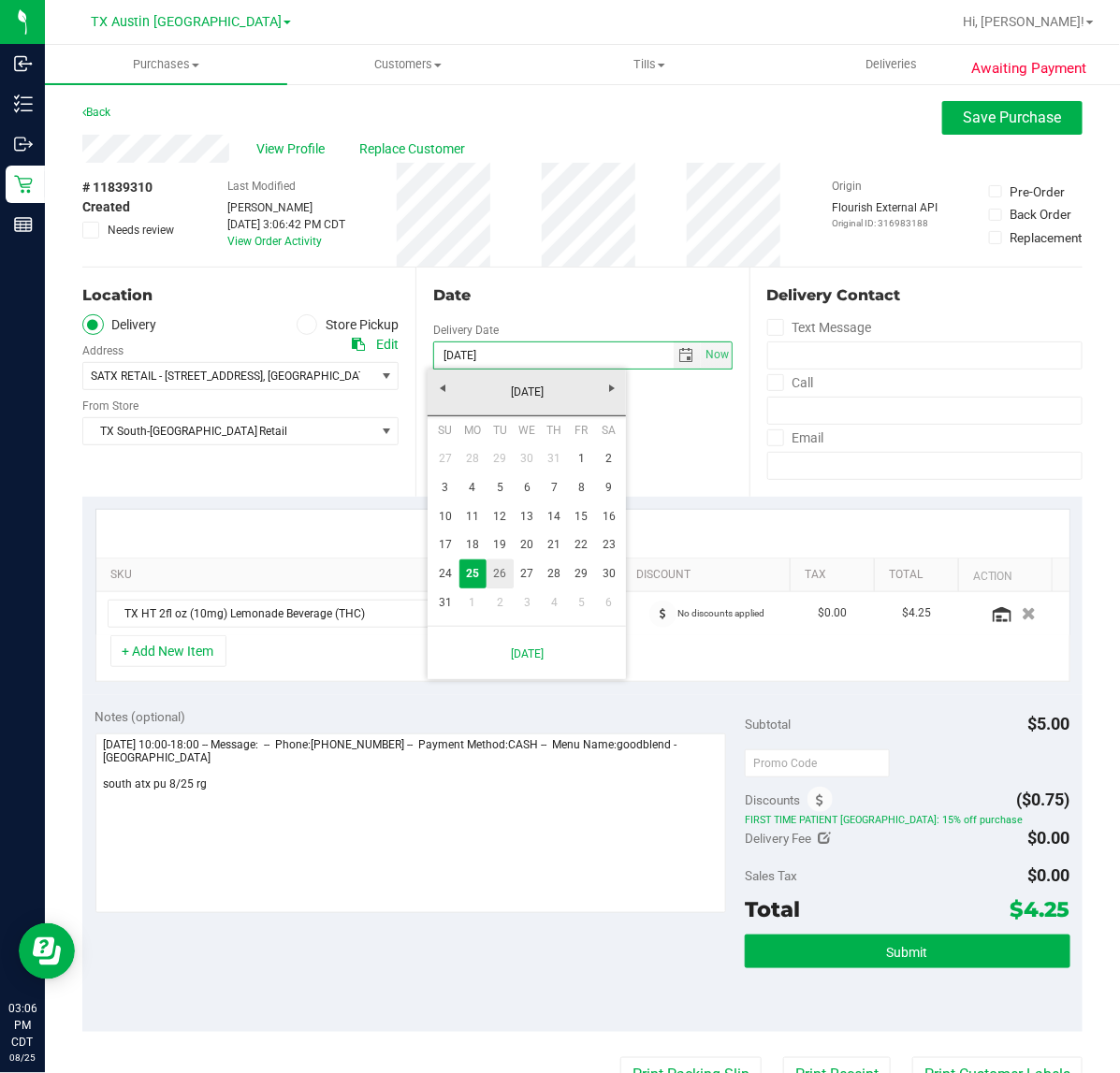
click at [494, 580] on link "26" at bounding box center [500, 573] width 27 height 29
type input "08/26/2025"
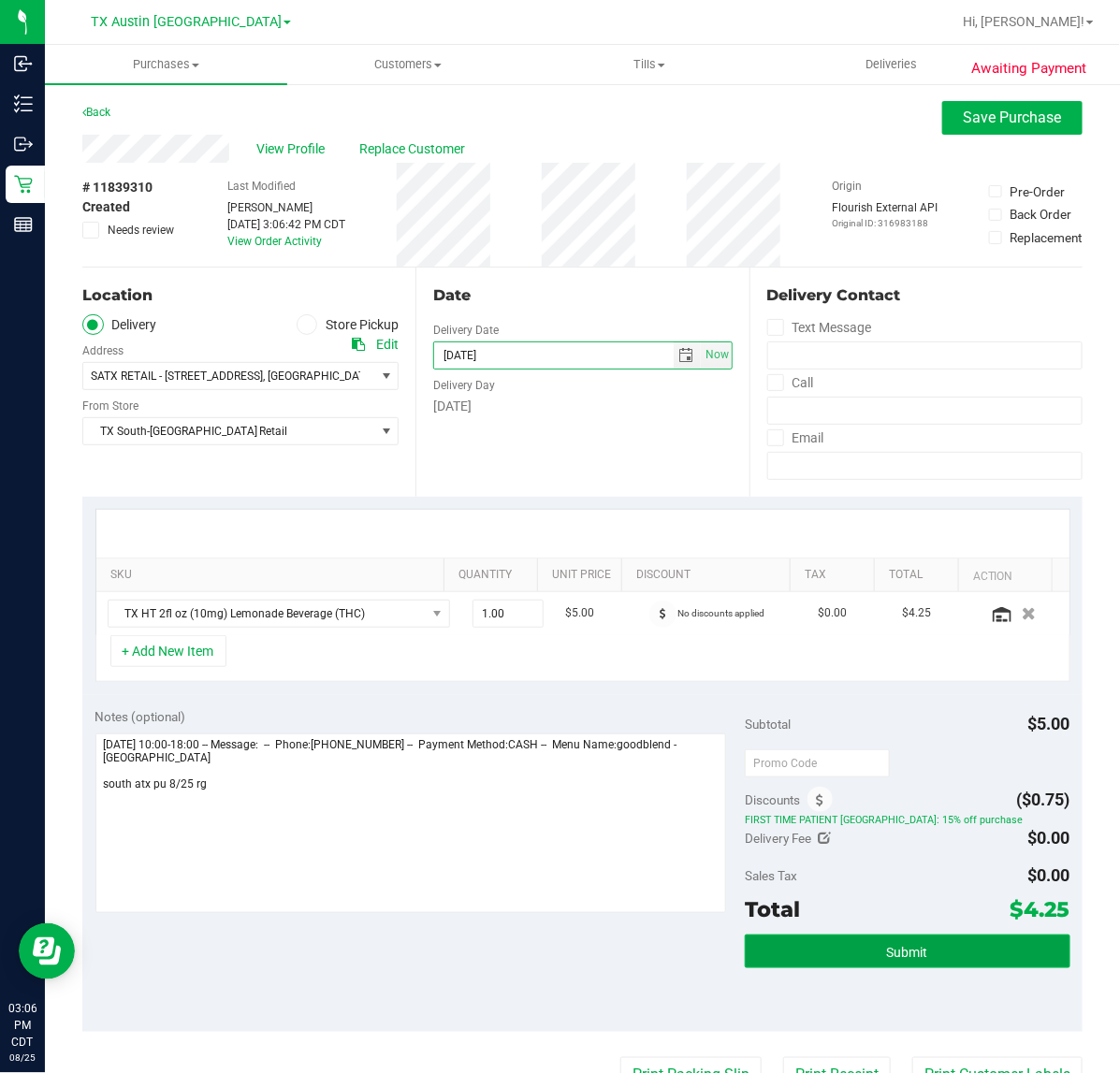
click at [856, 947] on button "Submit" at bounding box center [906, 951] width 324 height 34
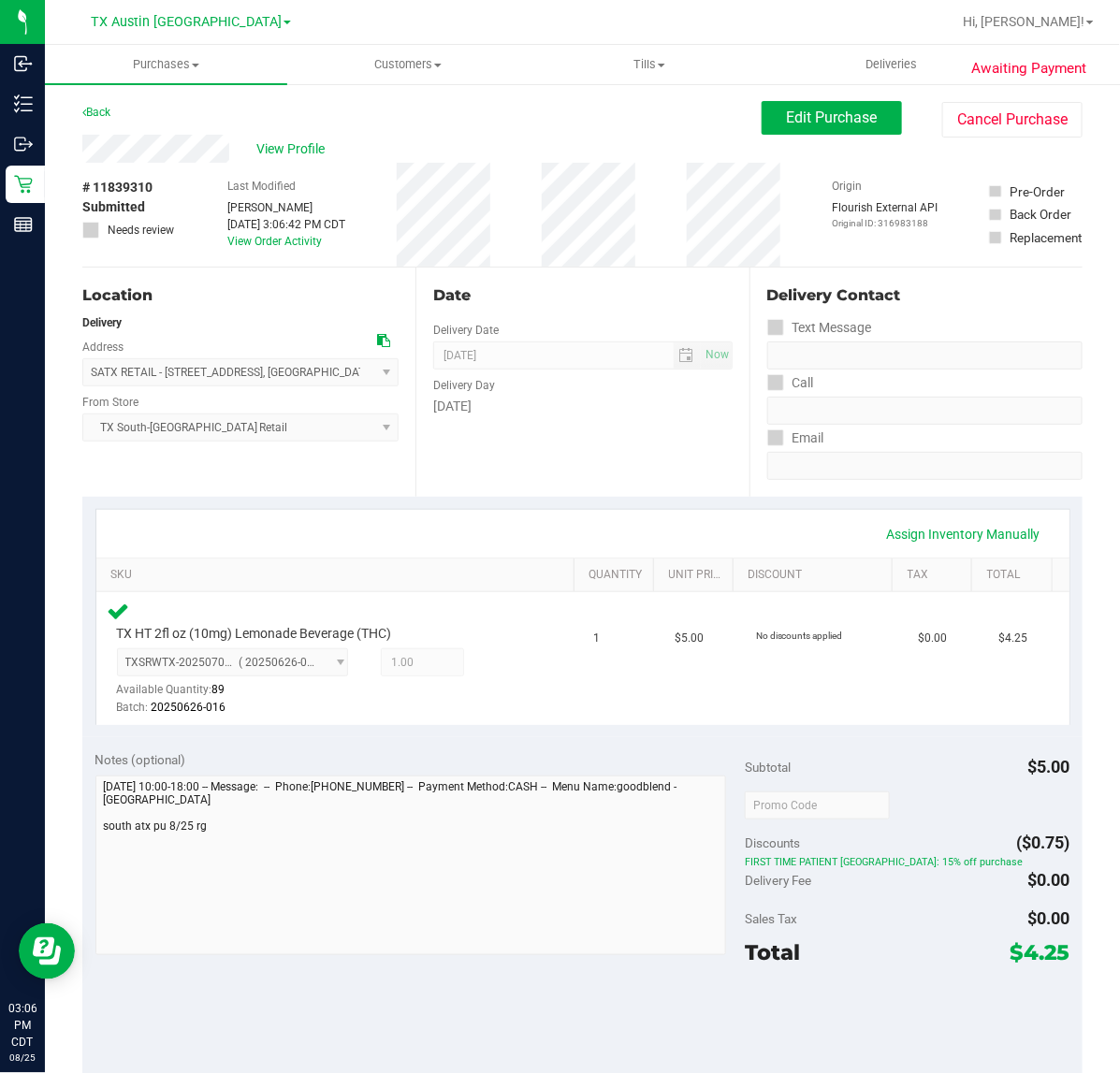
scroll to position [234, 0]
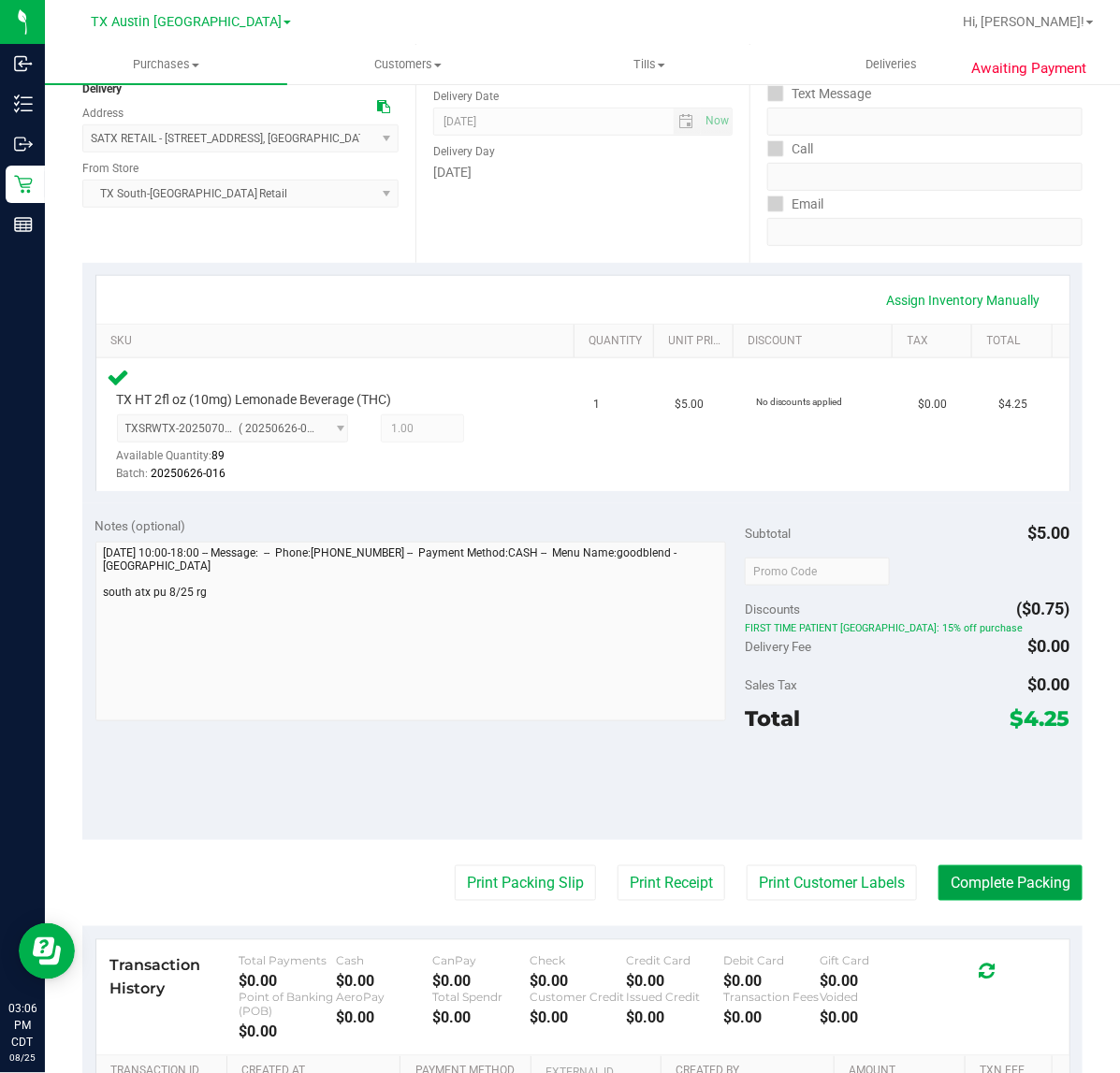
click at [960, 868] on button "Complete Packing" at bounding box center [1009, 883] width 144 height 36
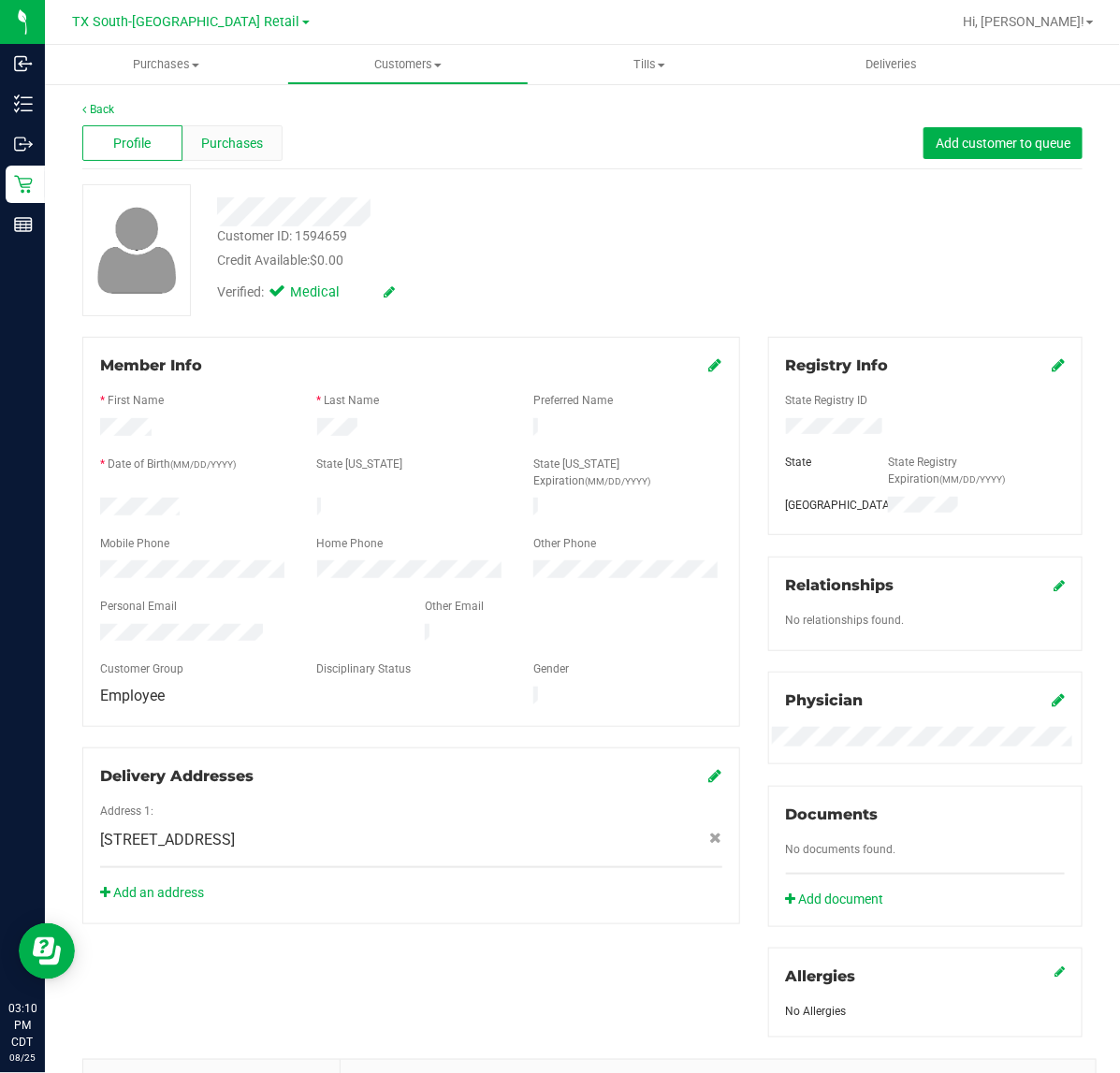
click at [237, 159] on div "Purchases" at bounding box center [232, 143] width 101 height 36
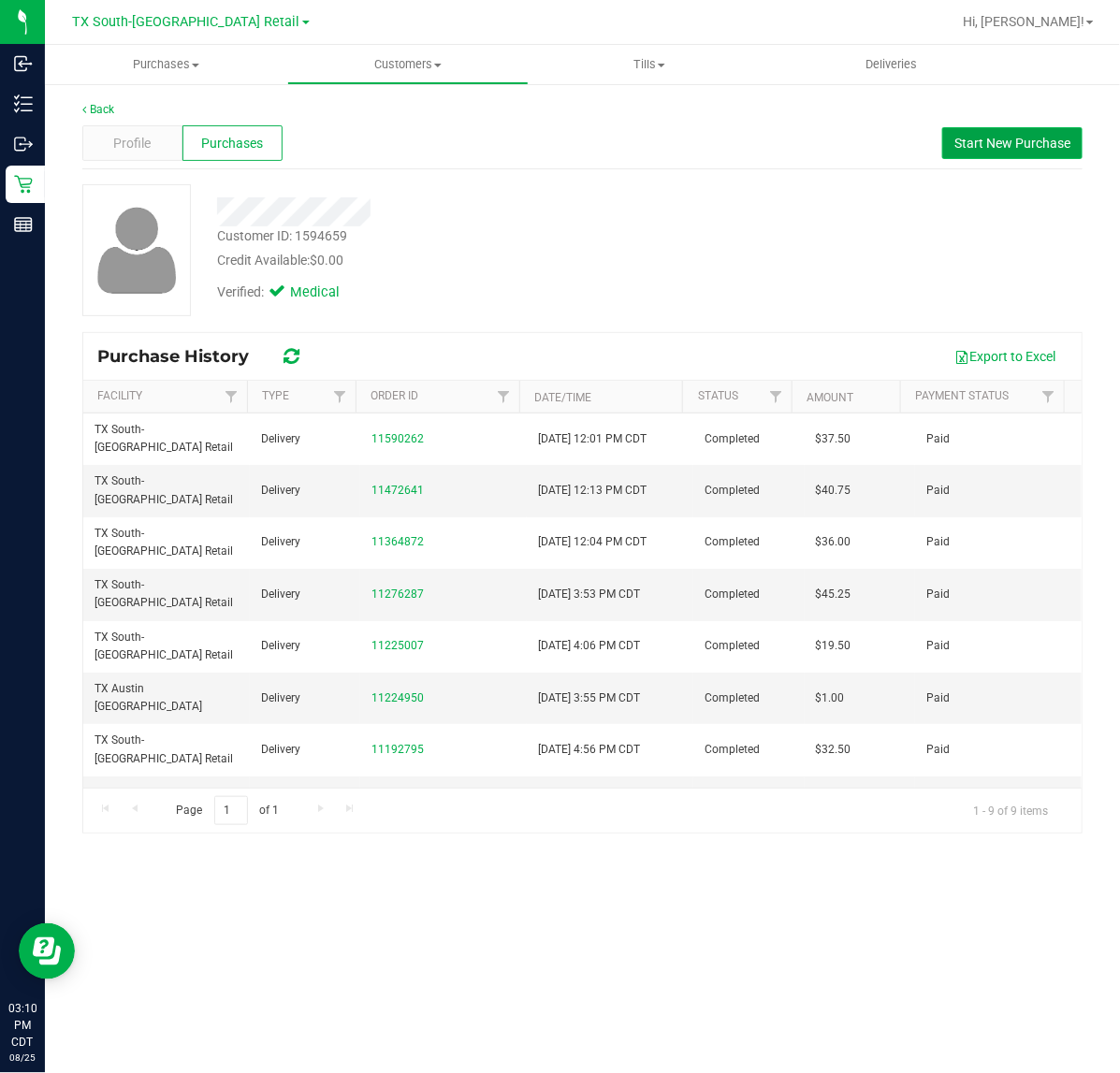
click at [1016, 147] on span "Start New Purchase" at bounding box center [1011, 143] width 116 height 15
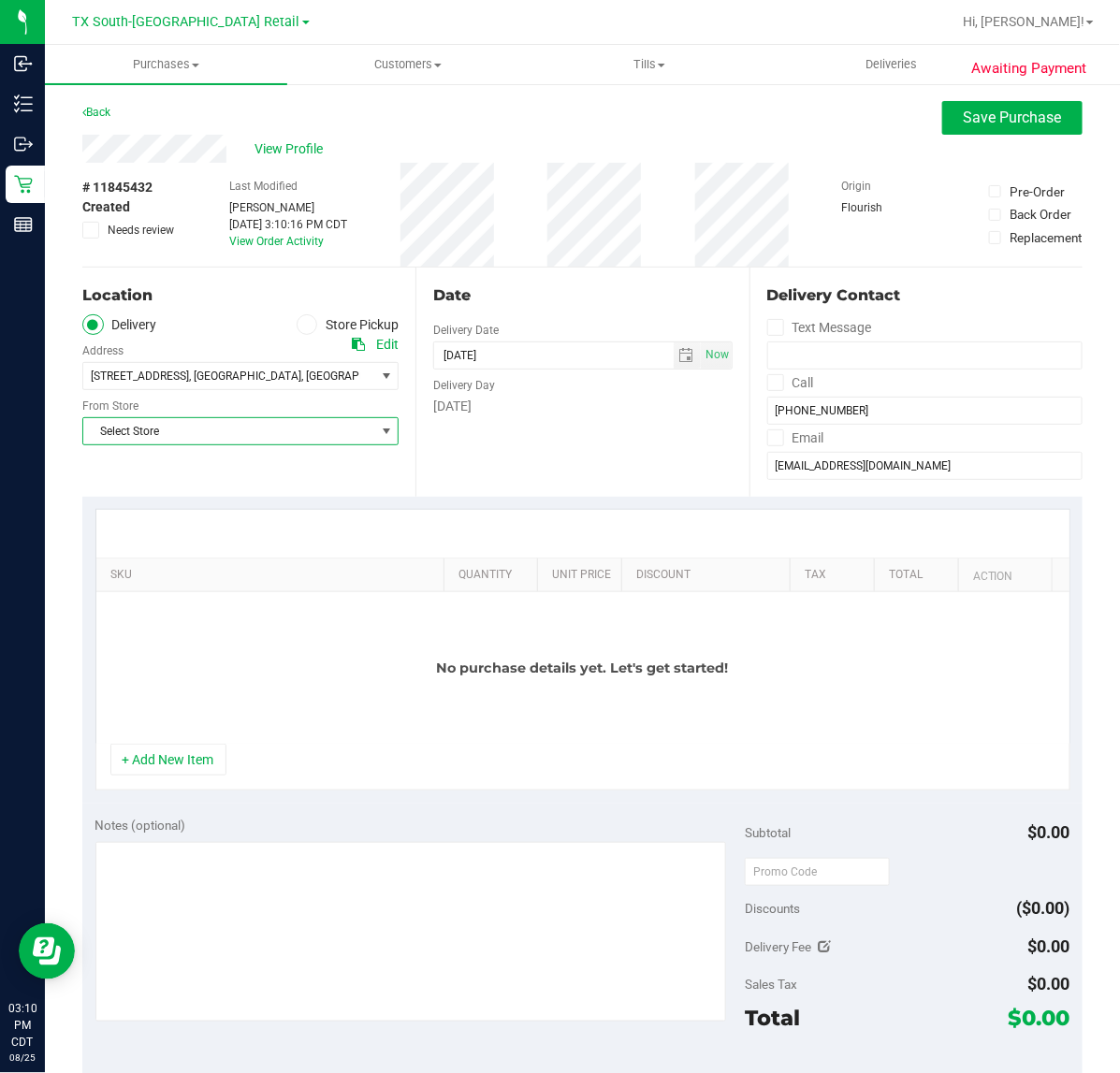
click at [363, 438] on span "Select Store" at bounding box center [229, 431] width 291 height 26
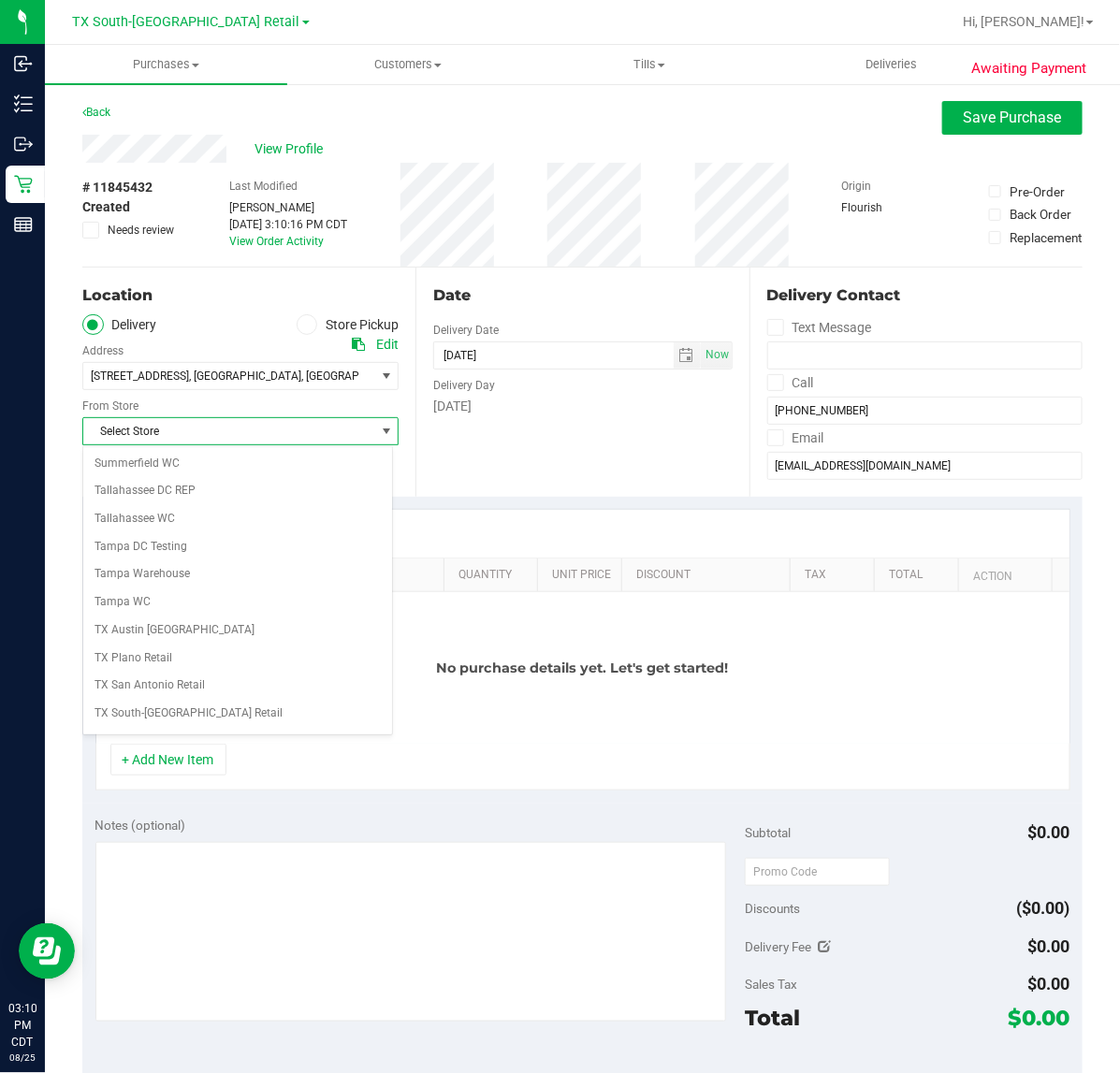
scroll to position [1386, 0]
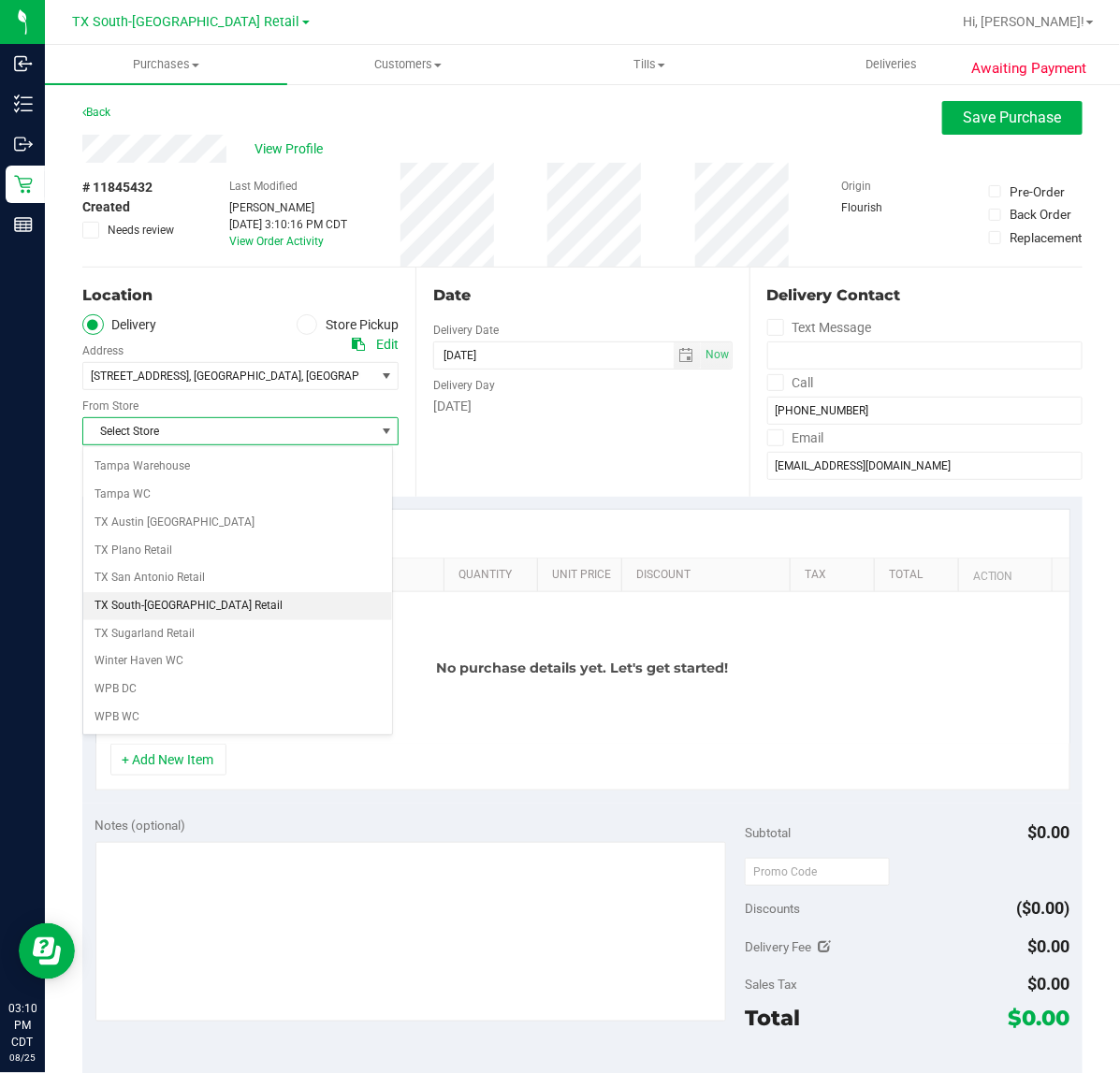
click at [243, 599] on li "TX South-[GEOGRAPHIC_DATA] Retail" at bounding box center [238, 606] width 309 height 28
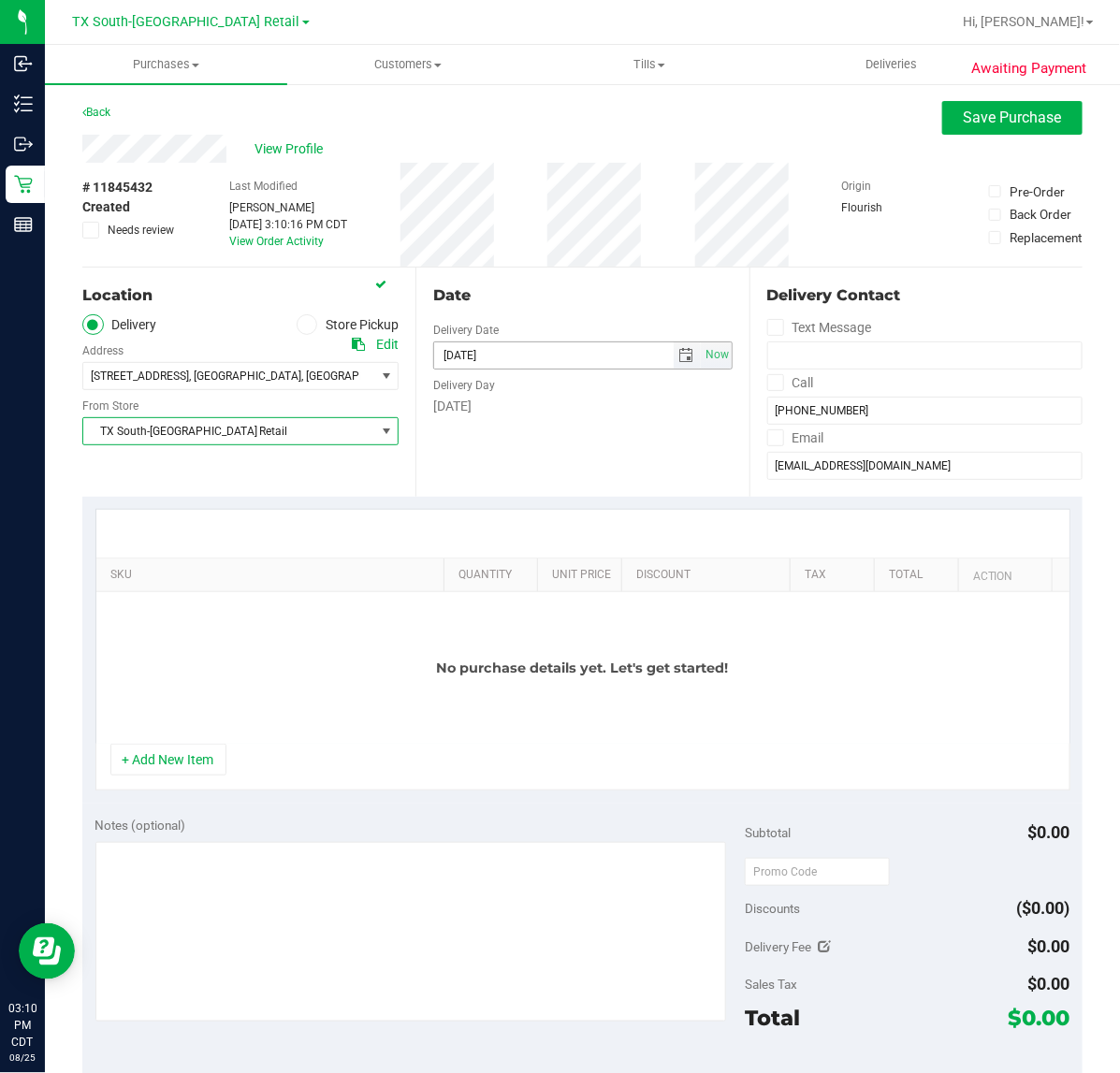
click at [680, 351] on span "select" at bounding box center [687, 355] width 15 height 15
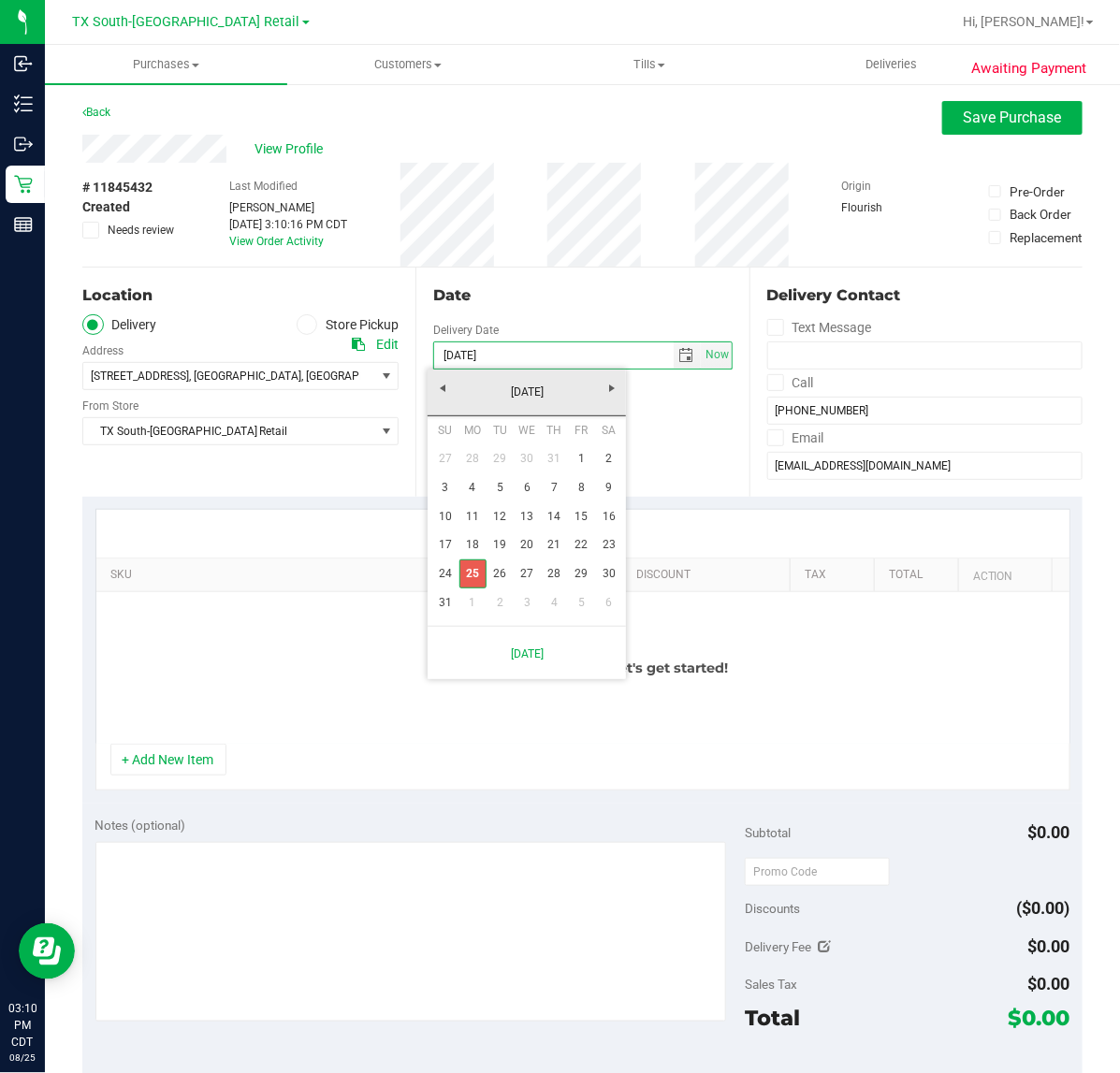
click at [464, 575] on link "25" at bounding box center [473, 573] width 27 height 29
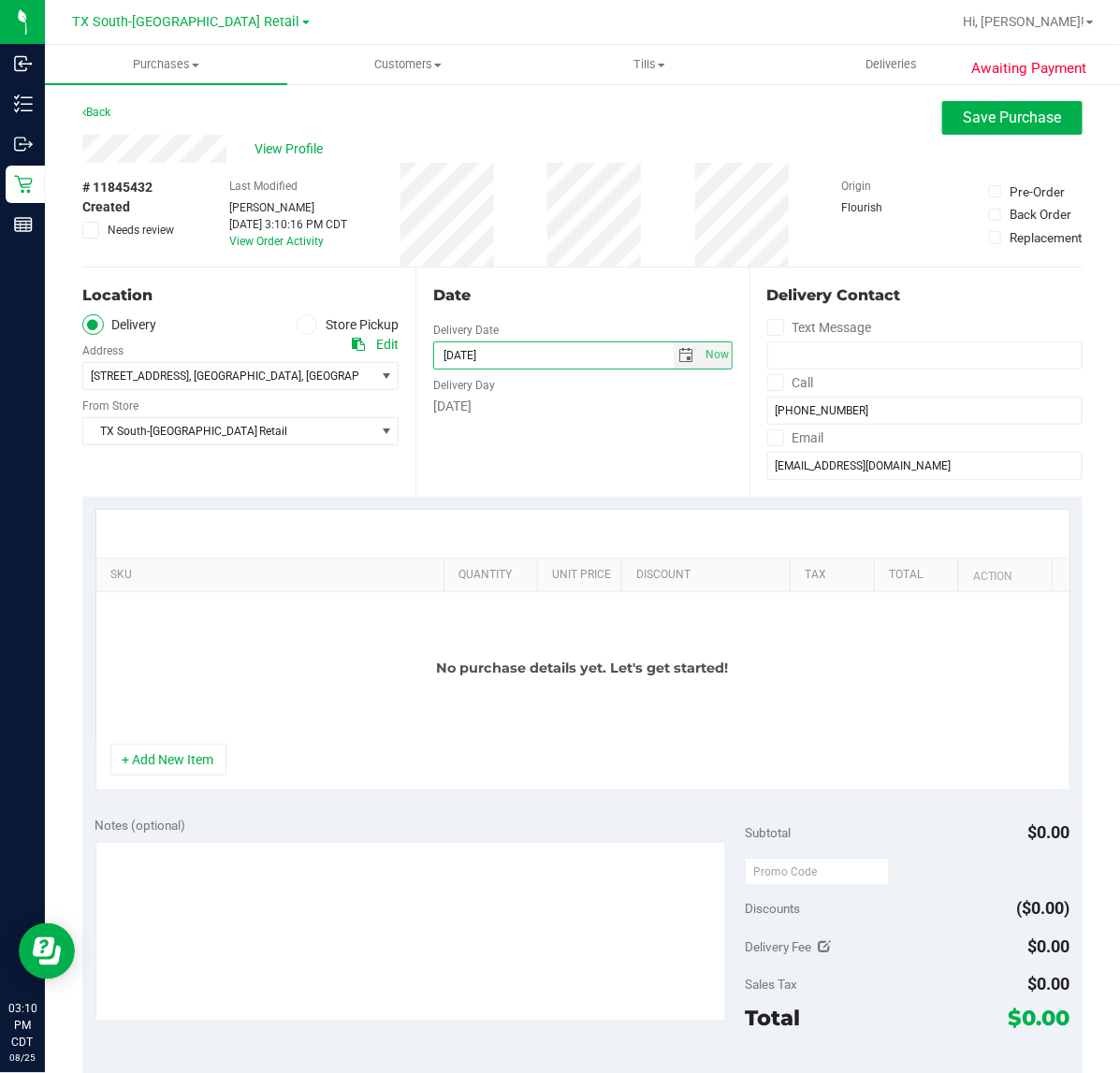
click at [203, 734] on div "No purchase details yet. Let's get started!" at bounding box center [583, 667] width 972 height 151
click at [178, 757] on button "+ Add New Item" at bounding box center [167, 759] width 116 height 32
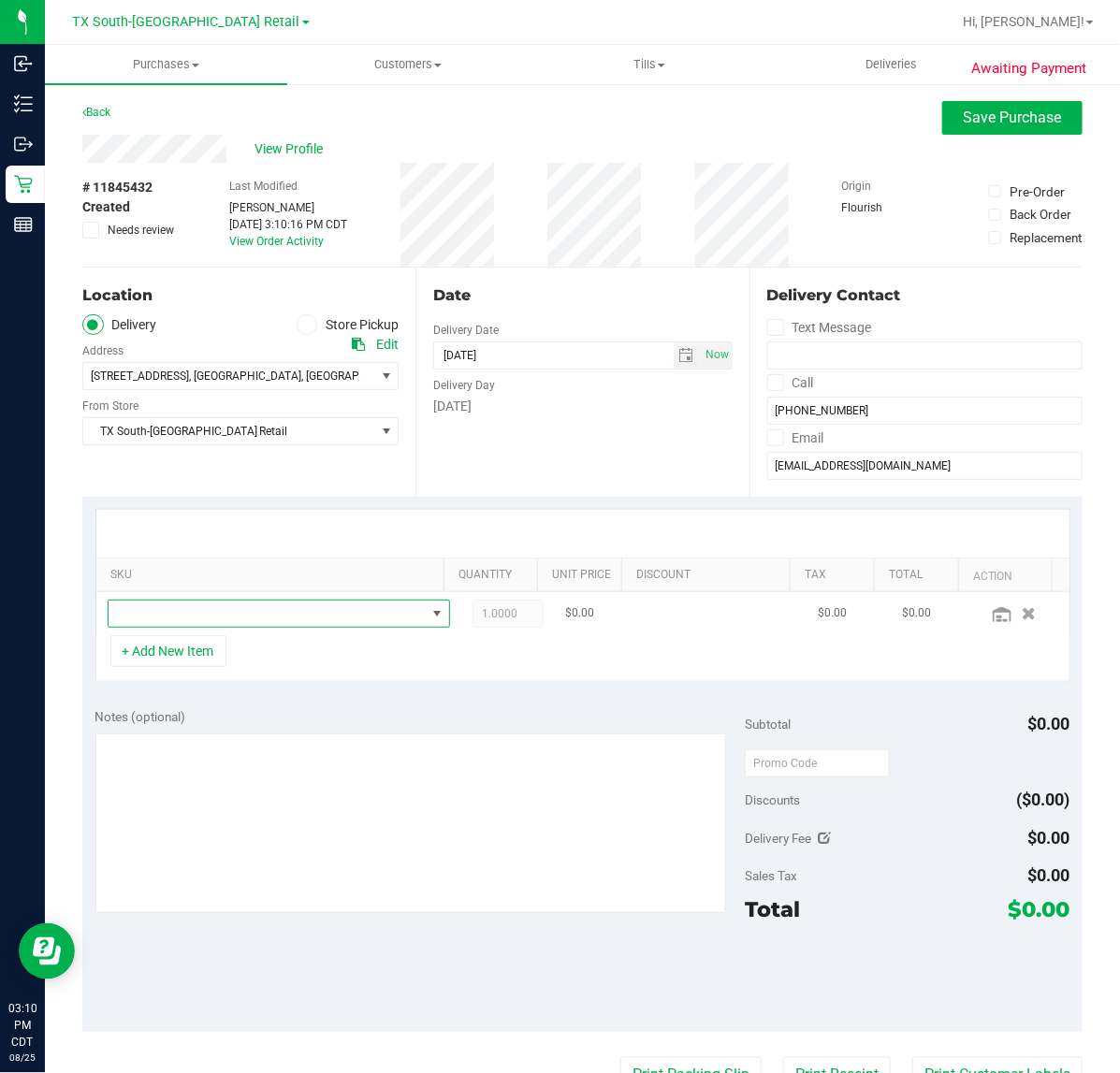
click at [297, 599] on span "NO DATA FOUND" at bounding box center [278, 614] width 342 height 28
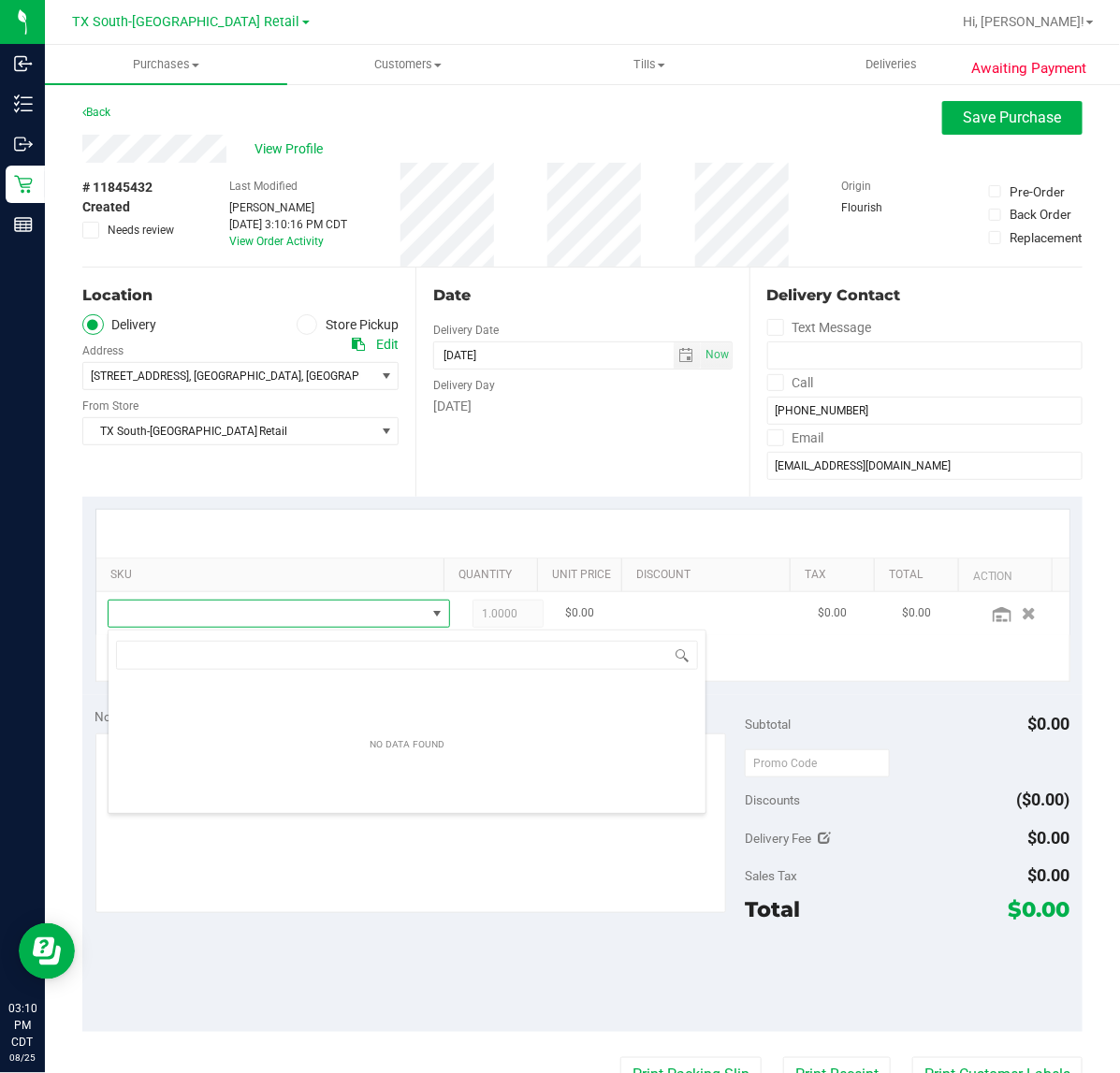
scroll to position [29, 307]
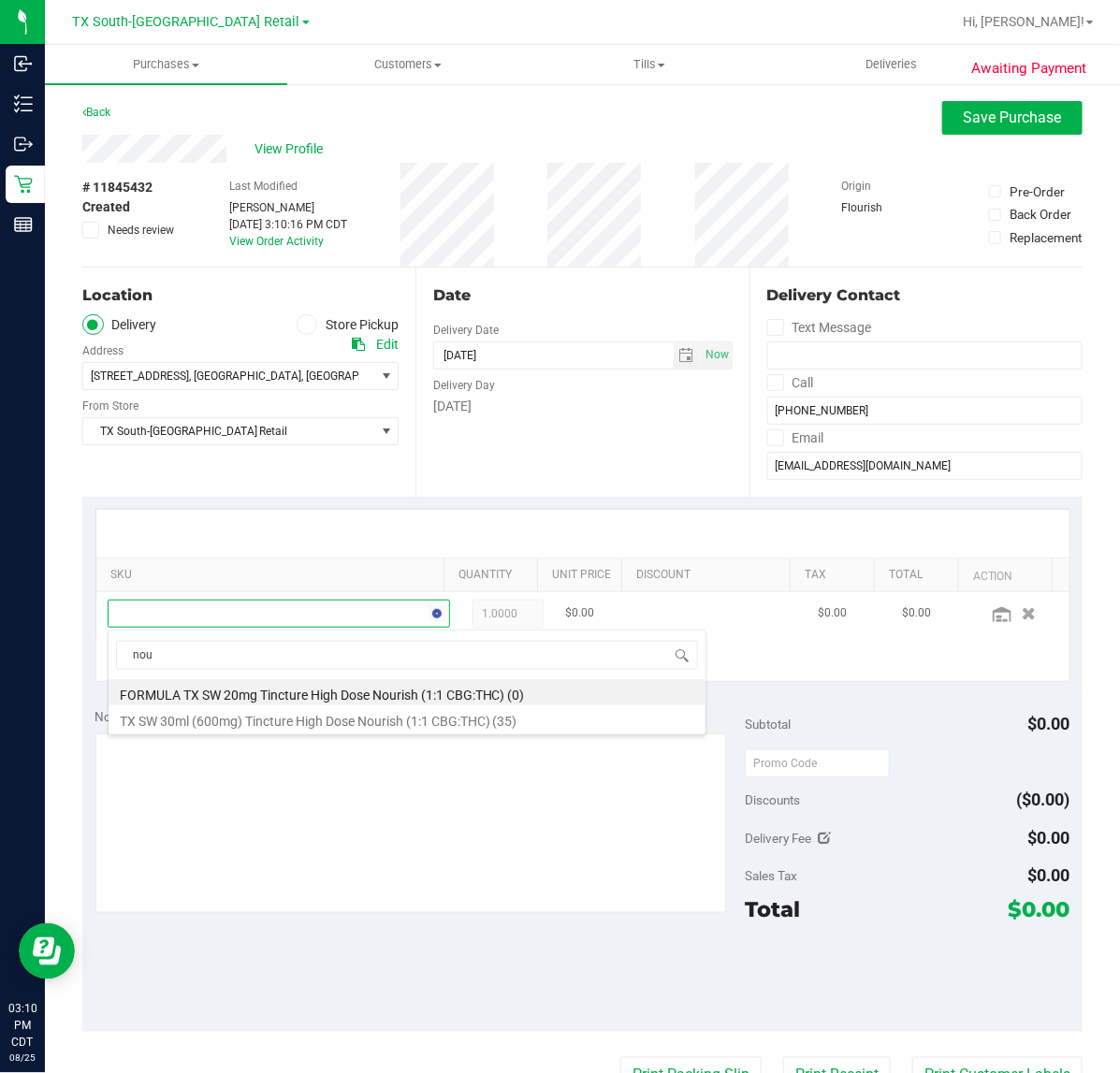
type input "nour"
click at [384, 721] on li "TX SW 30ml (600mg) Tincture High Dose Nourish (1:1 CBG:THC) (35)" at bounding box center [406, 719] width 597 height 26
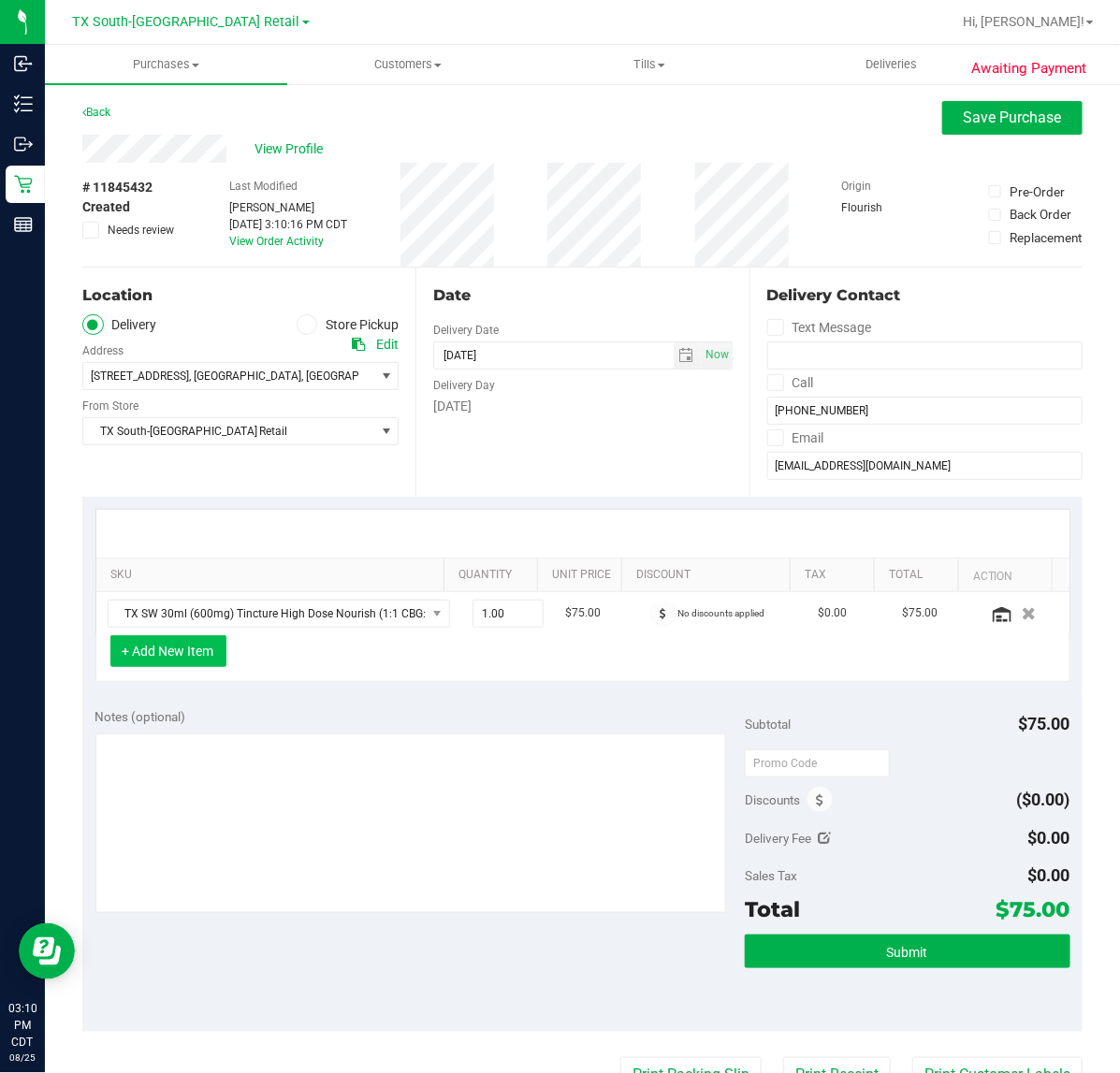
click at [221, 666] on button "+ Add New Item" at bounding box center [167, 651] width 116 height 32
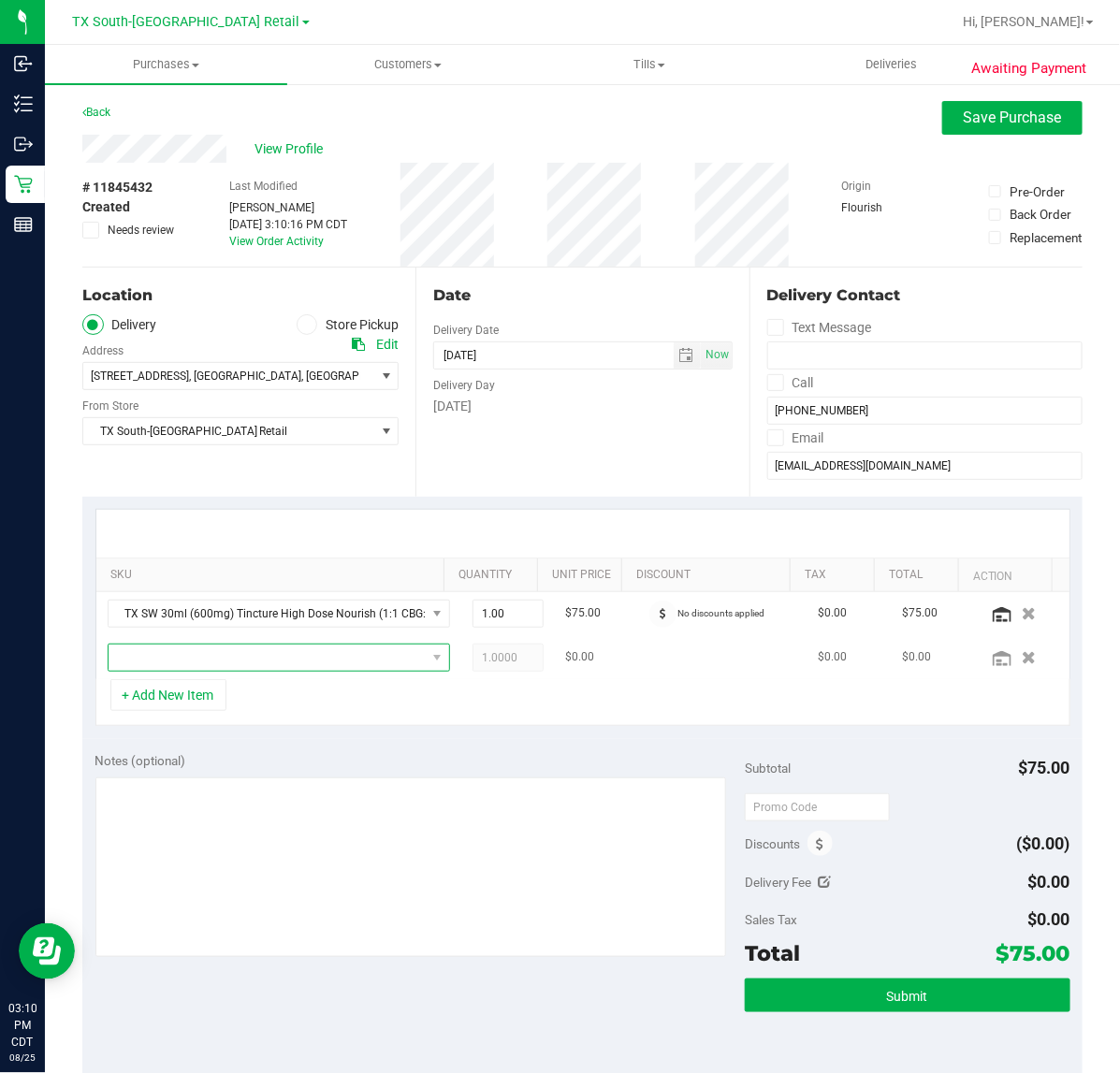
click at [234, 664] on span "NO DATA FOUND" at bounding box center [266, 658] width 317 height 26
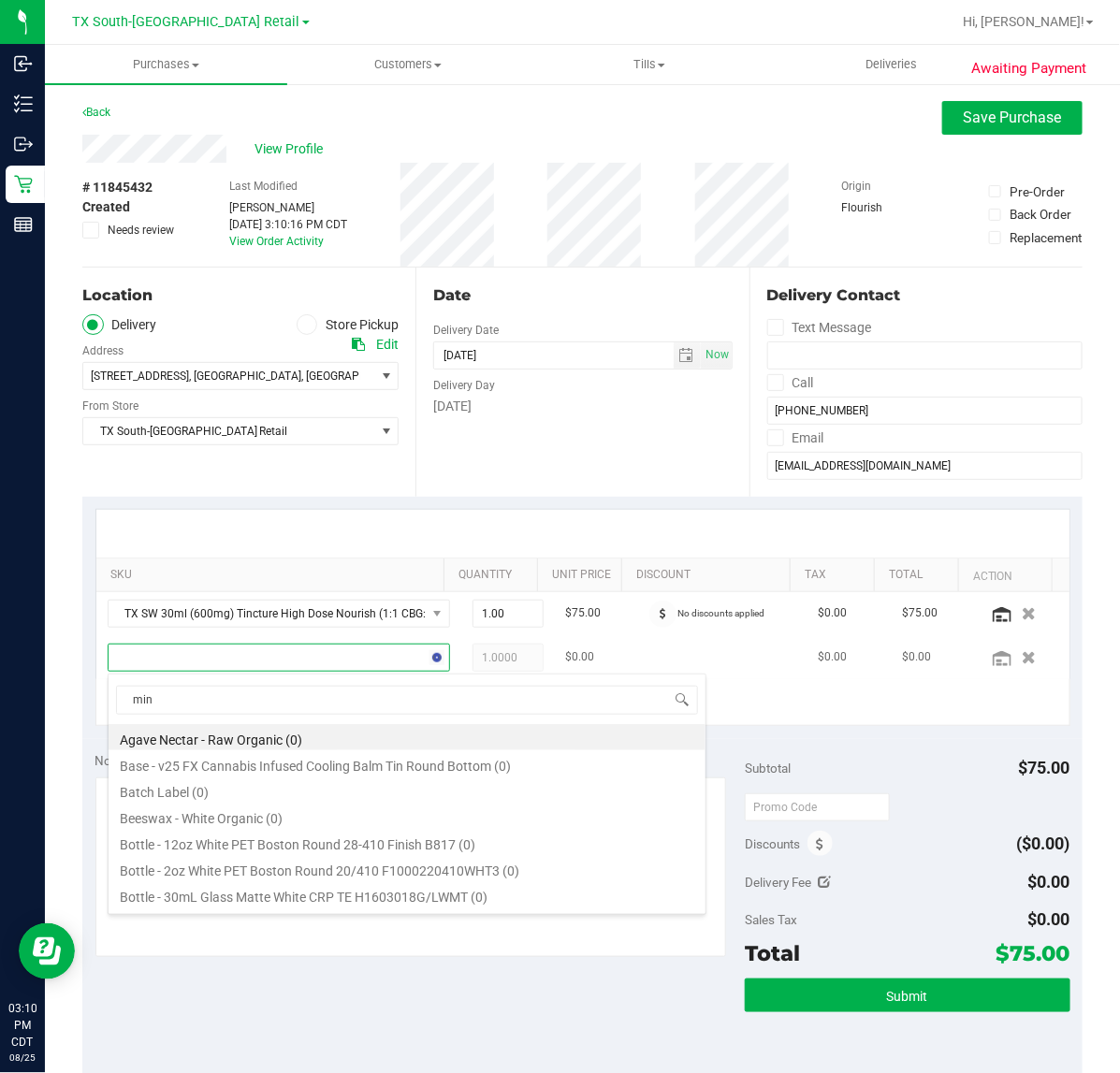
type input "mint"
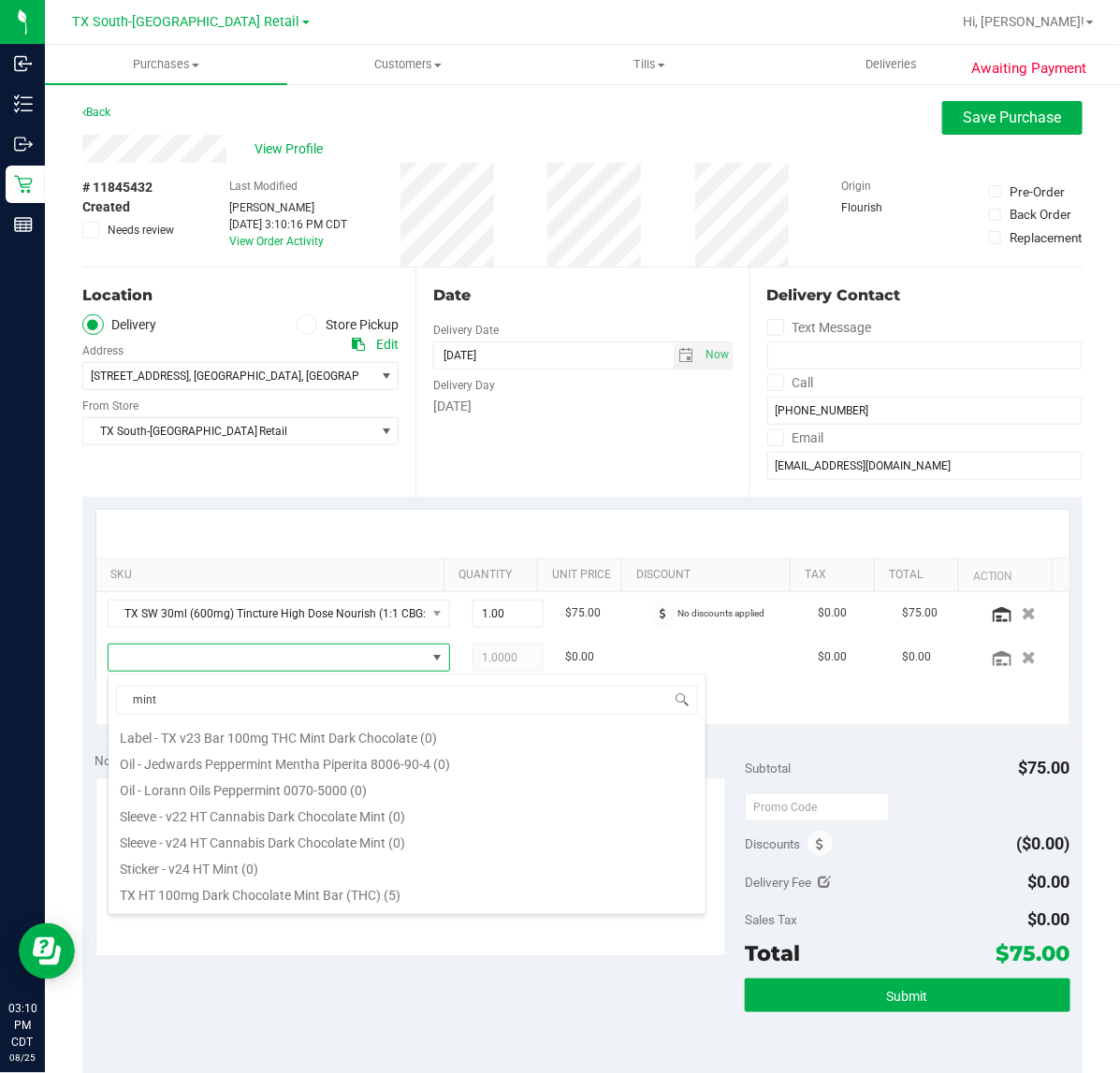
scroll to position [117, 0]
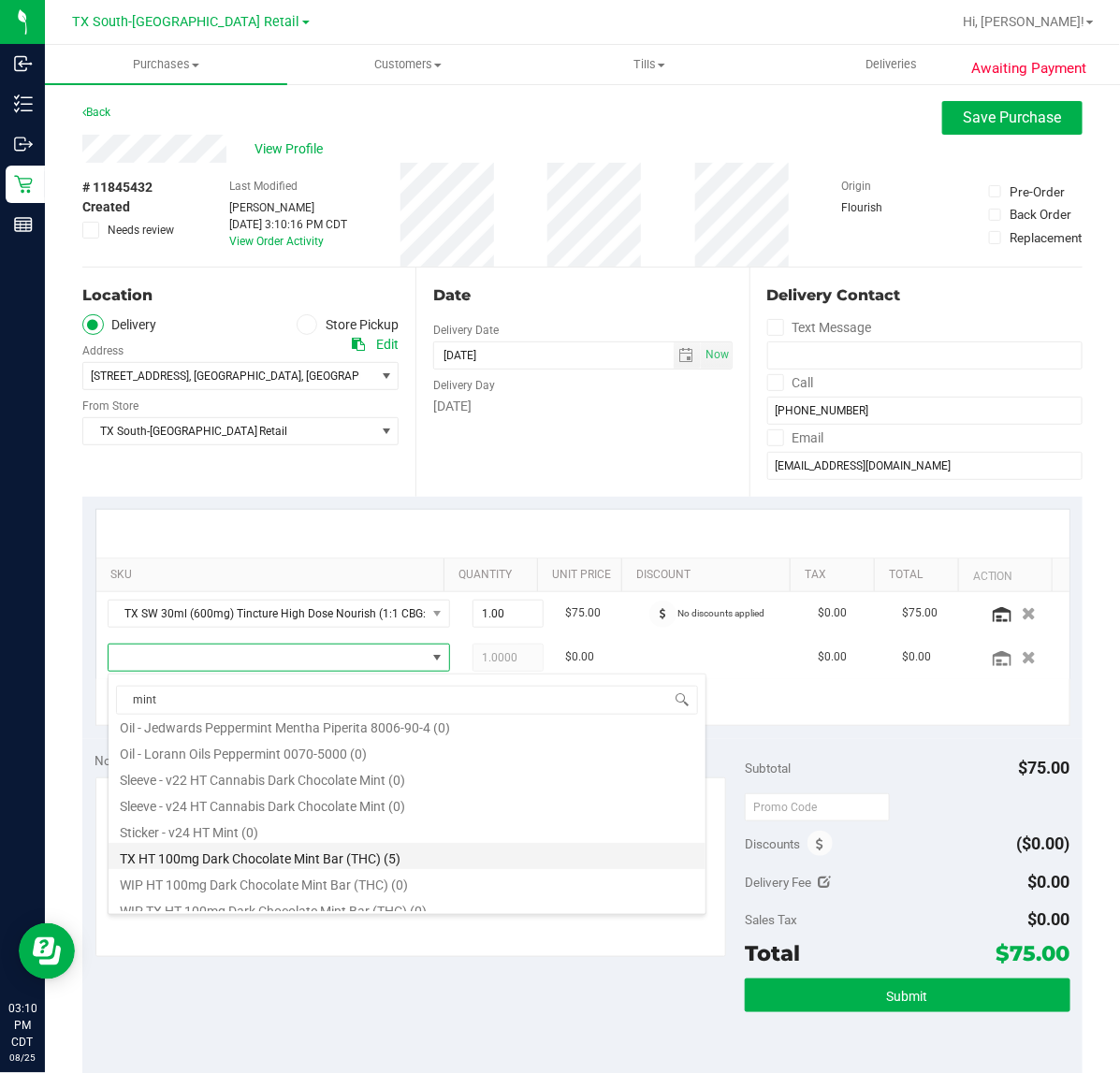
click at [241, 856] on li "TX HT 100mg Dark Chocolate Mint Bar (THC) (5)" at bounding box center [406, 856] width 597 height 26
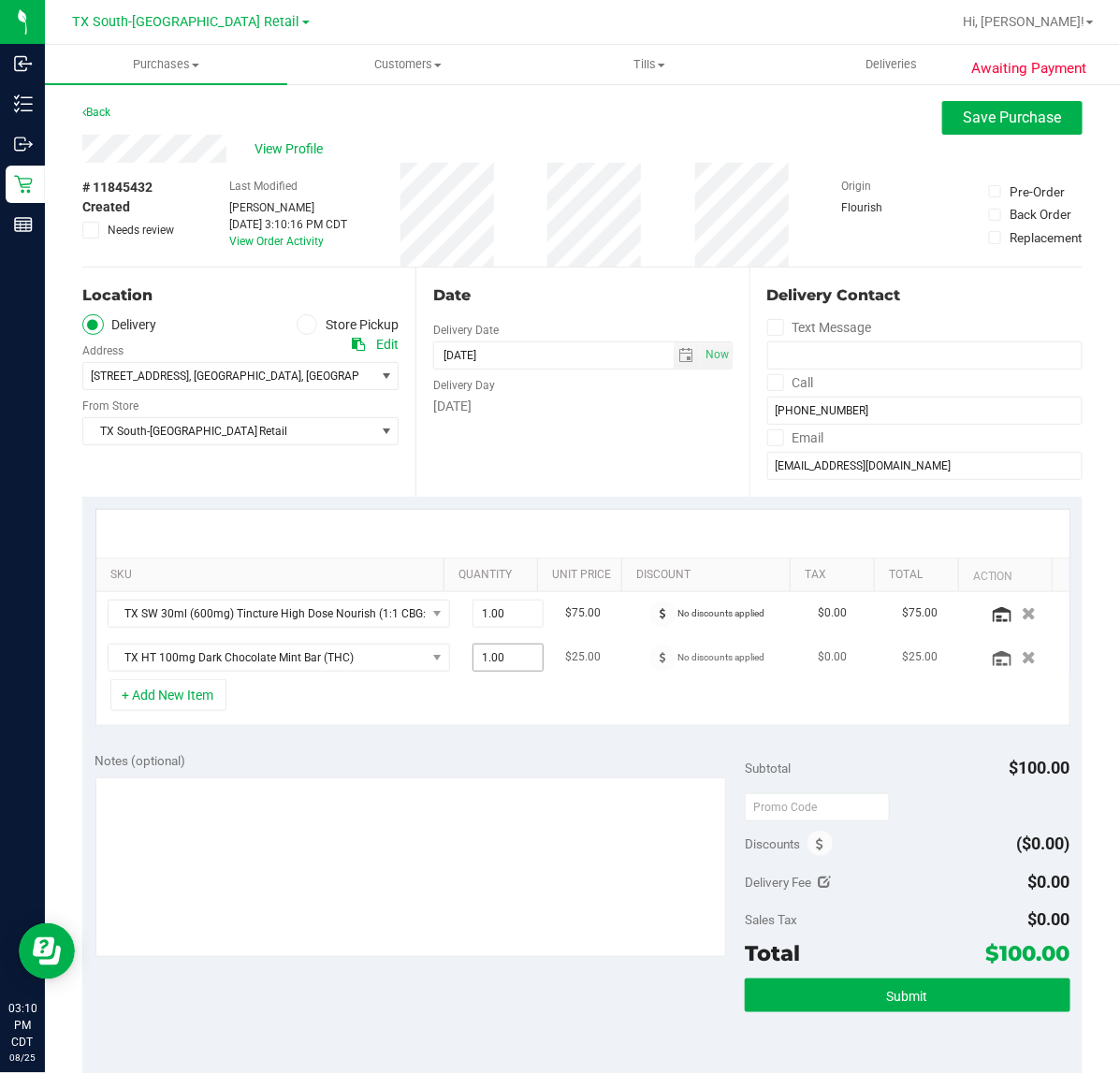
click at [484, 670] on span "1.00 1" at bounding box center [508, 658] width 71 height 28
type input "3"
type input "3.00"
click at [686, 743] on div "Notes (optional) Subtotal $100.00 Discounts ($0.00) Delivery Fee $0.00 Sales Ta…" at bounding box center [583, 907] width 1000 height 336
click at [816, 845] on icon at bounding box center [819, 845] width 8 height 13
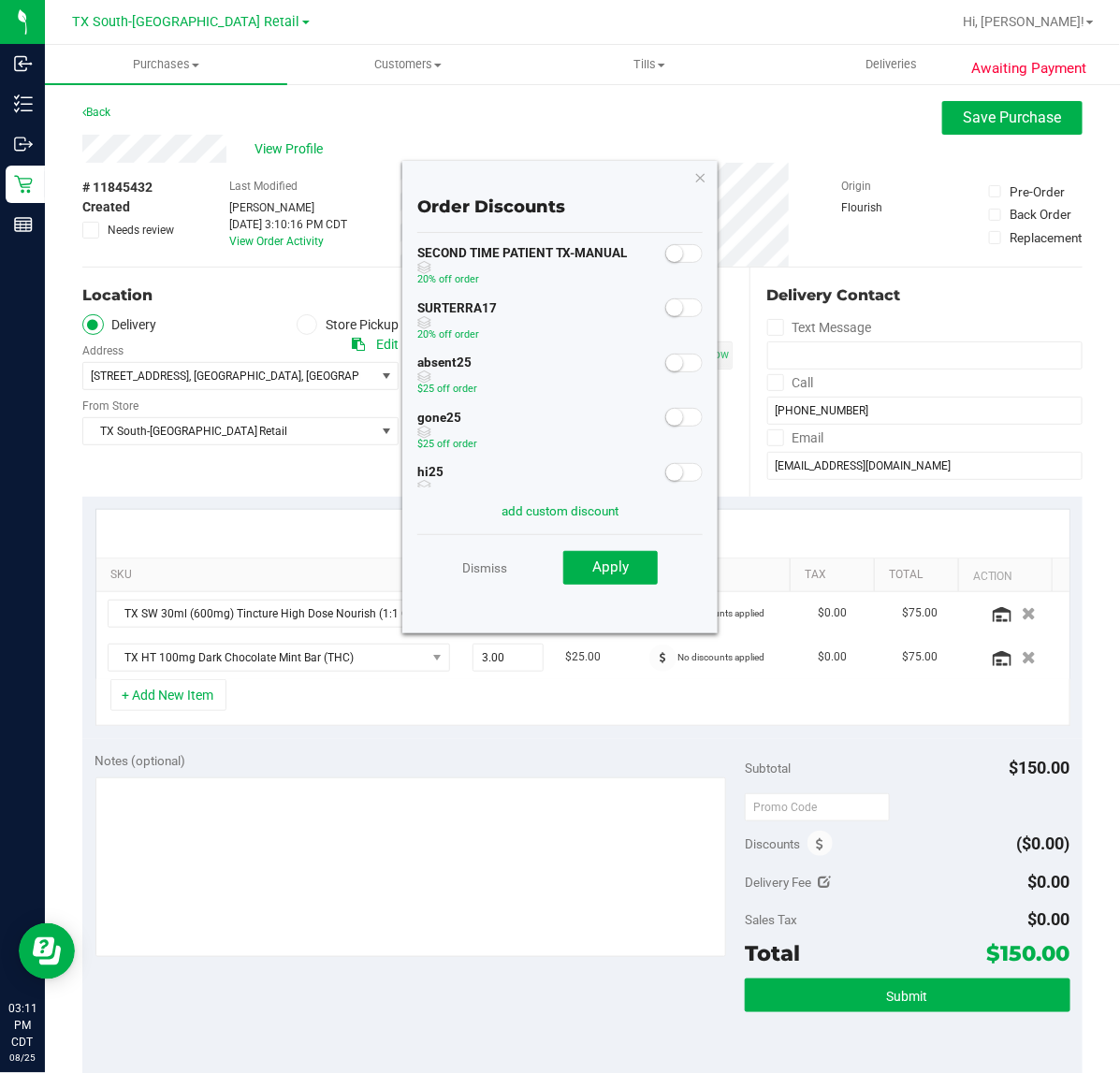
scroll to position [222, 0]
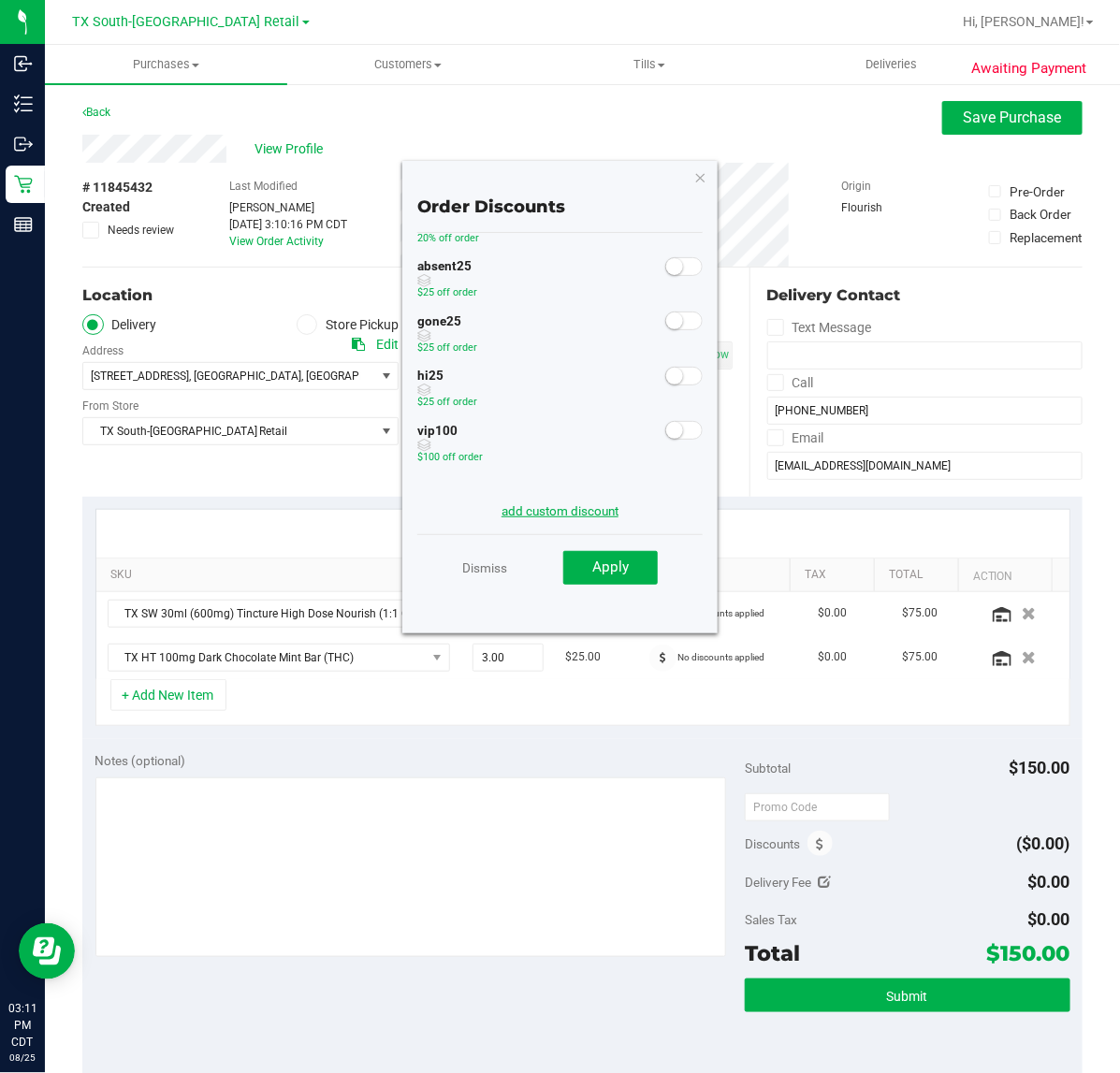
click at [531, 504] on link "add custom discount" at bounding box center [560, 511] width 117 height 15
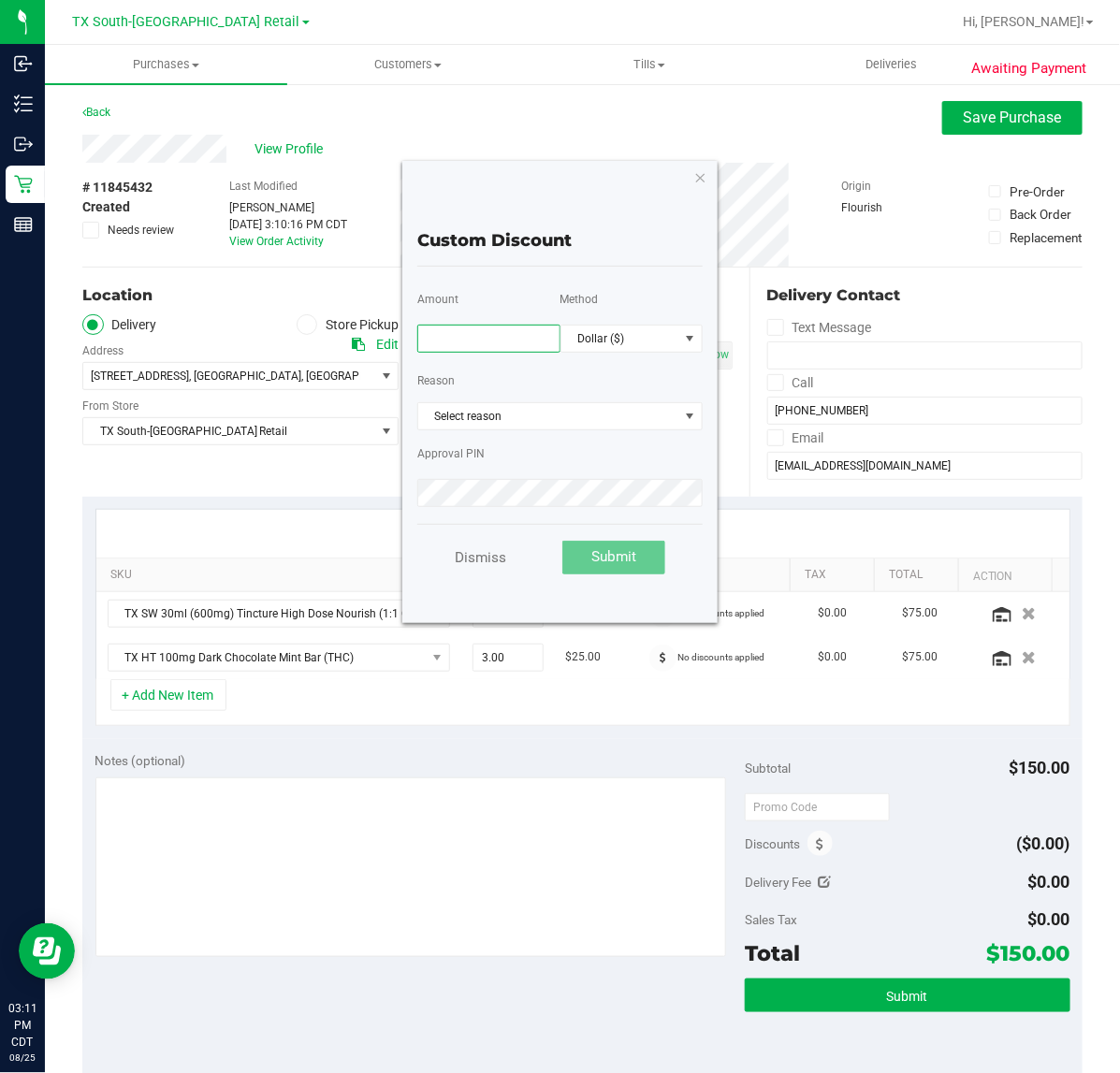
click at [510, 343] on input "text" at bounding box center [489, 338] width 143 height 28
type input "75.00"
click at [617, 564] on button "Submit" at bounding box center [614, 557] width 103 height 34
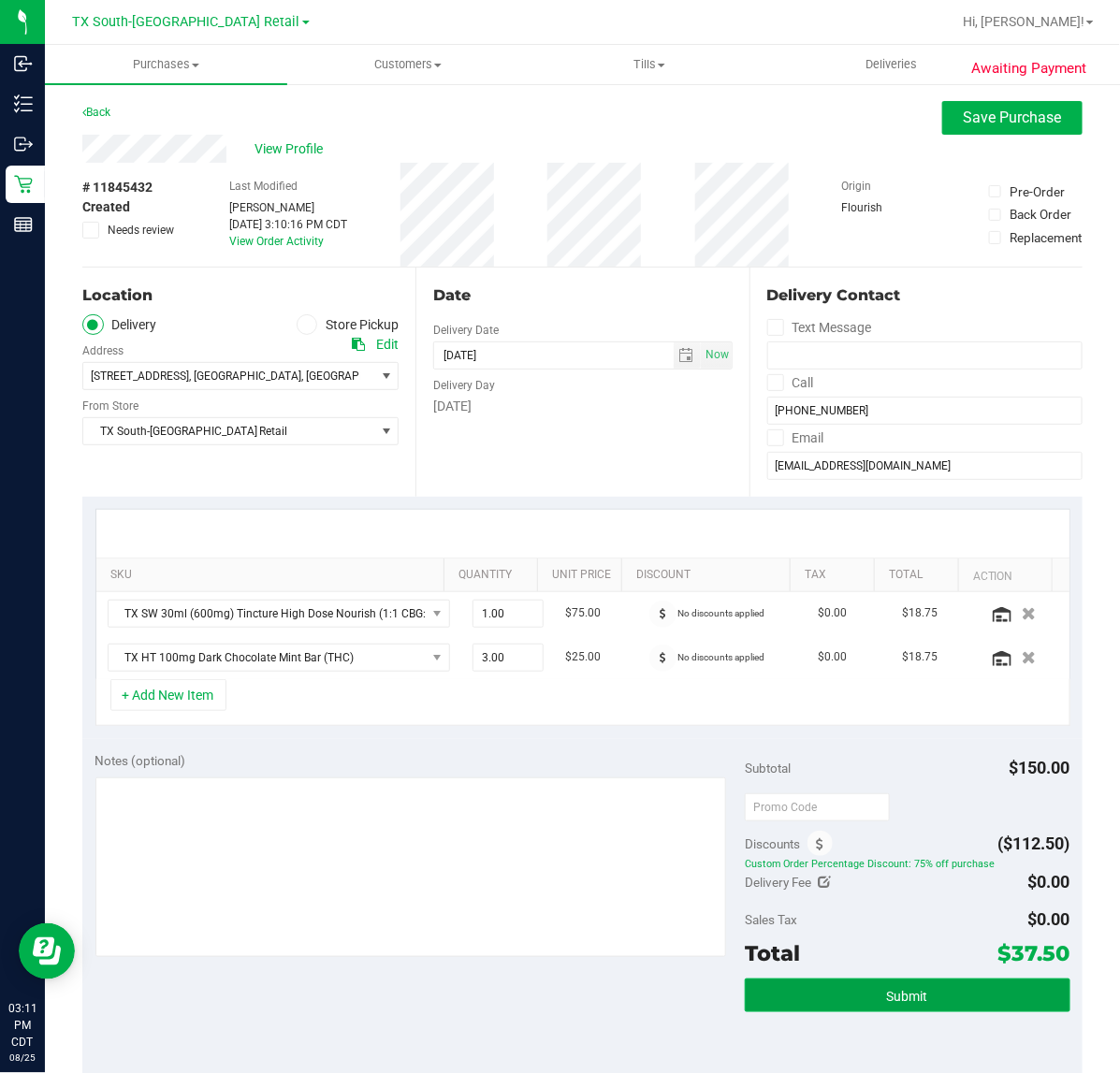
click at [817, 992] on button "Submit" at bounding box center [906, 995] width 324 height 34
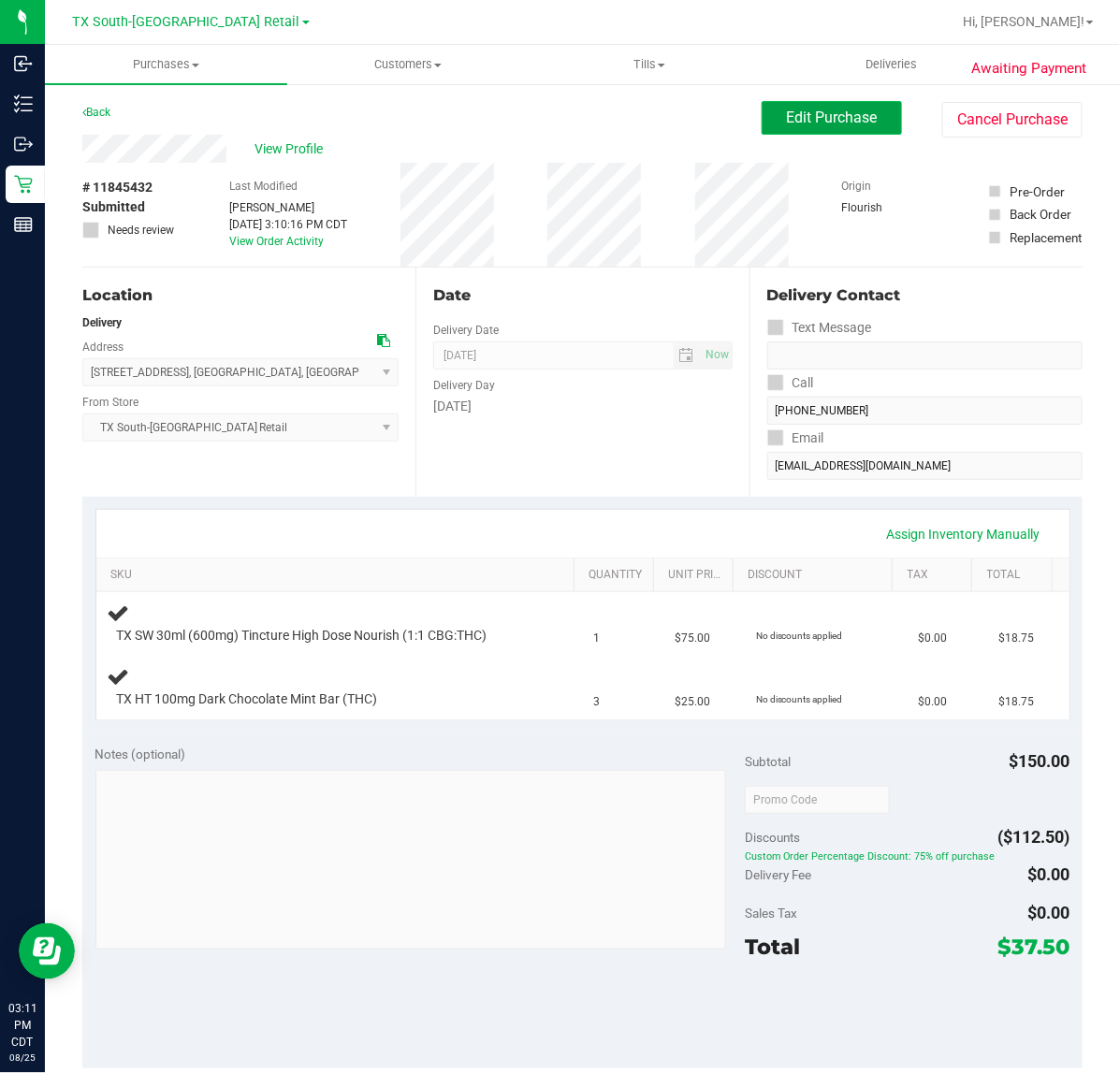
click at [825, 105] on button "Edit Purchase" at bounding box center [831, 118] width 140 height 34
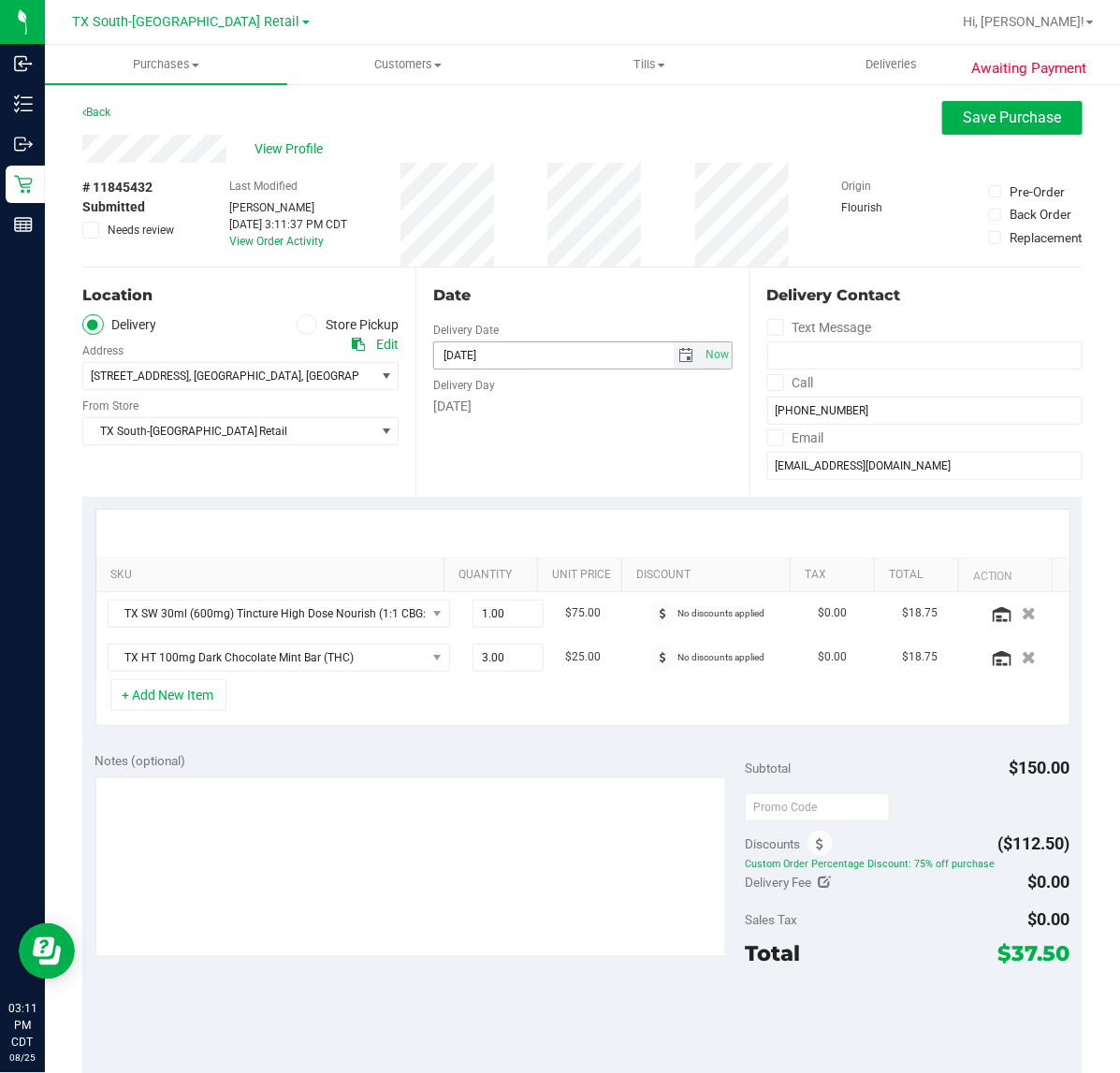
click at [681, 366] on span "select" at bounding box center [687, 355] width 27 height 26
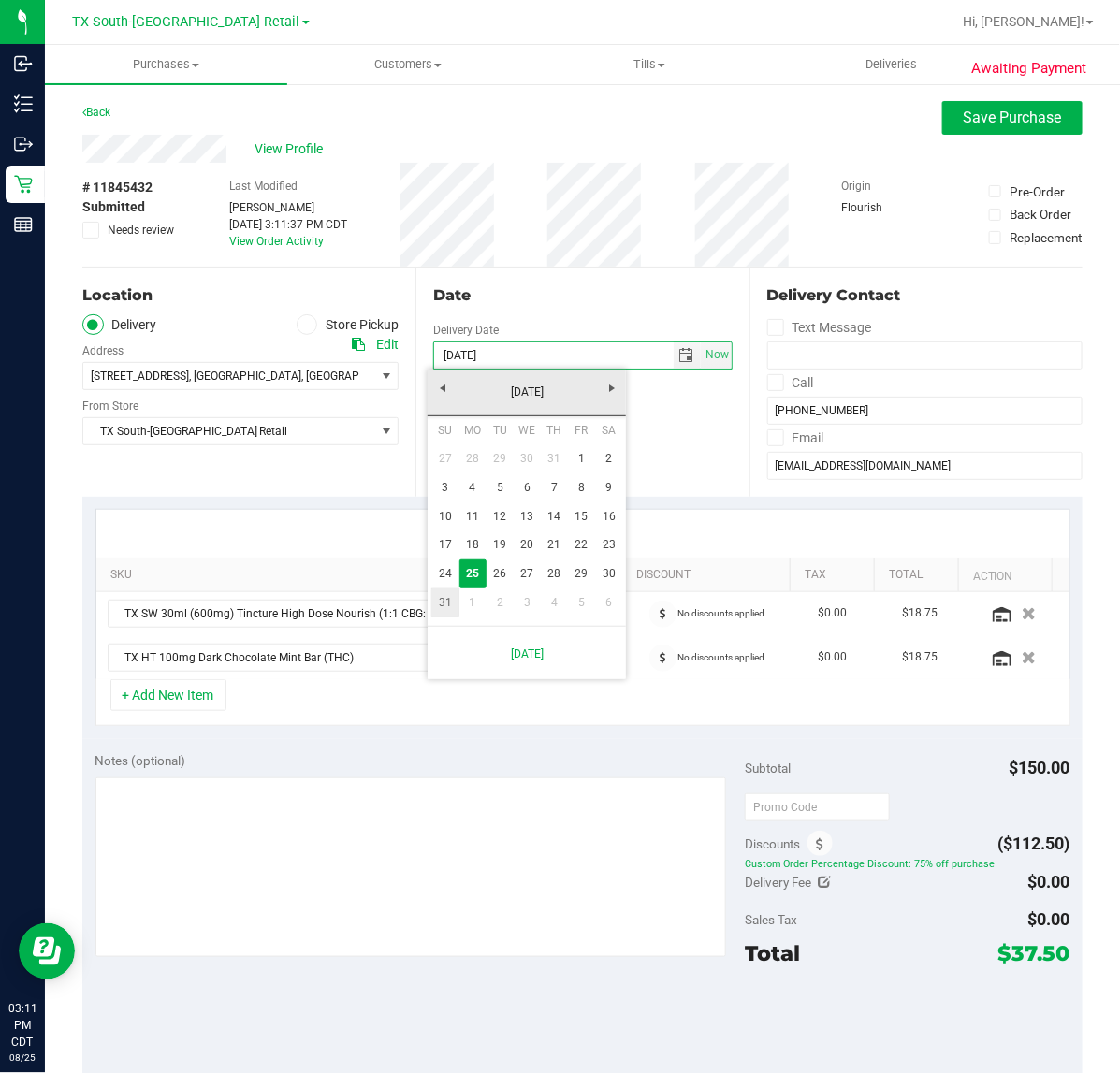
click at [447, 599] on link "31" at bounding box center [444, 602] width 27 height 29
type input "[DATE]"
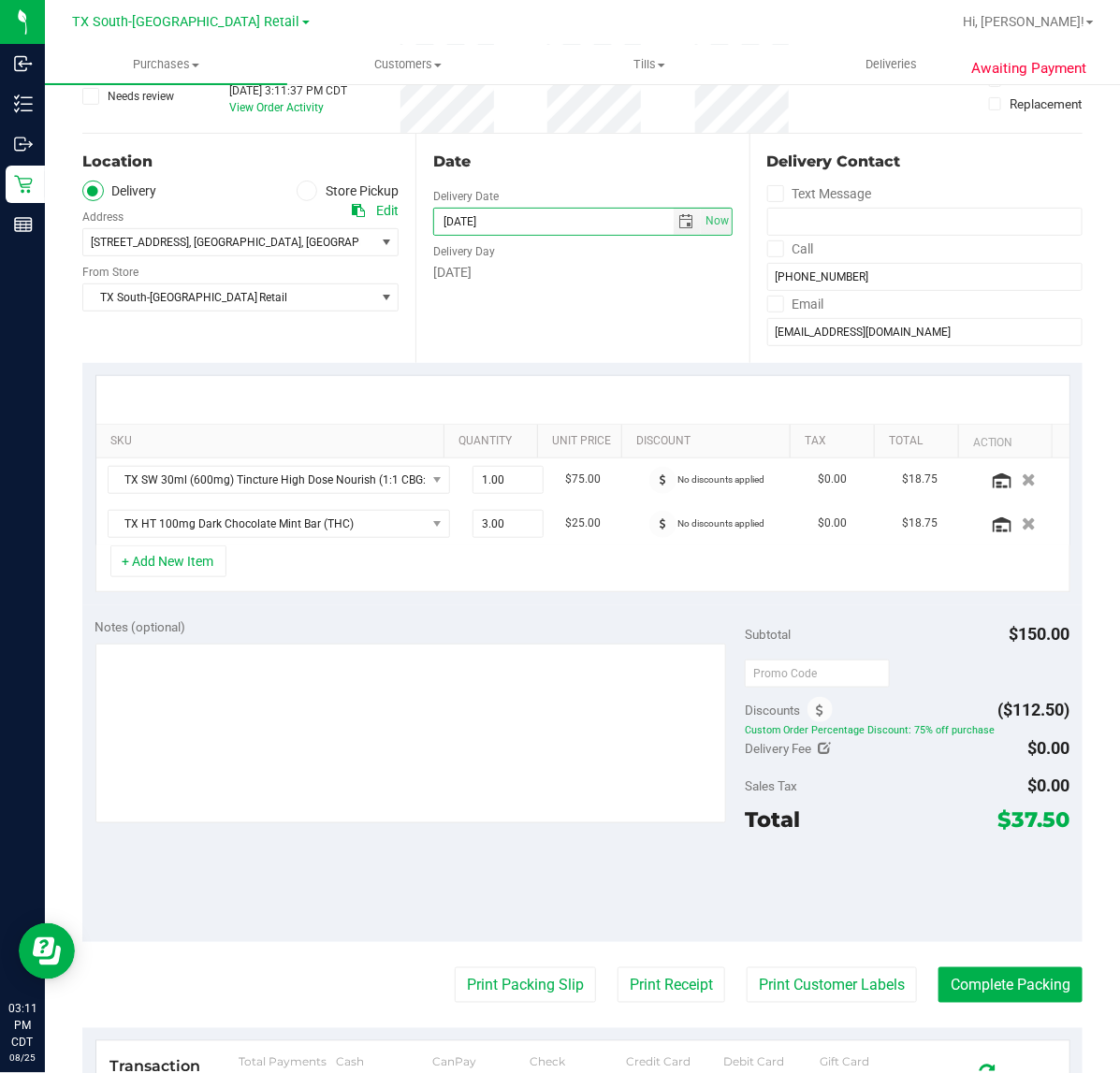
scroll to position [234, 0]
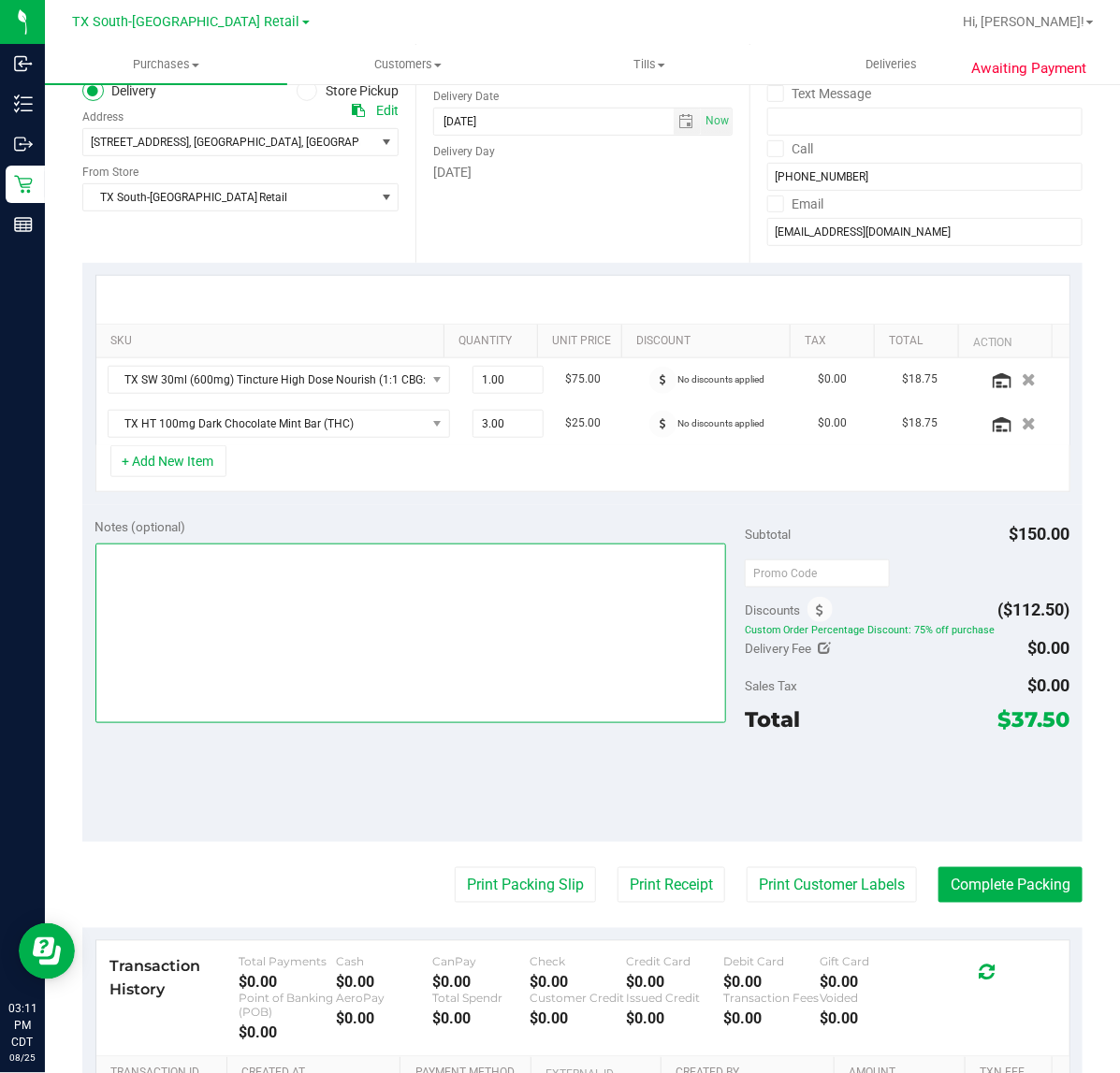
click at [446, 634] on textarea at bounding box center [412, 632] width 631 height 179
type textarea "employee placed by employee-LS"
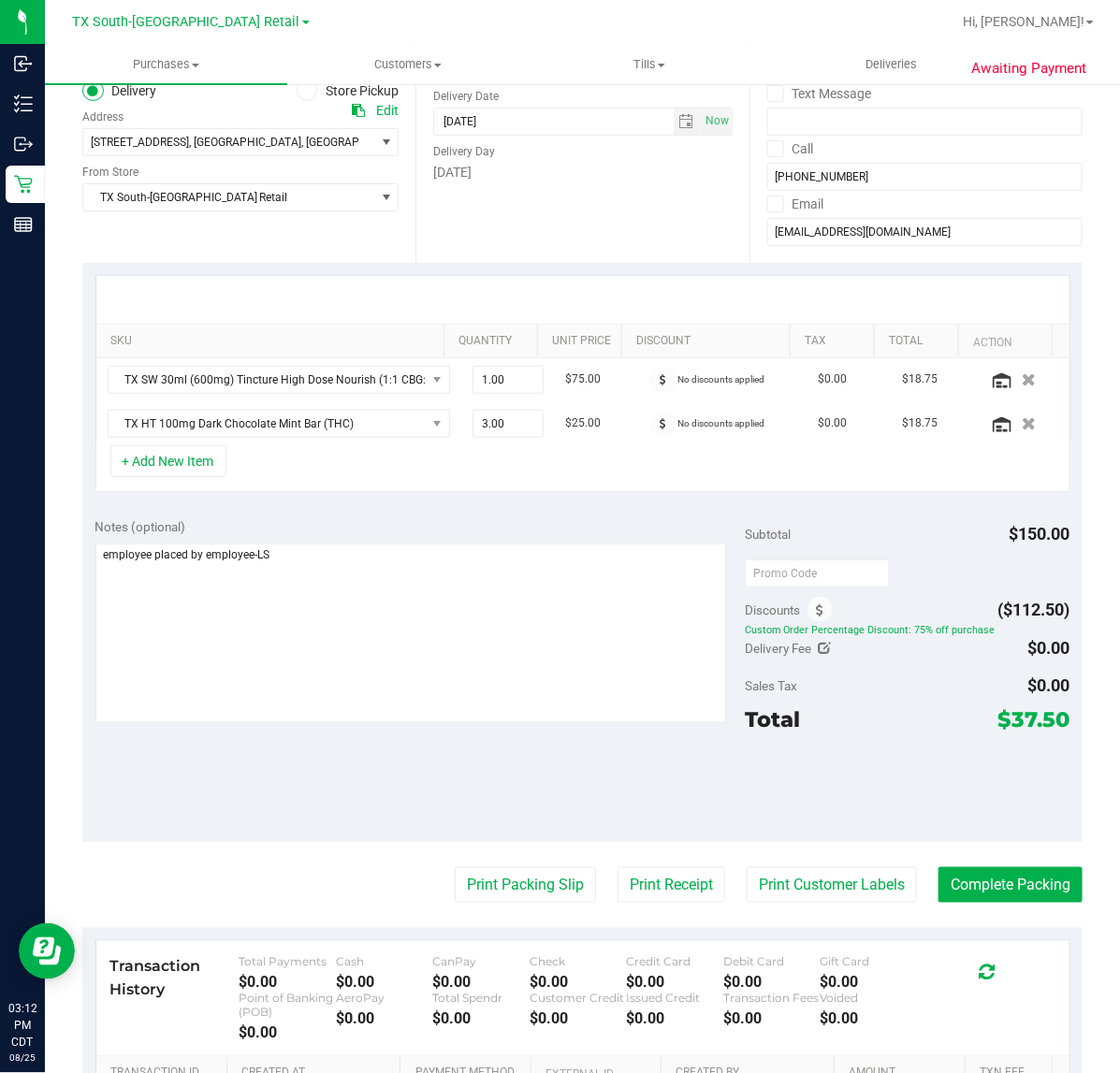
click at [540, 515] on div "Notes (optional) Subtotal $150.00 Discounts ($112.50) Custom Order Percentage D…" at bounding box center [583, 674] width 1000 height 336
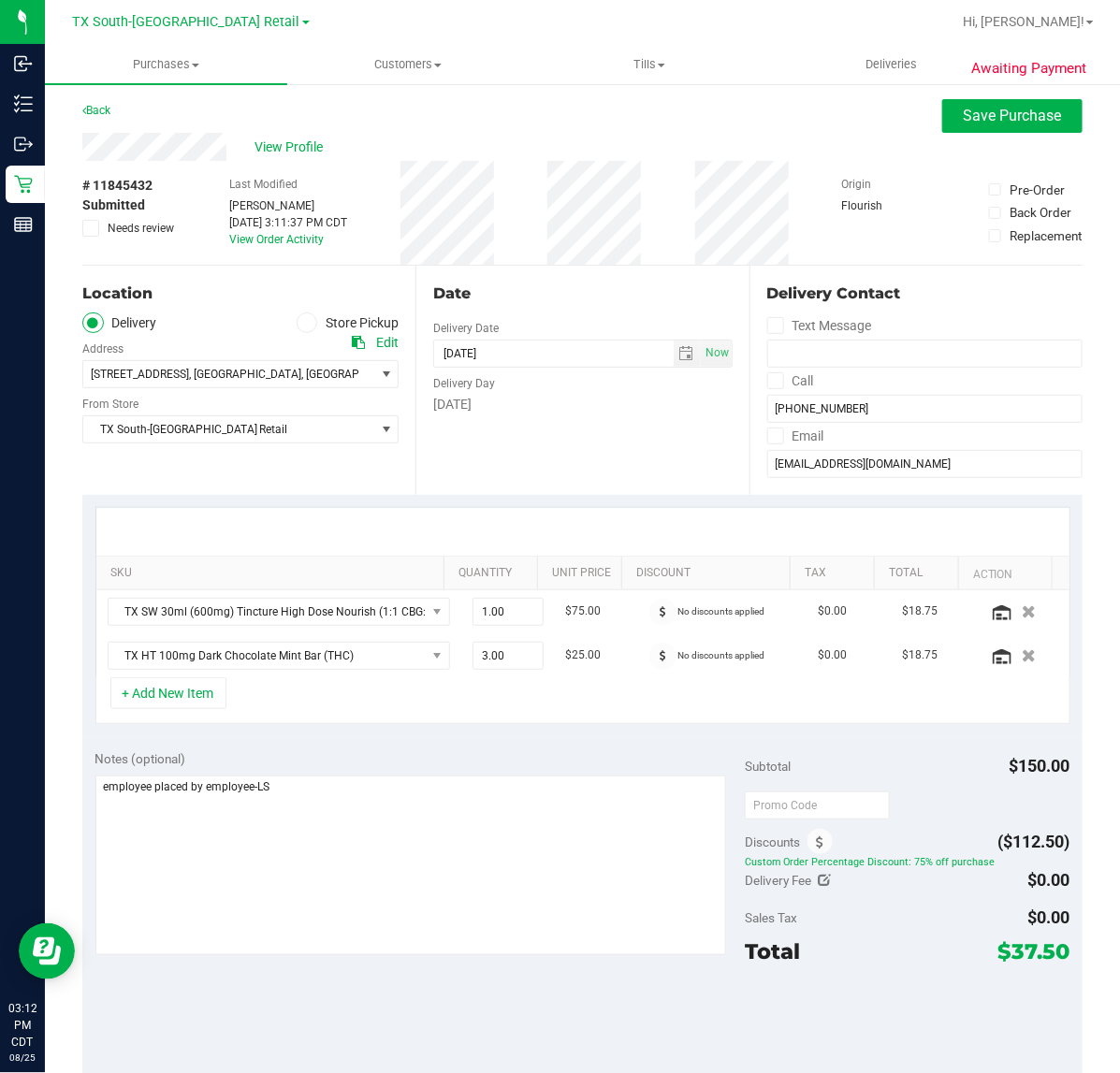
scroll to position [0, 0]
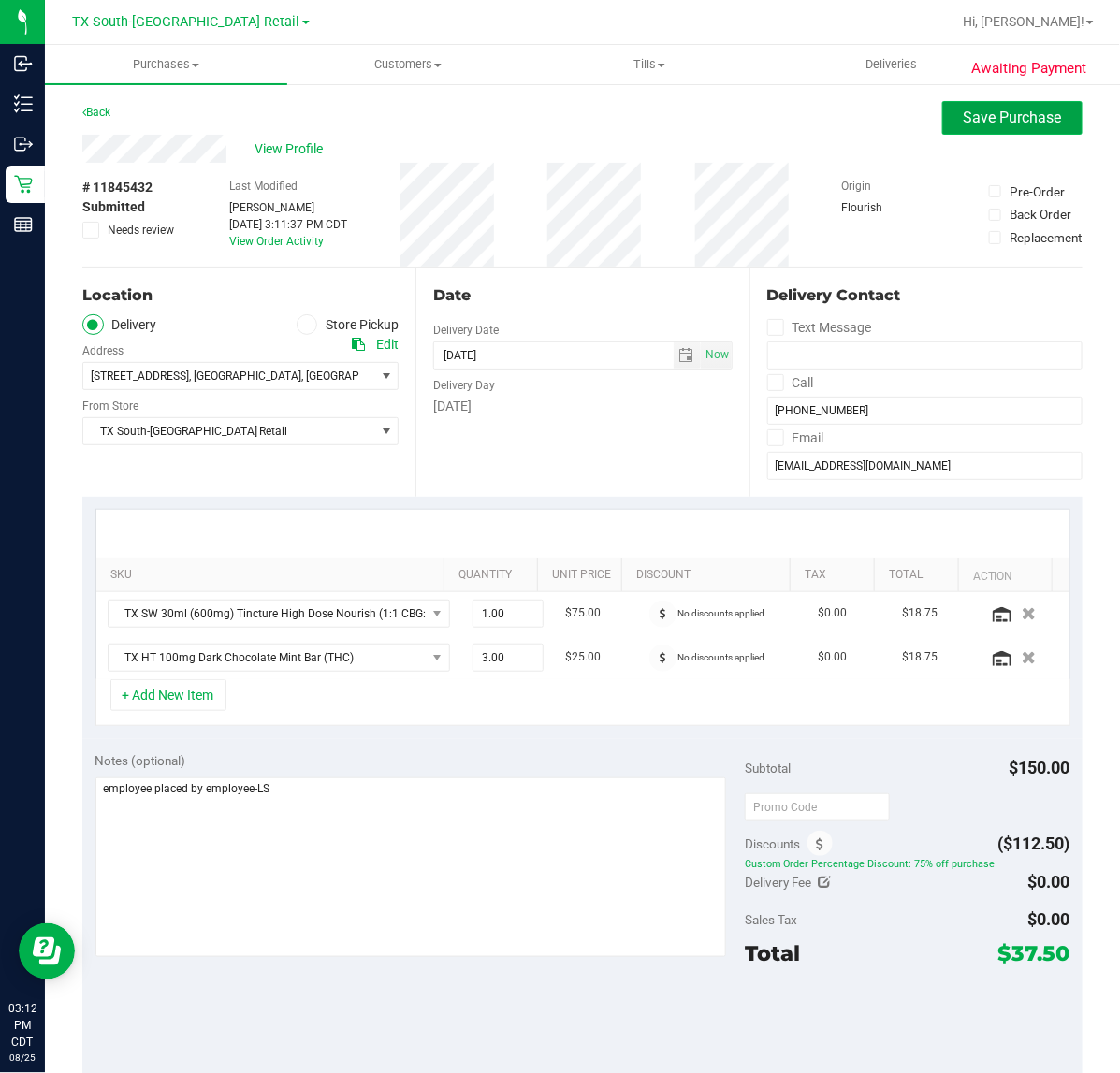
click at [966, 121] on span "Save Purchase" at bounding box center [1012, 117] width 99 height 18
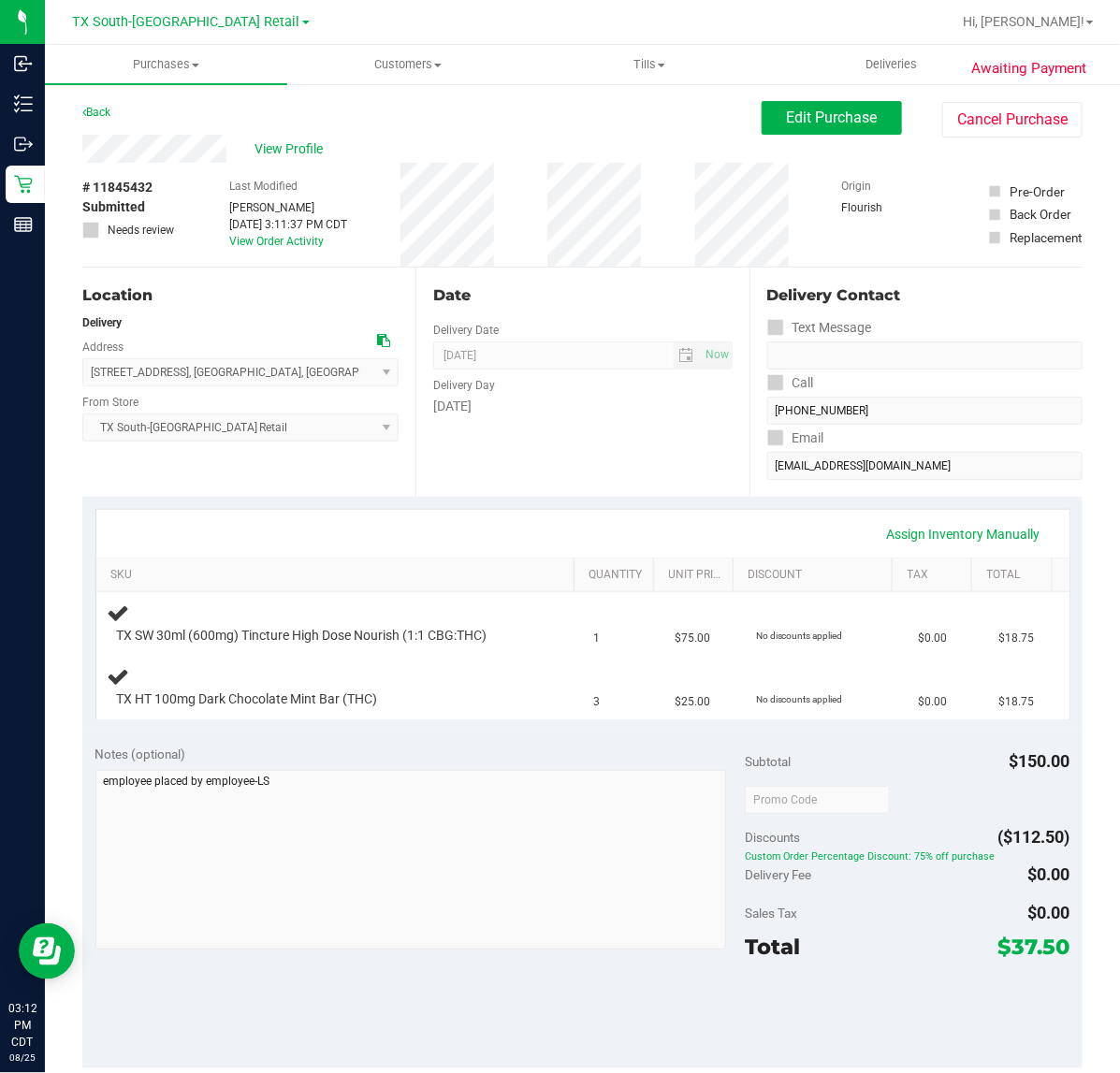
scroll to position [117, 0]
